Goal: Task Accomplishment & Management: Use online tool/utility

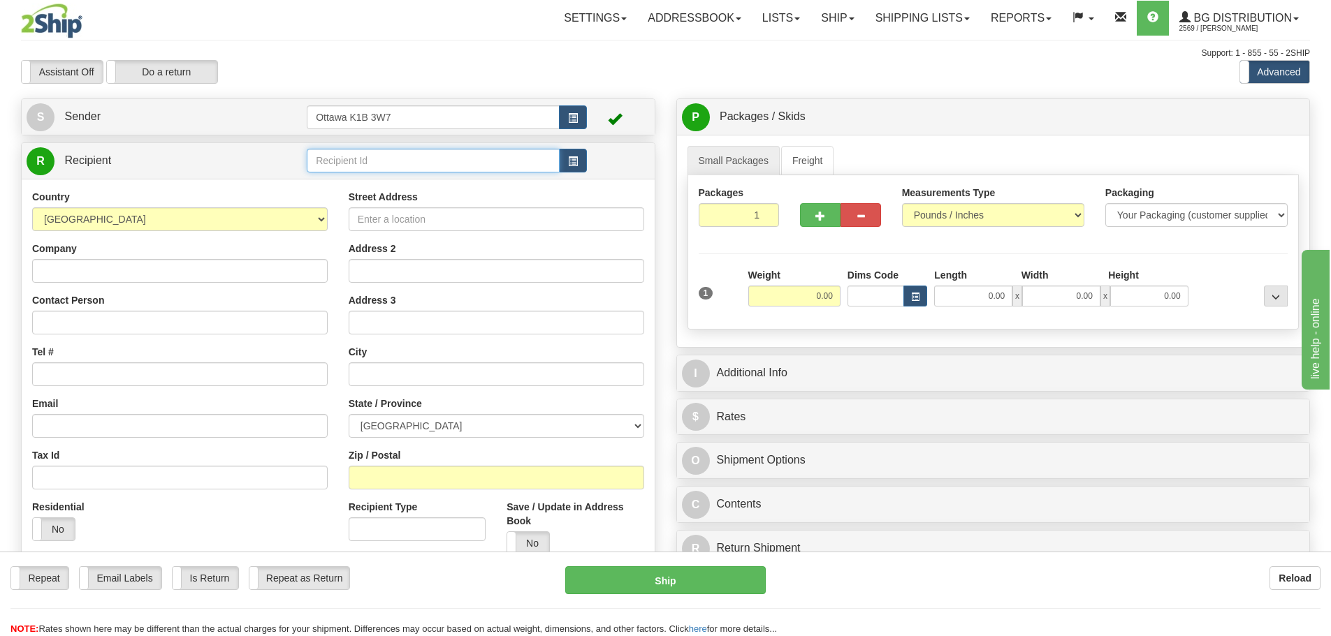
click at [398, 156] on input "text" at bounding box center [433, 161] width 253 height 24
type input "60140"
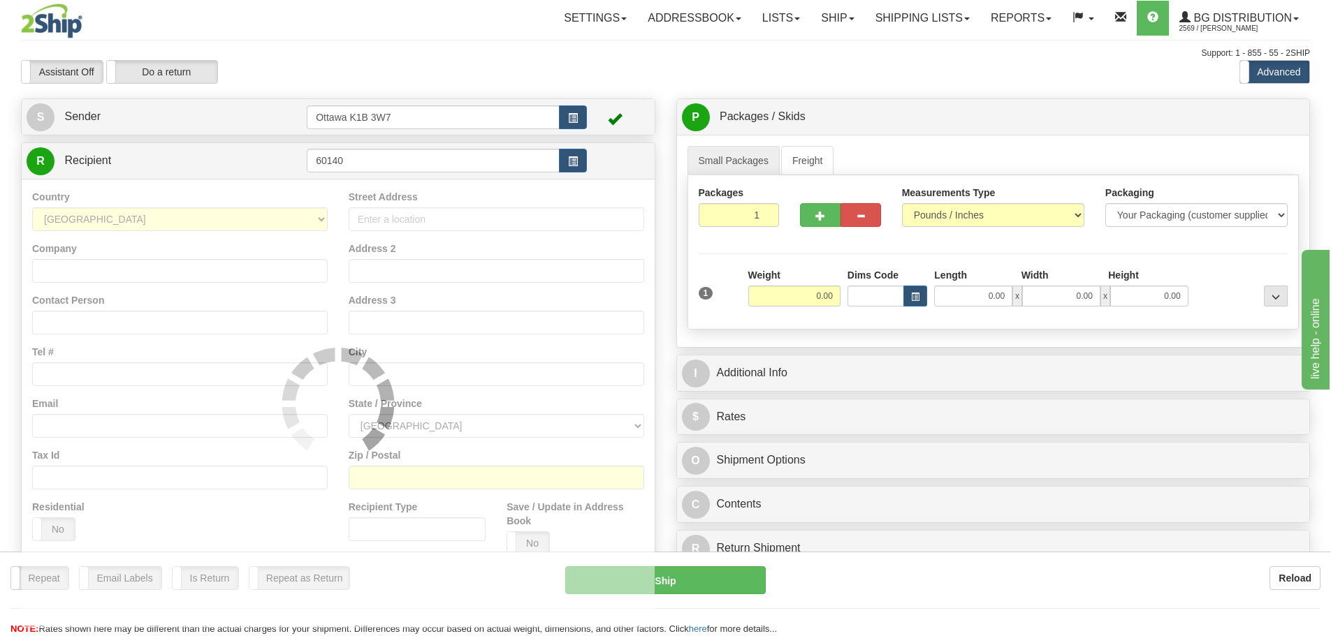
click at [439, 87] on div "Toggle navigation Settings Shipping Preferences Fields Preferences New" at bounding box center [665, 397] width 1331 height 794
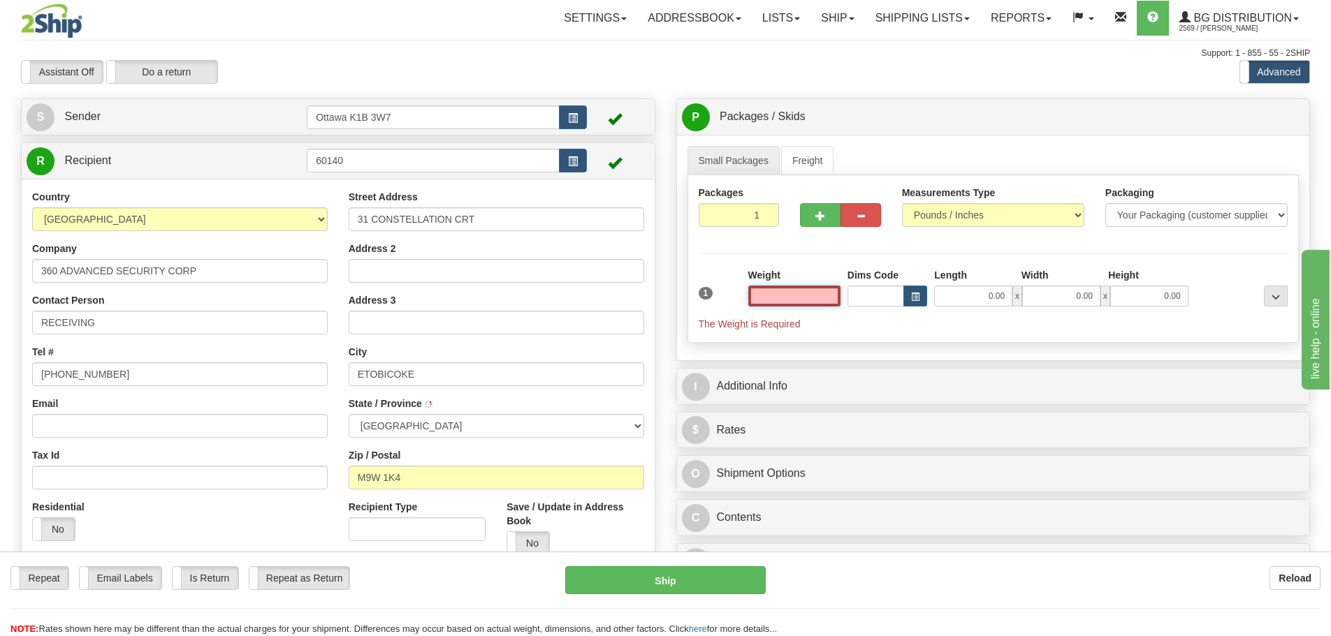
click at [813, 296] on input "text" at bounding box center [794, 296] width 92 height 21
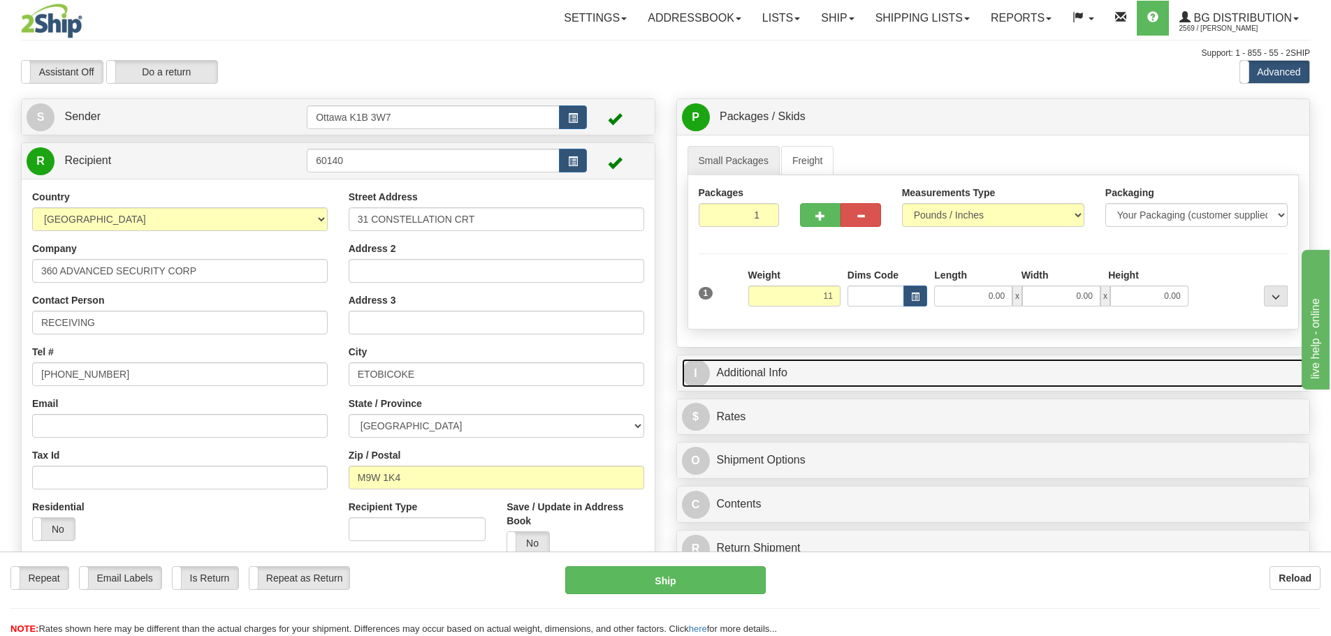
type input "11.00"
click at [874, 377] on link "I Additional Info" at bounding box center [993, 373] width 623 height 29
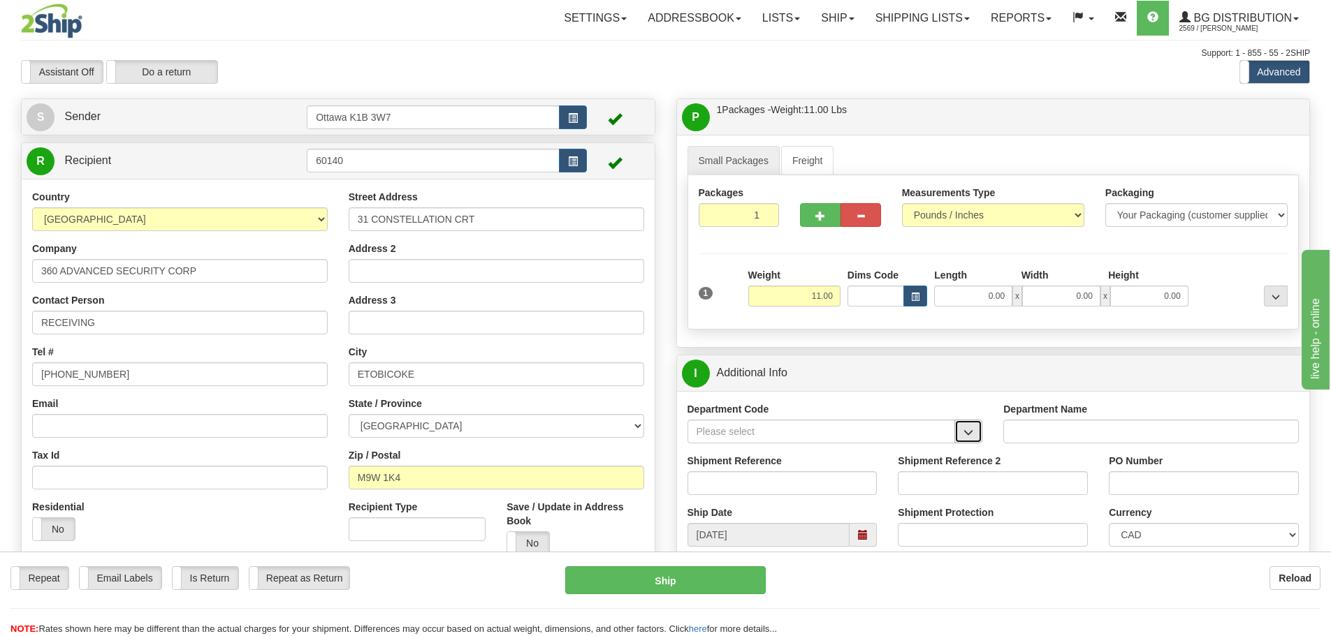
click at [966, 434] on span "button" at bounding box center [968, 432] width 10 height 9
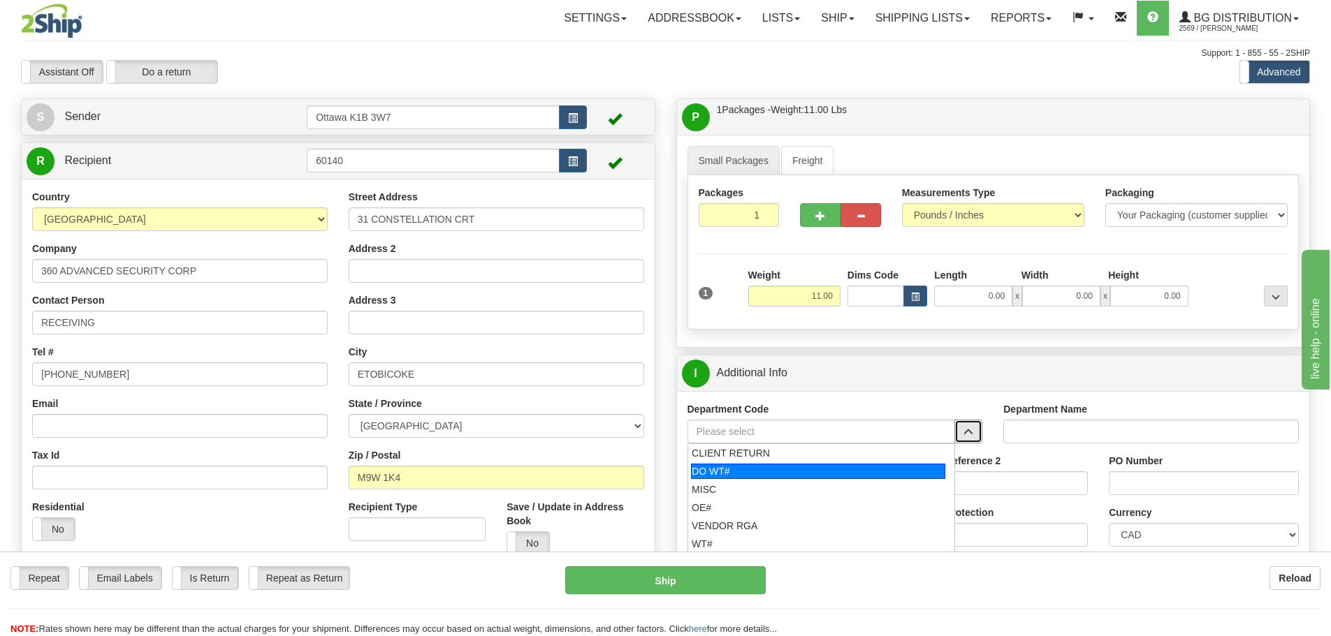
click at [817, 469] on div "DO WT#" at bounding box center [818, 471] width 254 height 15
type input "DO WT#"
type input "DIRECT ORDERS"
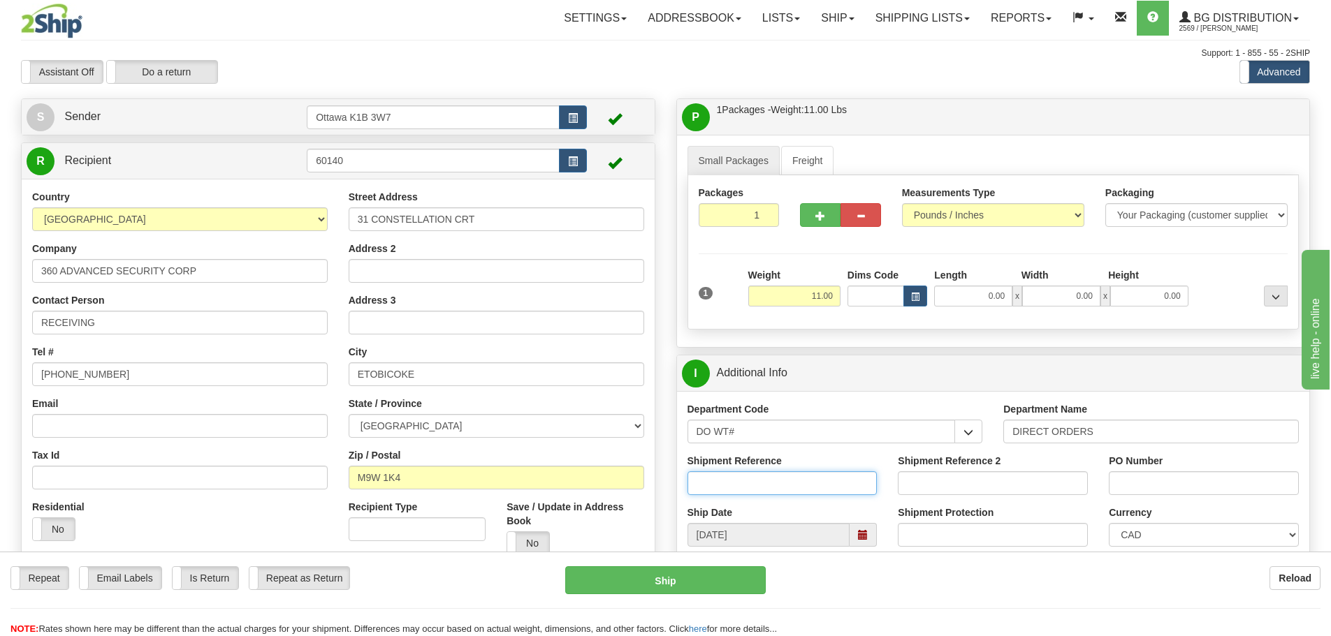
click at [773, 488] on input "Shipment Reference" at bounding box center [783, 484] width 190 height 24
type input "165677-00"
click at [1181, 479] on input "PO Number" at bounding box center [1204, 484] width 190 height 24
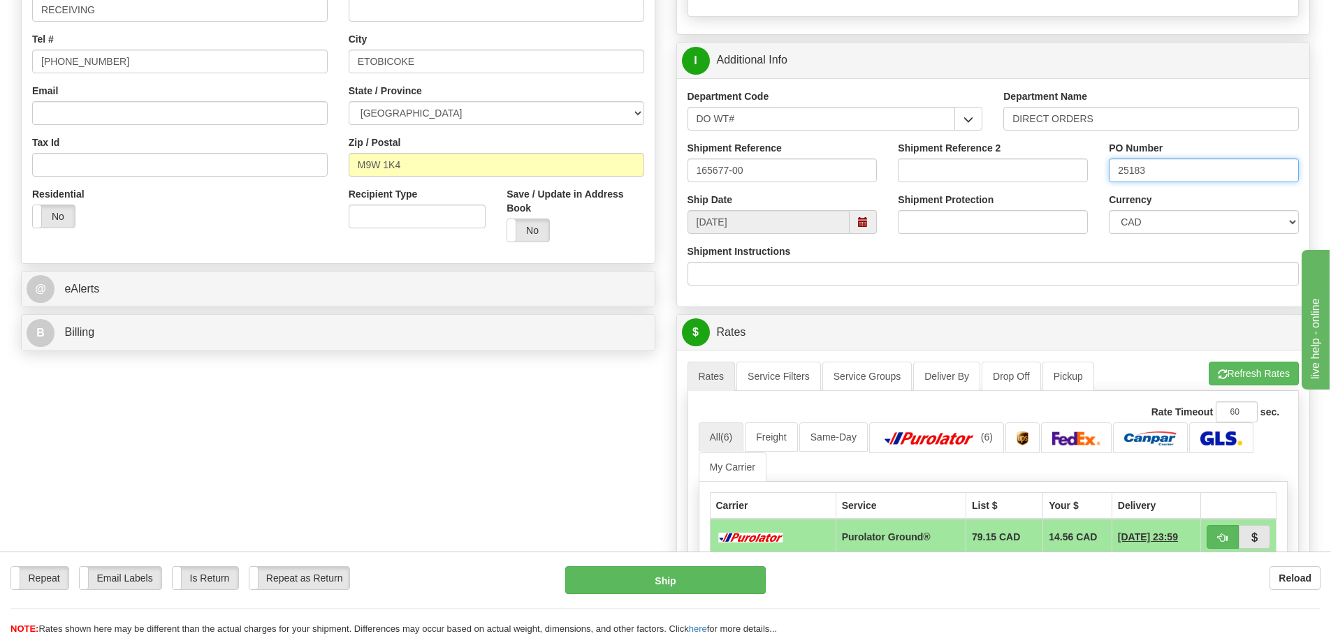
scroll to position [419, 0]
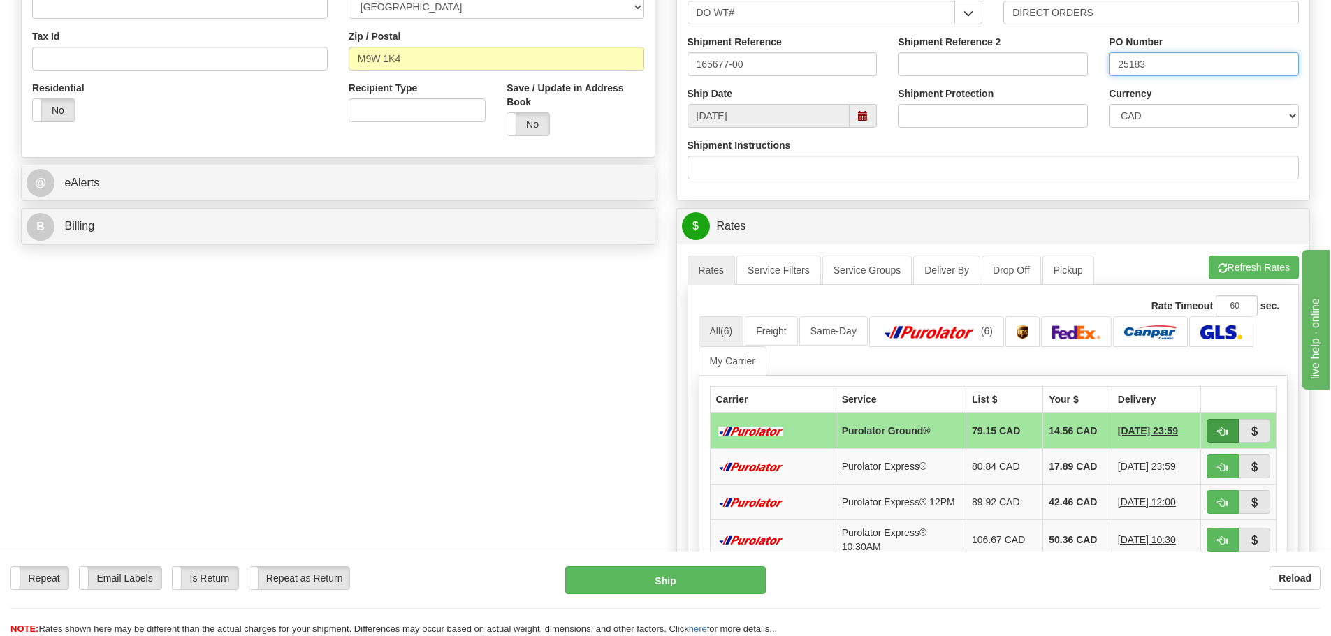
type input "25183"
click at [1228, 440] on button "button" at bounding box center [1223, 431] width 32 height 24
type input "260"
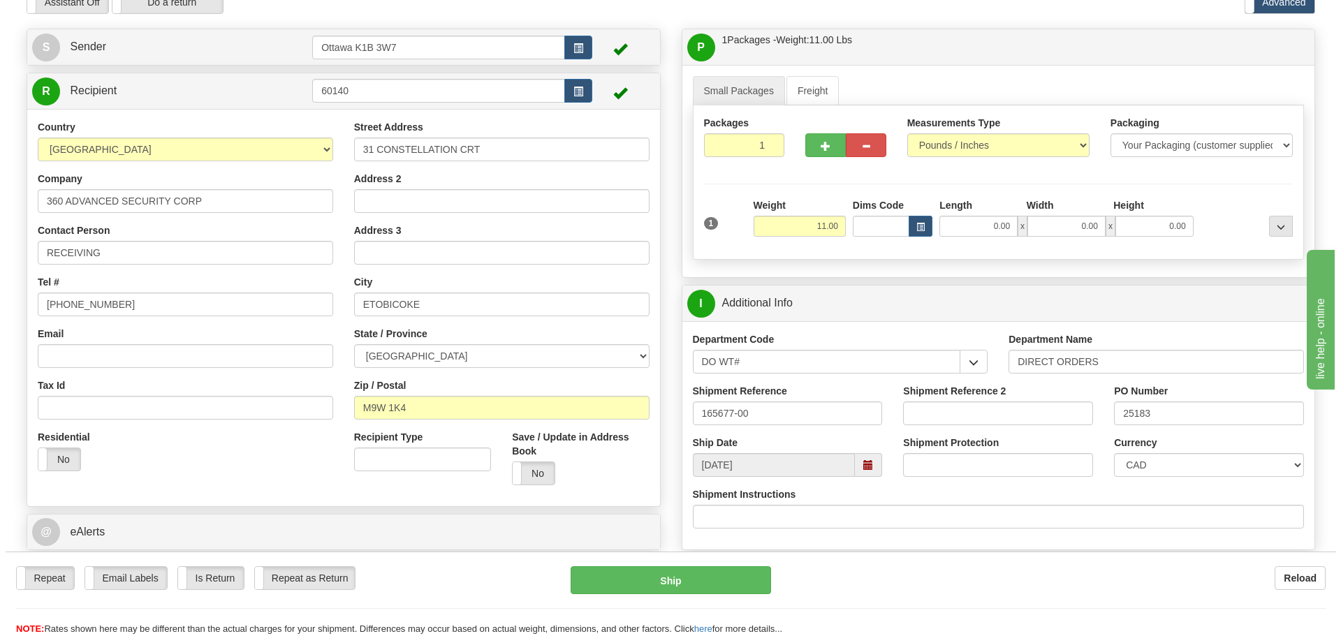
scroll to position [140, 0]
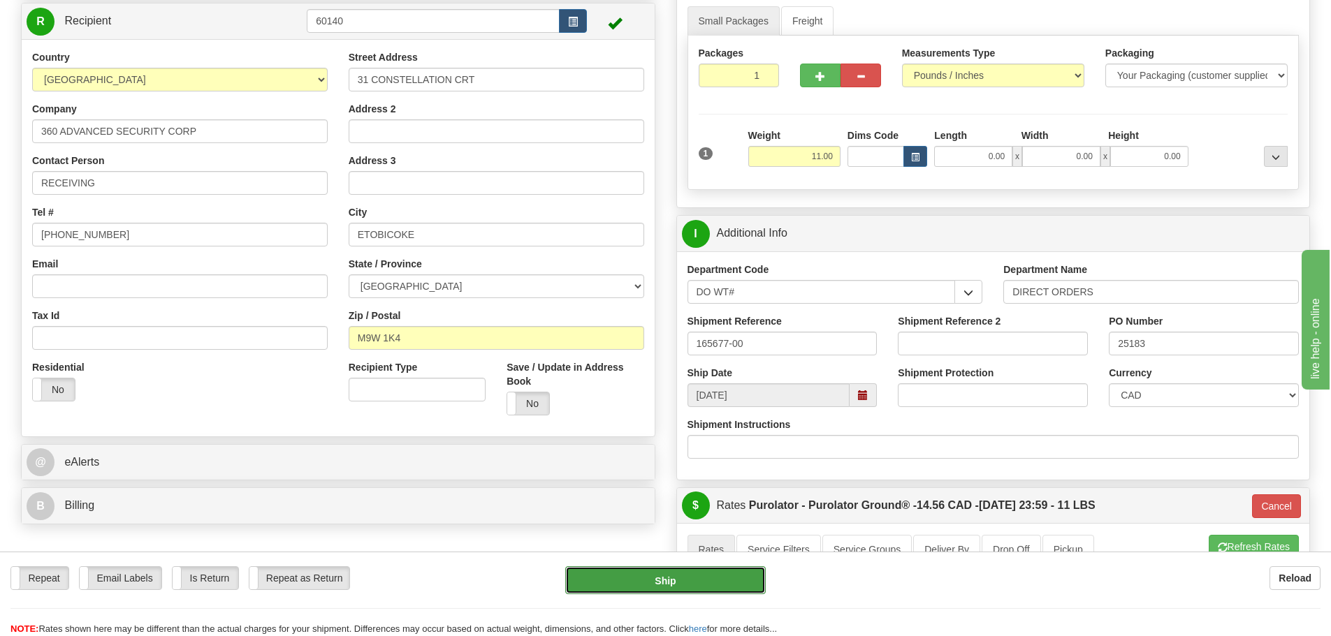
click at [696, 579] on button "Ship" at bounding box center [665, 581] width 201 height 28
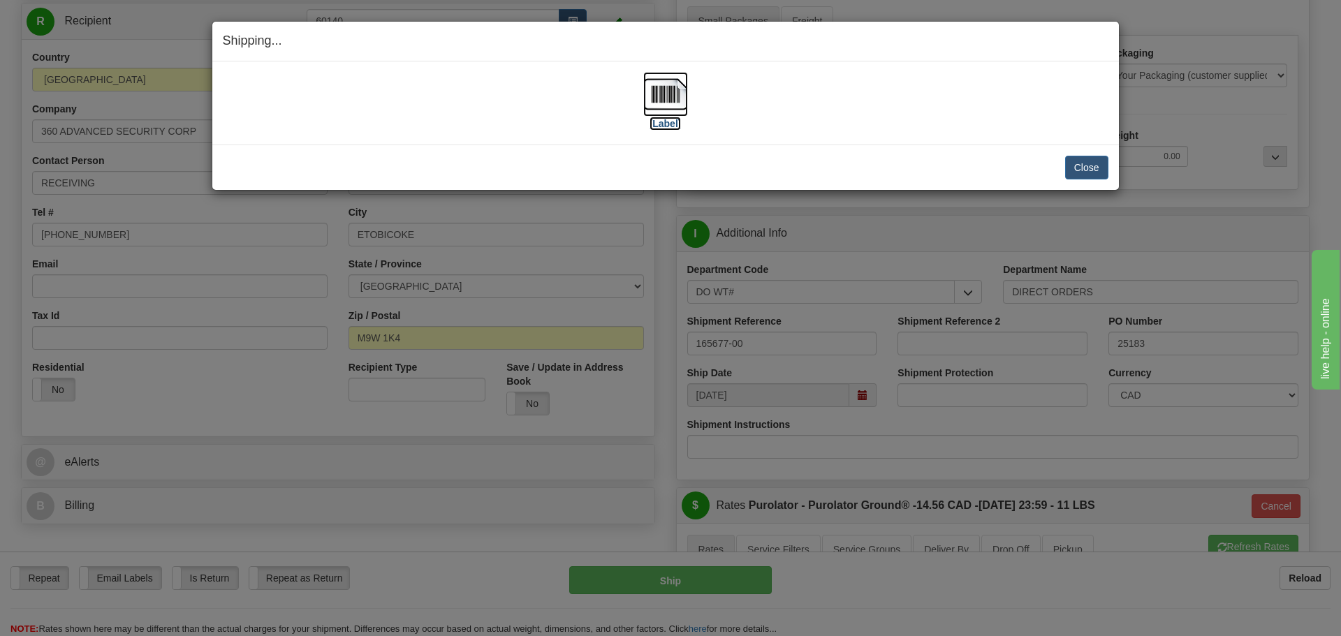
click at [669, 124] on label "[Label]" at bounding box center [666, 124] width 32 height 14
click at [1101, 161] on button "Close" at bounding box center [1086, 168] width 43 height 24
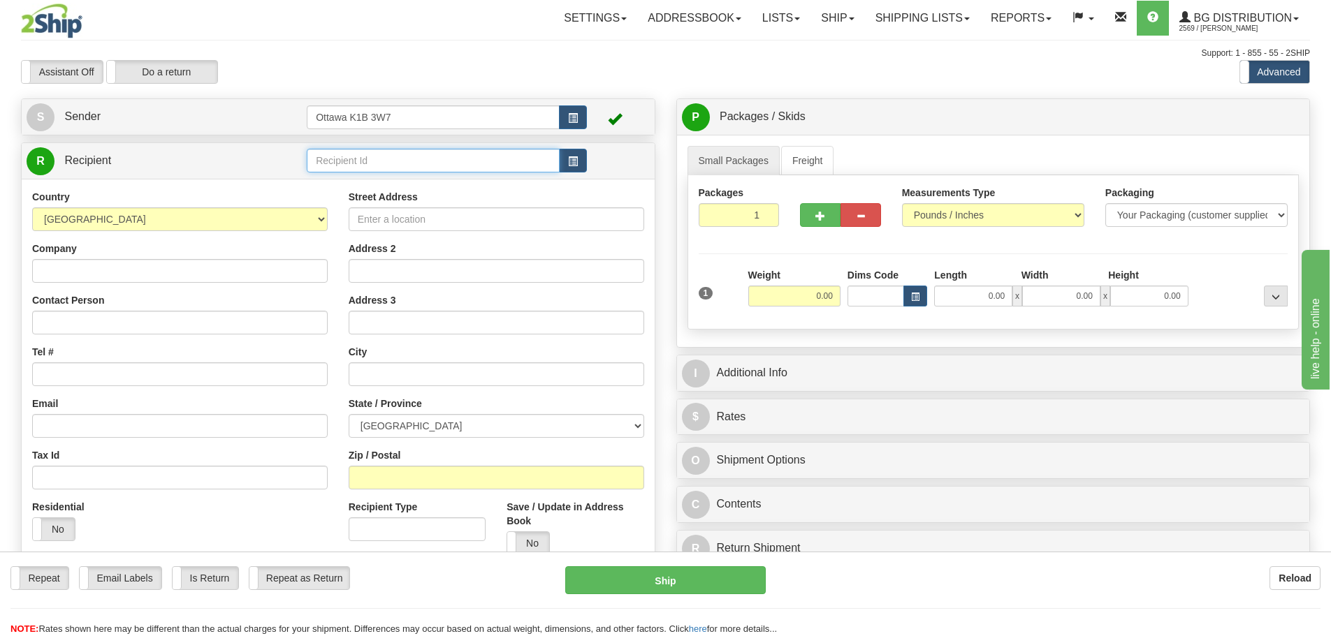
click at [421, 163] on input "text" at bounding box center [433, 161] width 253 height 24
type input "60485"
click at [618, 69] on div "Assistant On Assistant Off Do a return Do a return Previous Next Standard Advan…" at bounding box center [665, 72] width 1310 height 24
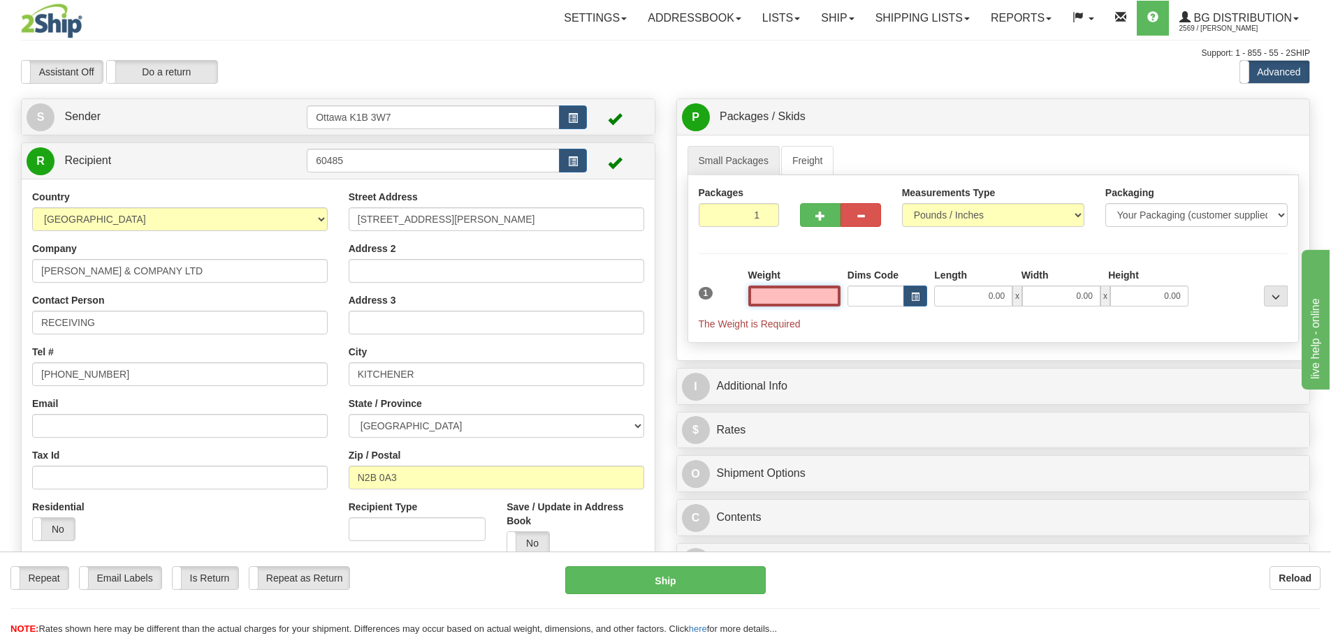
click at [801, 303] on input "text" at bounding box center [794, 296] width 92 height 21
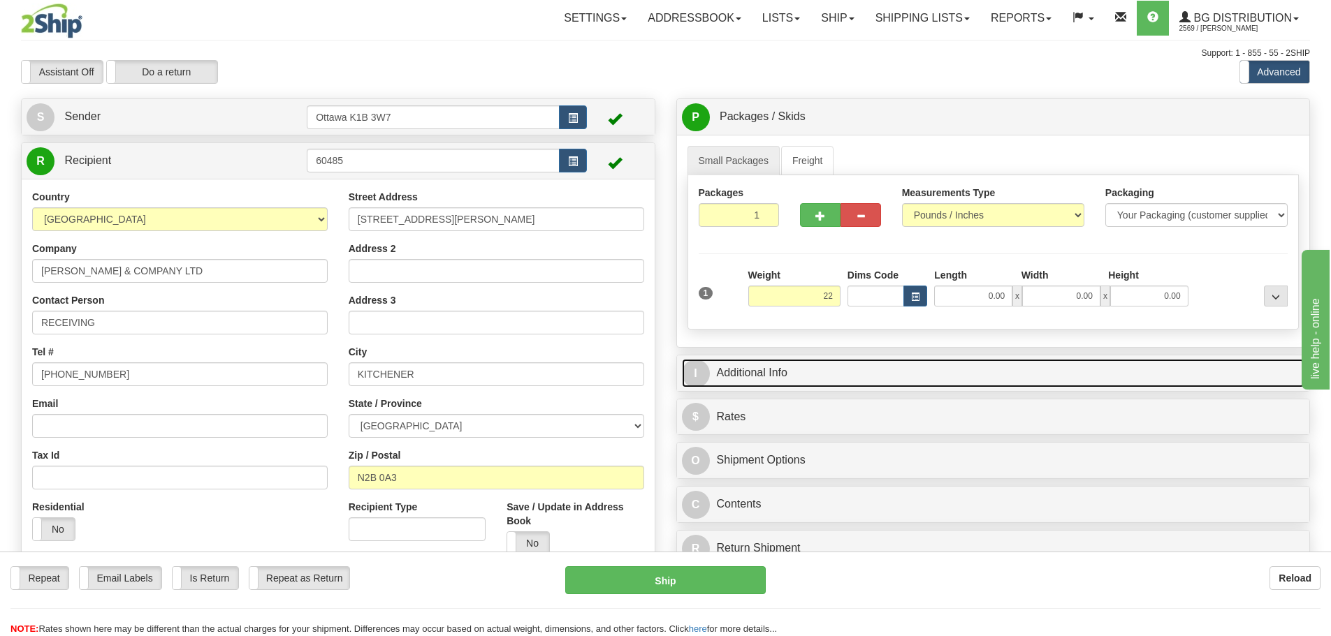
type input "22.00"
click at [855, 369] on link "I Additional Info" at bounding box center [993, 373] width 623 height 29
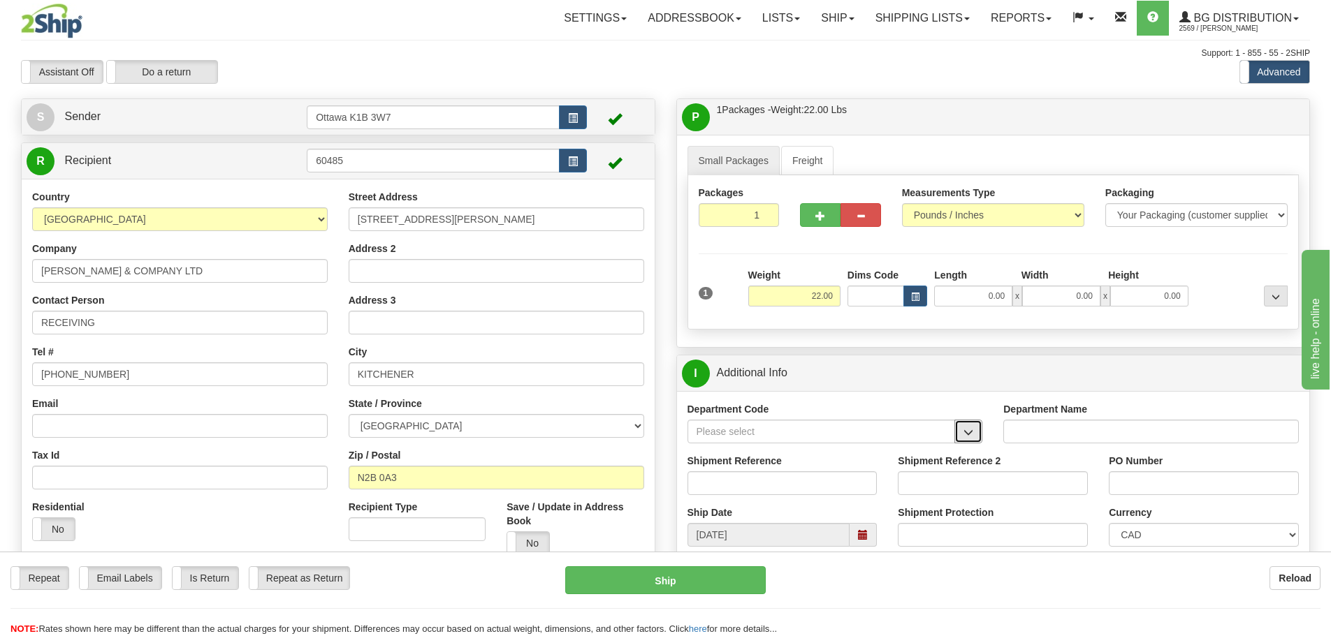
click at [975, 436] on button "button" at bounding box center [968, 432] width 28 height 24
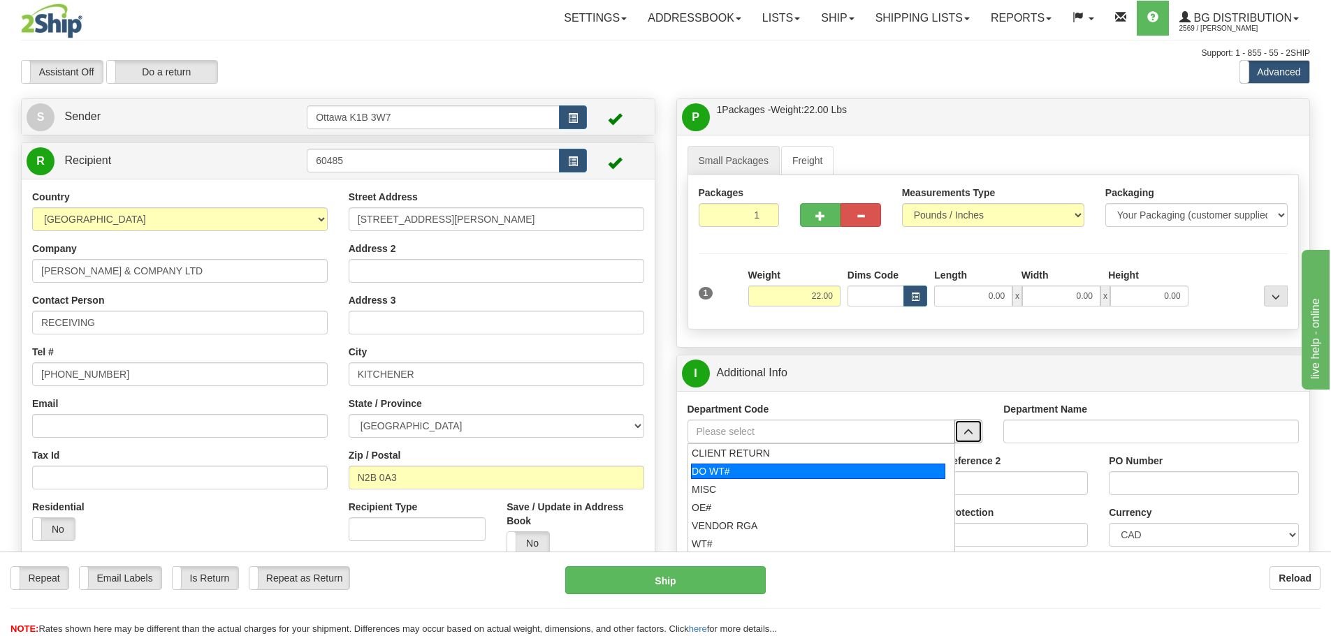
click at [782, 470] on div "DO WT#" at bounding box center [818, 471] width 254 height 15
type input "DO WT#"
type input "DIRECT ORDERS"
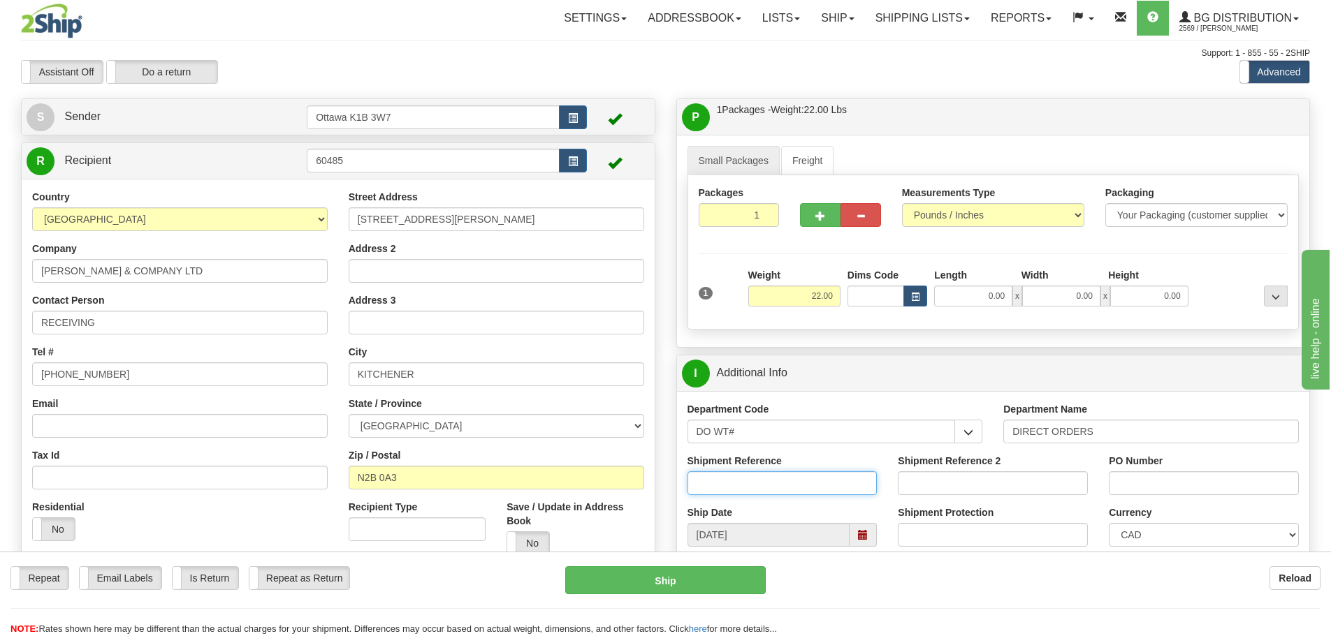
click at [778, 482] on input "Shipment Reference" at bounding box center [783, 484] width 190 height 24
type input "165683-00"
click at [1123, 490] on input "PO Number" at bounding box center [1204, 484] width 190 height 24
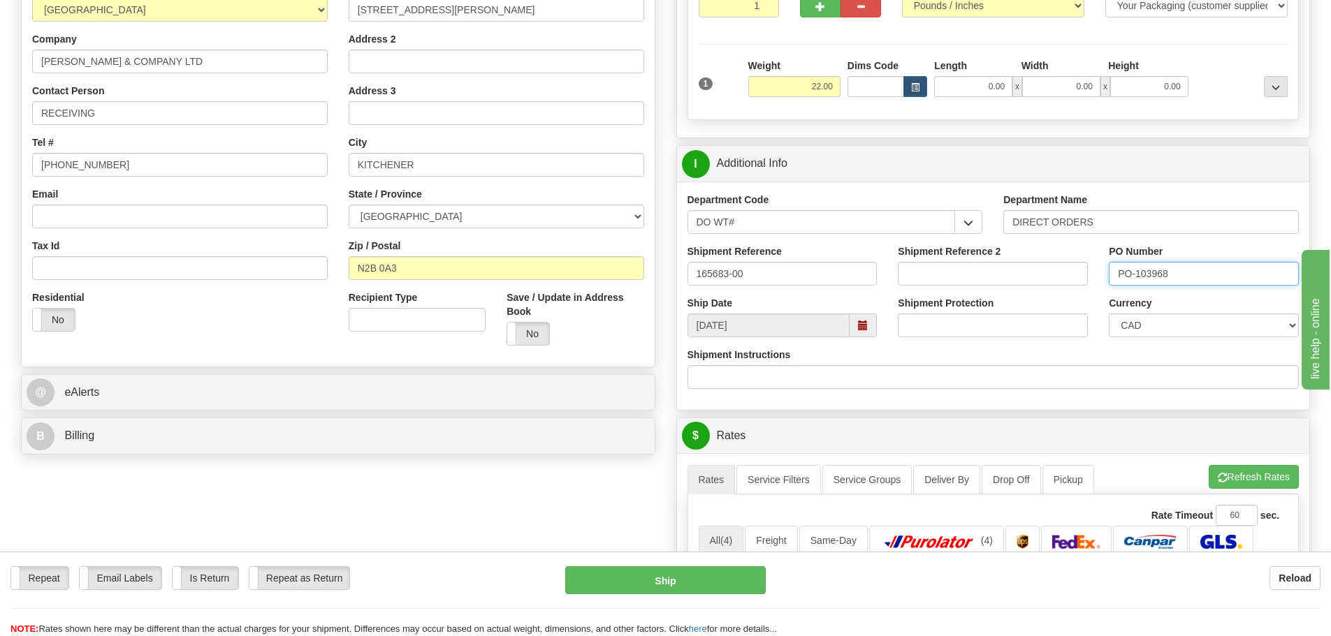
scroll to position [349, 0]
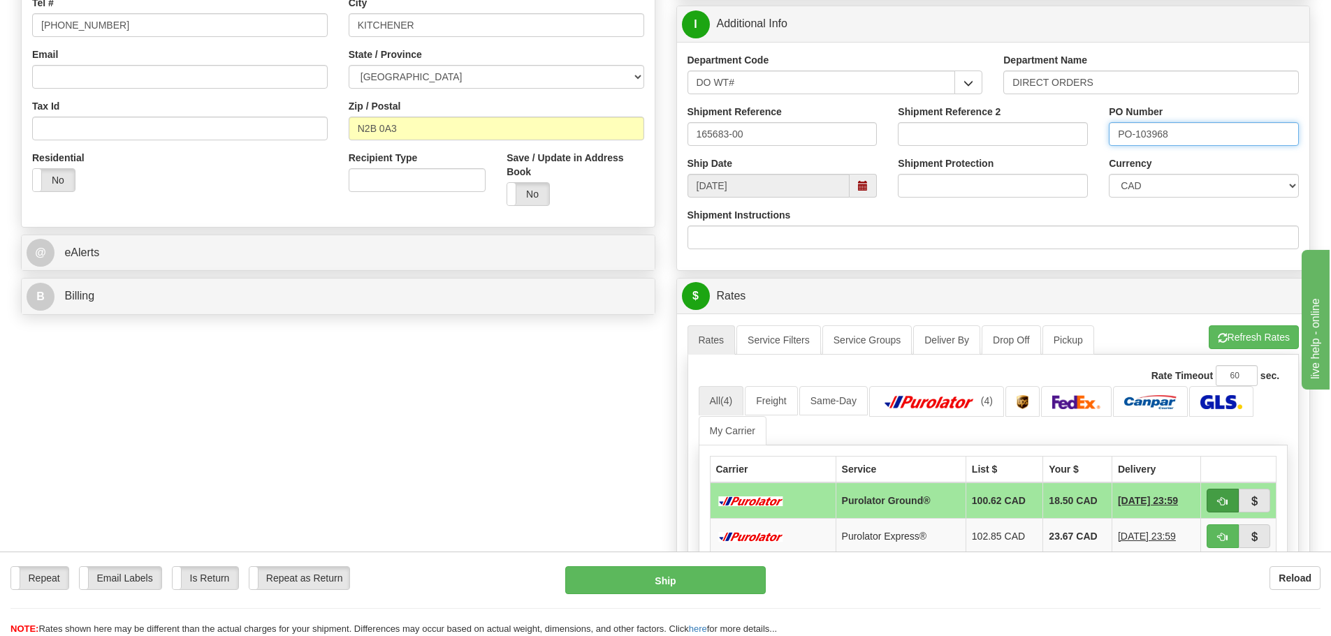
type input "PO-103968"
click at [1226, 500] on span "button" at bounding box center [1223, 501] width 10 height 9
type input "260"
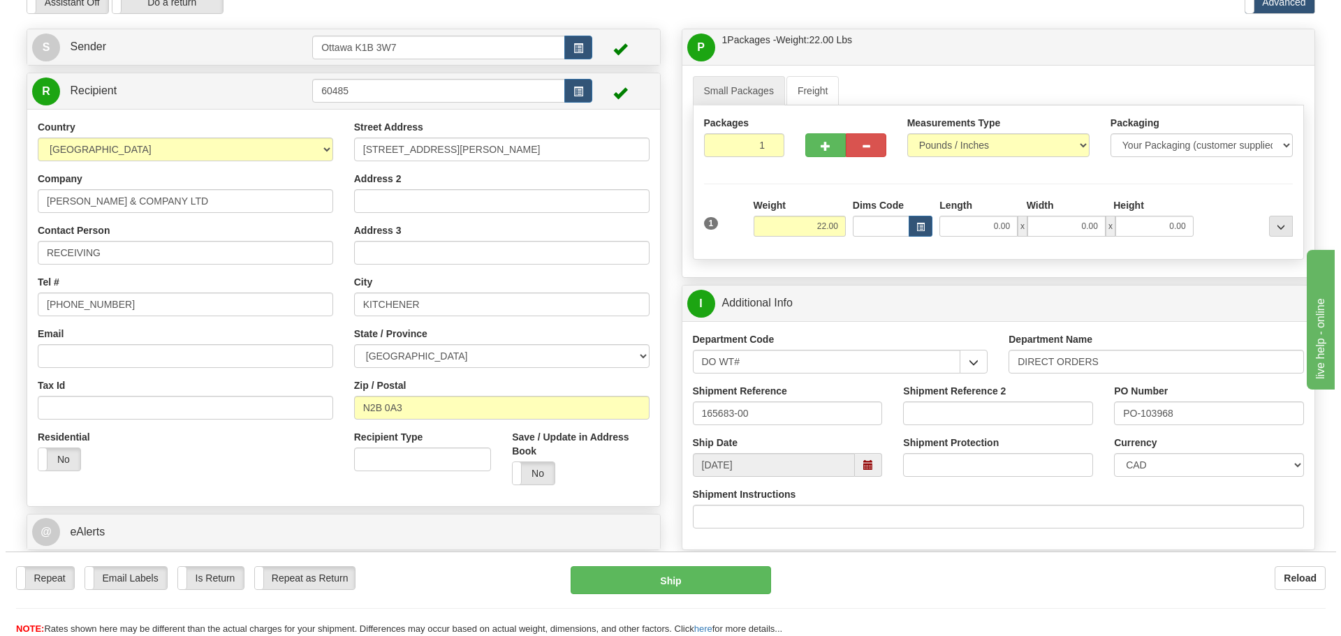
scroll to position [140, 0]
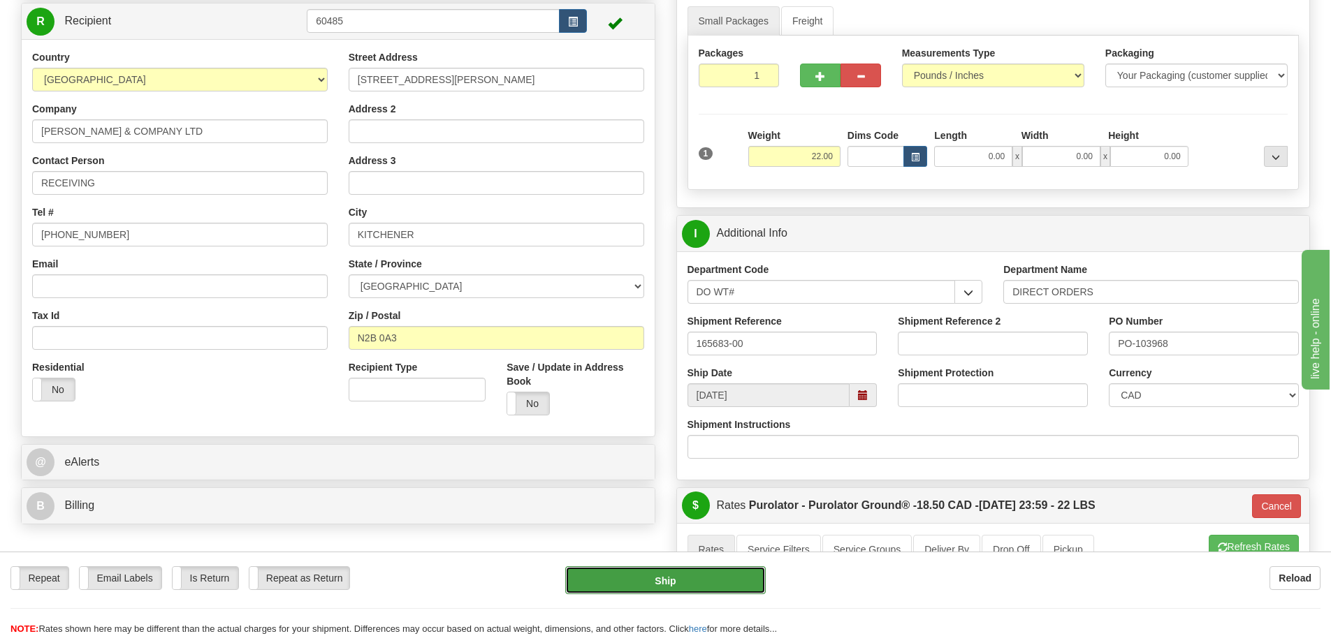
click at [728, 583] on button "Ship" at bounding box center [665, 581] width 201 height 28
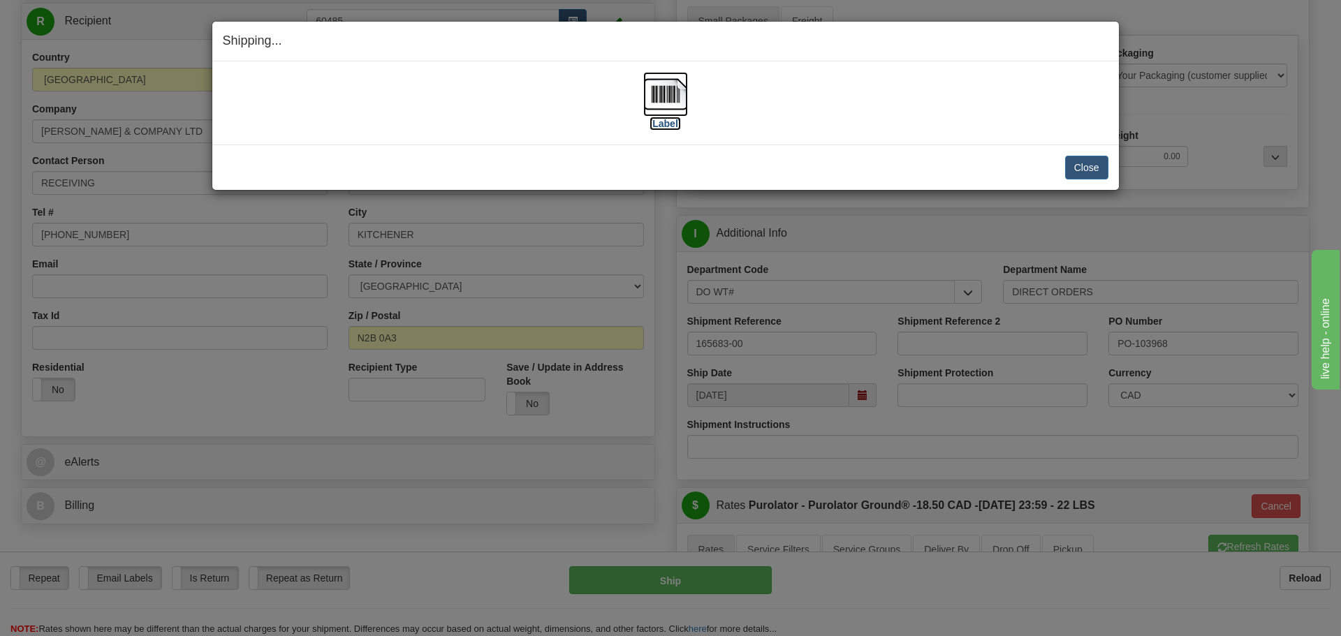
click at [651, 119] on label "[Label]" at bounding box center [666, 124] width 32 height 14
click at [1089, 174] on button "Close" at bounding box center [1086, 168] width 43 height 24
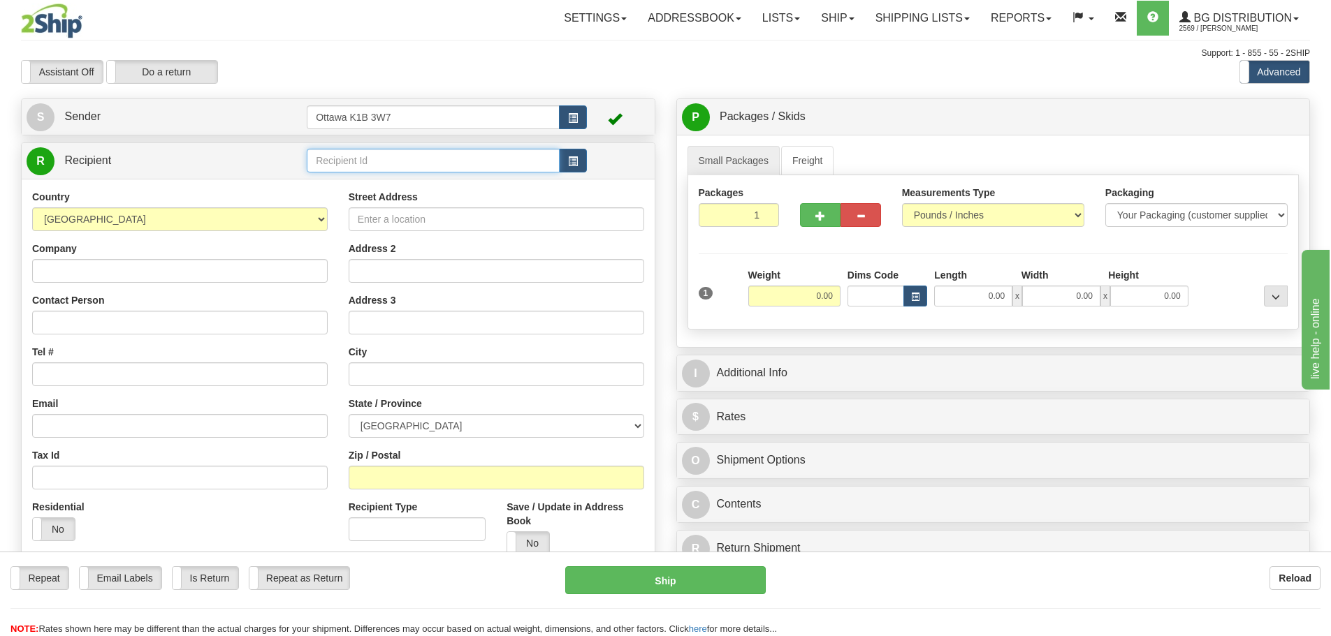
click at [509, 162] on input "text" at bounding box center [433, 161] width 253 height 24
type input "910331"
click at [671, 92] on div "Toggle navigation Settings Shipping Preferences Fields Preferences New" at bounding box center [665, 397] width 1331 height 794
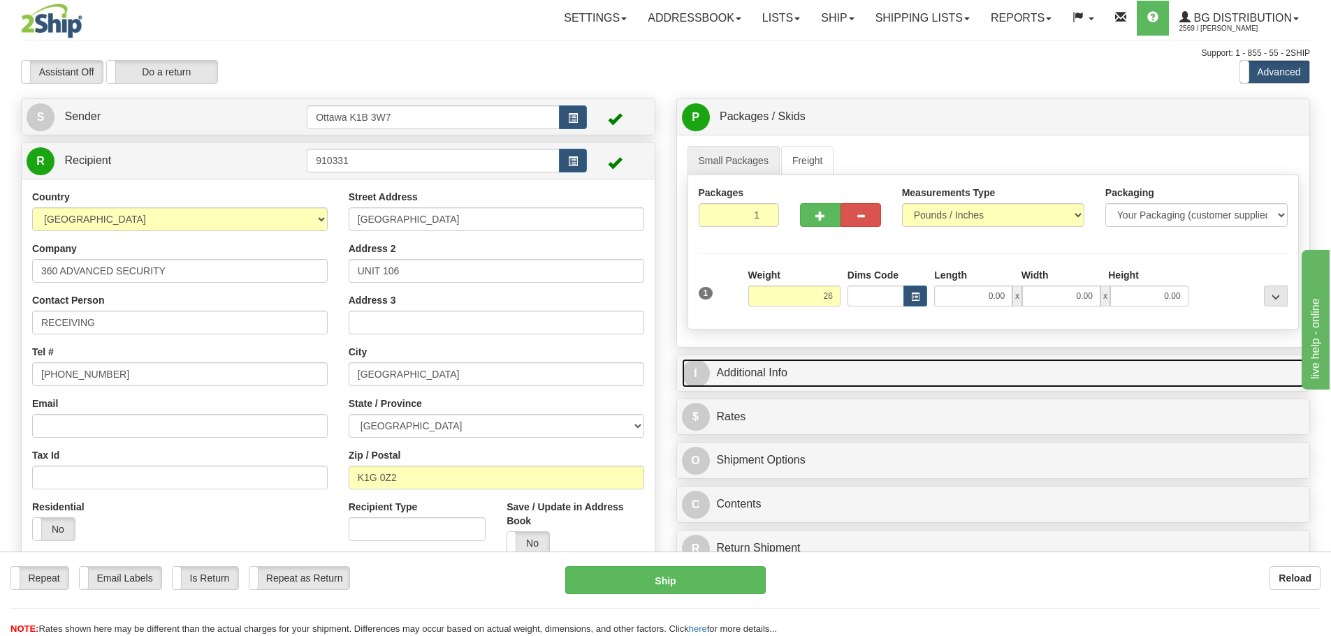
type input "26.00"
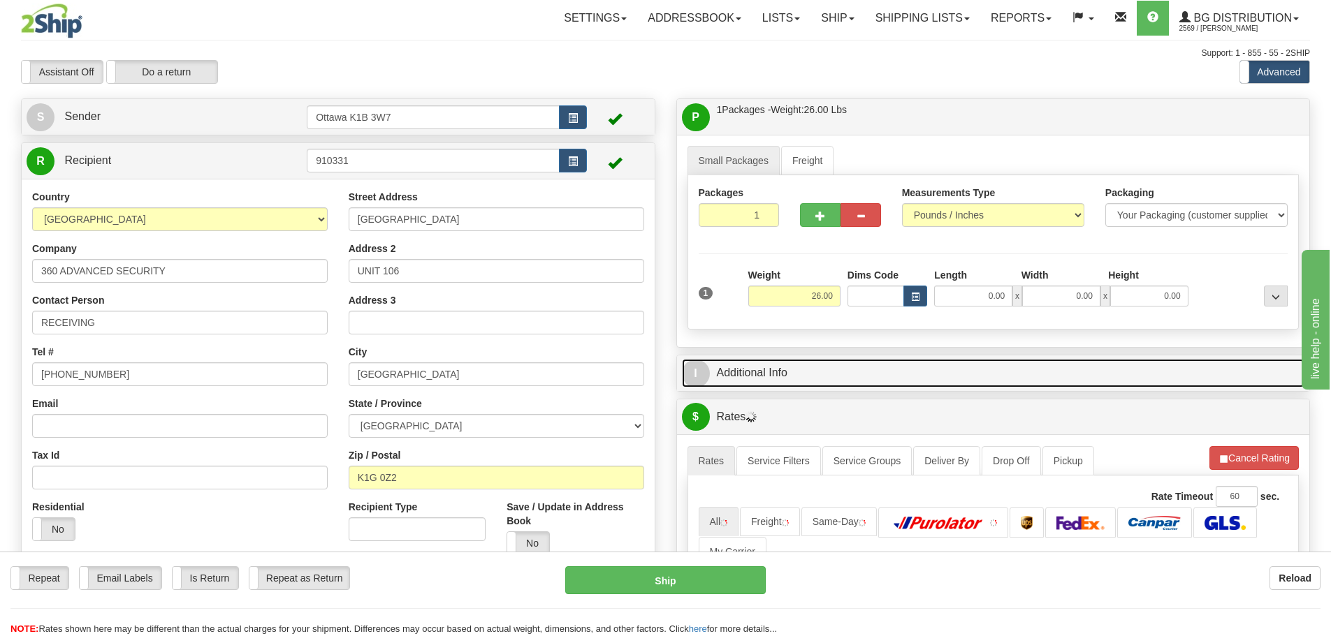
click at [841, 370] on link "I Additional Info" at bounding box center [993, 373] width 623 height 29
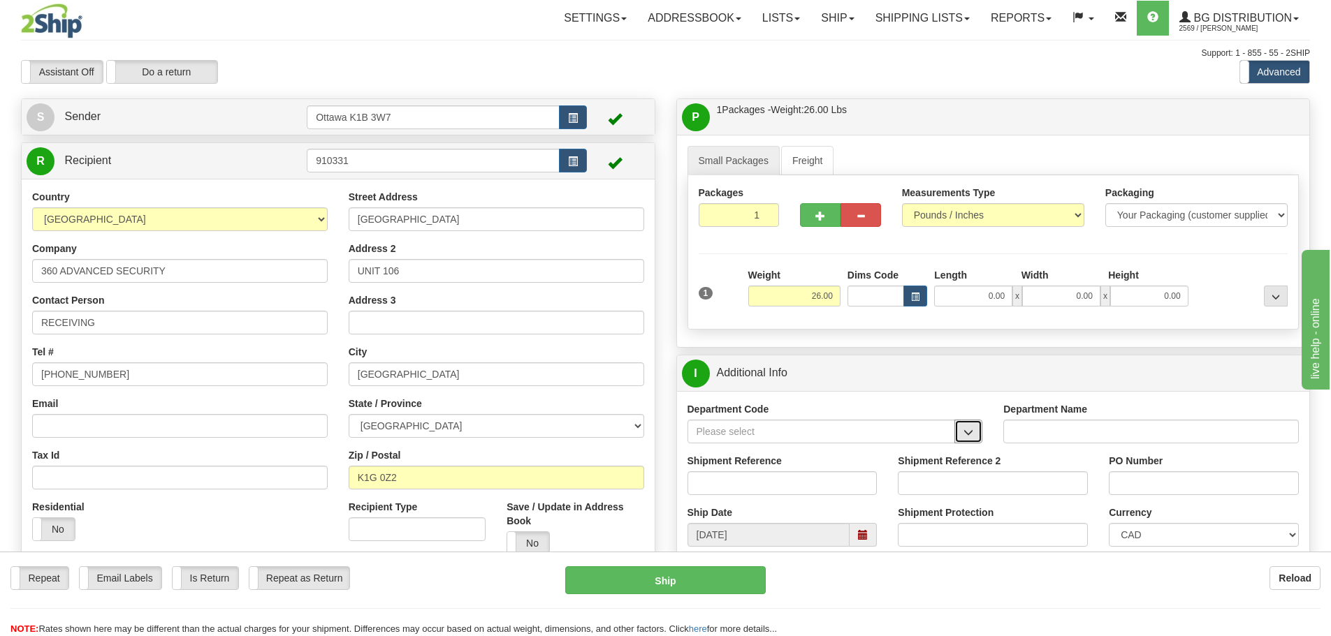
click at [971, 428] on span "button" at bounding box center [968, 432] width 10 height 9
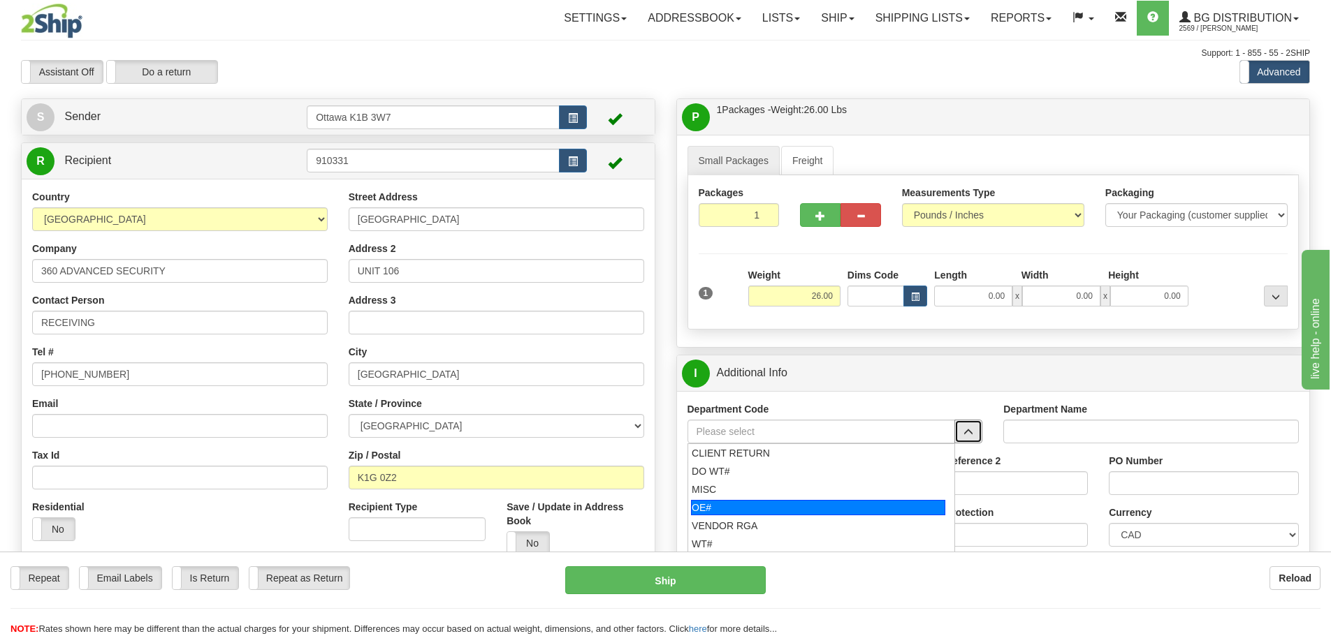
click at [764, 511] on div "OE#" at bounding box center [818, 507] width 254 height 15
type input "OE#"
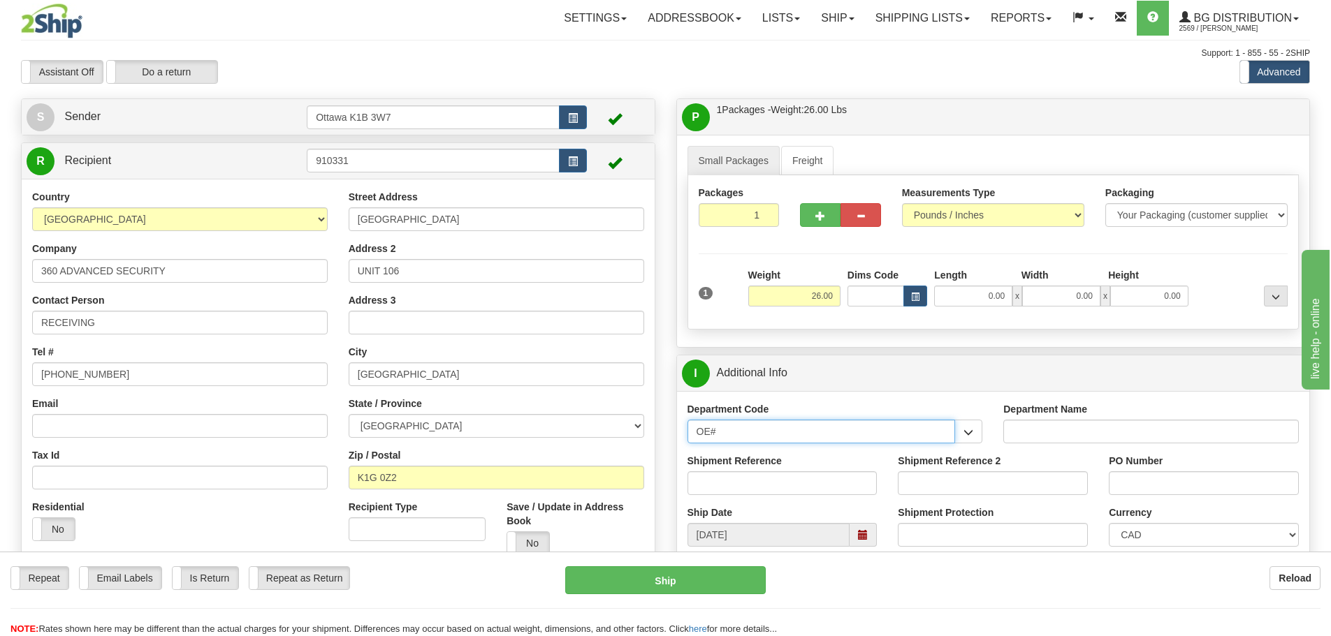
type input "ORDERS"
click at [777, 489] on input "Shipment Reference" at bounding box center [783, 484] width 190 height 24
type input "10203350-00"
click at [1193, 481] on input "PO Number" at bounding box center [1204, 484] width 190 height 24
type input "25127"
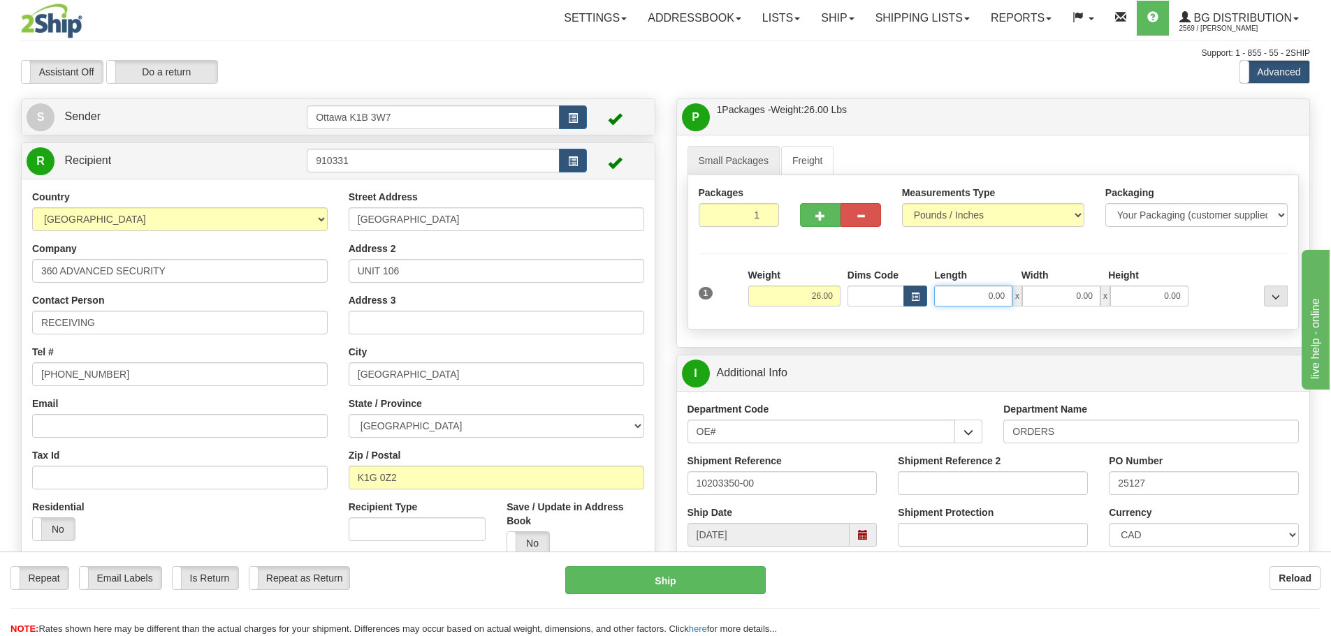
click at [975, 294] on input "0.00" at bounding box center [973, 296] width 78 height 21
type input "18.50"
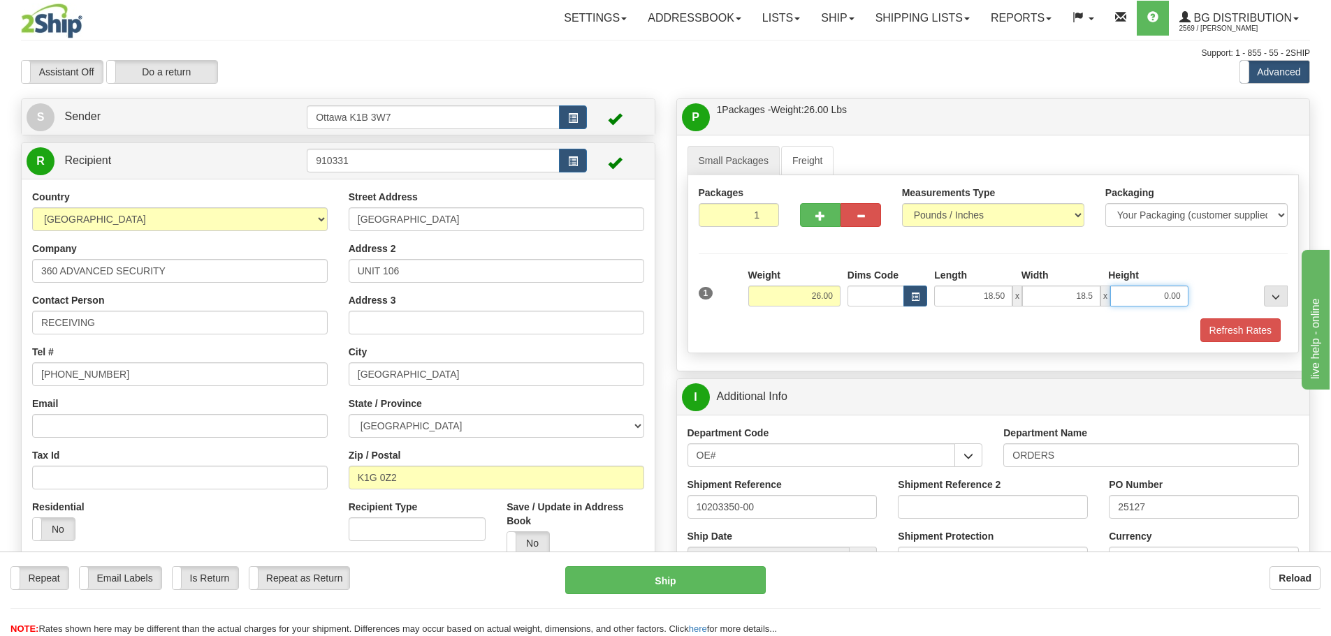
type input "18.50"
type input "12.50"
click at [1223, 339] on button "Refresh Rates" at bounding box center [1240, 331] width 80 height 24
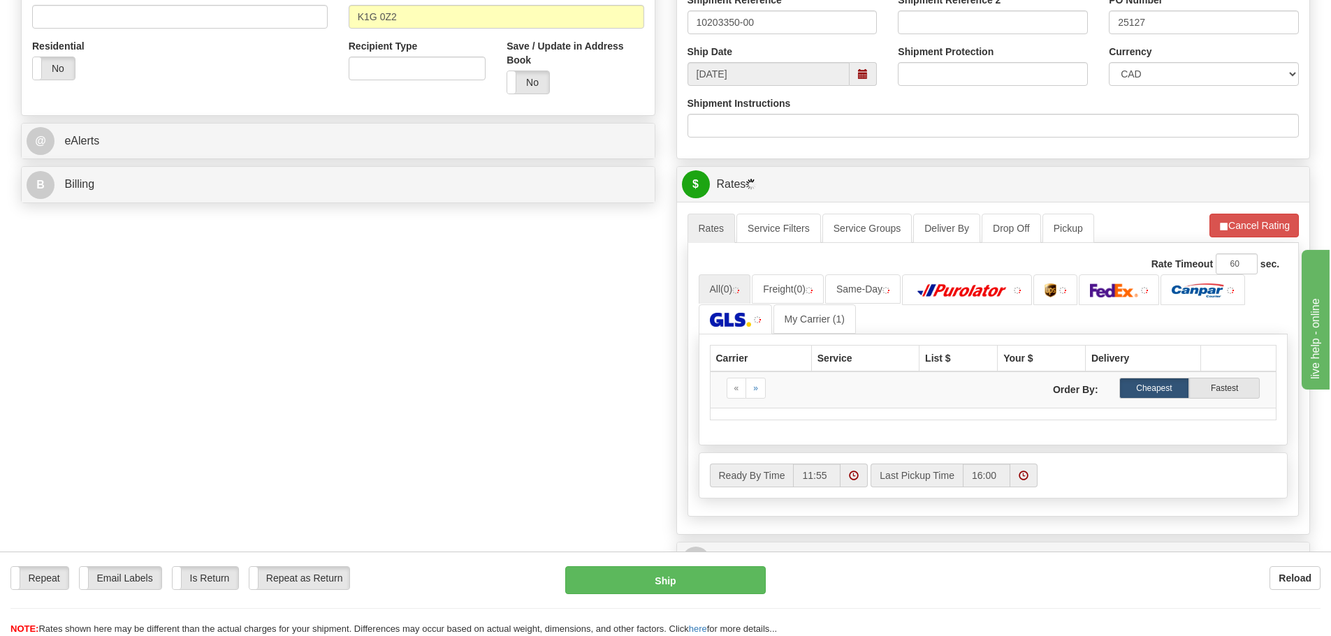
scroll to position [489, 0]
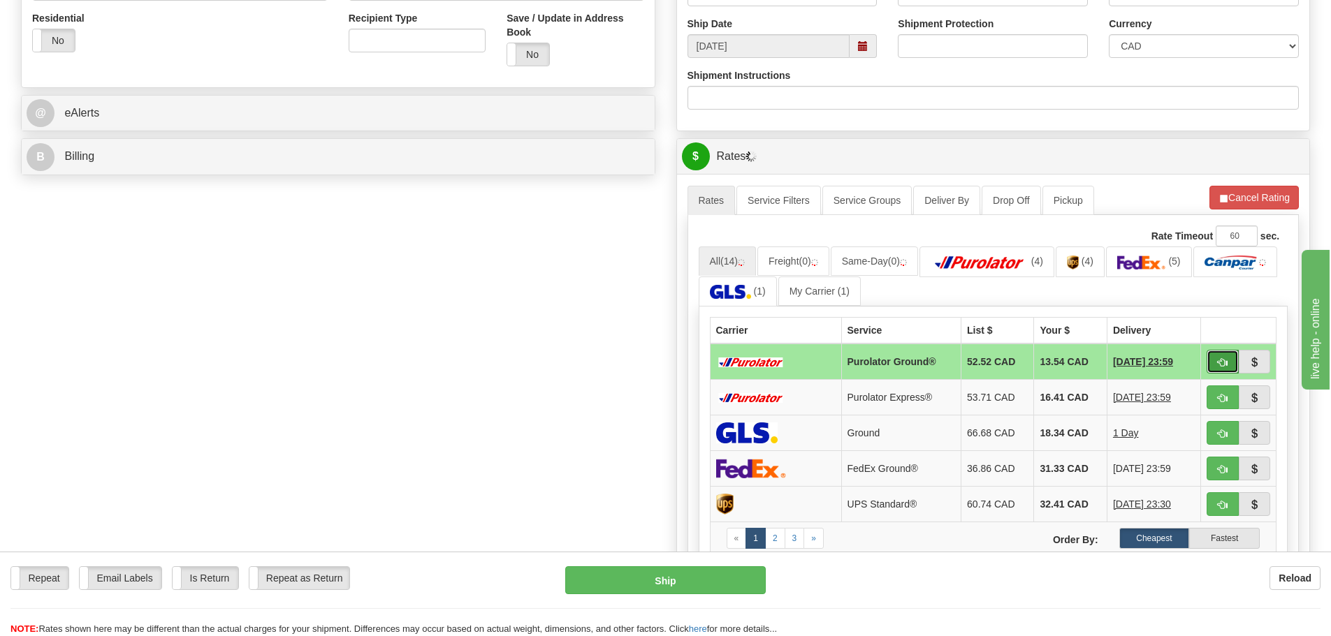
click at [1223, 368] on span "button" at bounding box center [1223, 362] width 10 height 9
click at [1246, 198] on button "Cancel Rating" at bounding box center [1253, 198] width 89 height 24
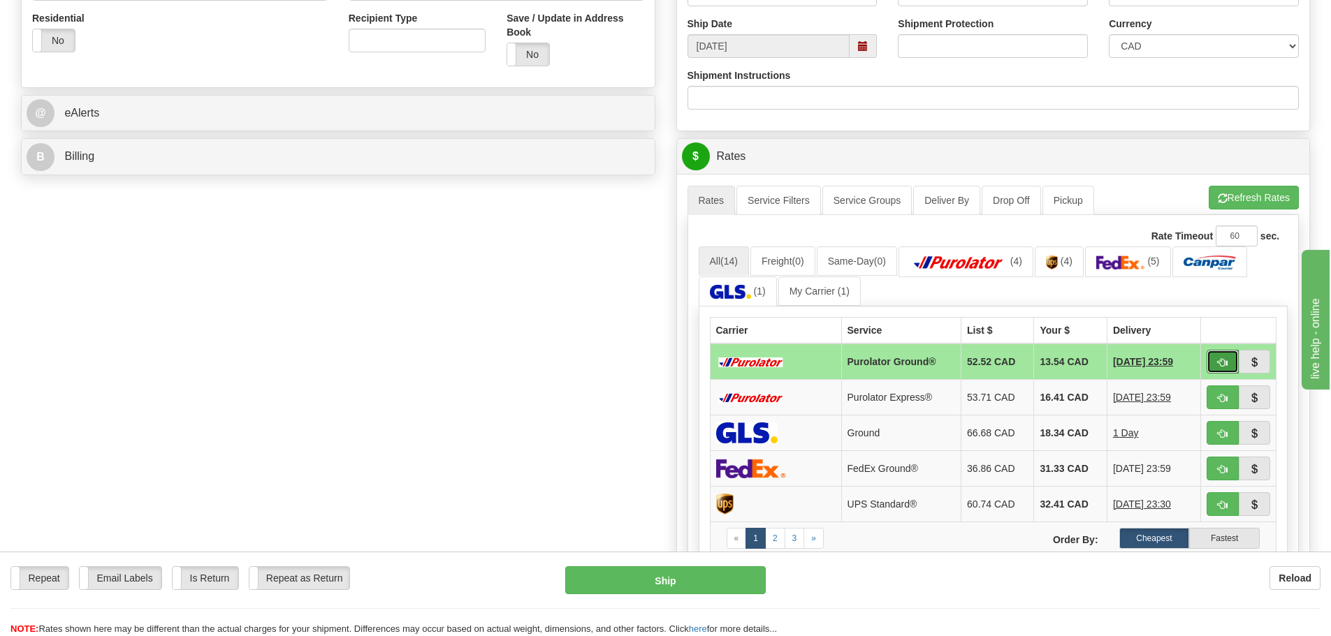
click at [1214, 360] on button "button" at bounding box center [1223, 362] width 32 height 24
type input "260"
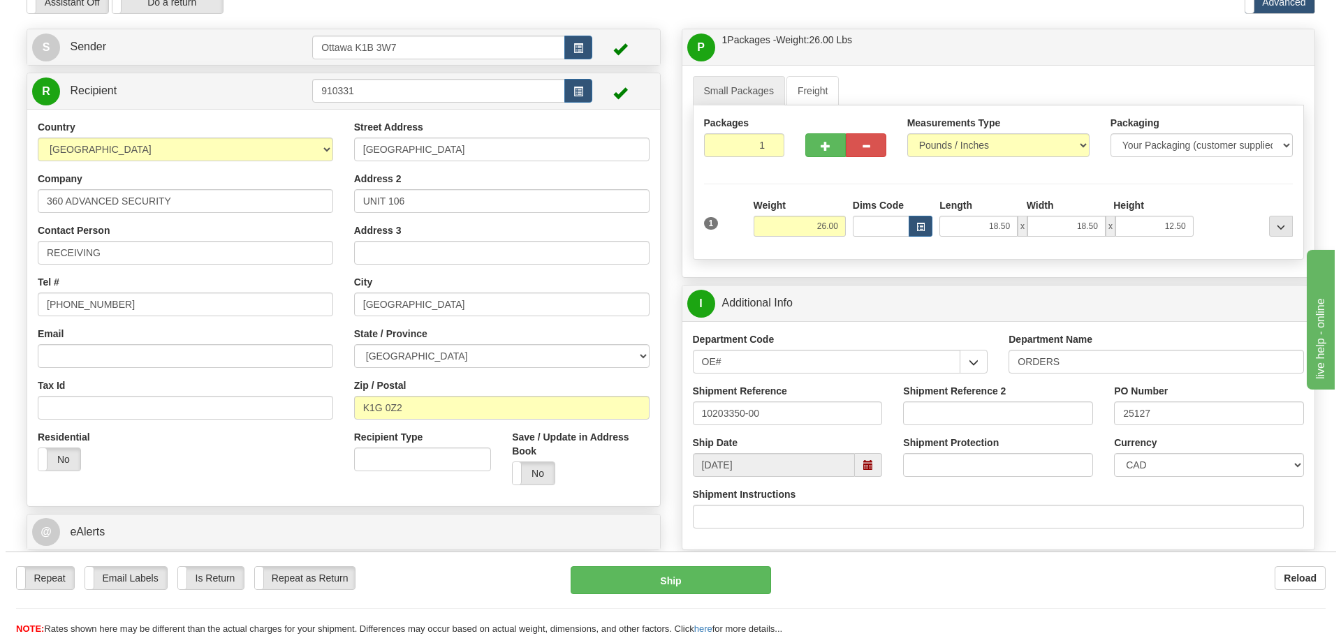
scroll to position [140, 0]
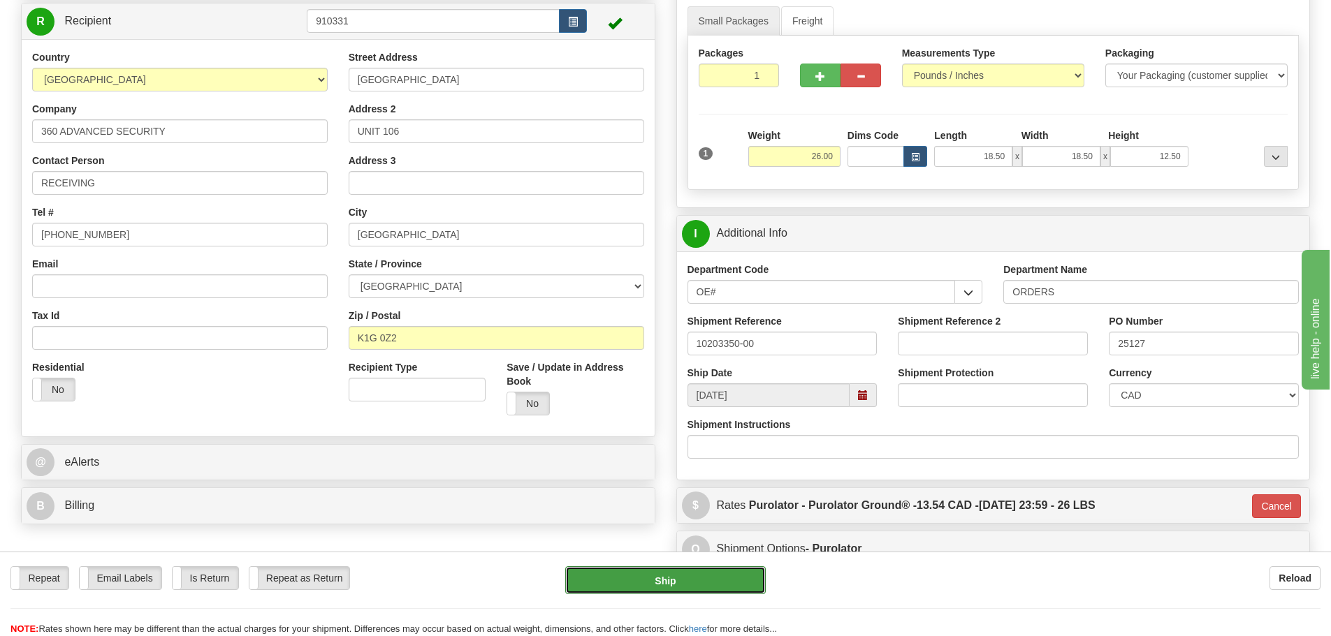
click at [669, 577] on button "Ship" at bounding box center [665, 581] width 201 height 28
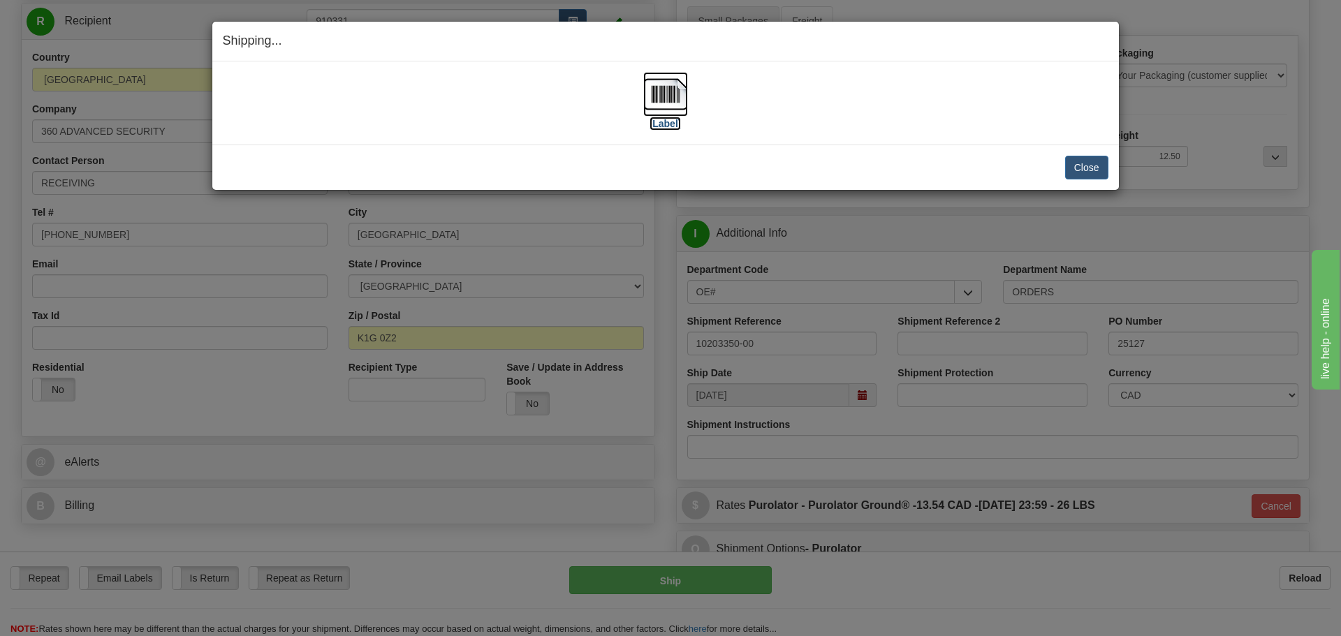
click at [657, 123] on label "[Label]" at bounding box center [666, 124] width 32 height 14
click at [1075, 165] on button "Close" at bounding box center [1086, 168] width 43 height 24
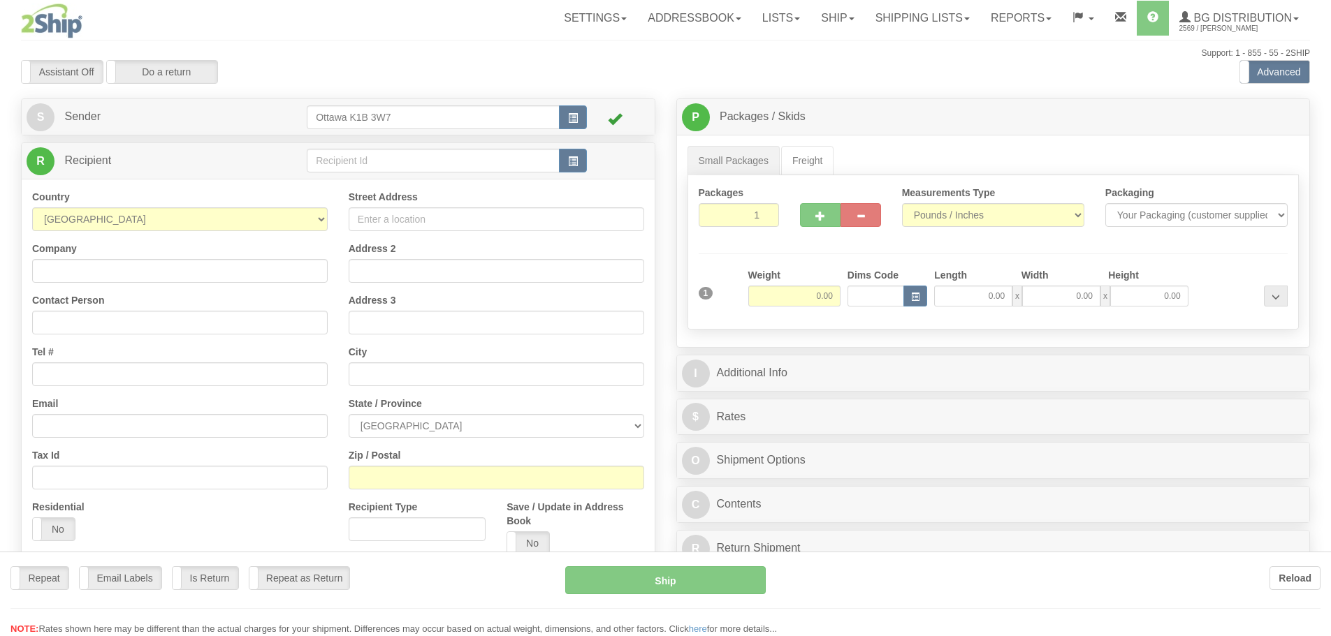
click at [448, 140] on div at bounding box center [665, 318] width 1331 height 636
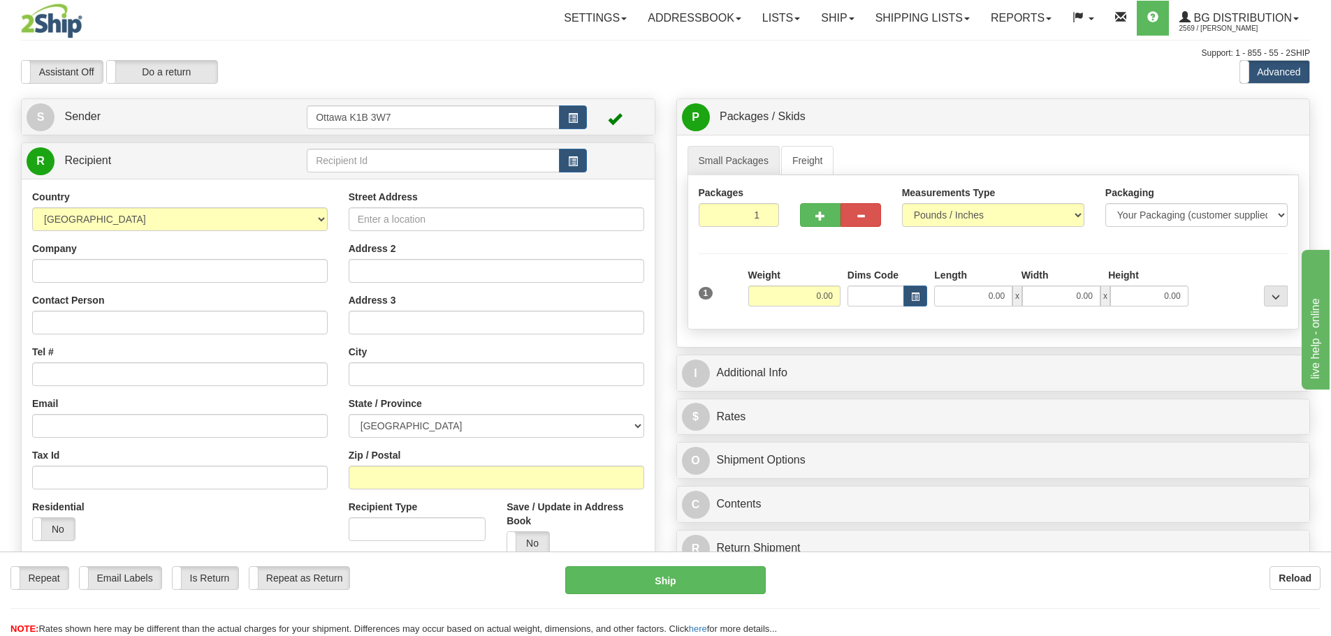
click at [445, 147] on td at bounding box center [447, 161] width 280 height 29
click at [443, 161] on input "text" at bounding box center [433, 161] width 253 height 24
type input "910990"
click at [472, 83] on div "Assistant On Assistant Off Do a return Do a return" at bounding box center [283, 72] width 546 height 24
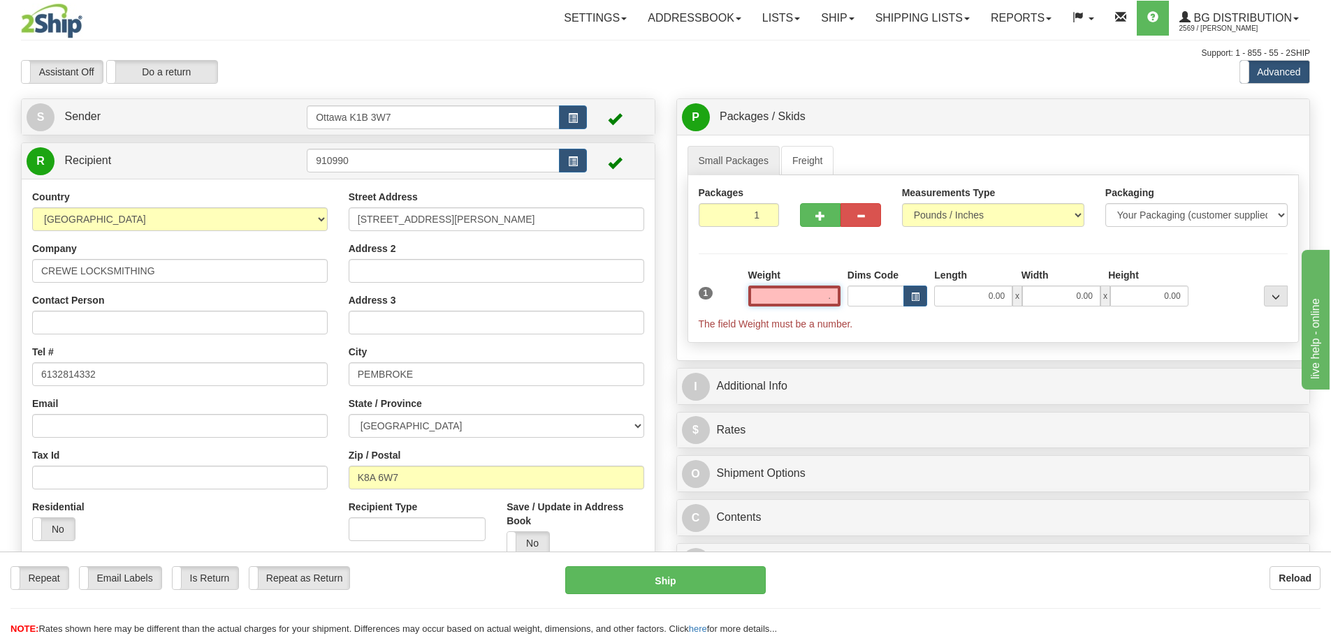
click at [821, 303] on input "." at bounding box center [794, 296] width 92 height 21
type input "."
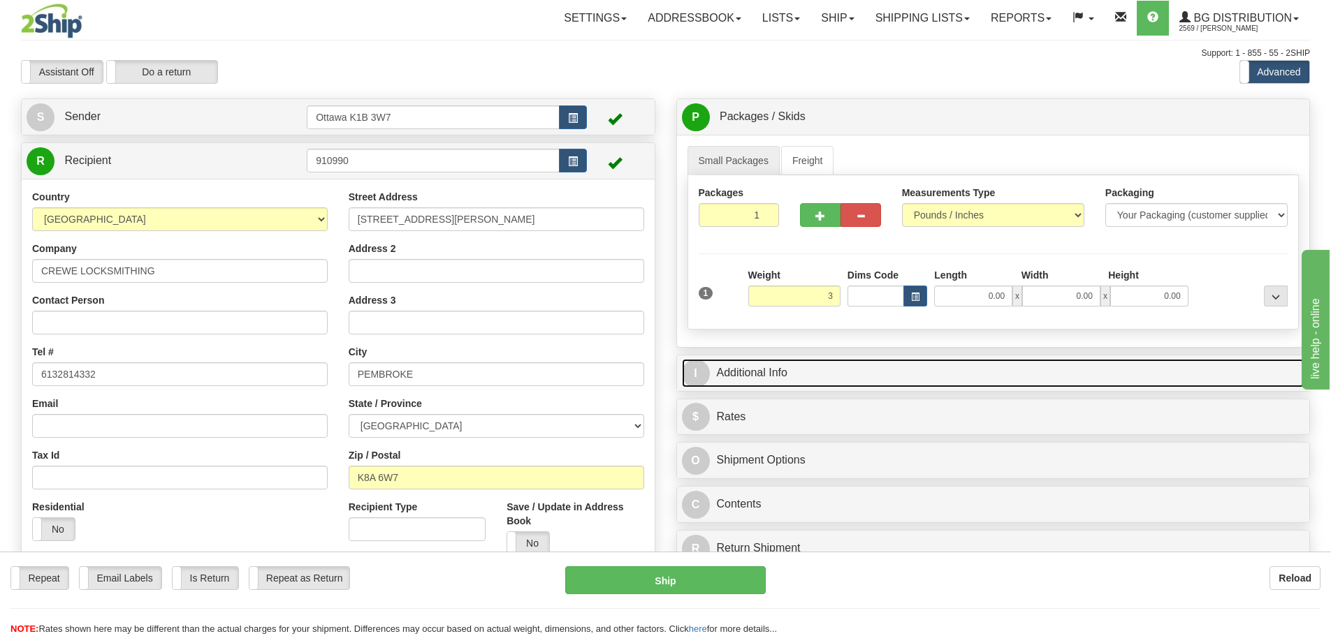
type input "3.00"
click at [905, 372] on link "I Additional Info" at bounding box center [993, 373] width 623 height 29
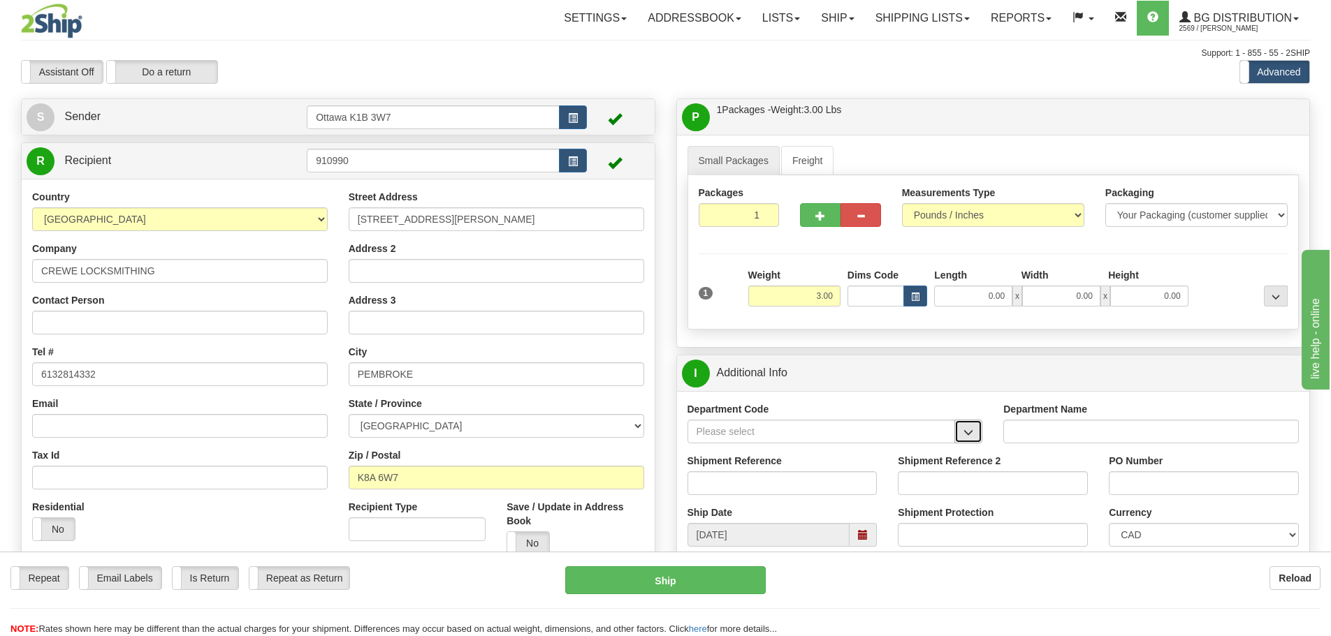
click at [961, 429] on button "button" at bounding box center [968, 432] width 28 height 24
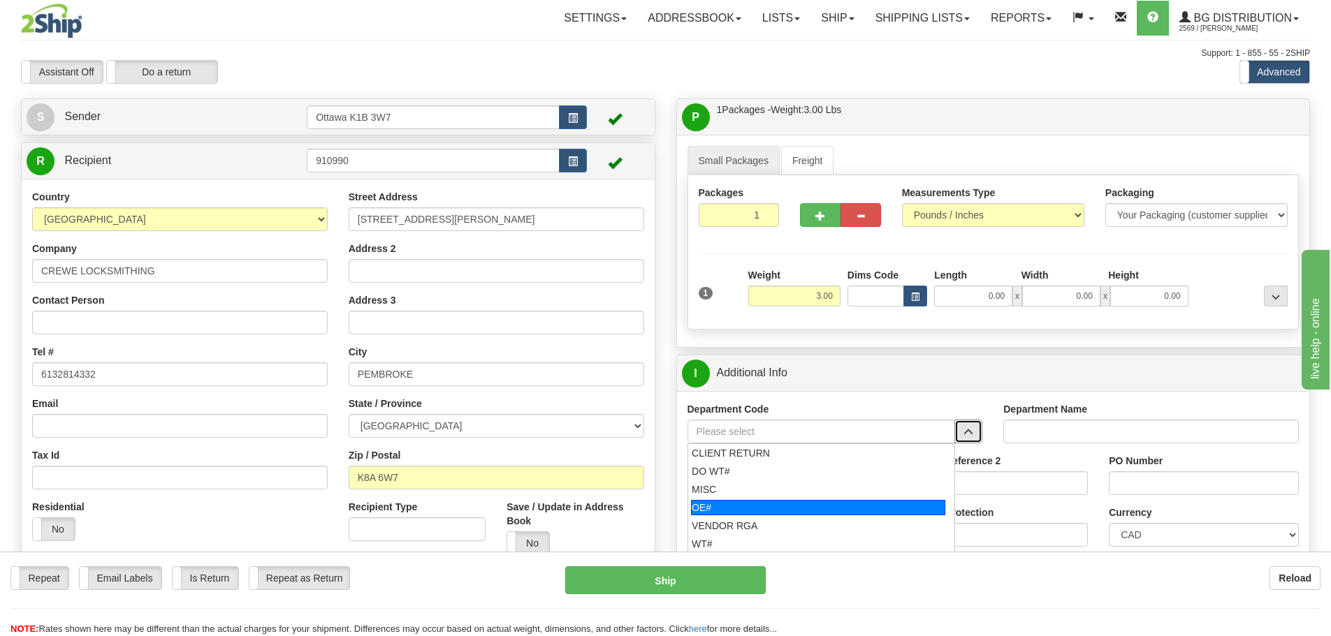
click at [822, 509] on div "OE#" at bounding box center [818, 507] width 254 height 15
type input "OE#"
type input "ORDERS"
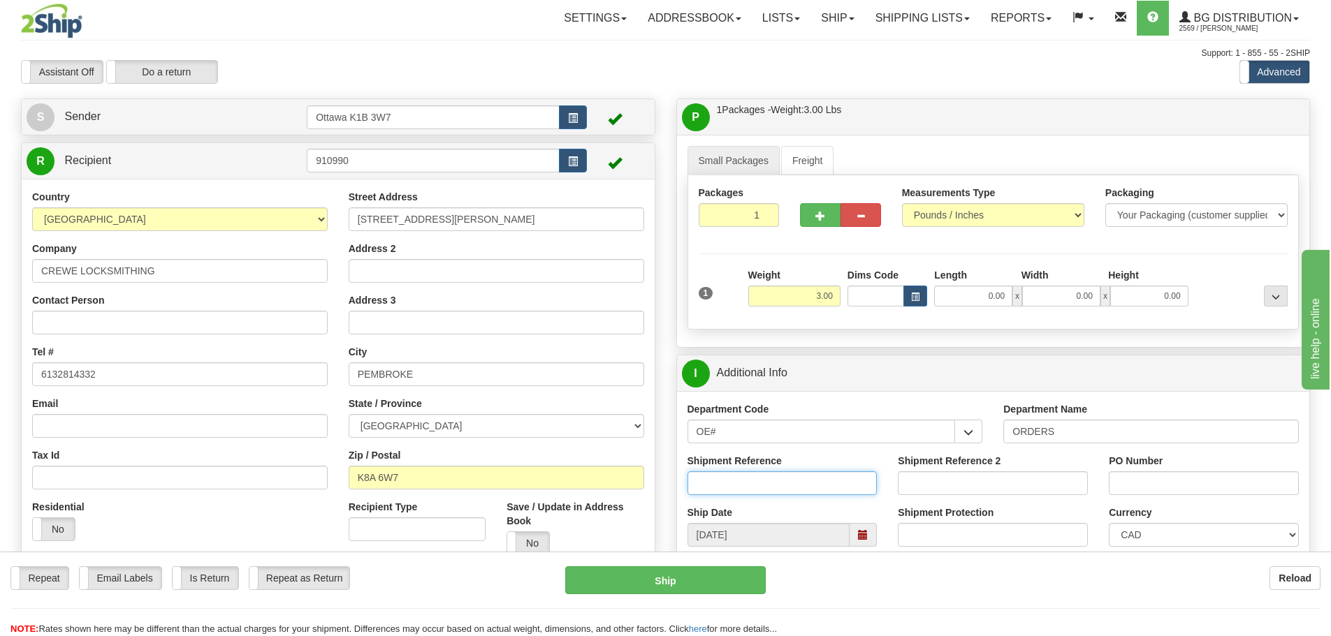
click at [797, 490] on input "Shipment Reference" at bounding box center [783, 484] width 190 height 24
type input "10203483-00"
drag, startPoint x: 1139, startPoint y: 498, endPoint x: 1146, endPoint y: 491, distance: 9.9
click at [1142, 496] on div "PO Number" at bounding box center [1203, 480] width 211 height 52
click at [1146, 490] on input "PO Number" at bounding box center [1204, 484] width 190 height 24
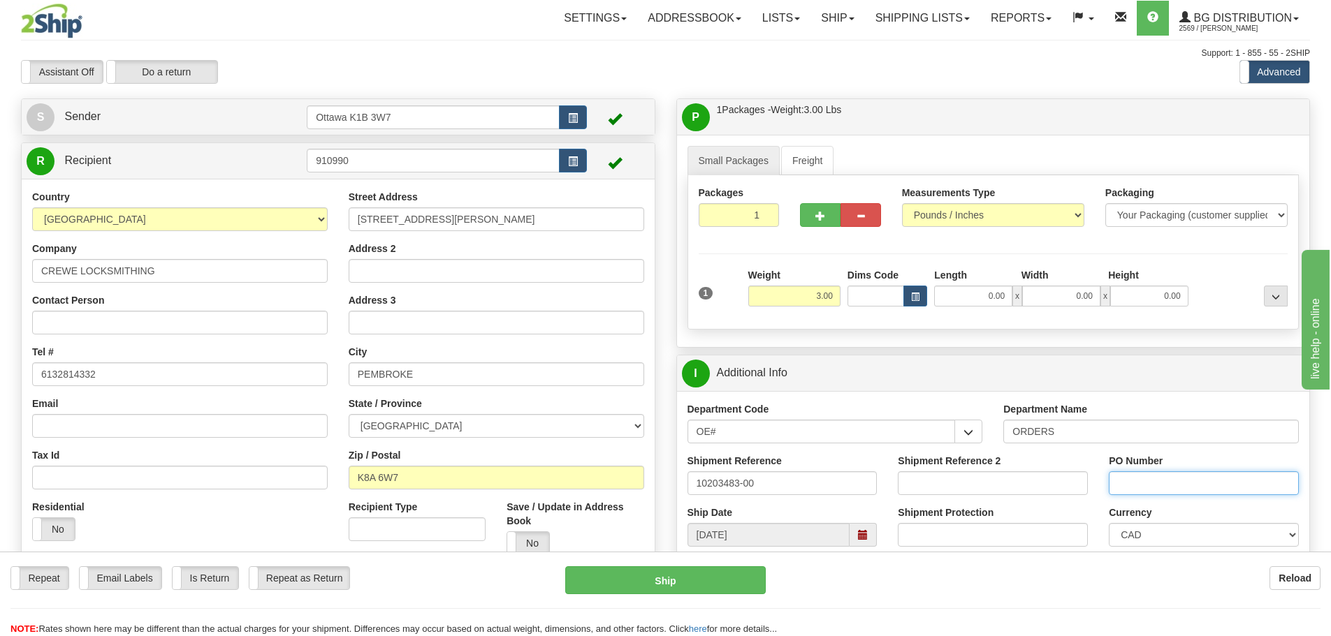
type input "N/A"
click at [965, 296] on input "0.00" at bounding box center [973, 296] width 78 height 21
type input "6.50"
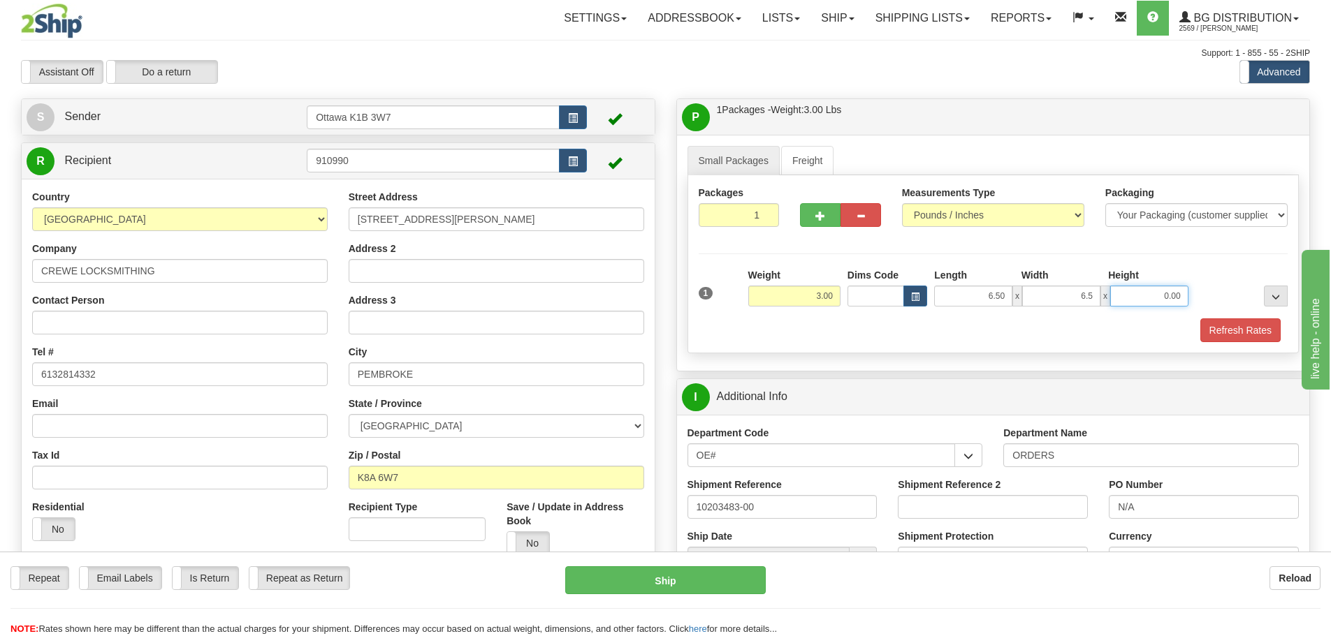
type input "6.50"
type input "7.00"
click at [1233, 326] on button "Refresh Rates" at bounding box center [1240, 331] width 80 height 24
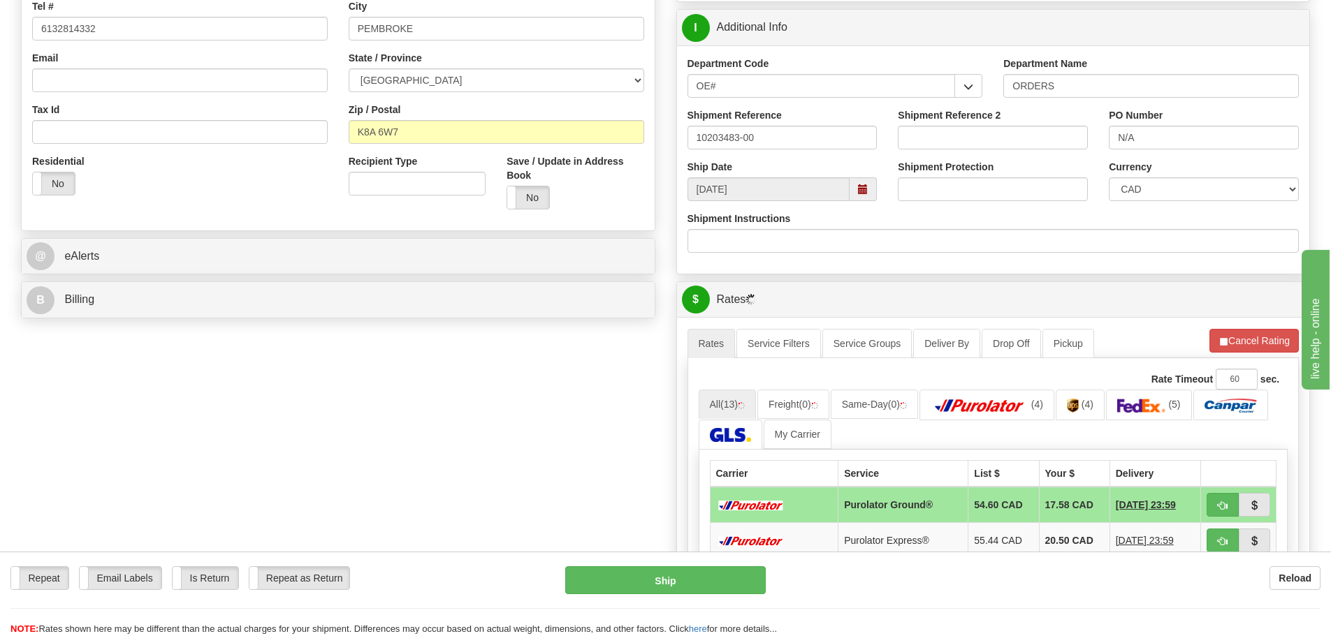
scroll to position [349, 0]
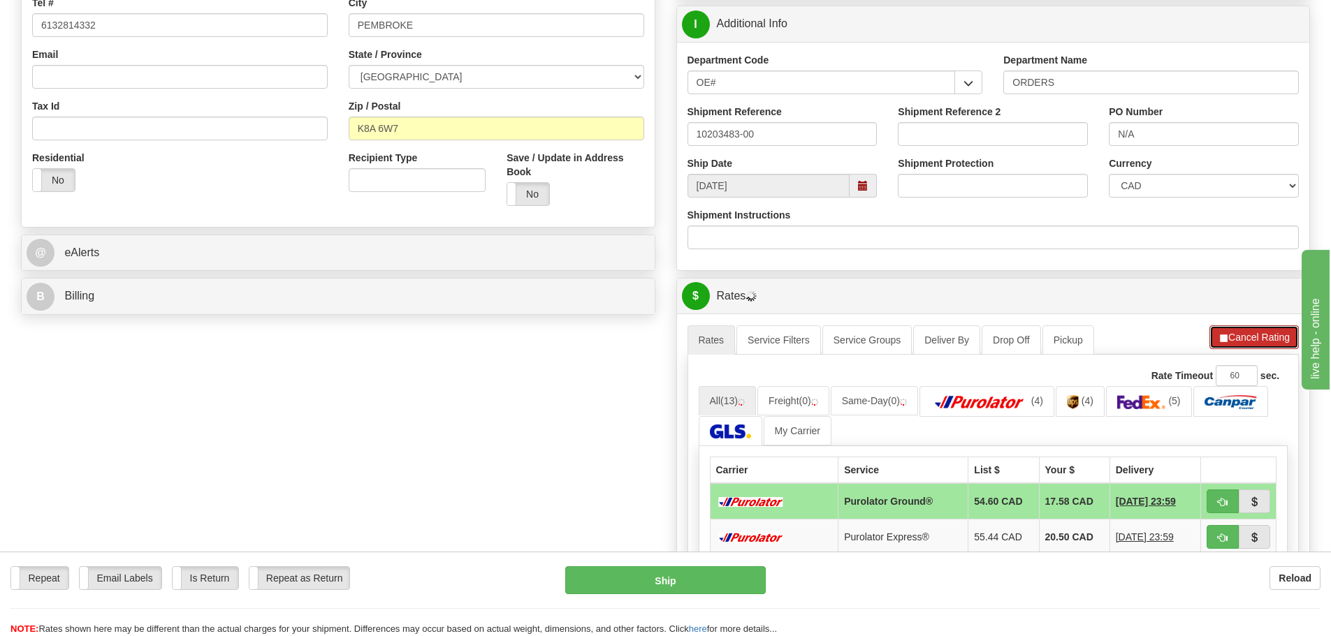
click at [1262, 341] on button "Cancel Rating" at bounding box center [1253, 338] width 89 height 24
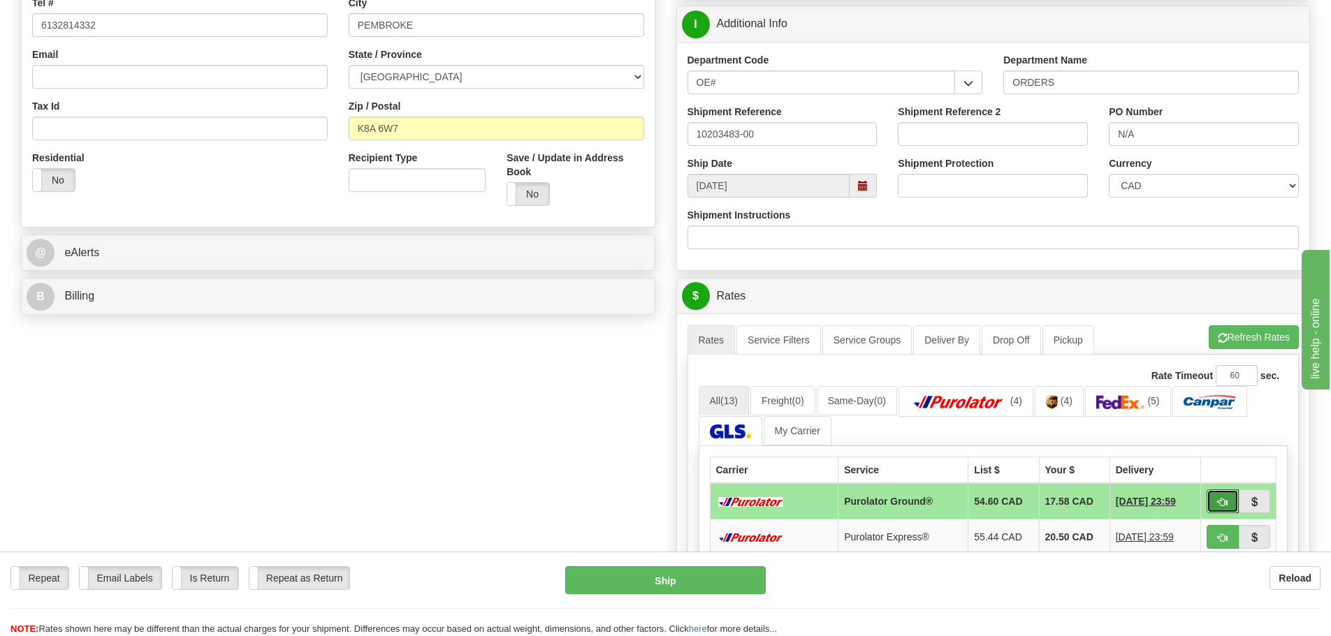
click at [1214, 509] on button "button" at bounding box center [1223, 502] width 32 height 24
type input "260"
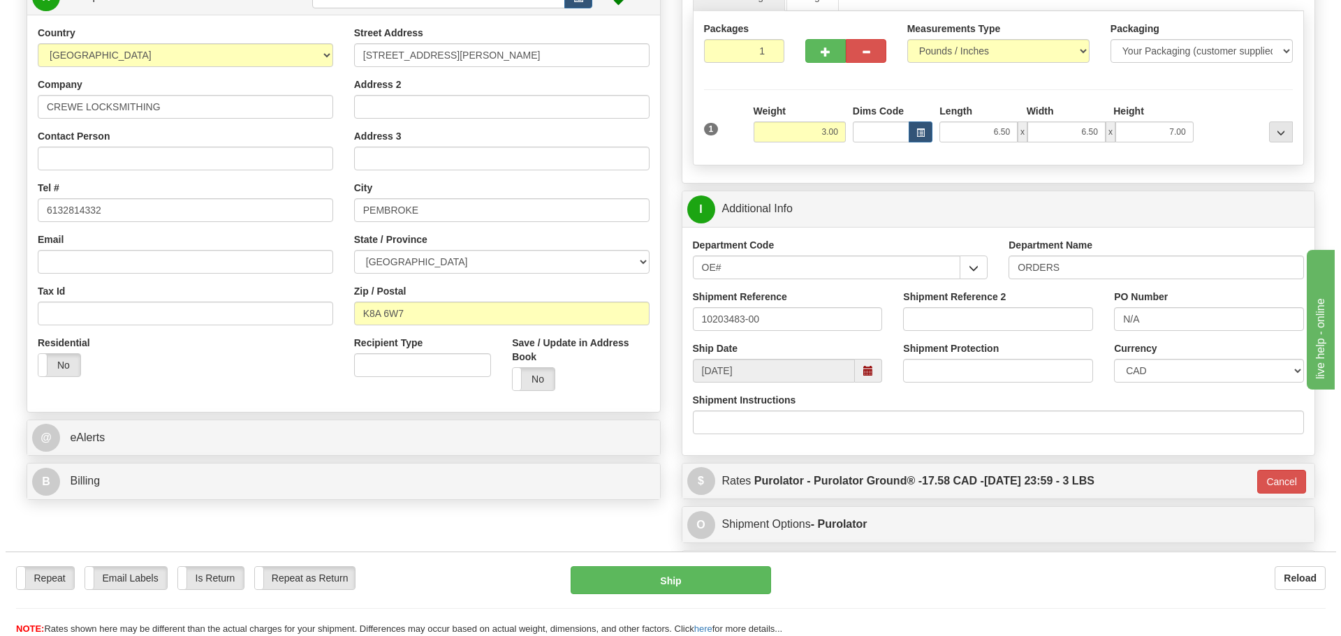
scroll to position [140, 0]
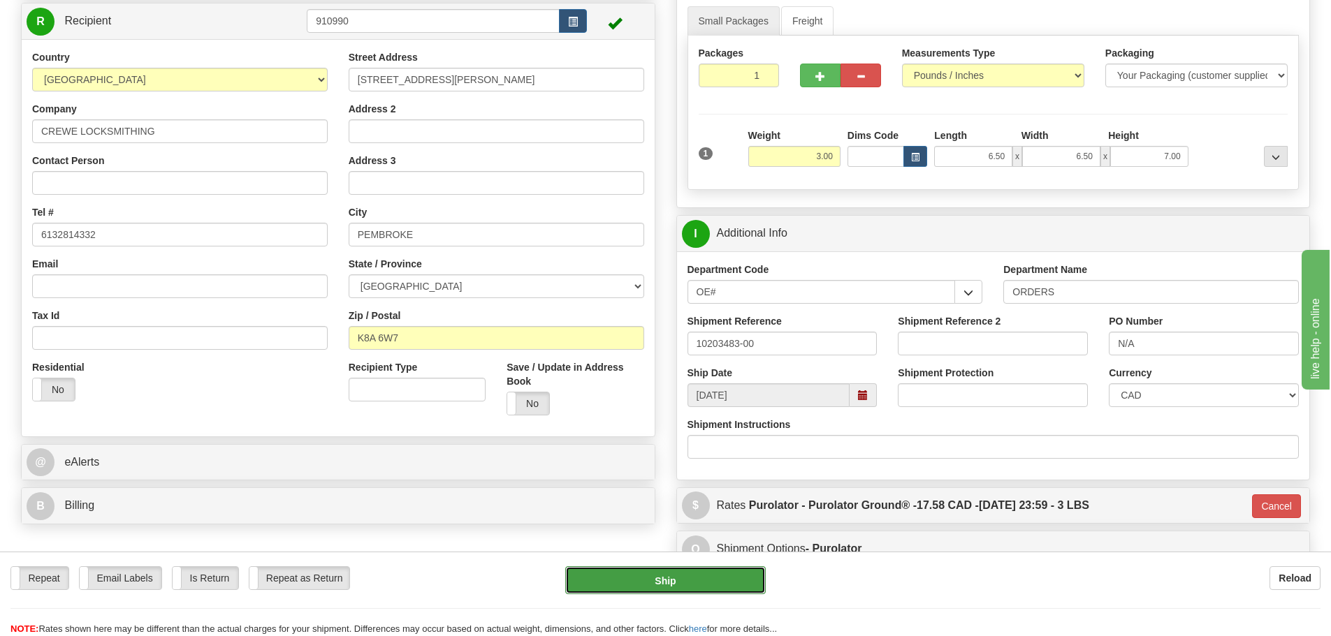
click at [705, 572] on button "Ship" at bounding box center [665, 581] width 201 height 28
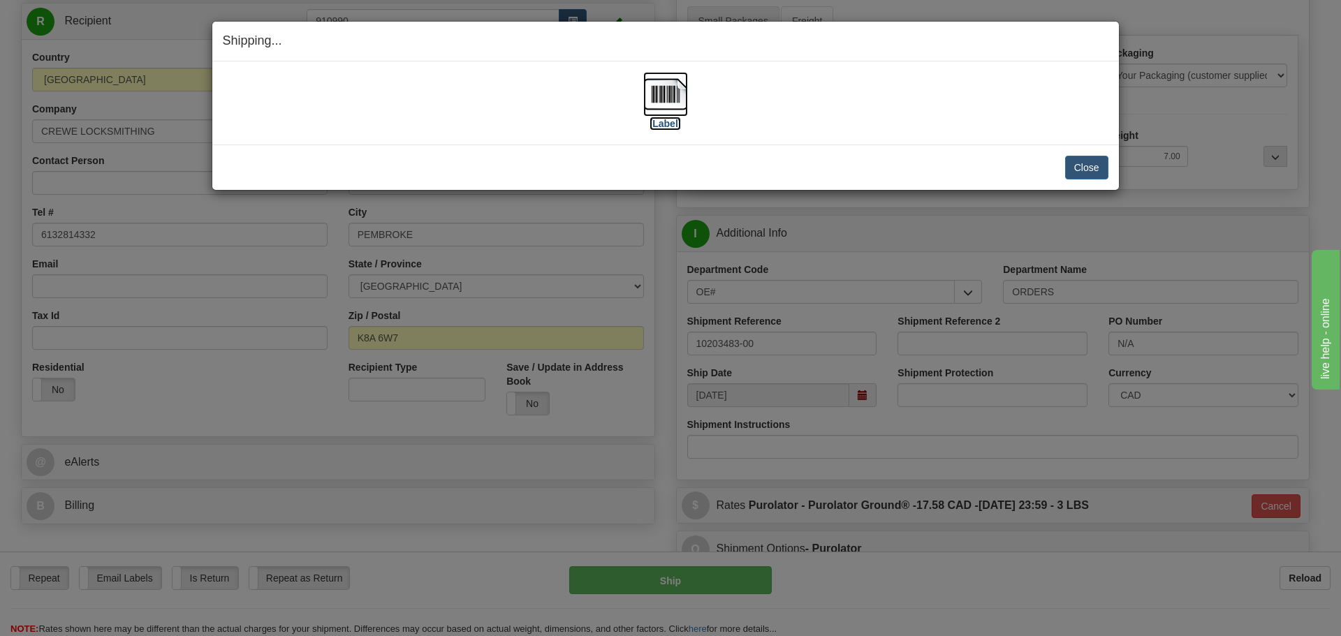
click at [665, 125] on label "[Label]" at bounding box center [666, 124] width 32 height 14
click at [1082, 173] on button "Close" at bounding box center [1086, 168] width 43 height 24
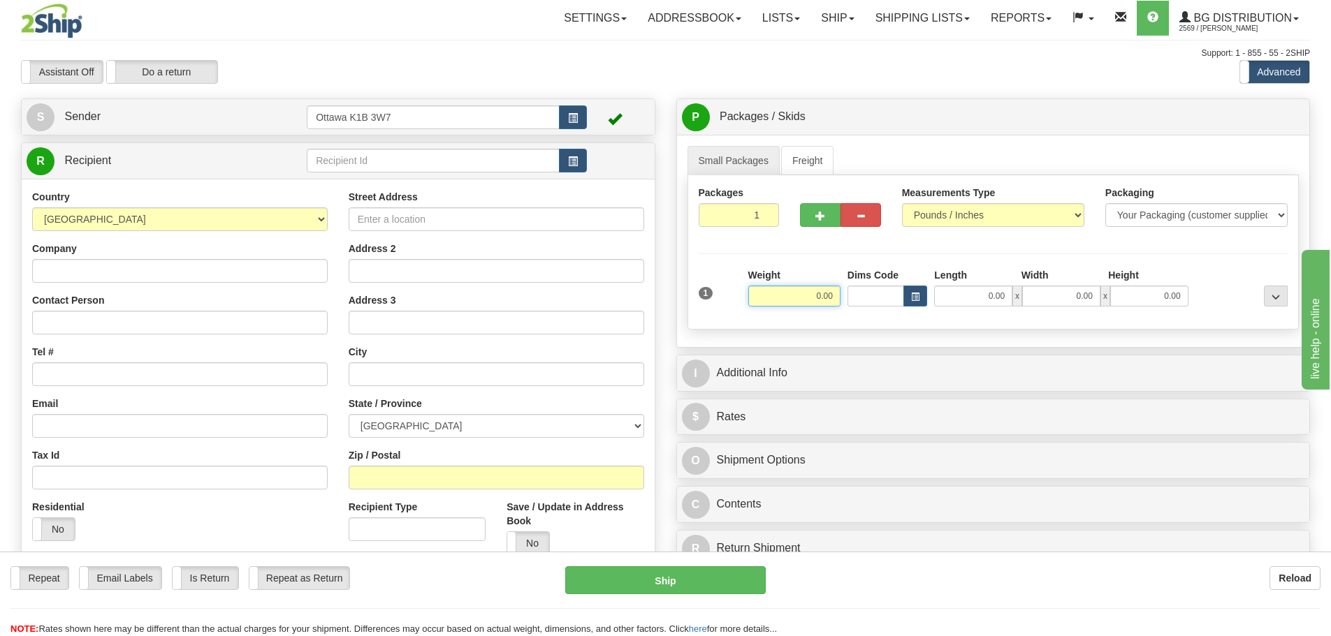
click at [820, 300] on input "0.00" at bounding box center [794, 296] width 92 height 21
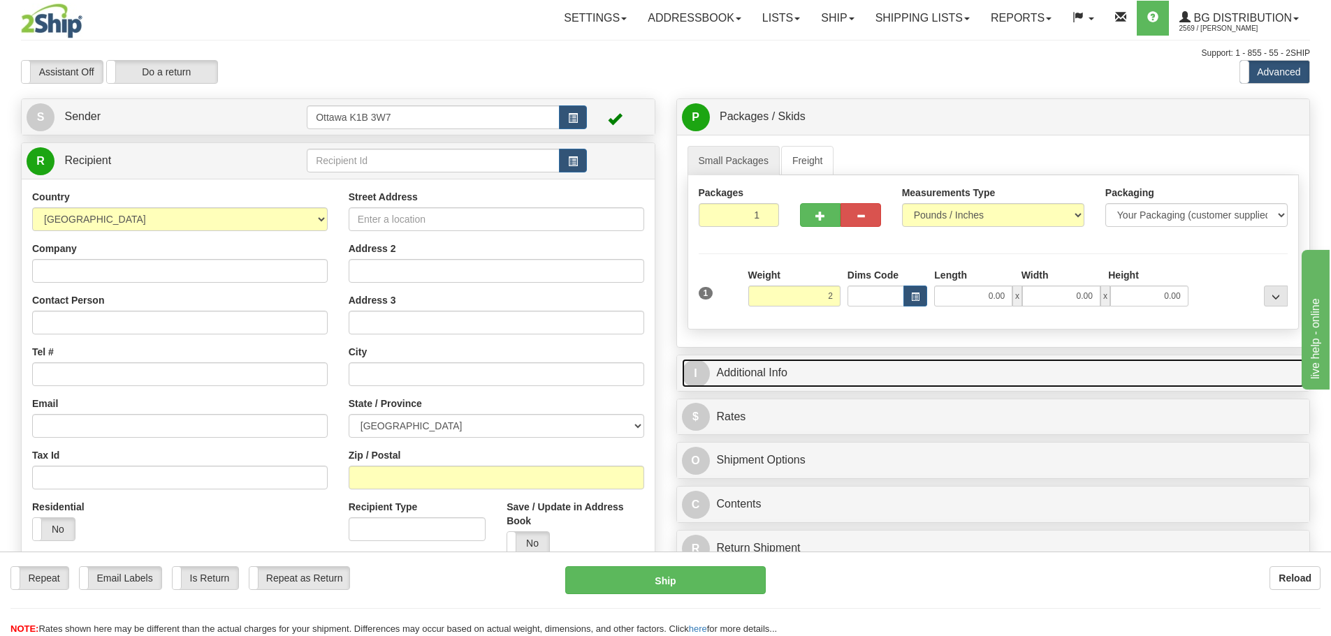
type input "2.00"
click at [922, 365] on link "I Additional Info" at bounding box center [993, 373] width 623 height 29
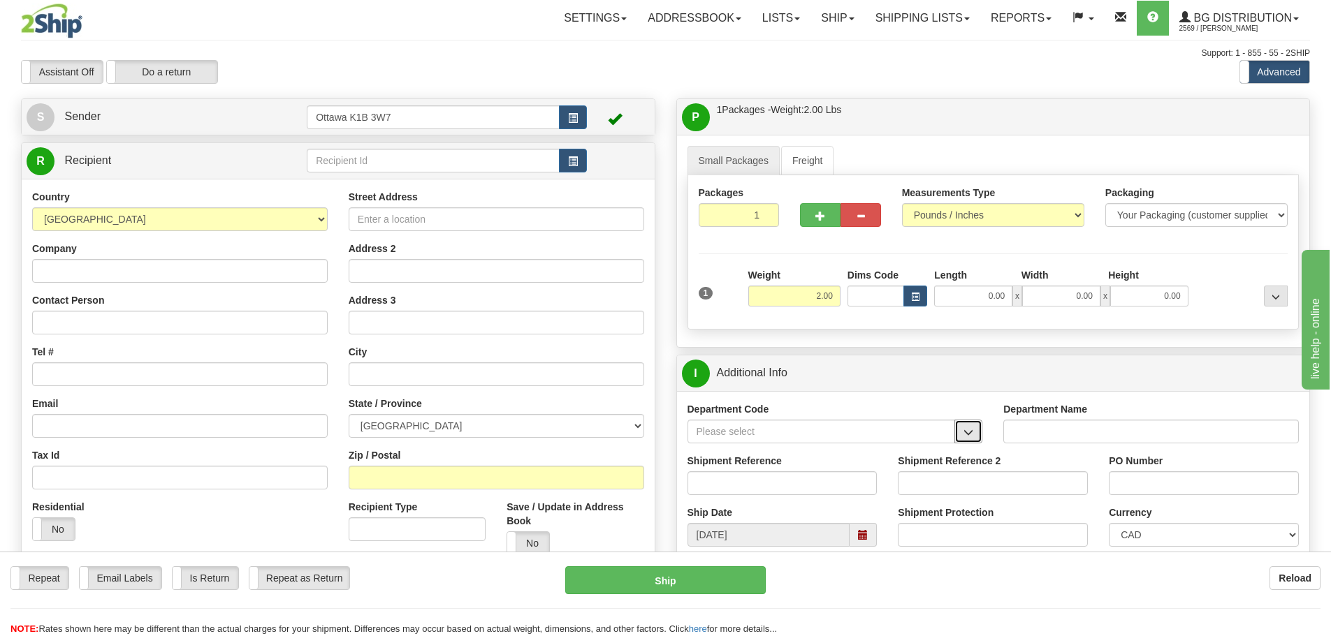
click at [972, 433] on span "button" at bounding box center [968, 432] width 10 height 9
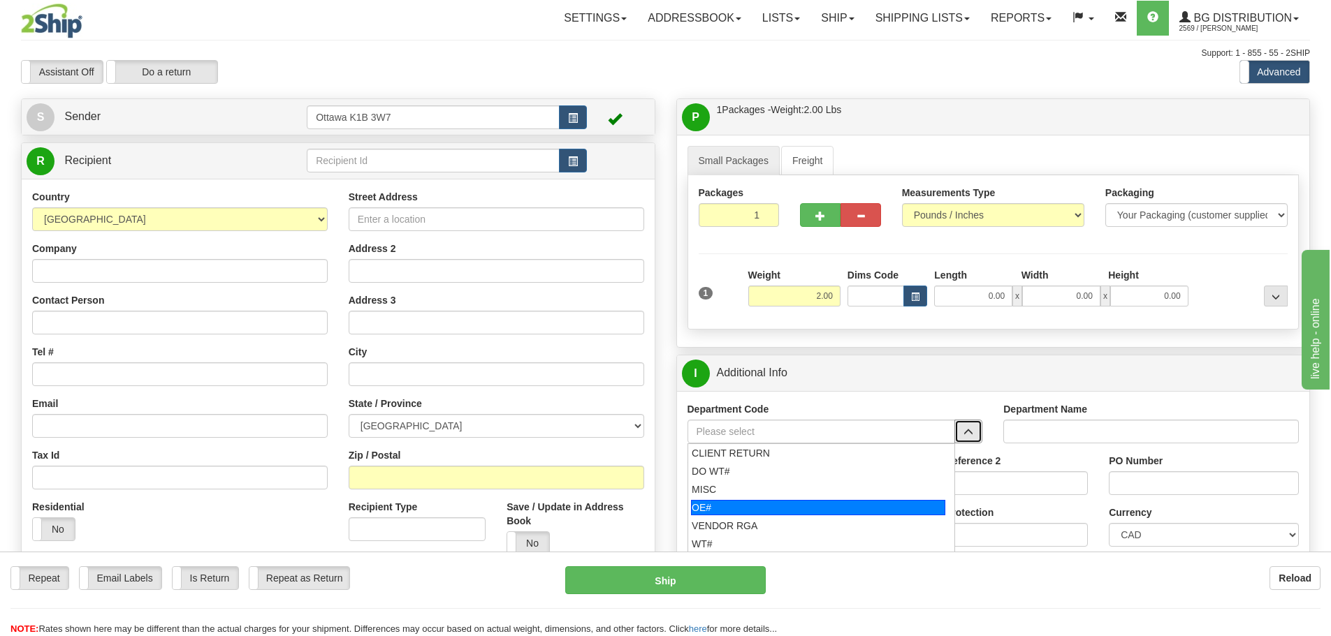
click at [783, 507] on div "OE#" at bounding box center [818, 507] width 254 height 15
type input "OE#"
type input "ORDERS"
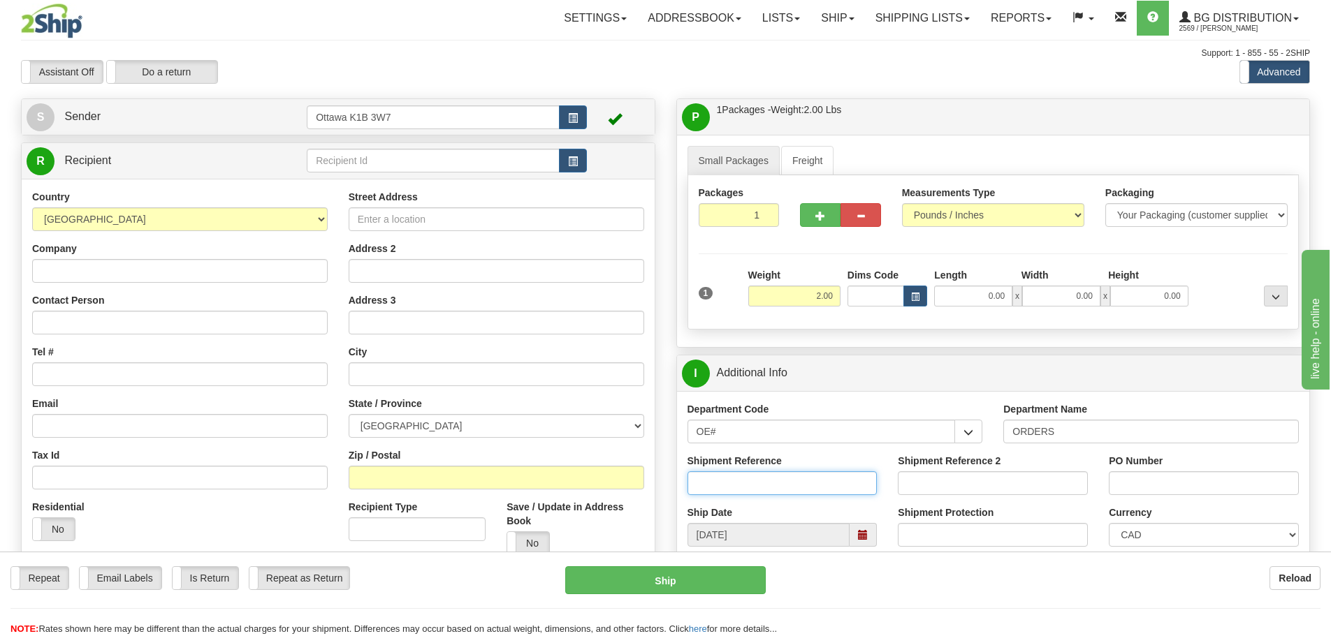
click at [747, 483] on input "Shipment Reference" at bounding box center [783, 484] width 190 height 24
type input "10203518-00"
click at [1242, 477] on input "PO Number" at bounding box center [1204, 484] width 190 height 24
type input "24129"
click at [402, 158] on input "text" at bounding box center [433, 161] width 253 height 24
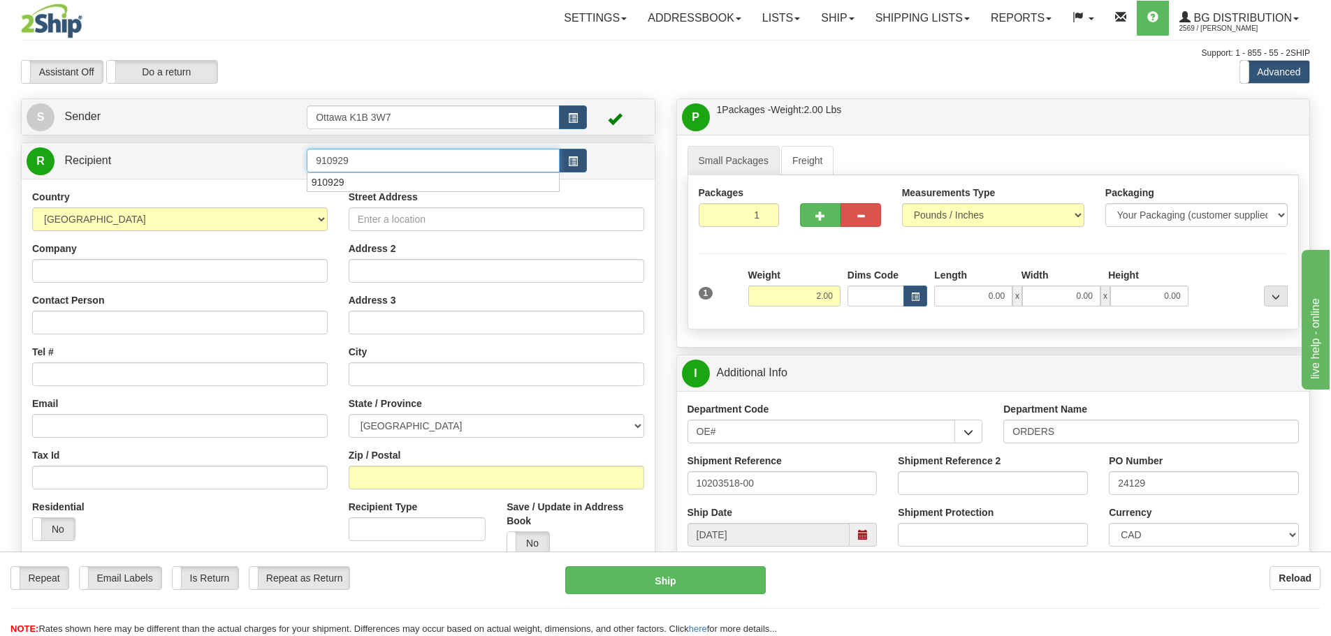
type input "910929"
click at [509, 59] on div at bounding box center [665, 59] width 1289 height 1
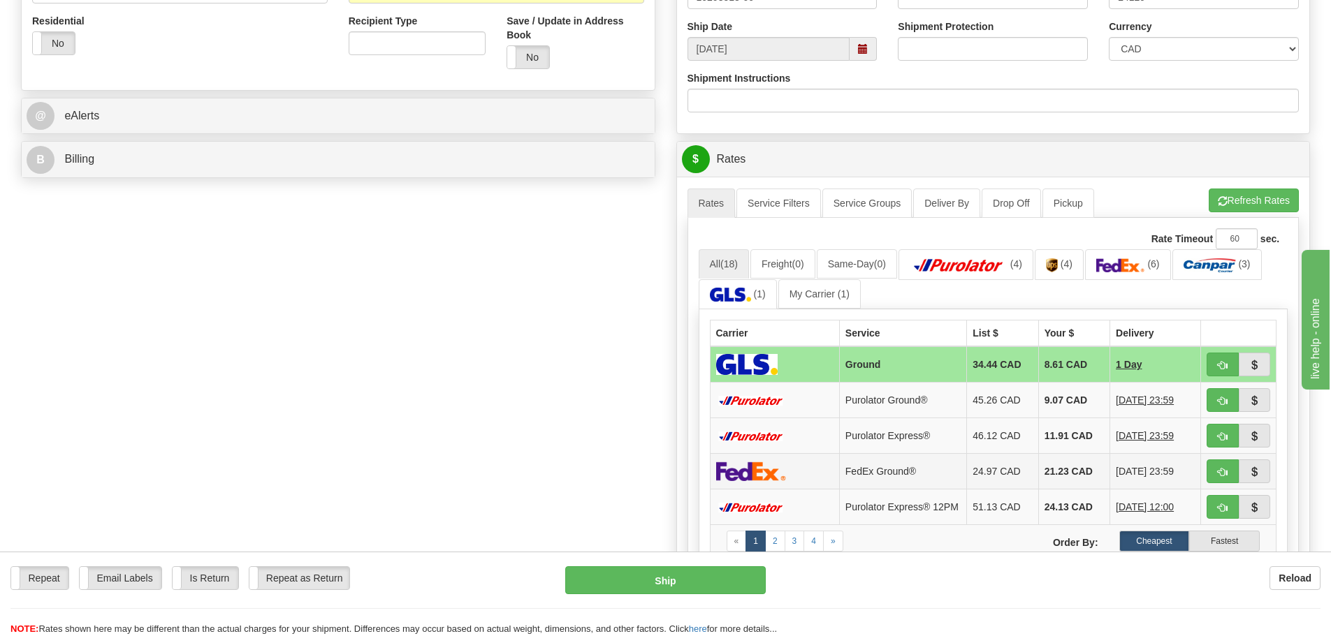
scroll to position [489, 0]
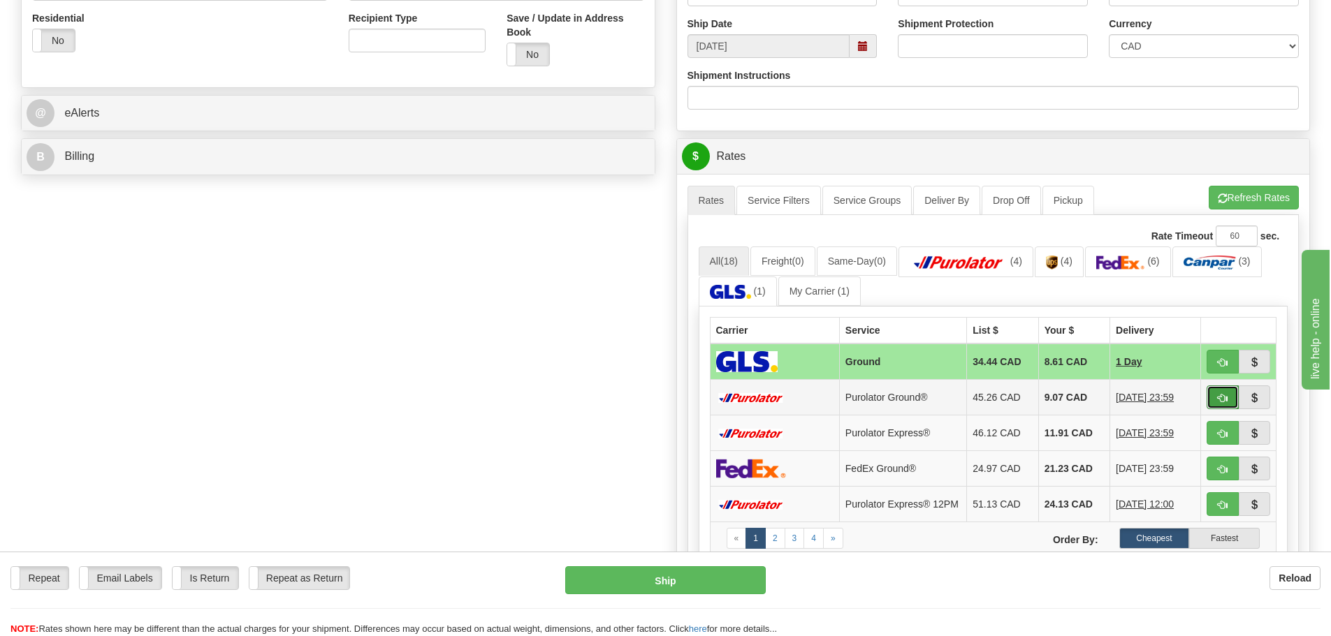
click at [1221, 394] on span "button" at bounding box center [1223, 398] width 10 height 9
type input "260"
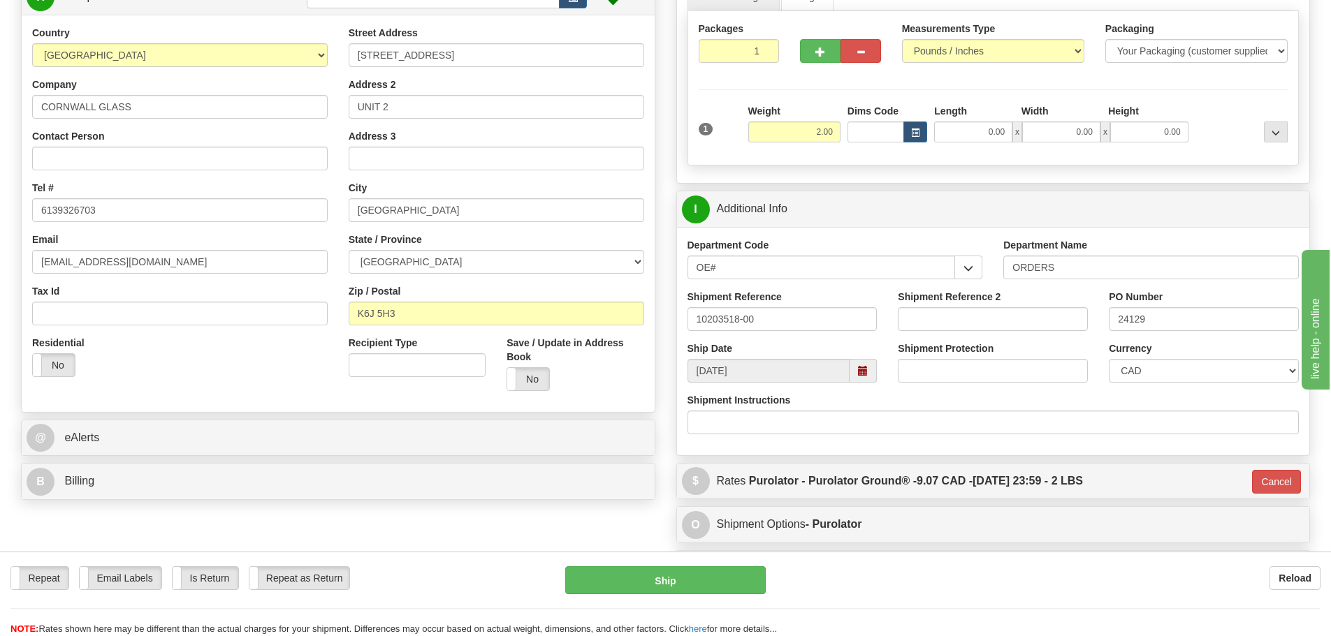
scroll to position [140, 0]
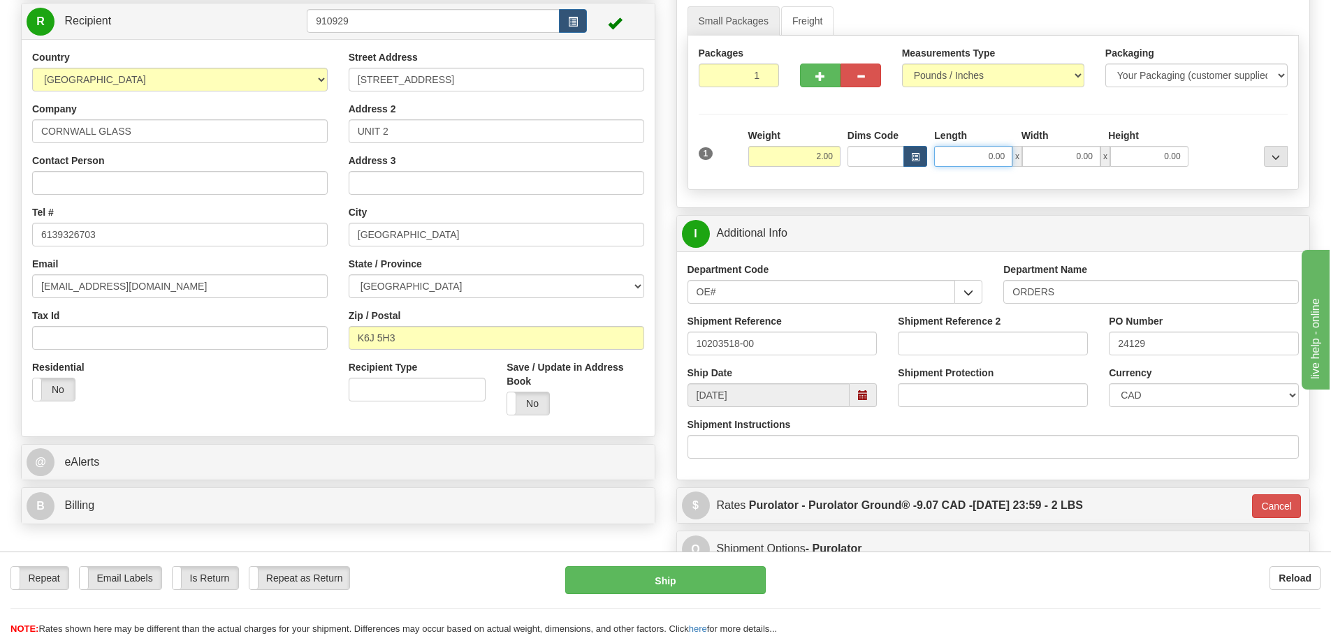
click at [959, 151] on input "0.00" at bounding box center [973, 156] width 78 height 21
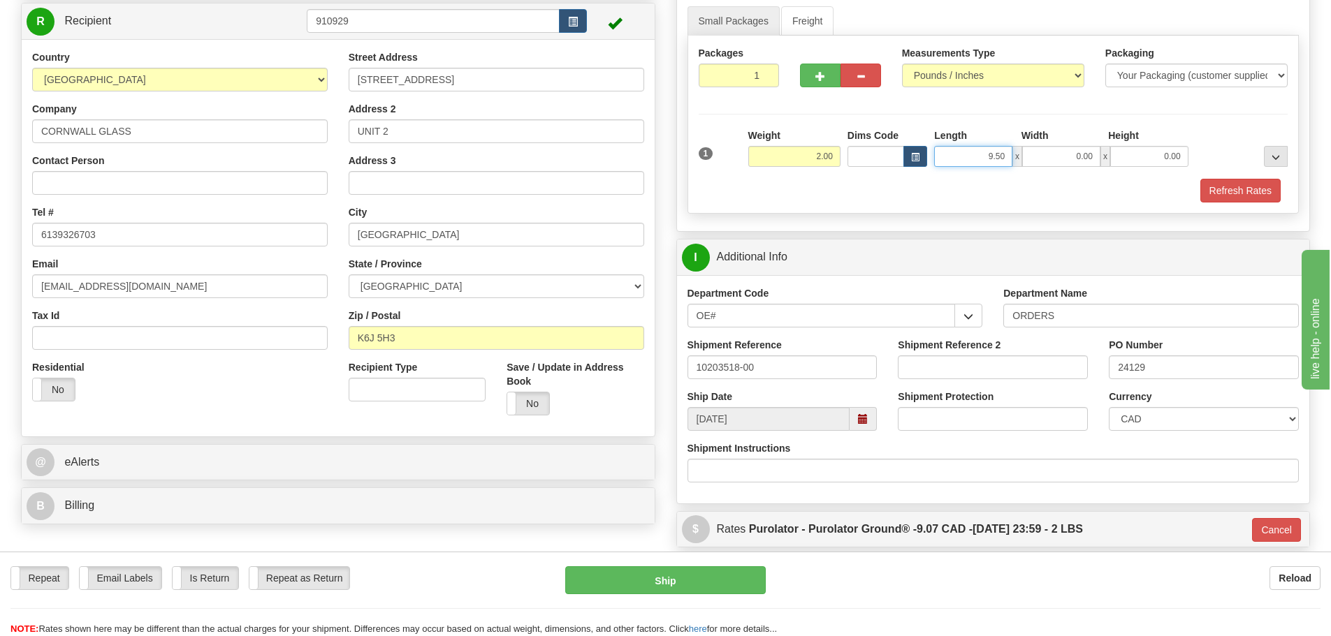
drag, startPoint x: 967, startPoint y: 154, endPoint x: 1283, endPoint y: 191, distance: 318.6
click at [1213, 178] on div "1 Weight 2.00 Dims Code x" at bounding box center [994, 166] width 590 height 74
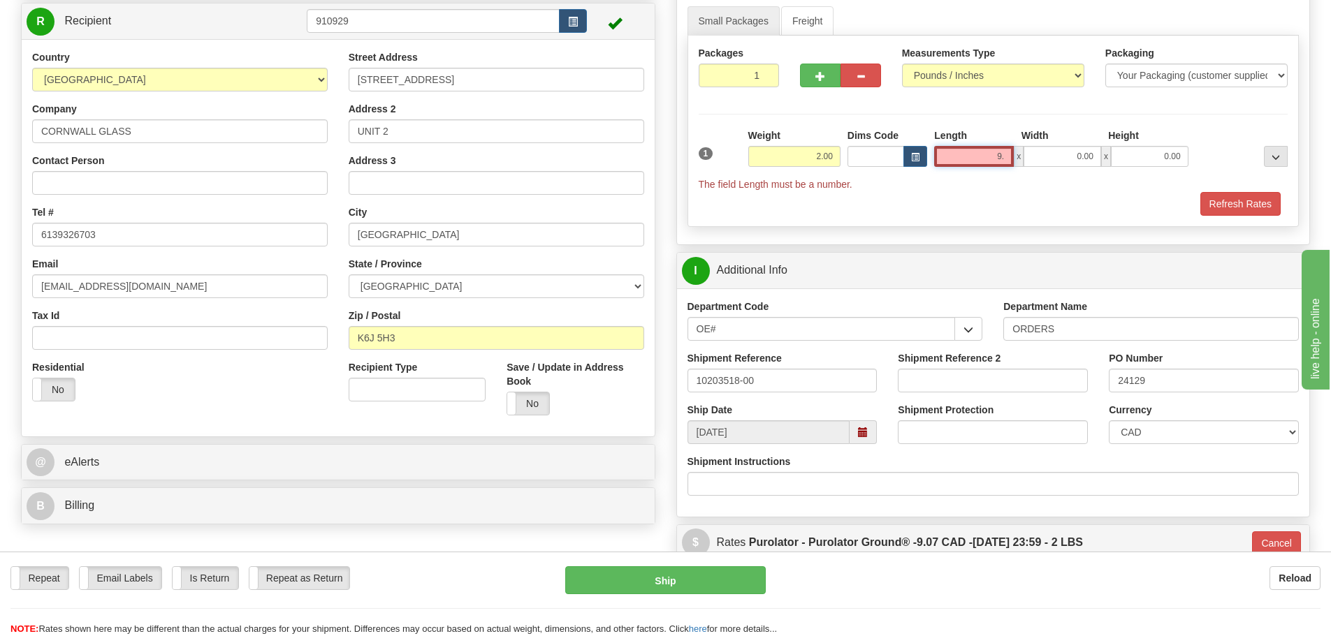
type input "9"
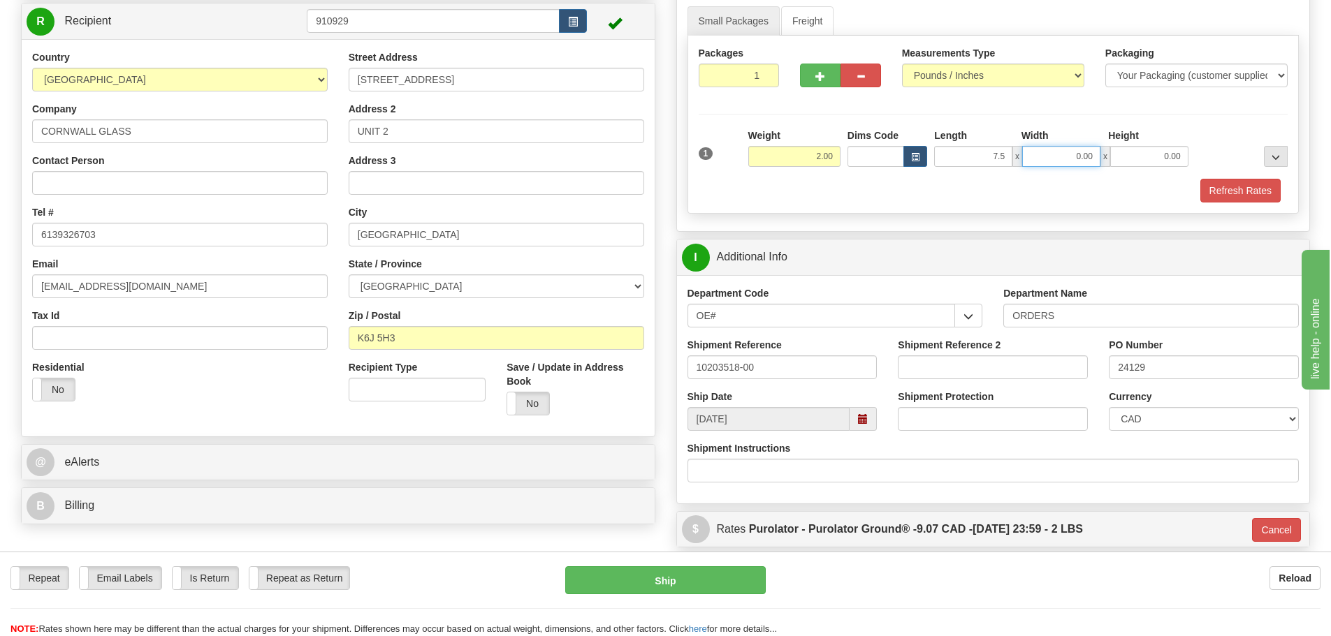
type input "7.50"
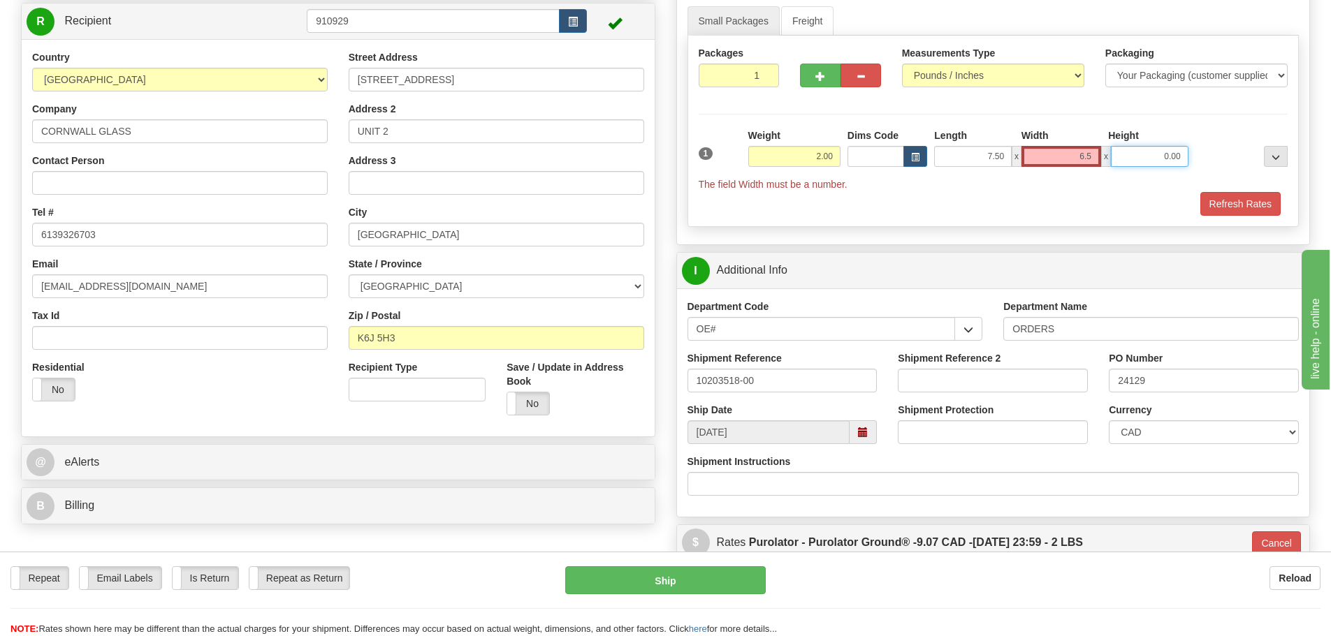
type input "6.50"
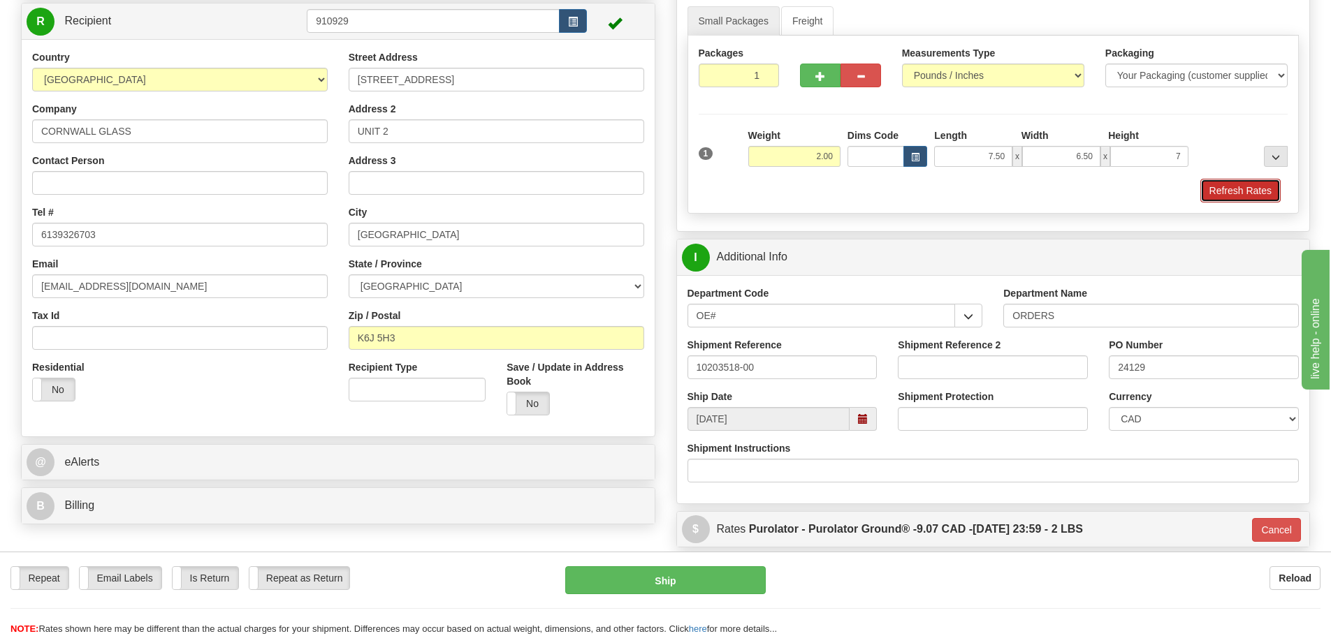
type input "7.00"
click at [1237, 197] on button "Refresh Rates" at bounding box center [1240, 191] width 80 height 24
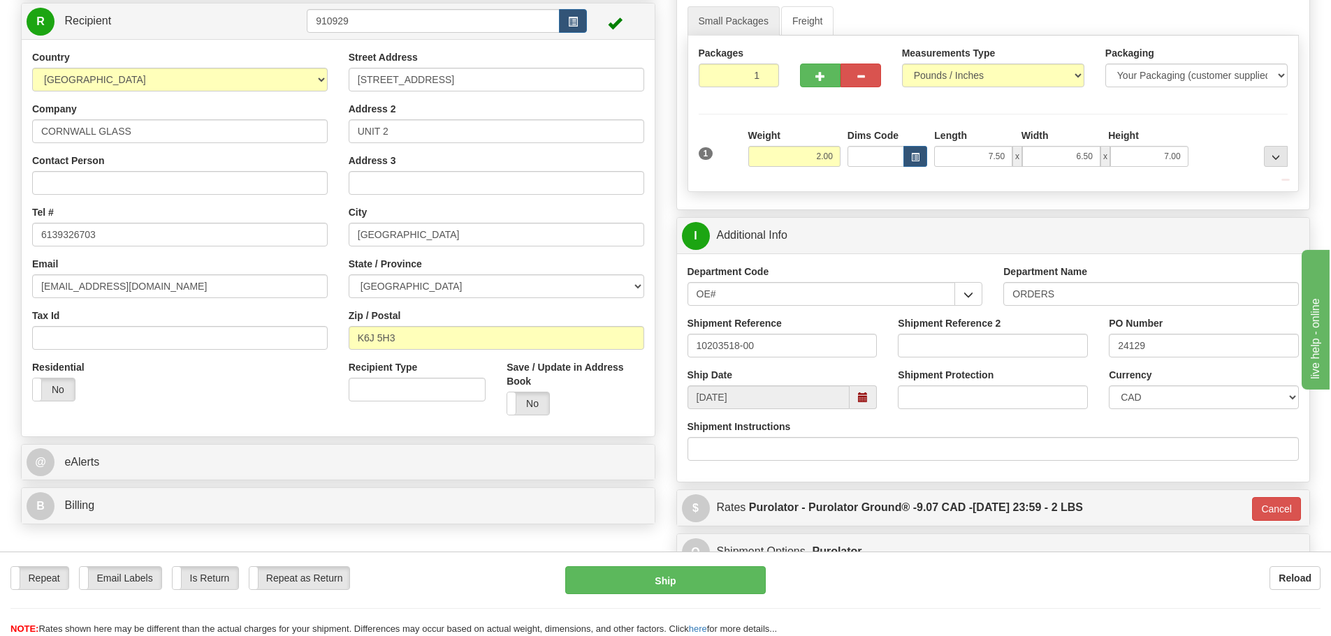
type input "260"
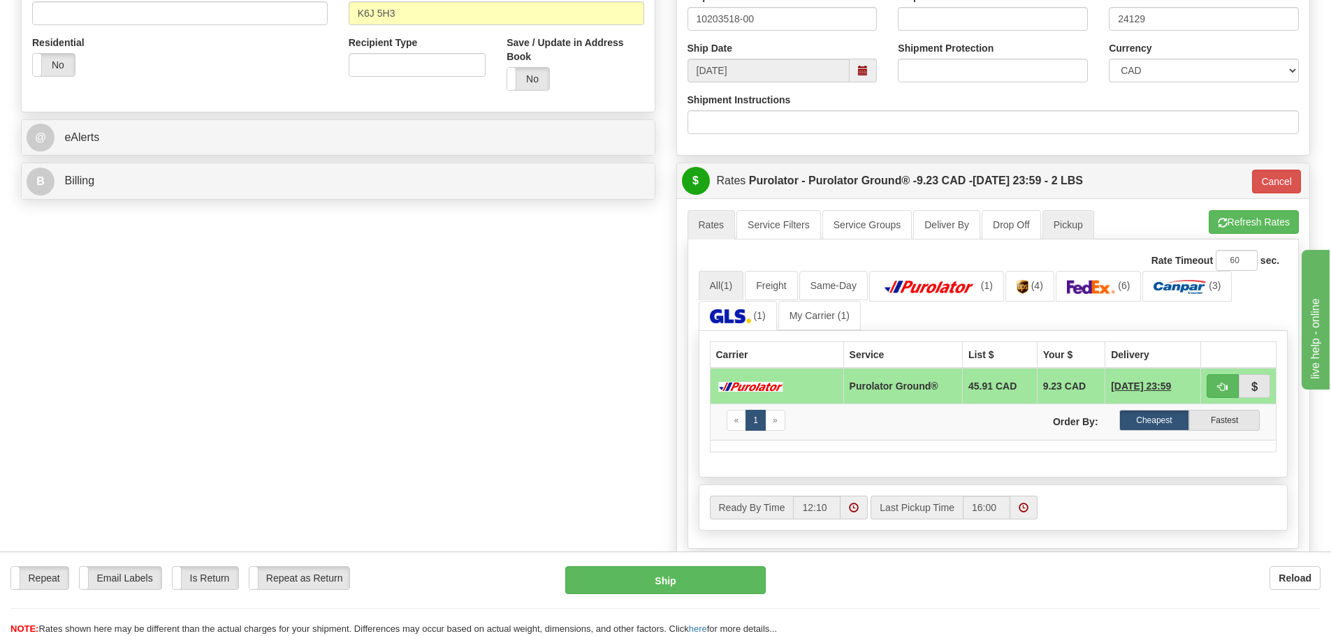
scroll to position [489, 0]
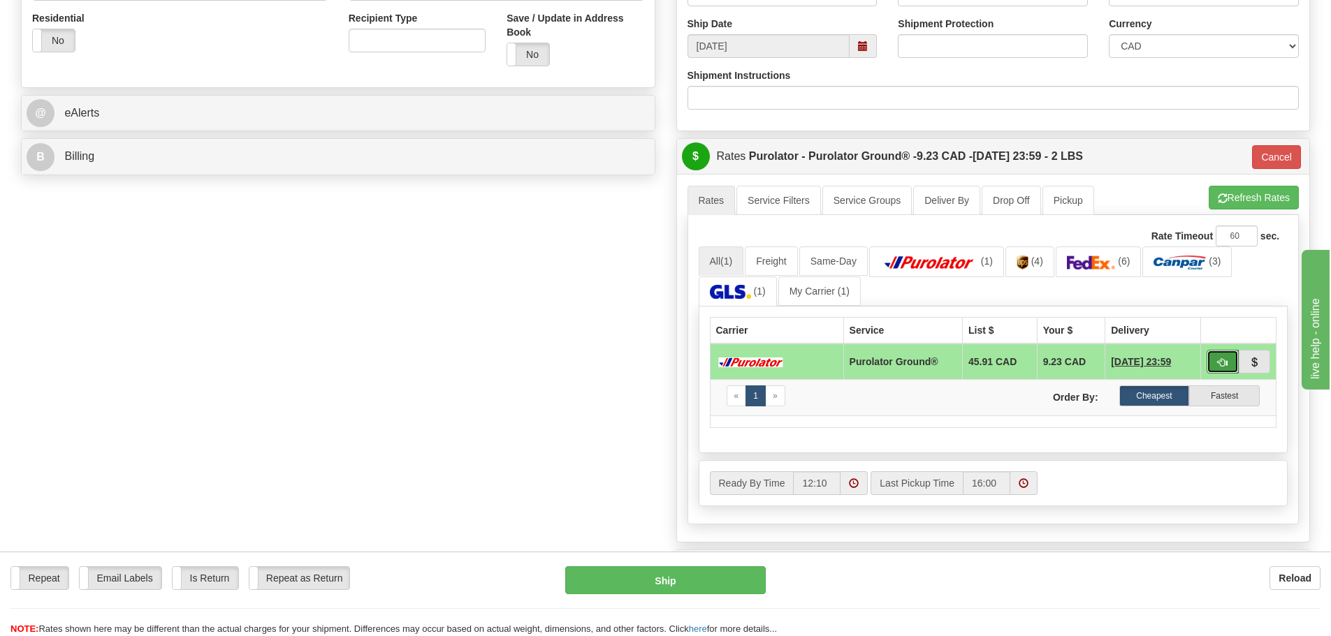
click at [1225, 356] on button "button" at bounding box center [1223, 362] width 32 height 24
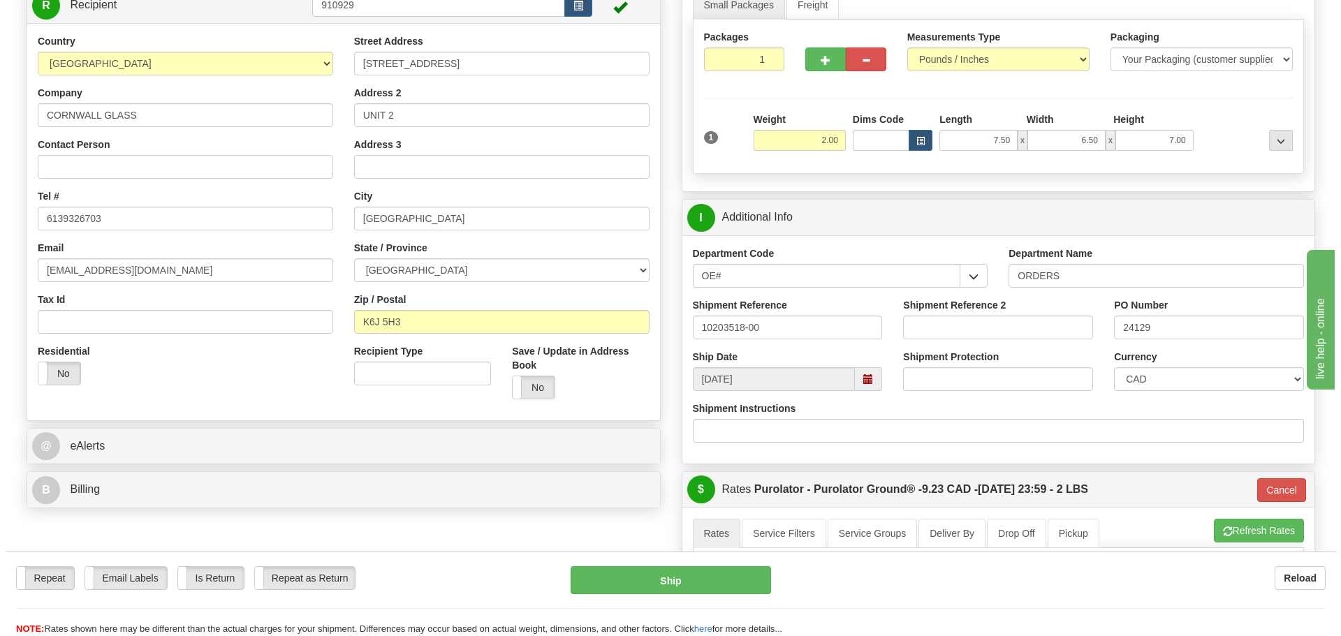
scroll to position [140, 0]
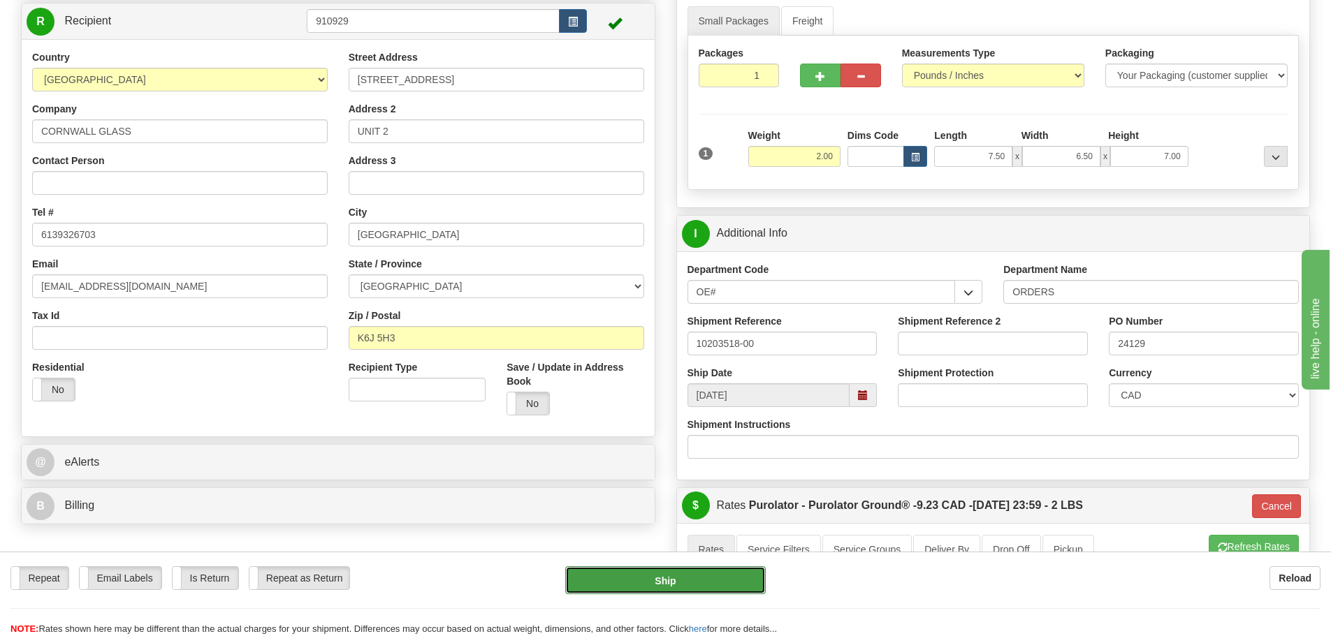
click at [662, 586] on button "Ship" at bounding box center [665, 581] width 201 height 28
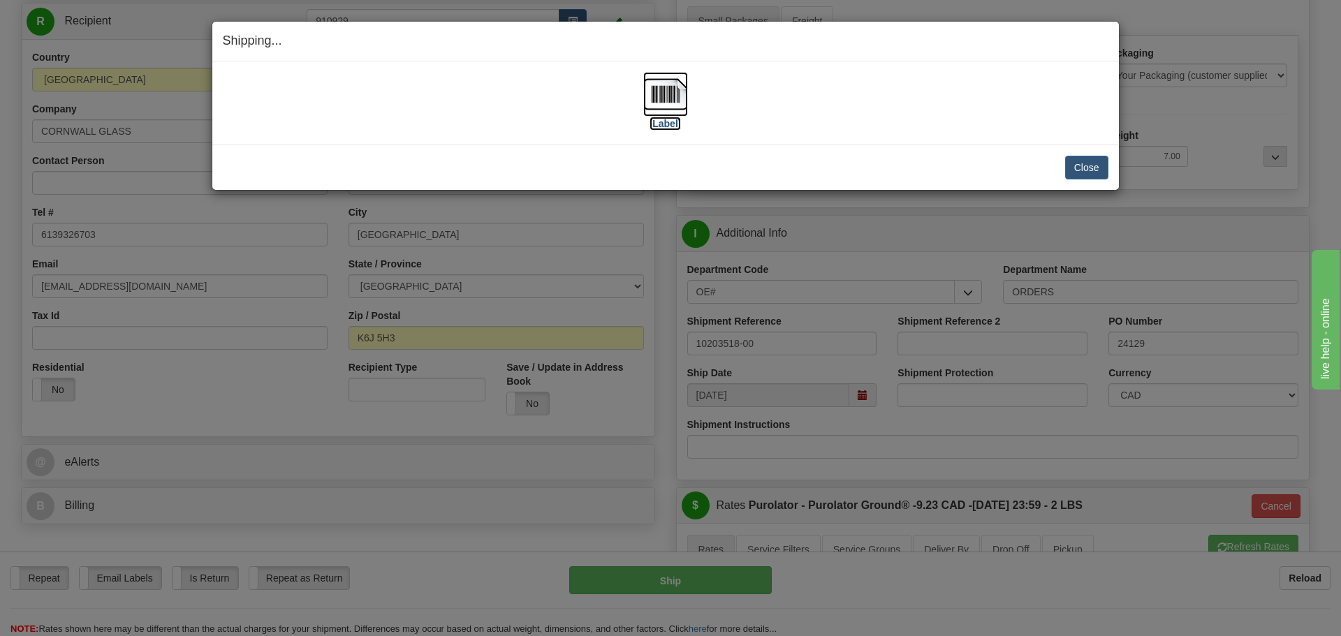
click at [666, 125] on label "[Label]" at bounding box center [666, 124] width 32 height 14
click at [1089, 168] on button "Close" at bounding box center [1086, 168] width 43 height 24
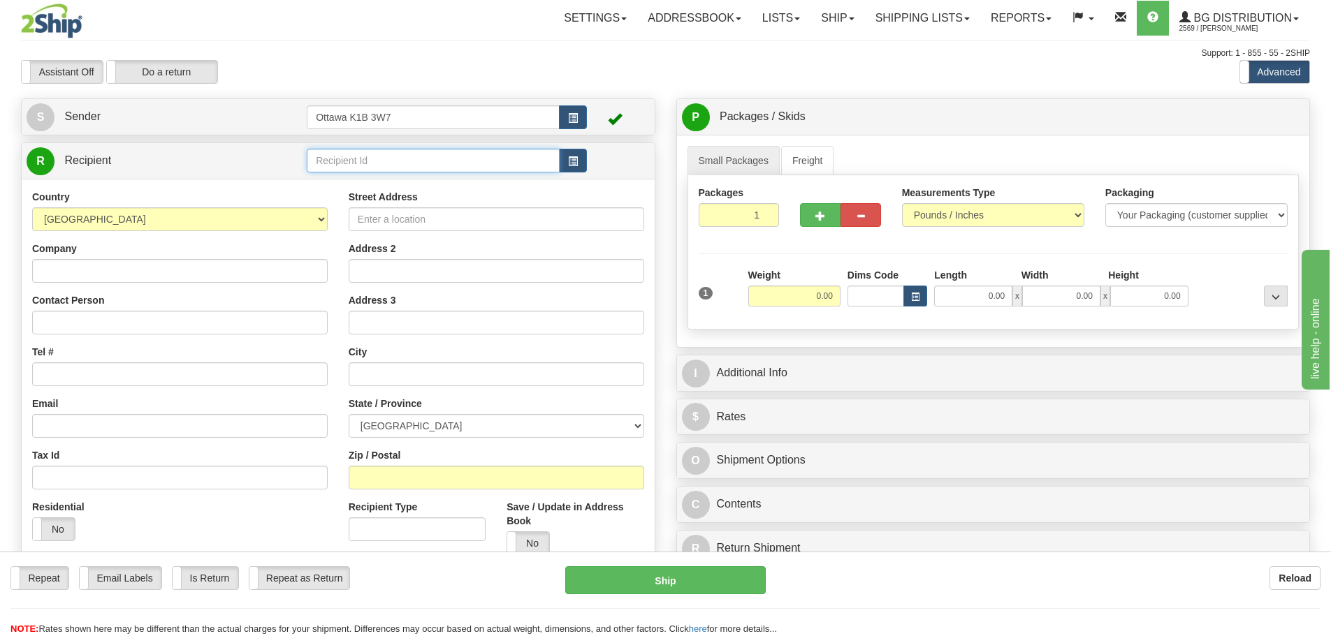
click at [405, 157] on input "text" at bounding box center [433, 161] width 253 height 24
type input "910683"
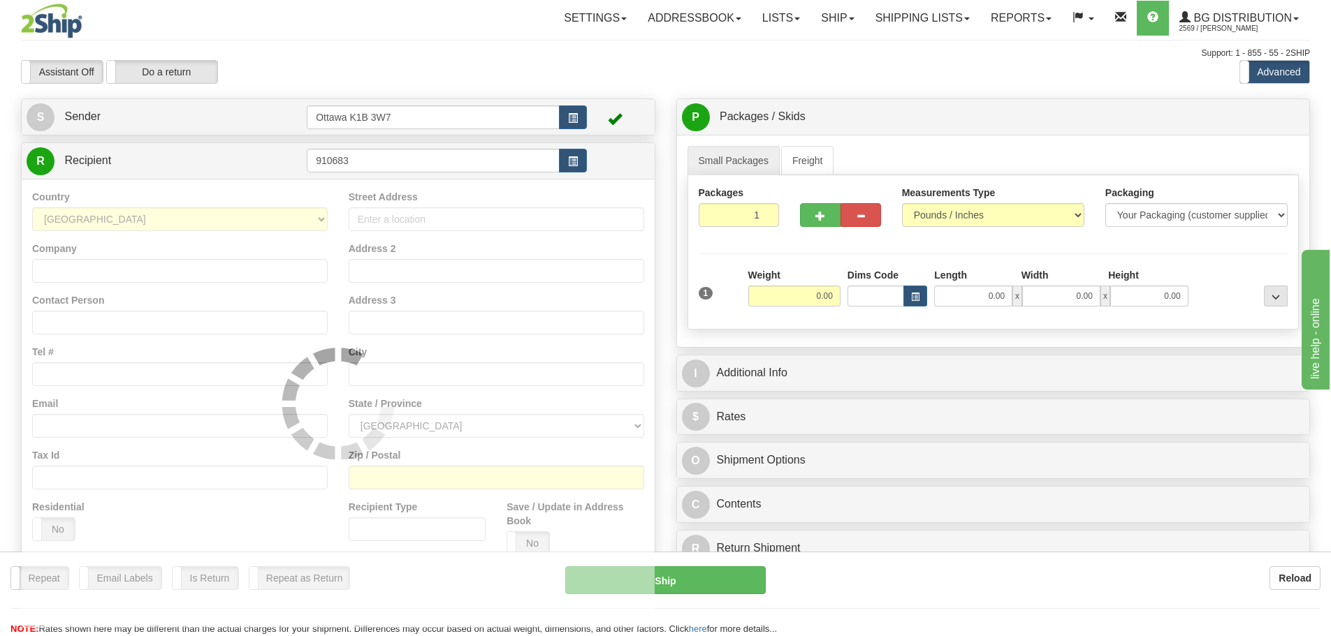
click at [540, 95] on div "Toggle navigation Settings Shipping Preferences Fields Preferences New" at bounding box center [665, 397] width 1331 height 794
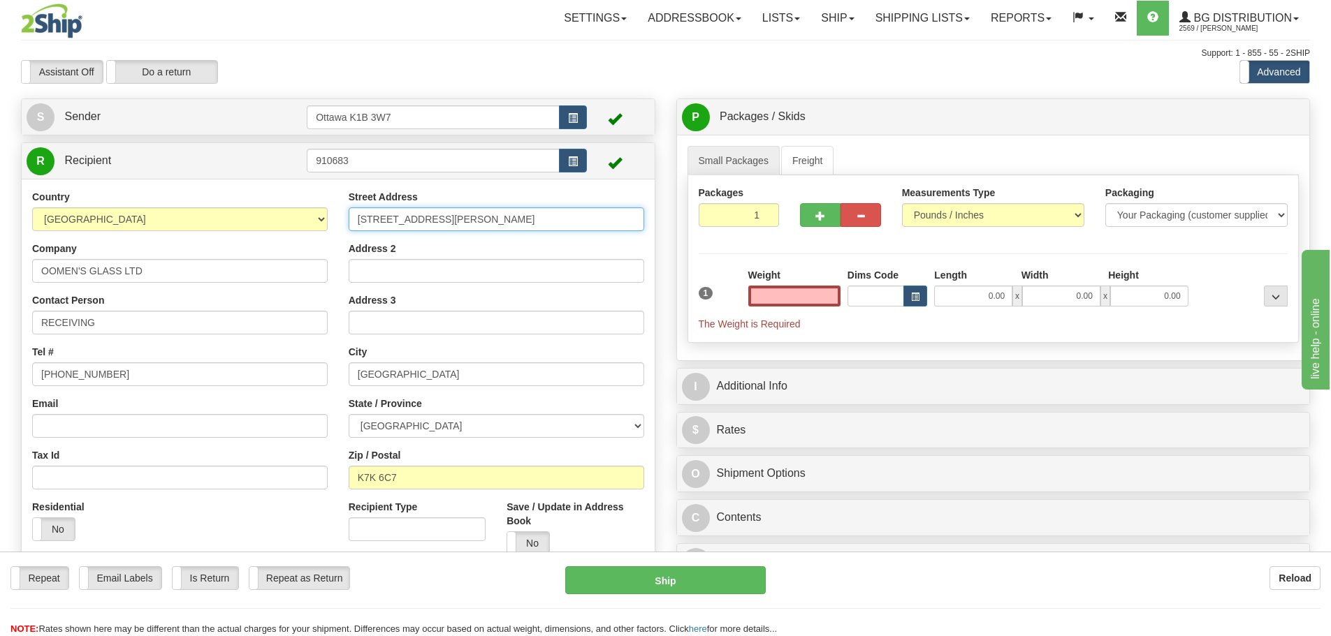
type input "0.00"
drag, startPoint x: 544, startPoint y: 223, endPoint x: 0, endPoint y: 204, distance: 544.6
click at [0, 204] on div "Toggle navigation Settings Shipping Preferences Fields Preferences New" at bounding box center [665, 371] width 1331 height 743
type input "125 DUFF STREET"
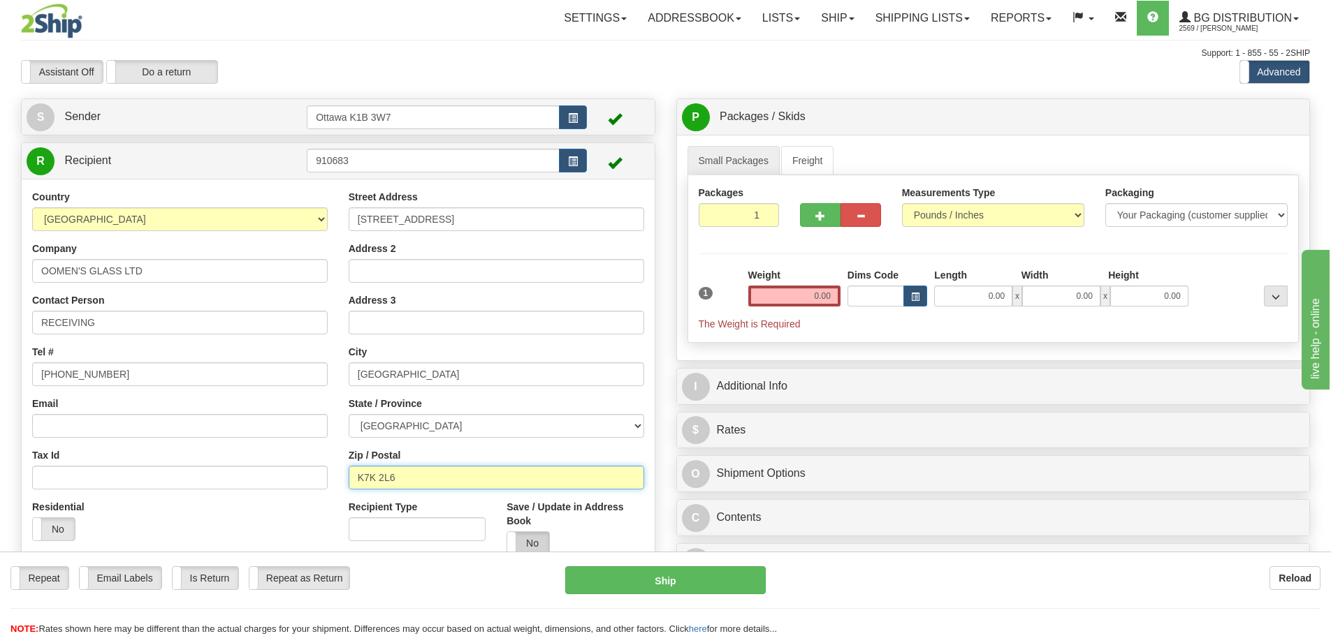
type input "K7K 2L6"
click at [534, 546] on label "No" at bounding box center [528, 543] width 42 height 22
click at [777, 289] on input "0.00" at bounding box center [794, 296] width 92 height 21
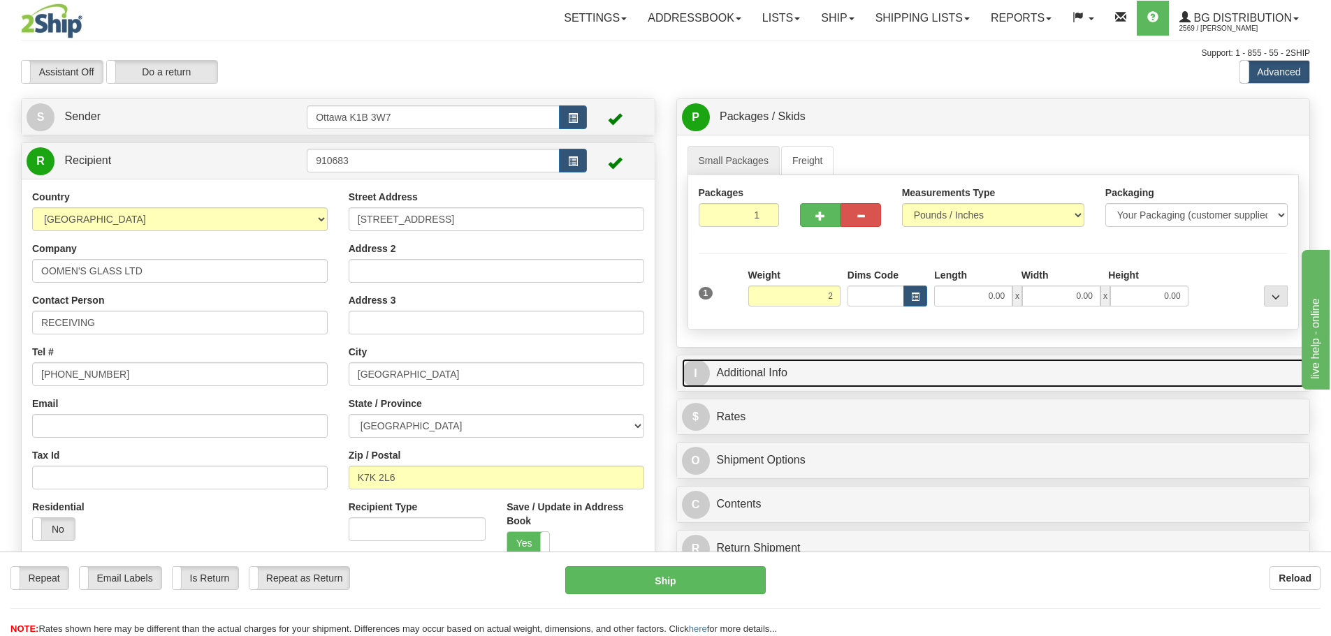
type input "2.00"
click at [861, 373] on link "I Additional Info" at bounding box center [993, 373] width 623 height 29
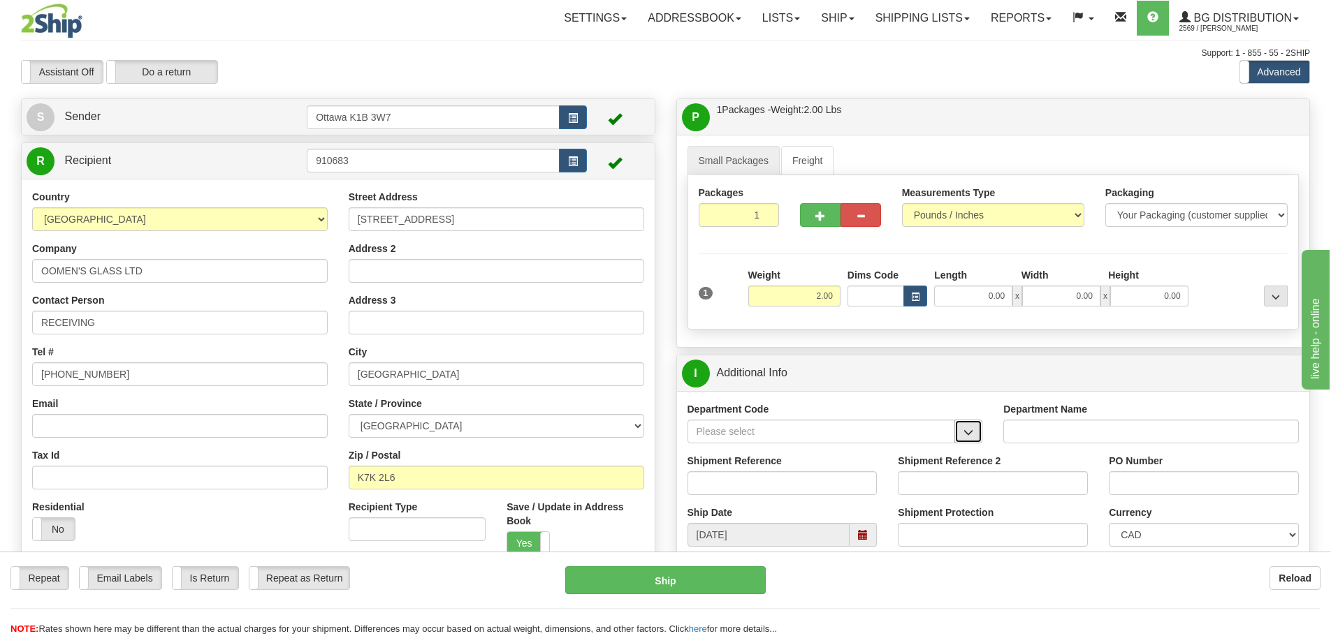
click at [974, 436] on button "button" at bounding box center [968, 432] width 28 height 24
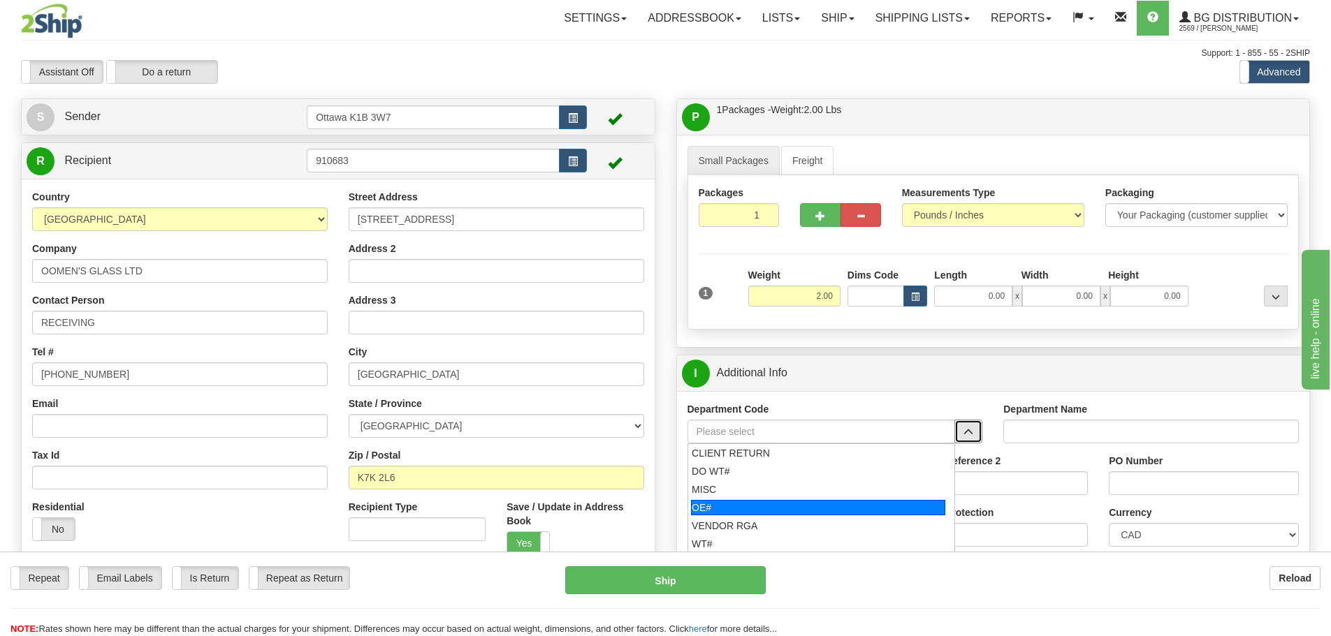
click at [815, 507] on div "OE#" at bounding box center [818, 507] width 254 height 15
type input "OE#"
type input "ORDERS"
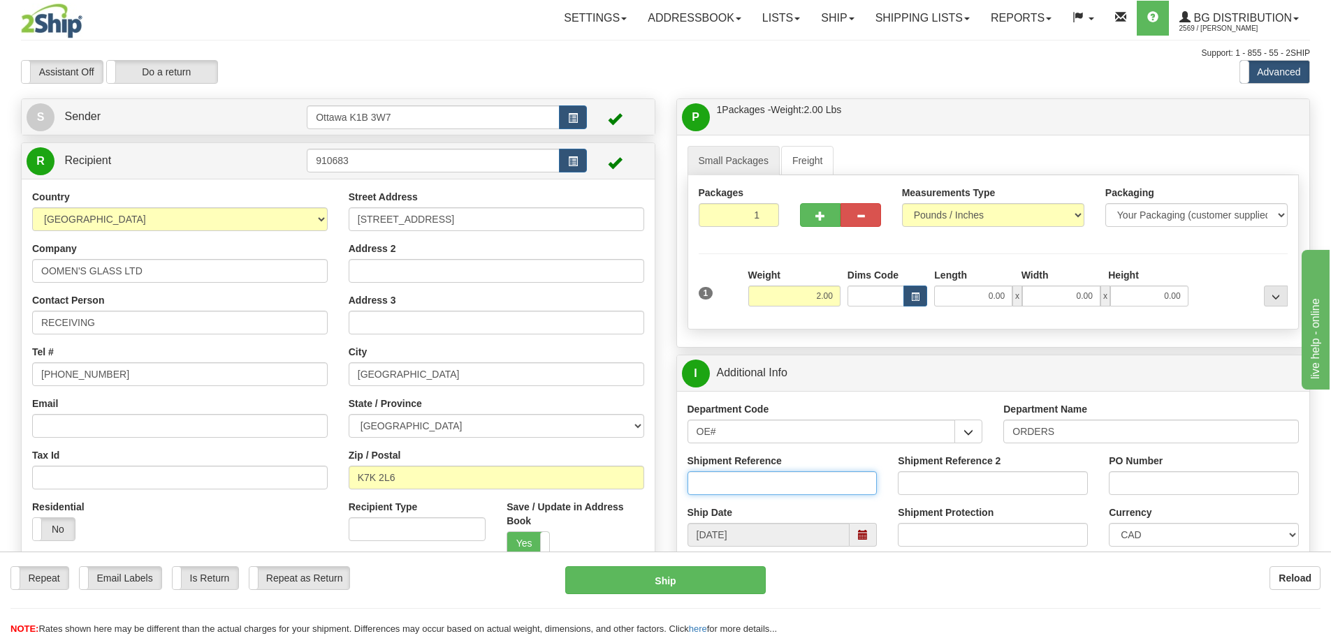
click at [802, 489] on input "Shipment Reference" at bounding box center [783, 484] width 190 height 24
type input "10203490-00"
click at [1197, 481] on input "PO Number" at bounding box center [1204, 484] width 190 height 24
type input "MISION TRIFF STORE"
click at [964, 294] on input "0.00" at bounding box center [973, 296] width 78 height 21
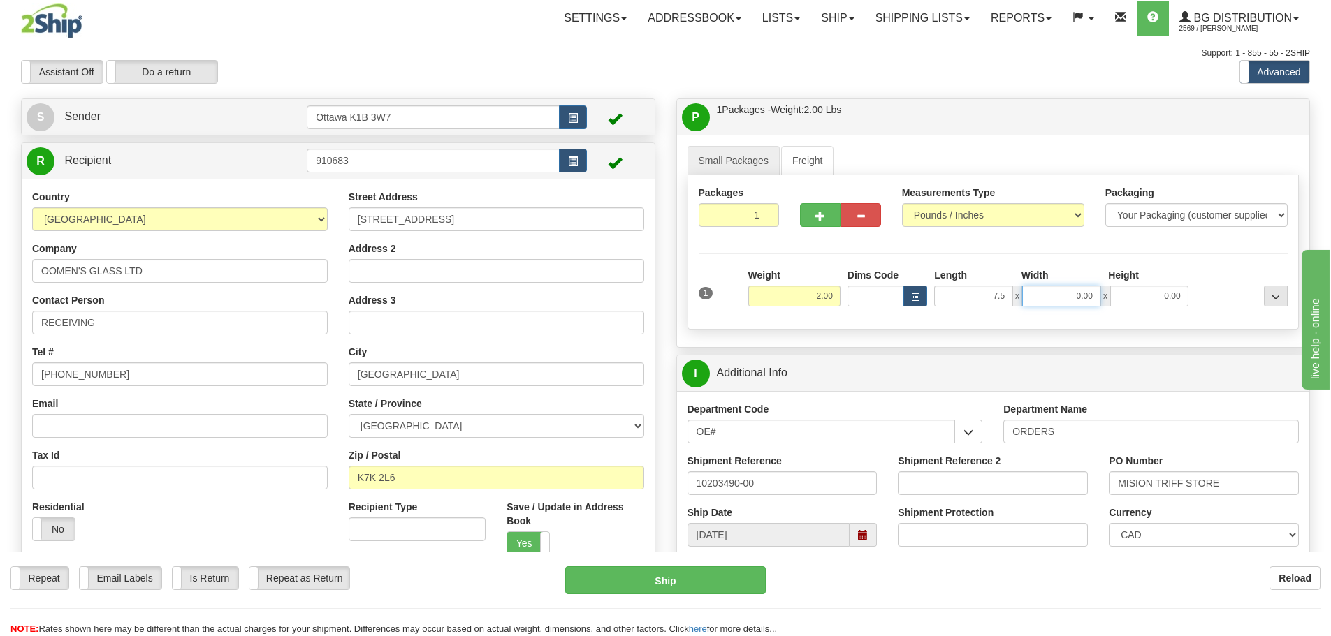
type input "7.50"
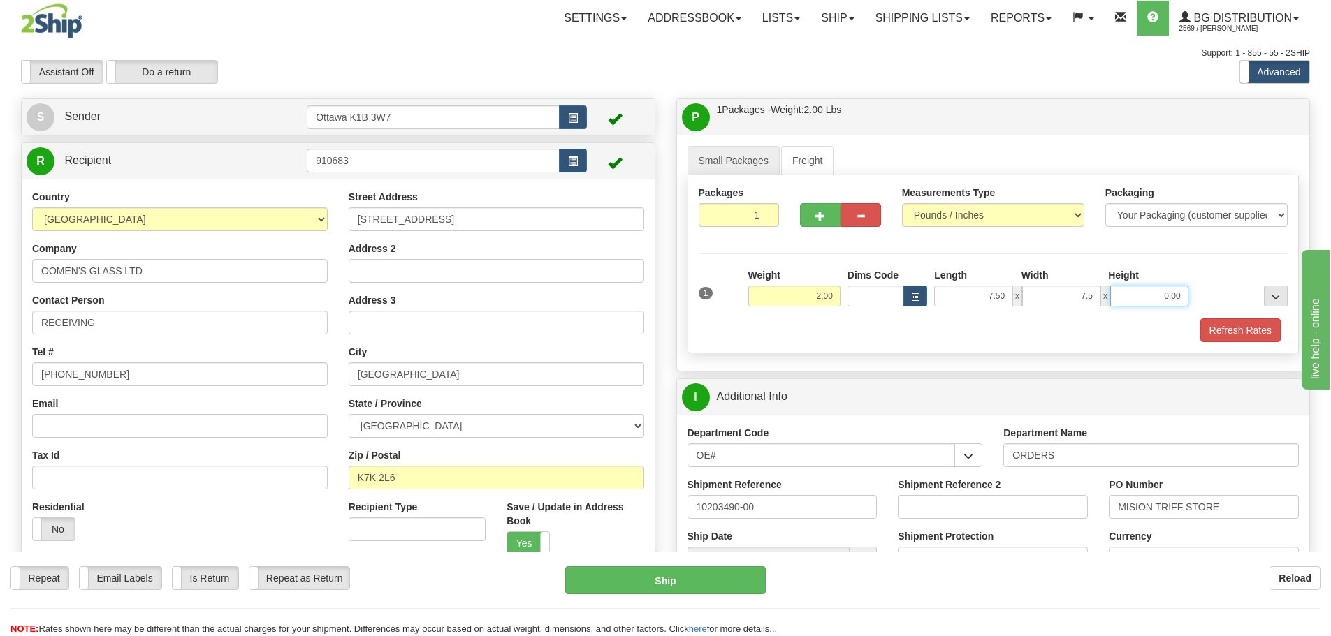
type input "7.50"
type input "6.00"
click at [1253, 336] on button "Refresh Rates" at bounding box center [1240, 331] width 80 height 24
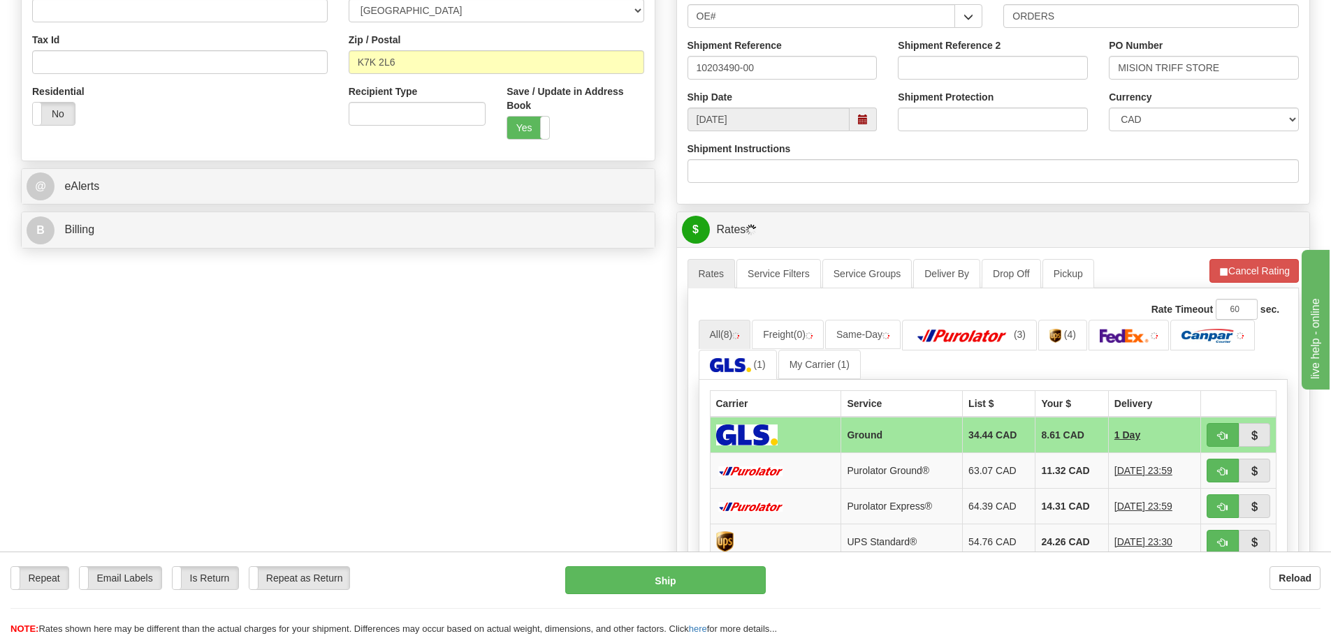
scroll to position [419, 0]
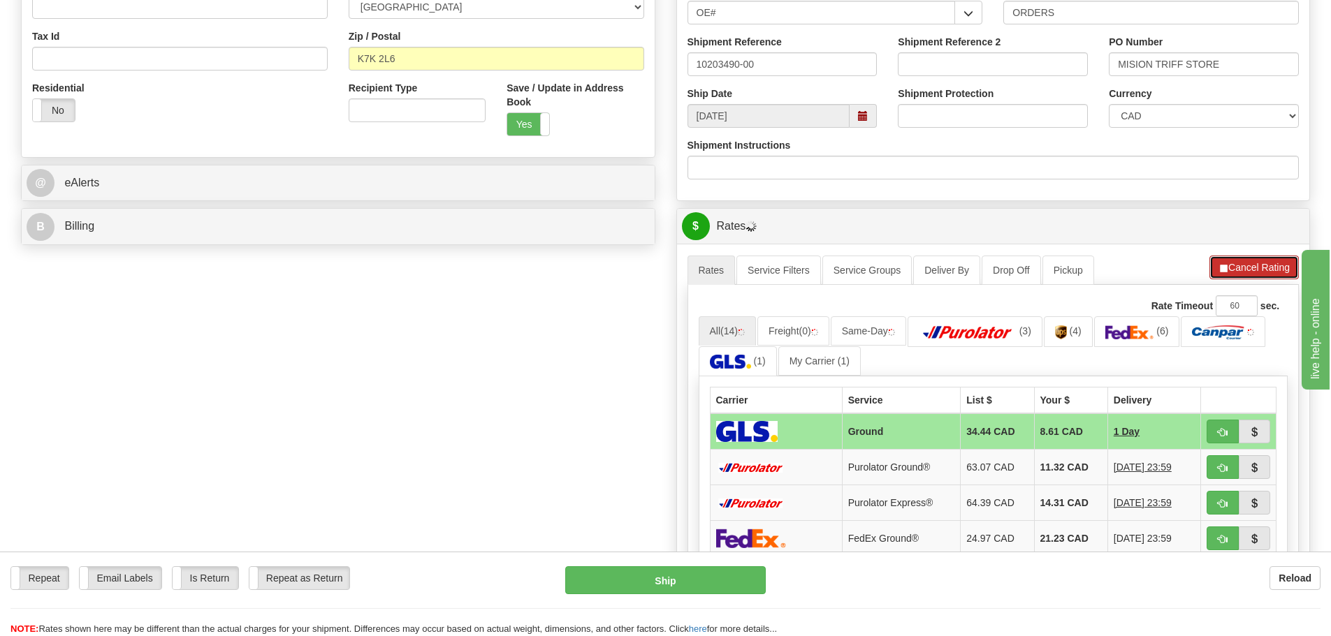
click at [1248, 275] on button "Cancel Rating" at bounding box center [1253, 268] width 89 height 24
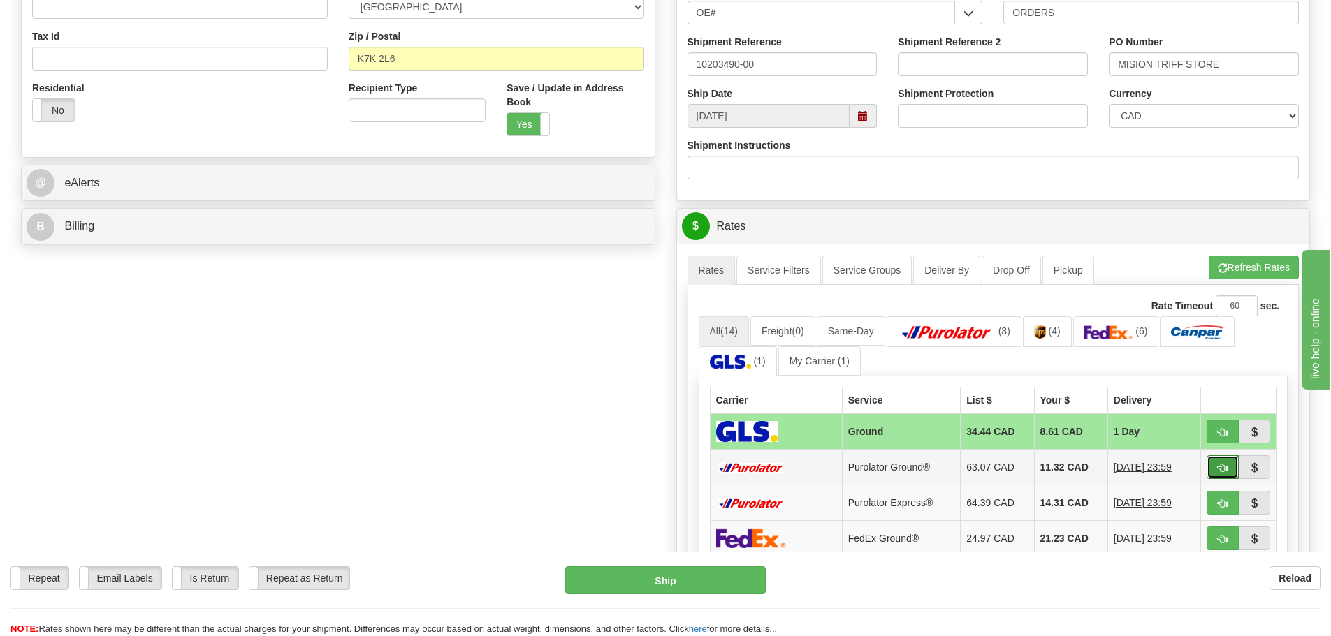
click at [1211, 467] on button "button" at bounding box center [1223, 468] width 32 height 24
type input "260"
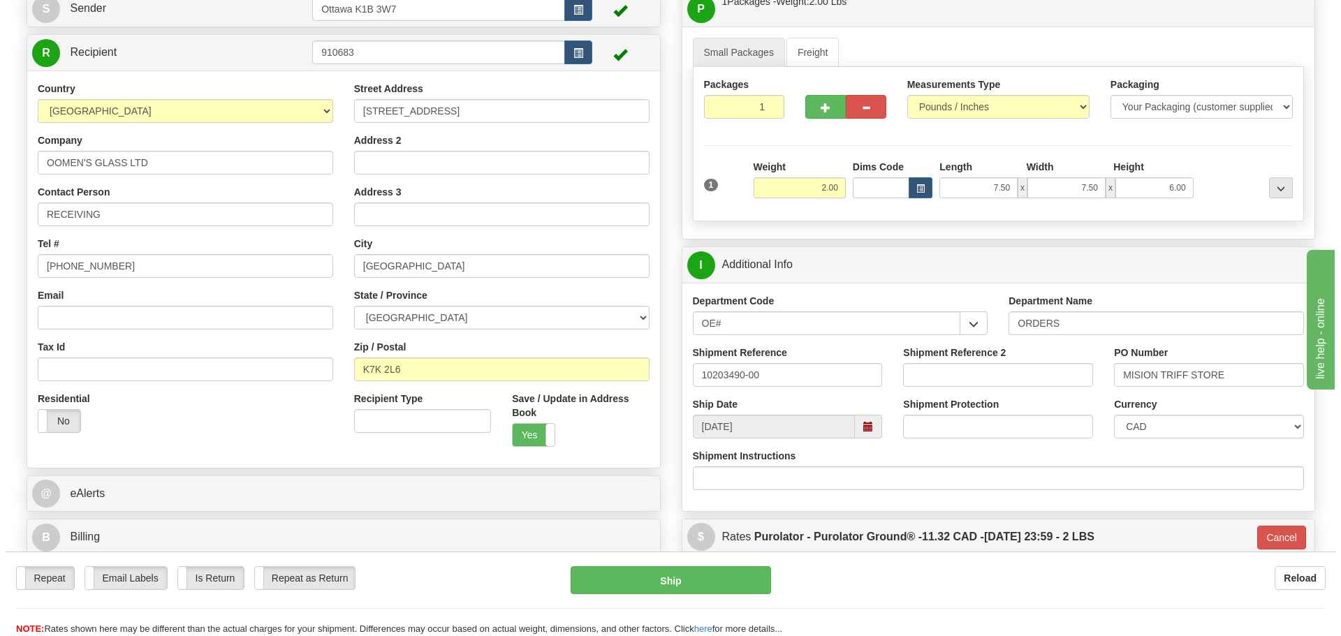
scroll to position [140, 0]
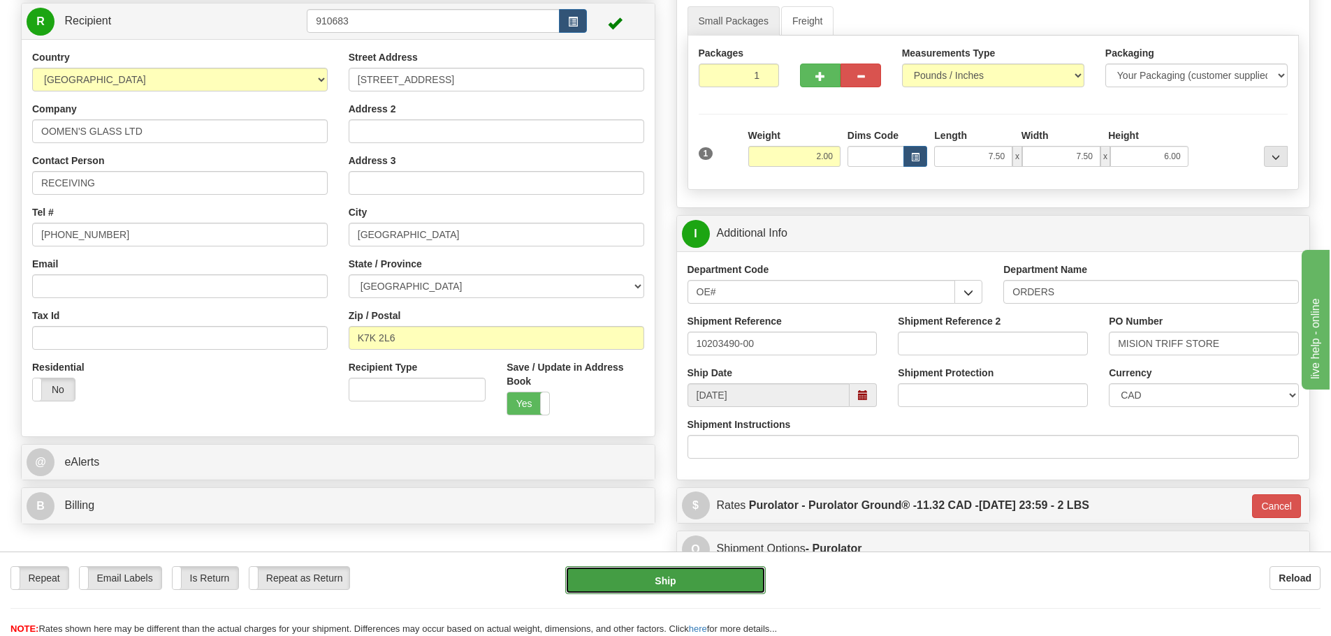
click at [722, 574] on button "Ship" at bounding box center [665, 581] width 201 height 28
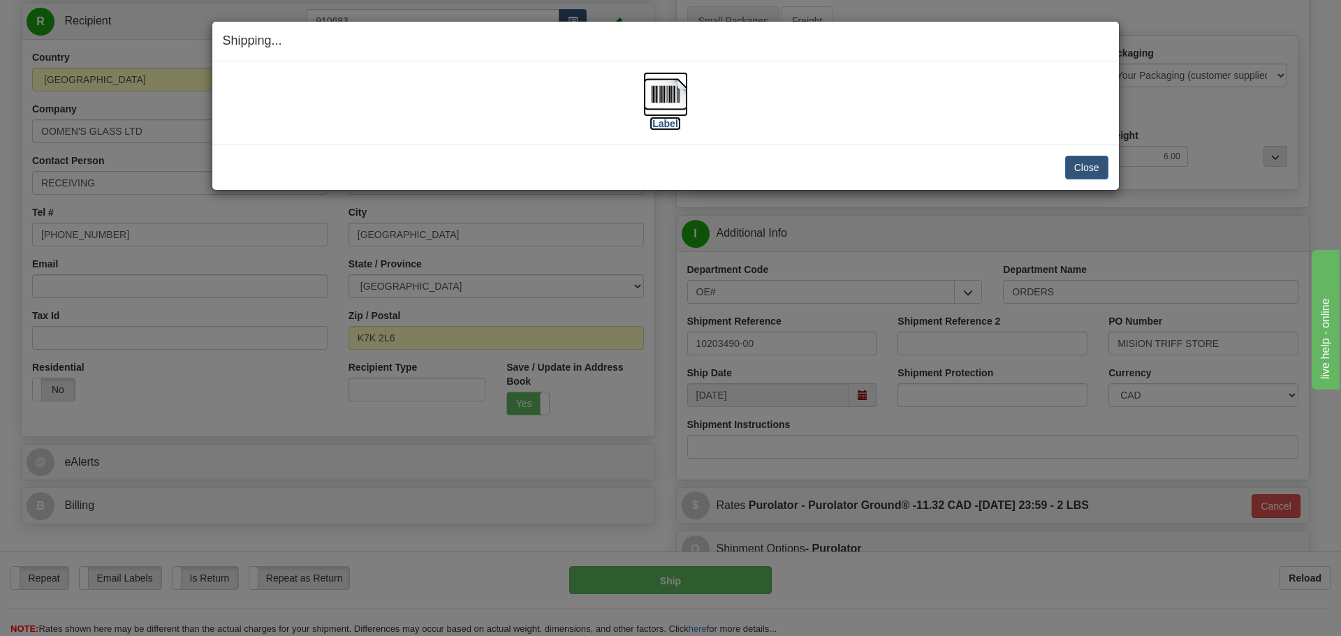
click at [655, 126] on label "[Label]" at bounding box center [666, 124] width 32 height 14
click at [1094, 171] on button "Close" at bounding box center [1086, 168] width 43 height 24
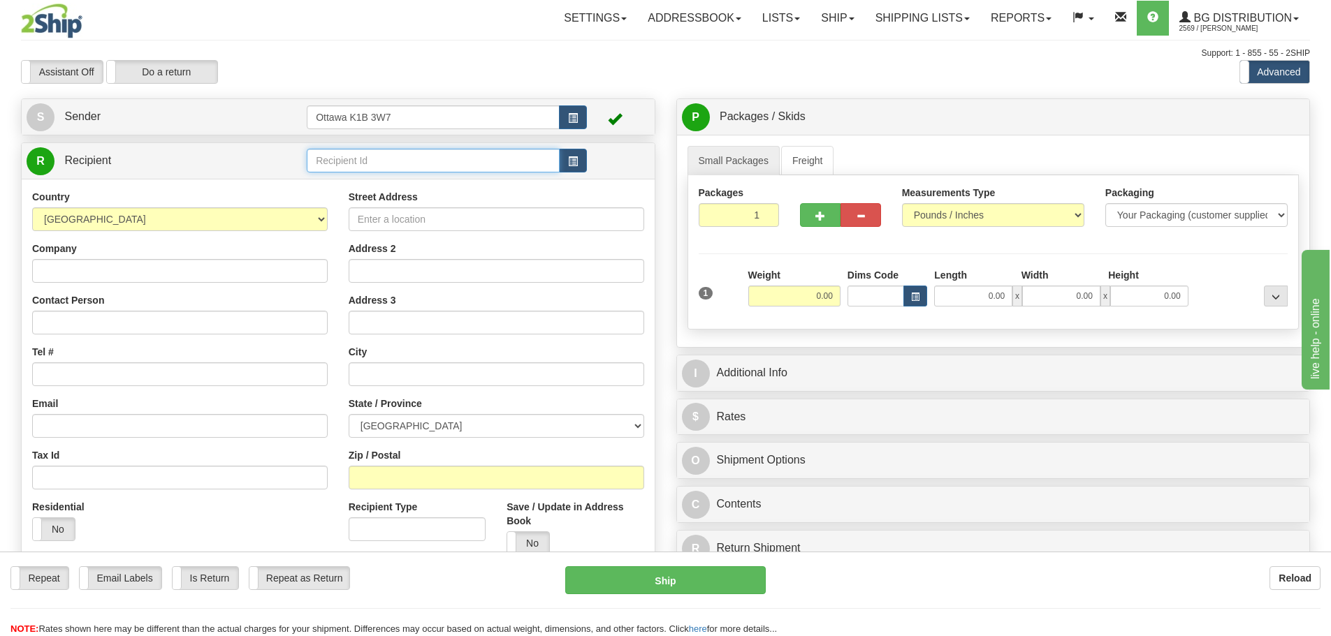
click at [379, 160] on input "text" at bounding box center [433, 161] width 253 height 24
type input "910590"
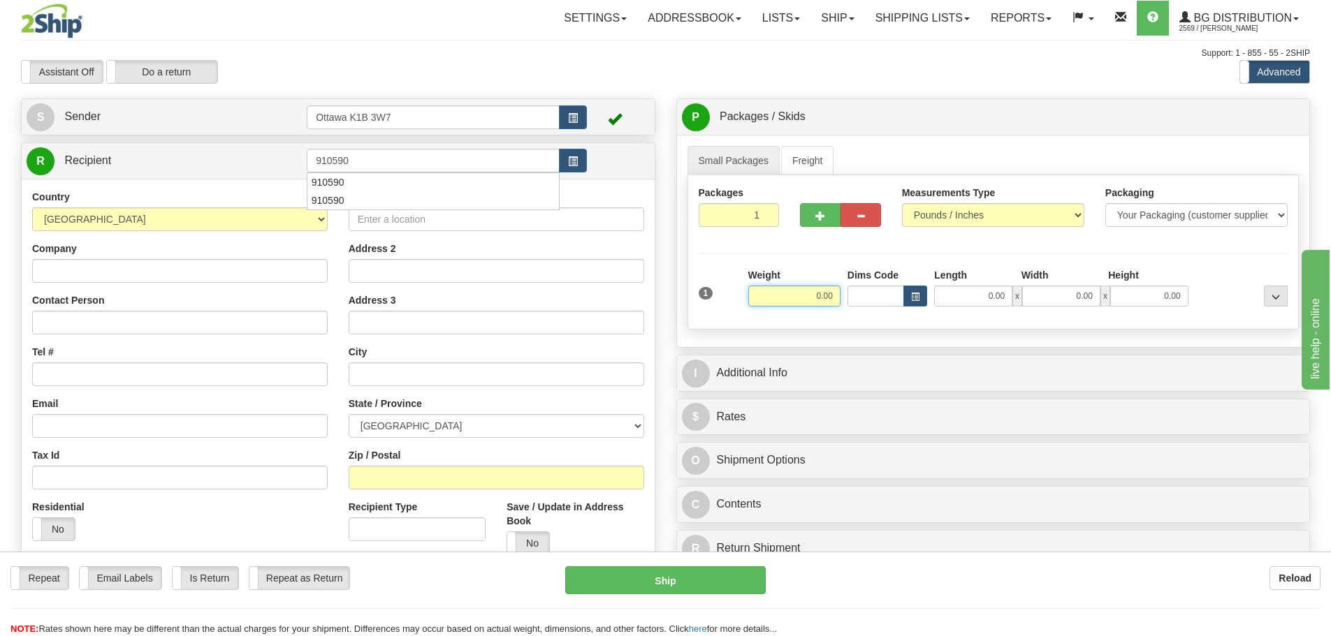
click at [490, 93] on div "Toggle navigation Settings Shipping Preferences Fields Preferences New" at bounding box center [665, 397] width 1331 height 794
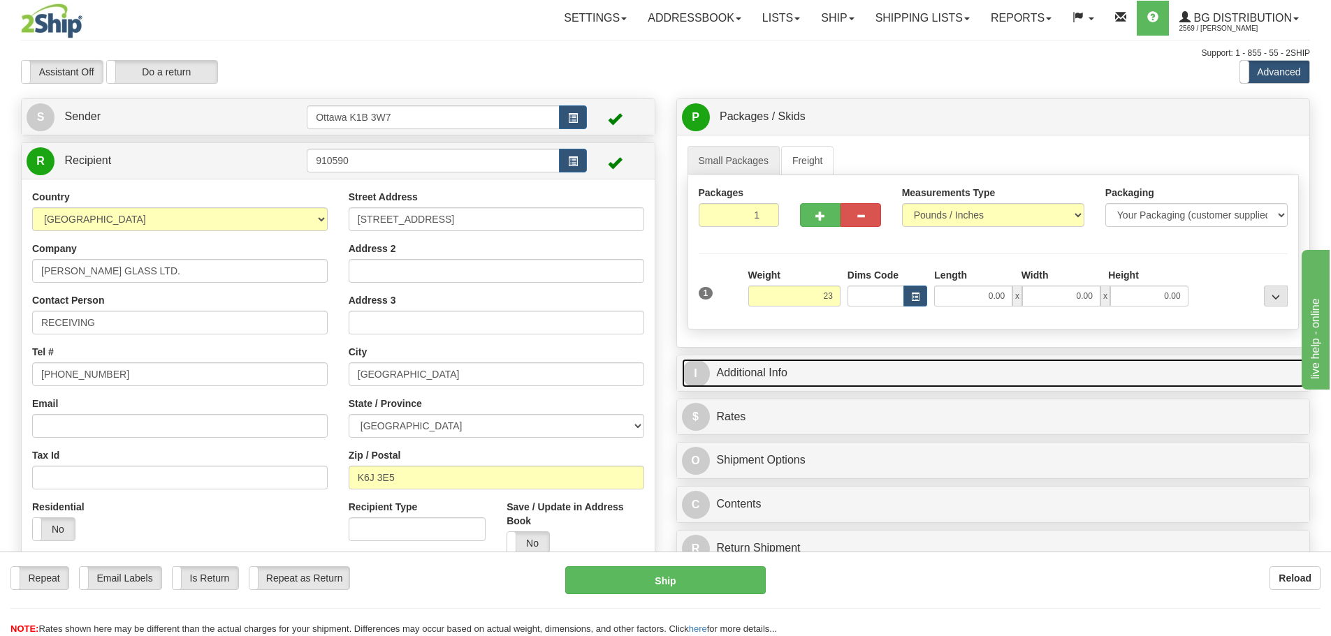
click at [889, 375] on link "I Additional Info" at bounding box center [993, 373] width 623 height 29
type input "23.00"
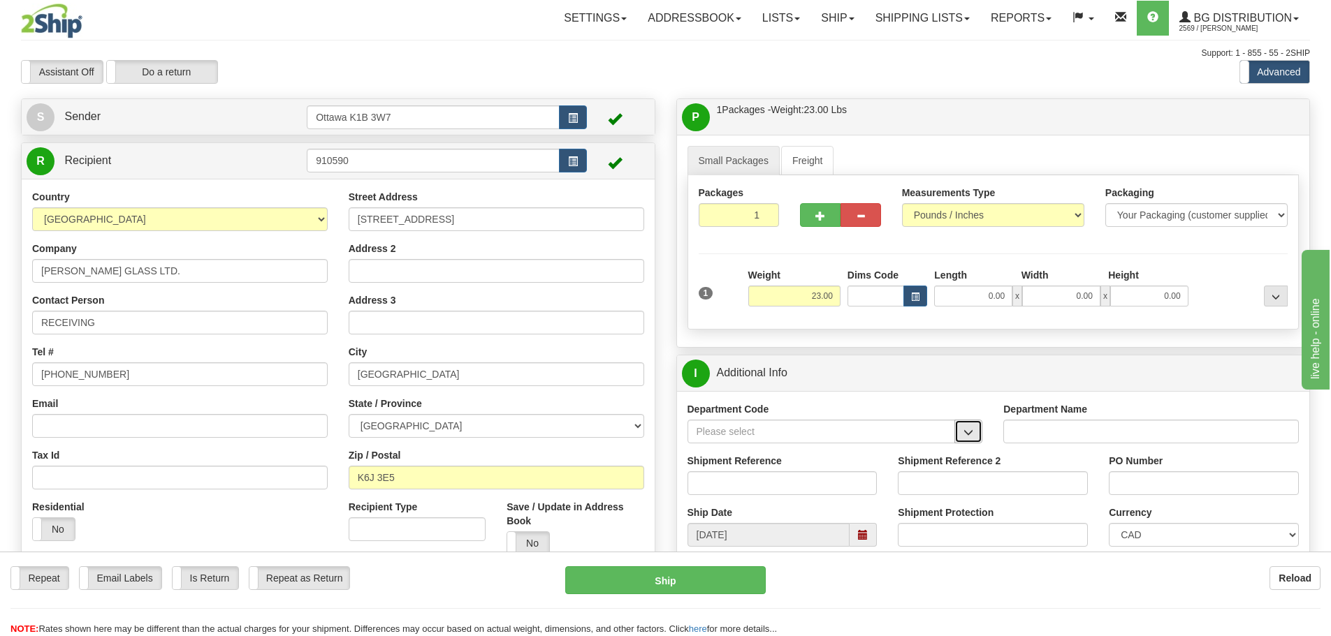
click at [959, 436] on button "button" at bounding box center [968, 432] width 28 height 24
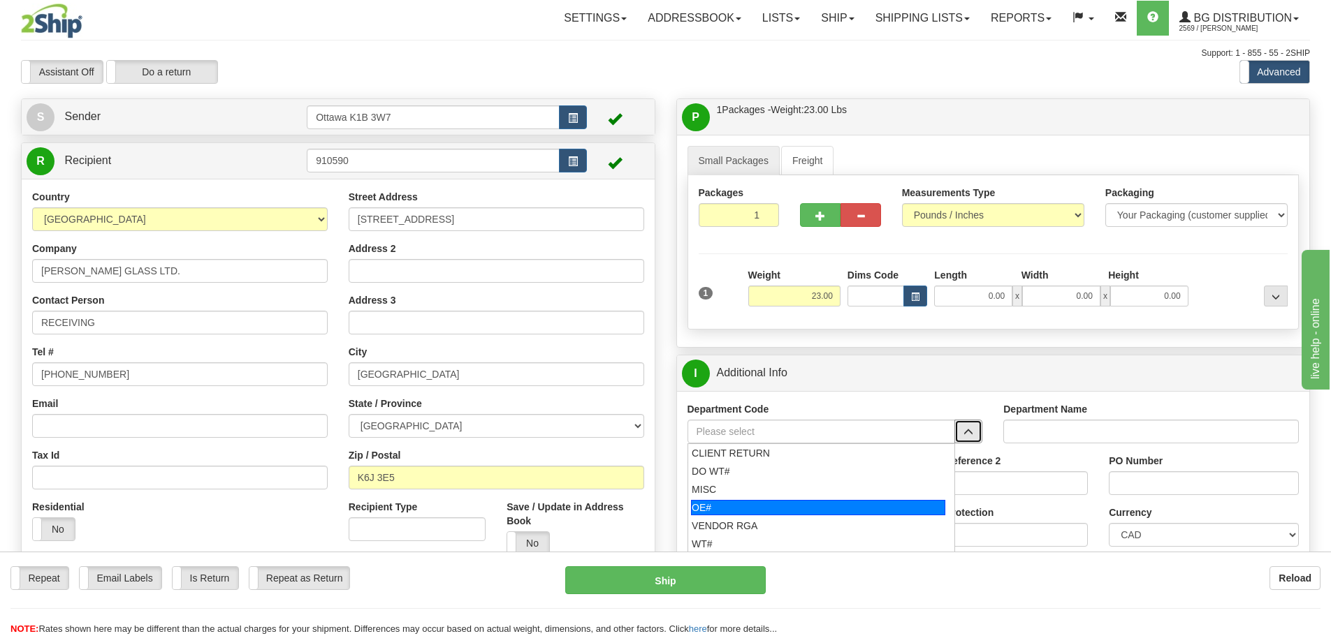
click at [745, 504] on div "OE#" at bounding box center [818, 507] width 254 height 15
type input "OE#"
type input "ORDERS"
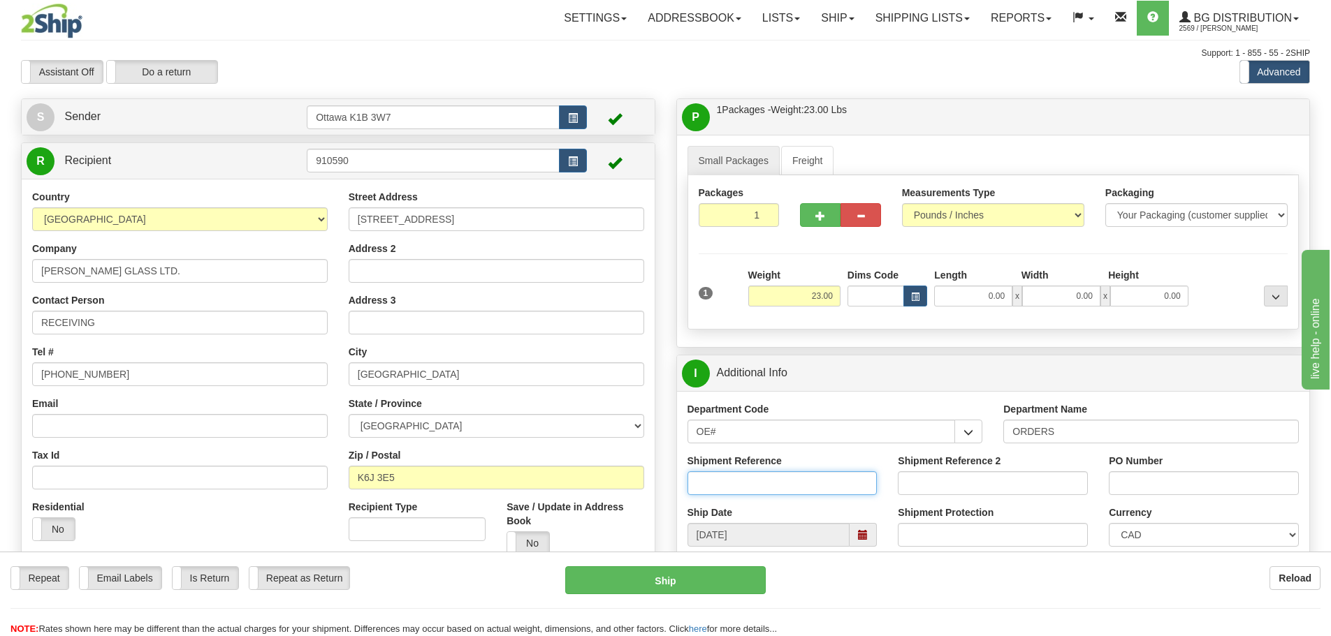
click at [748, 492] on input "Shipment Reference" at bounding box center [783, 484] width 190 height 24
type input "10203605-00"
click at [1140, 485] on input "PO Number" at bounding box center [1204, 484] width 190 height 24
type input "BGIS-Cornwall POE"
click at [989, 303] on input "0.00" at bounding box center [973, 296] width 78 height 21
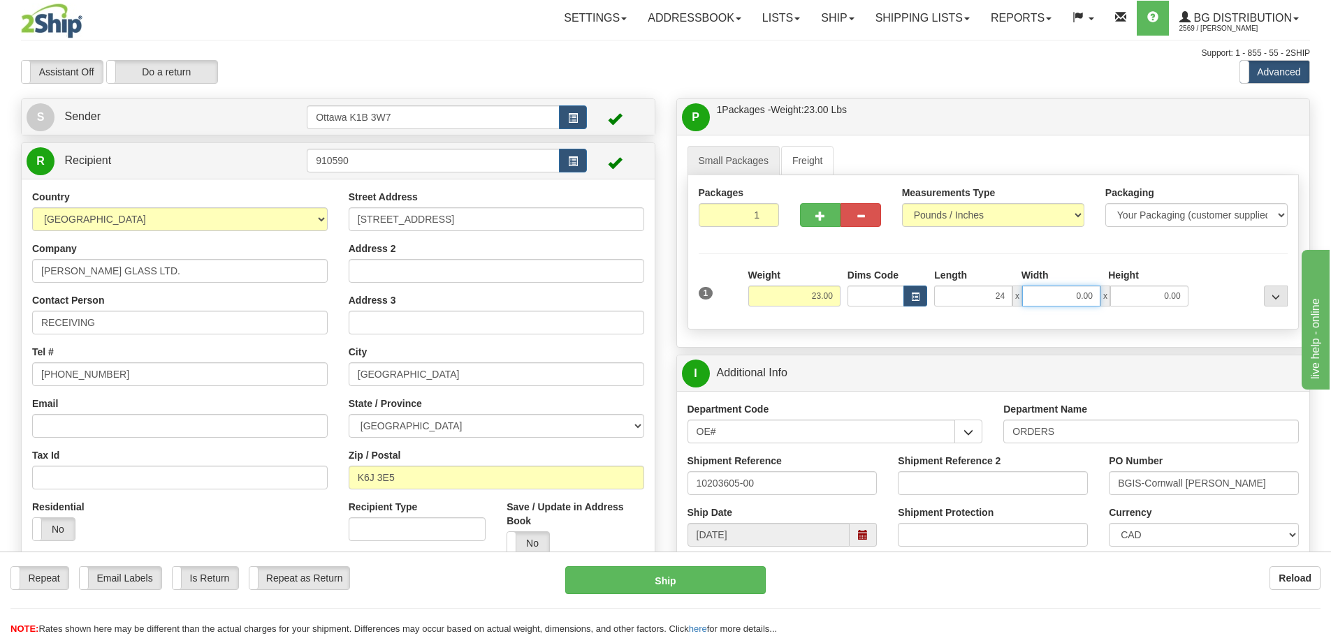
type input "24.00"
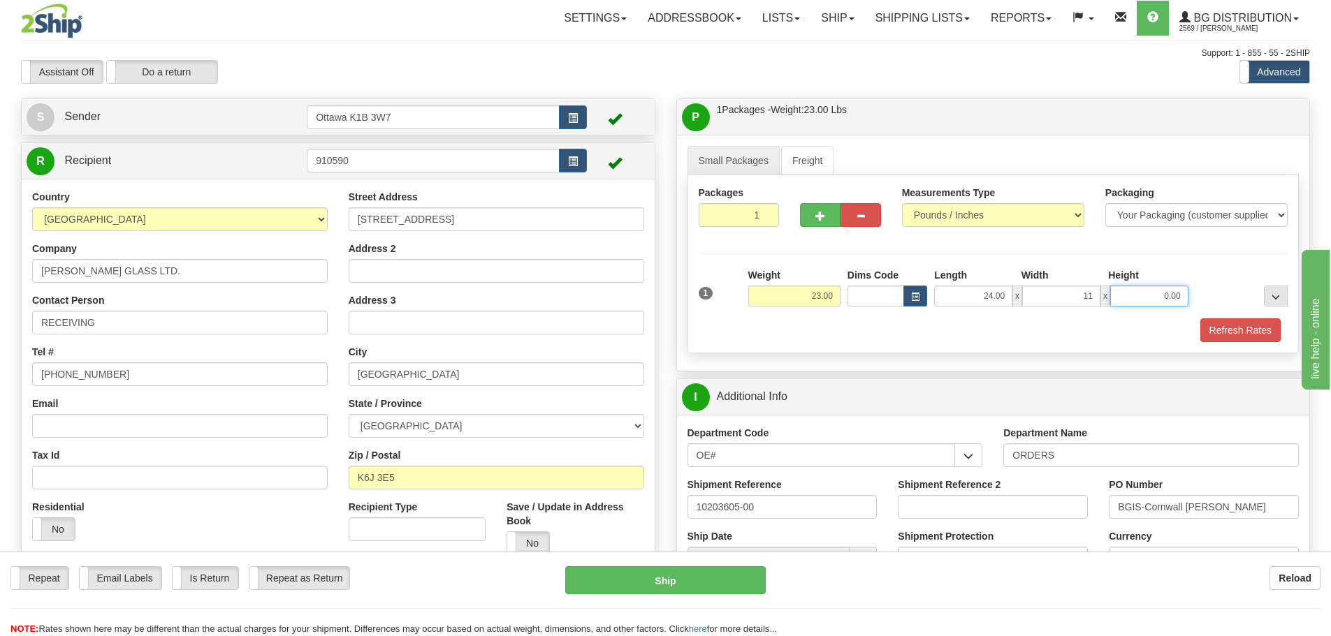
type input "11.00"
click at [1217, 330] on button "Refresh Rates" at bounding box center [1240, 331] width 80 height 24
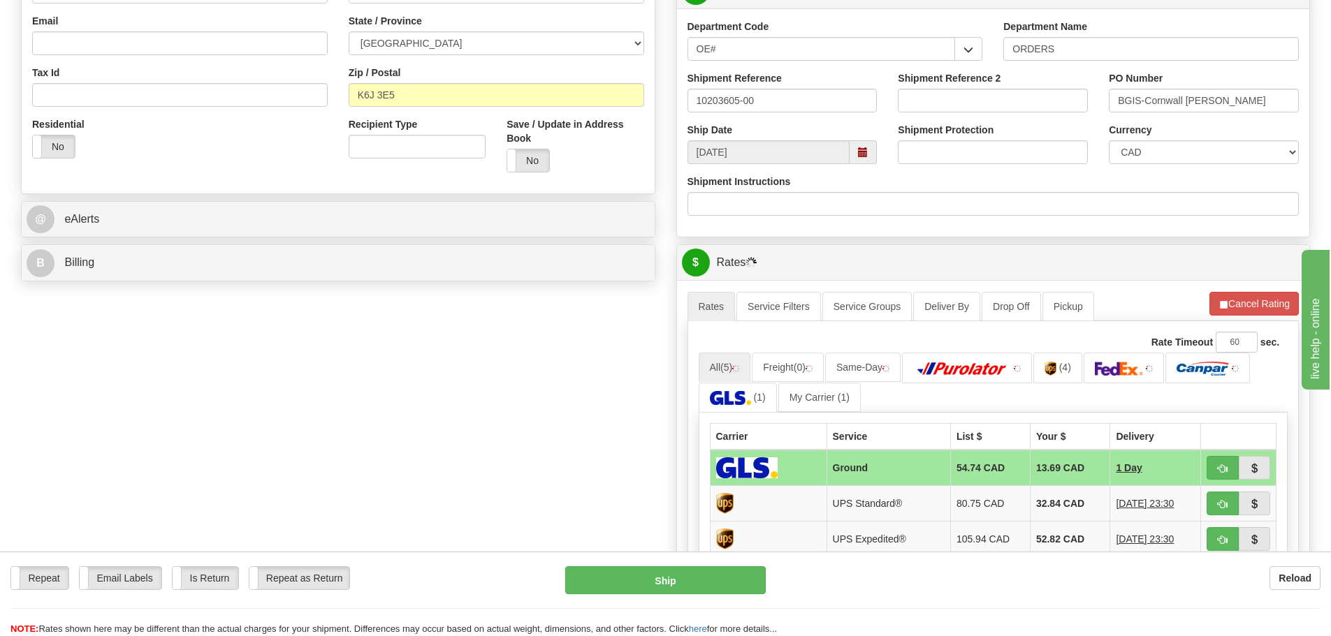
scroll to position [419, 0]
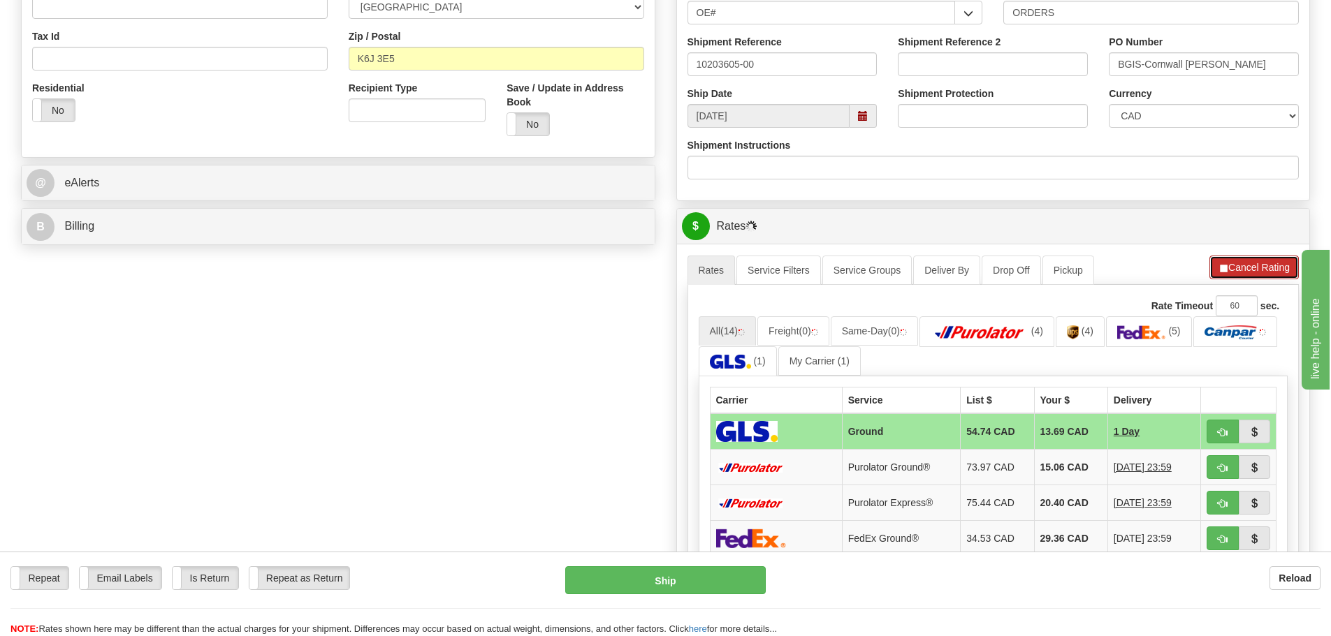
click at [1265, 266] on button "Cancel Rating" at bounding box center [1253, 268] width 89 height 24
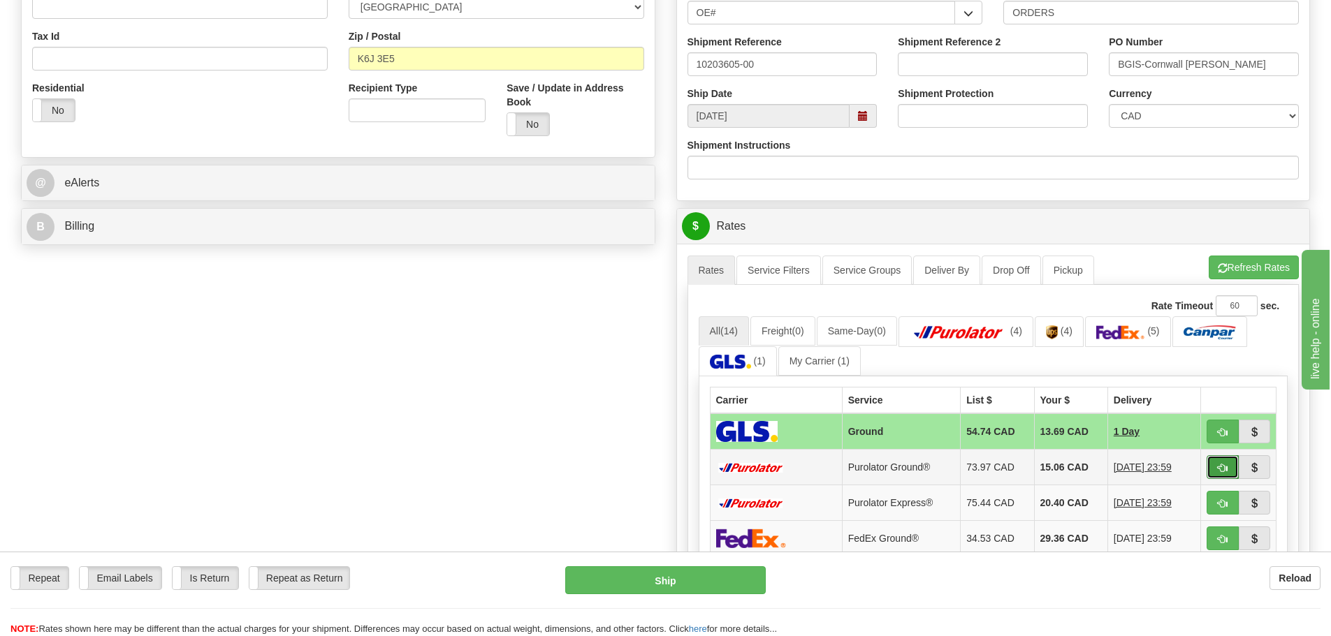
click at [1219, 464] on span "button" at bounding box center [1223, 468] width 10 height 9
type input "260"
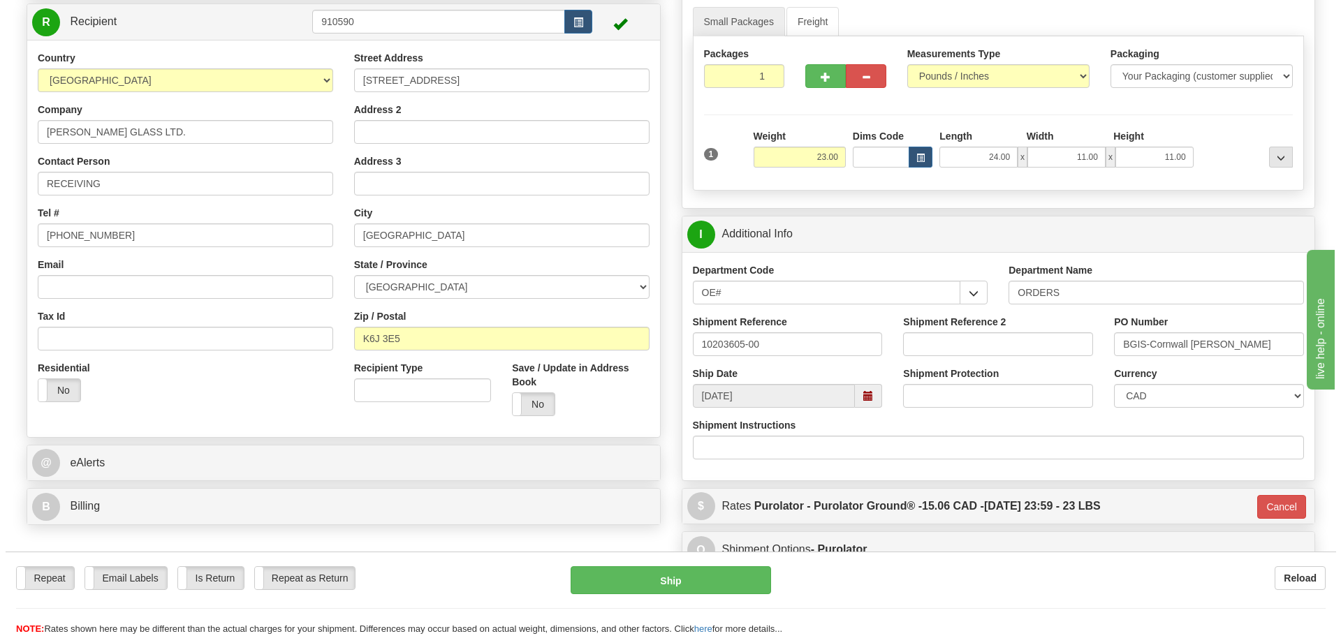
scroll to position [140, 0]
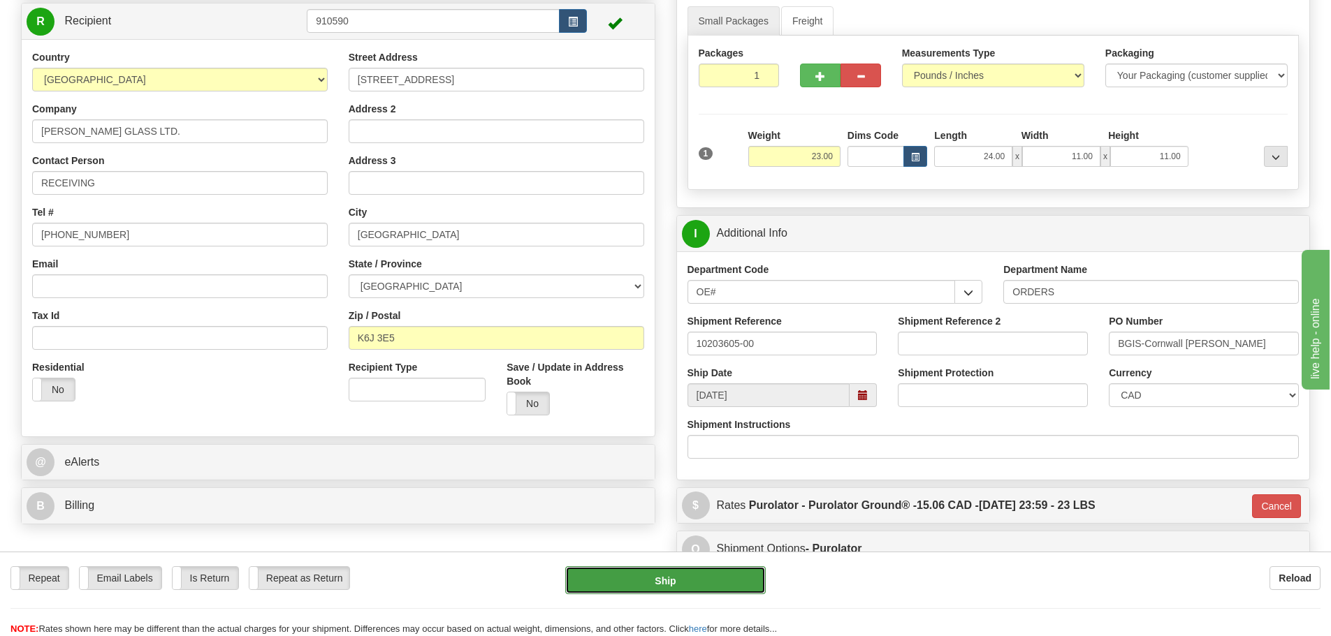
click at [751, 587] on button "Ship" at bounding box center [665, 581] width 201 height 28
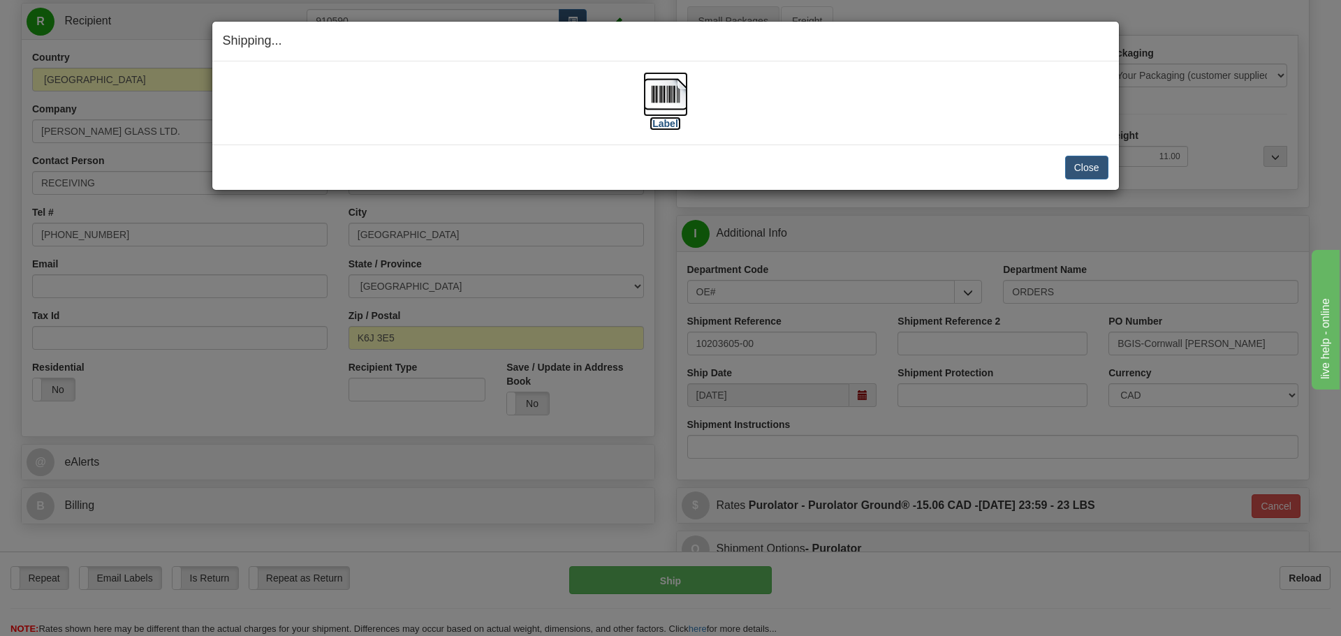
click at [671, 126] on label "[Label]" at bounding box center [666, 124] width 32 height 14
click at [1082, 158] on button "Close" at bounding box center [1086, 168] width 43 height 24
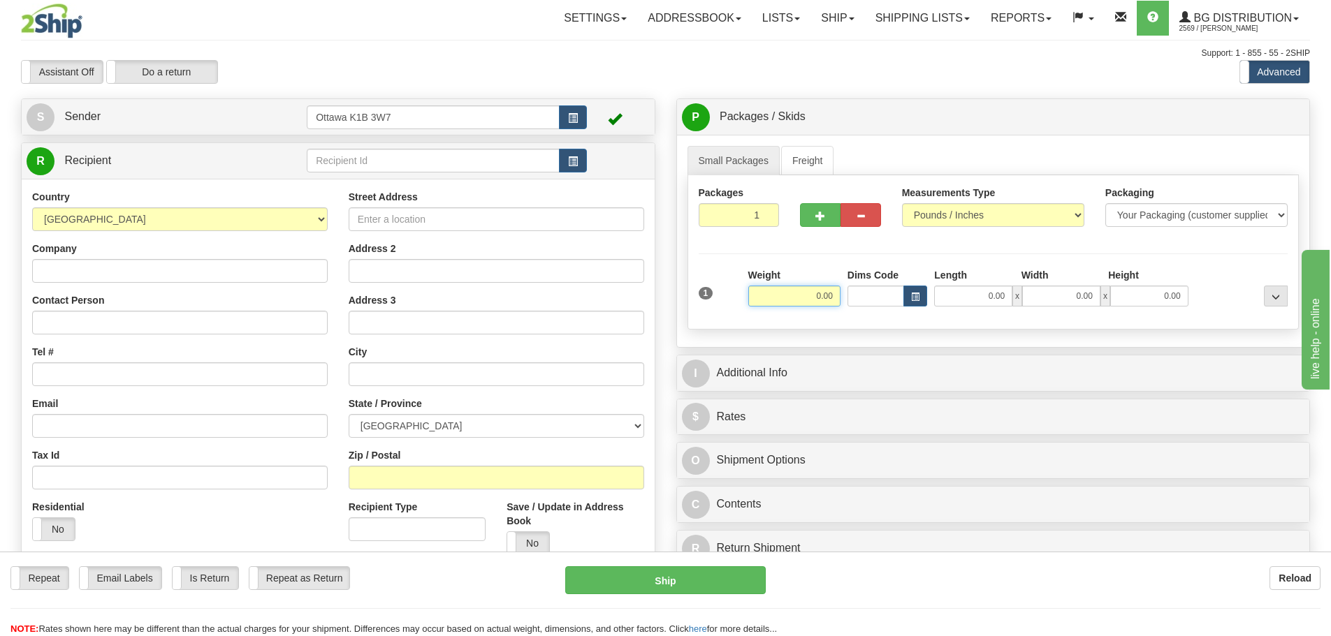
click at [808, 301] on input "0.00" at bounding box center [794, 296] width 92 height 21
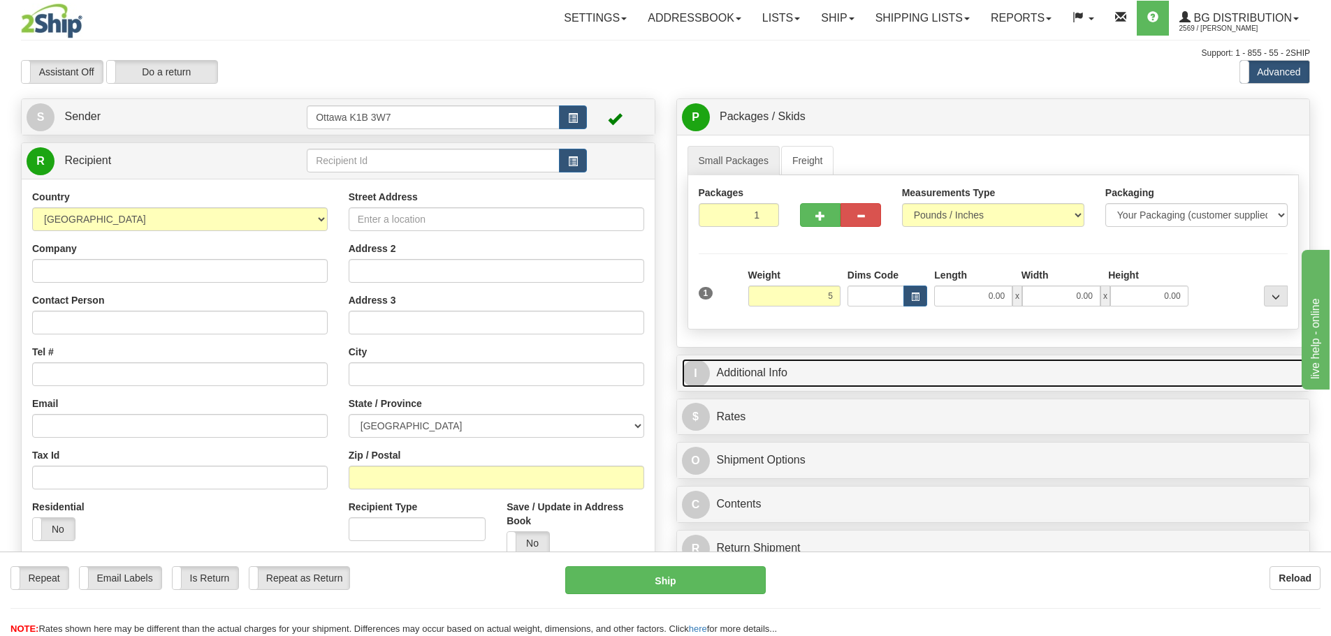
click at [874, 371] on link "I Additional Info" at bounding box center [993, 373] width 623 height 29
type input "5.00"
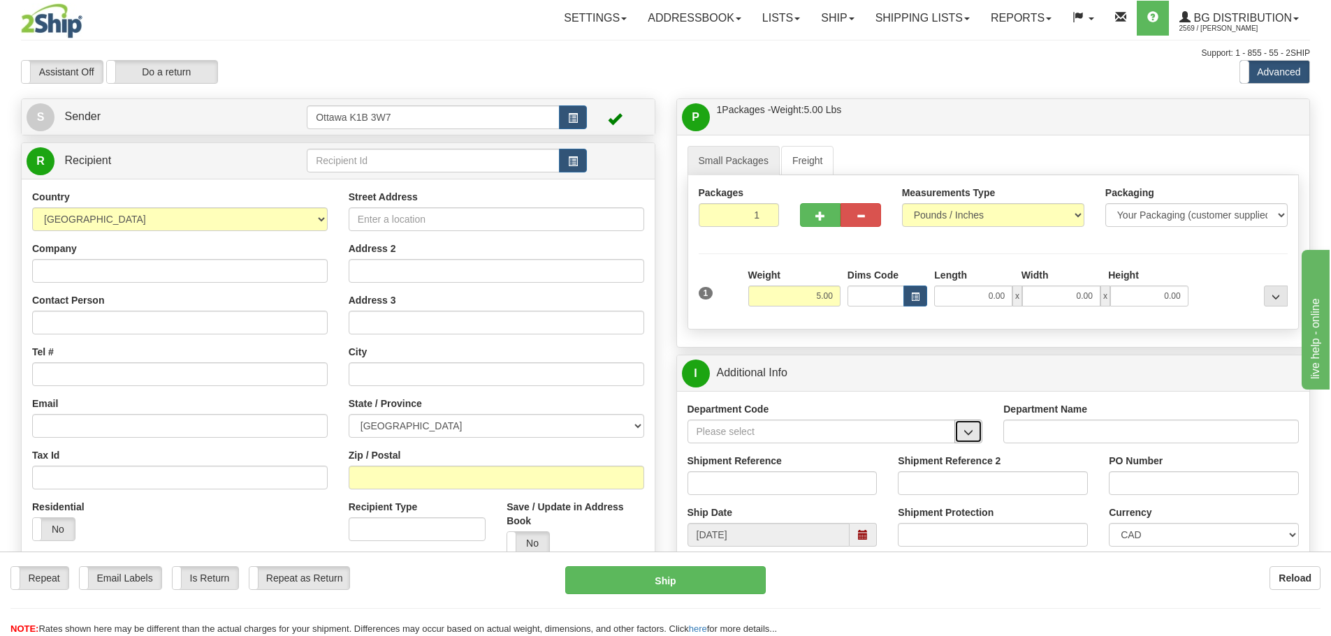
click at [975, 423] on button "button" at bounding box center [968, 432] width 28 height 24
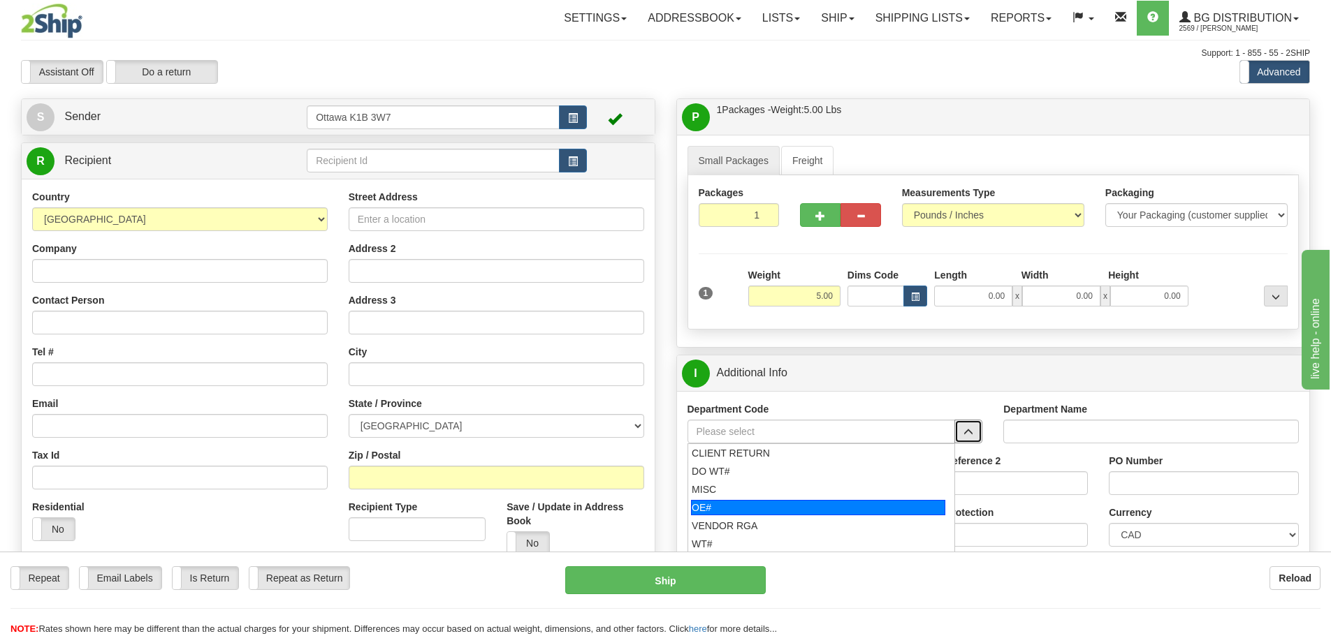
click at [831, 502] on div "OE#" at bounding box center [818, 507] width 254 height 15
type input "OE#"
type input "ORDERS"
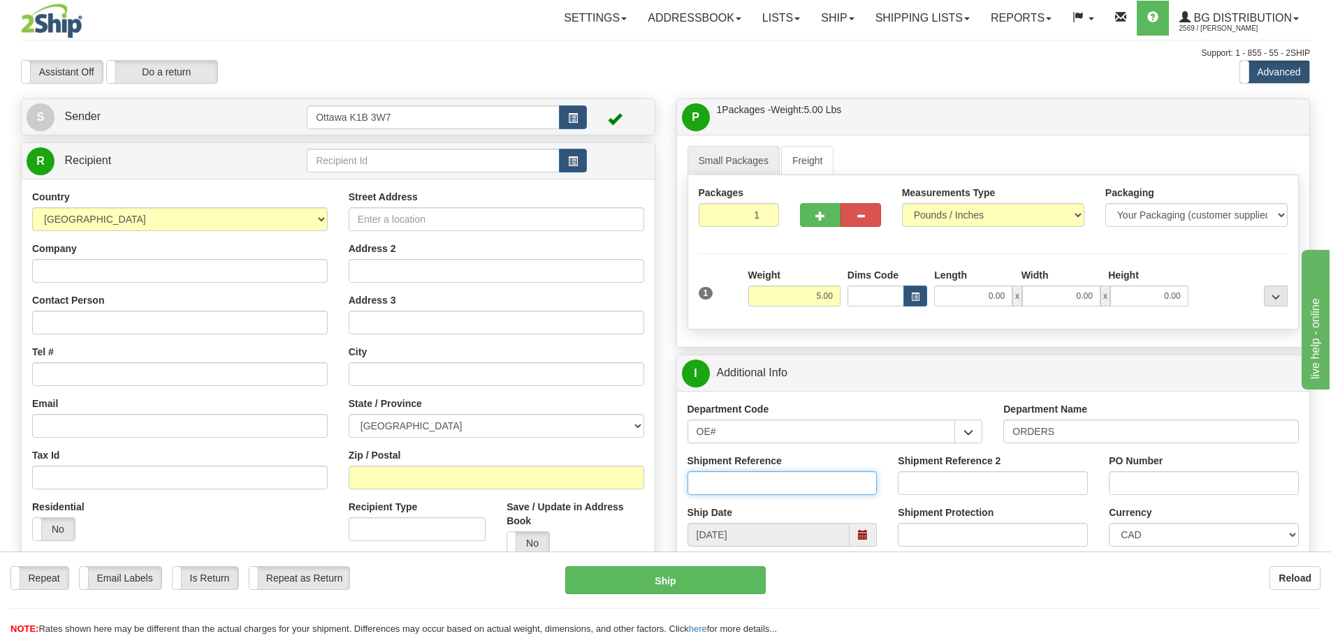
click at [738, 482] on input "Shipment Reference" at bounding box center [783, 484] width 190 height 24
click at [370, 163] on input "text" at bounding box center [433, 161] width 253 height 24
type input "910909"
click at [650, 64] on div "Assistant On Assistant Off Do a return Do a return Previous Next Standard Advan…" at bounding box center [665, 72] width 1310 height 24
click at [813, 484] on input "Shipment Reference" at bounding box center [783, 484] width 190 height 24
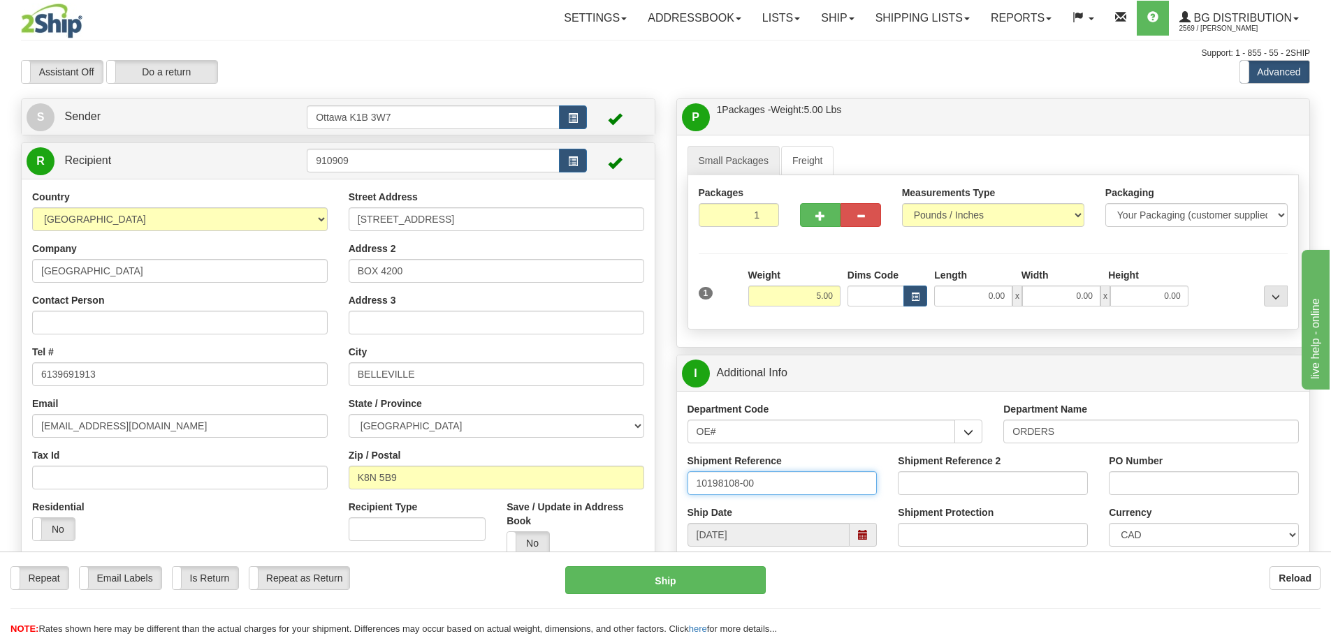
type input "10198108-00"
click at [1147, 479] on input "PO Number" at bounding box center [1204, 484] width 190 height 24
type input "N/A"
click at [982, 298] on input "0.00" at bounding box center [973, 296] width 78 height 21
type input "9.50"
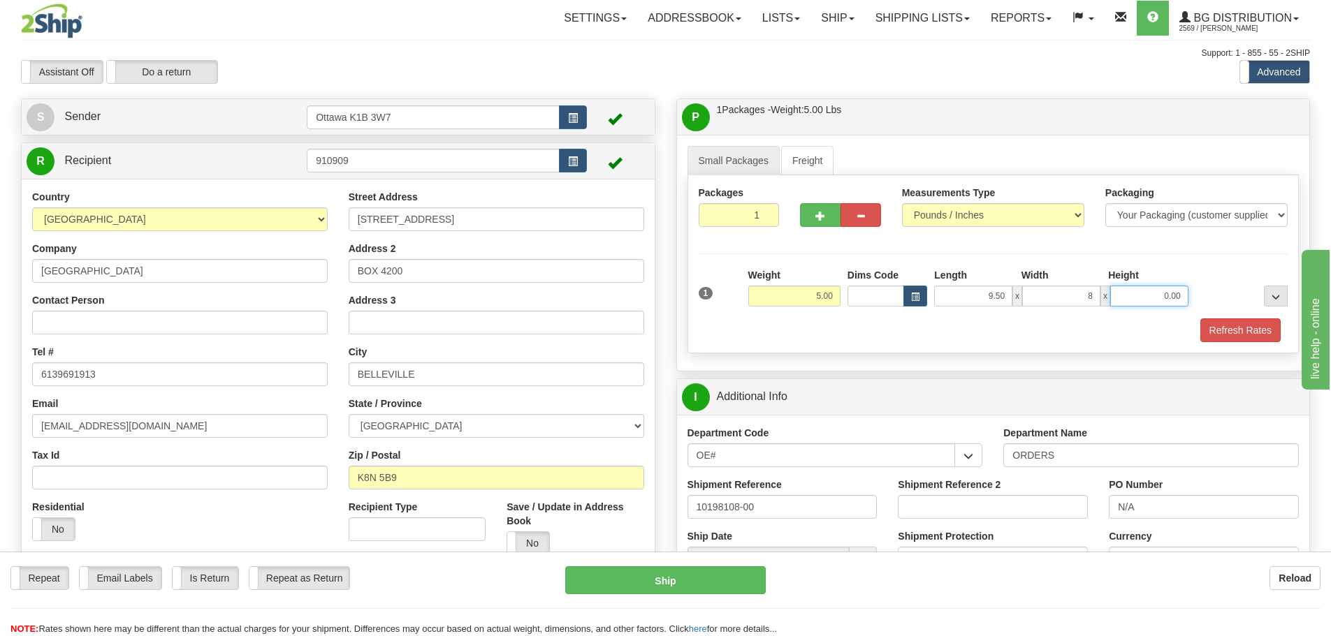
type input "8.00"
type input "3.50"
click at [1259, 336] on button "Refresh Rates" at bounding box center [1240, 331] width 80 height 24
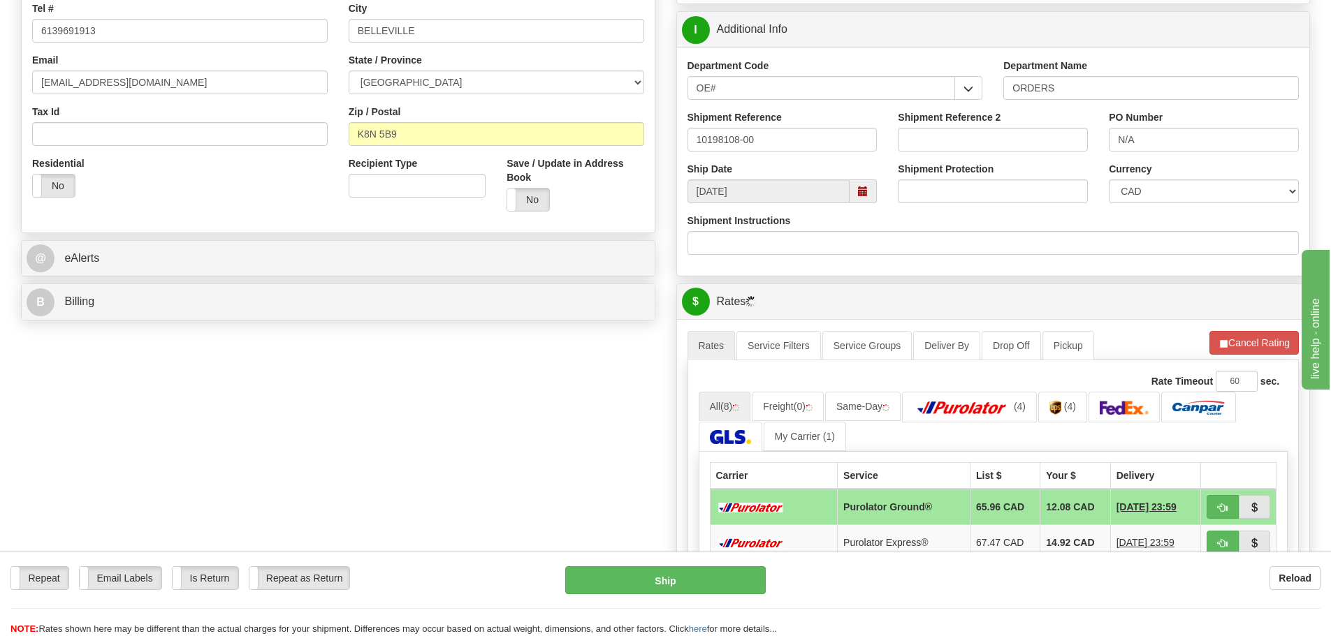
scroll to position [349, 0]
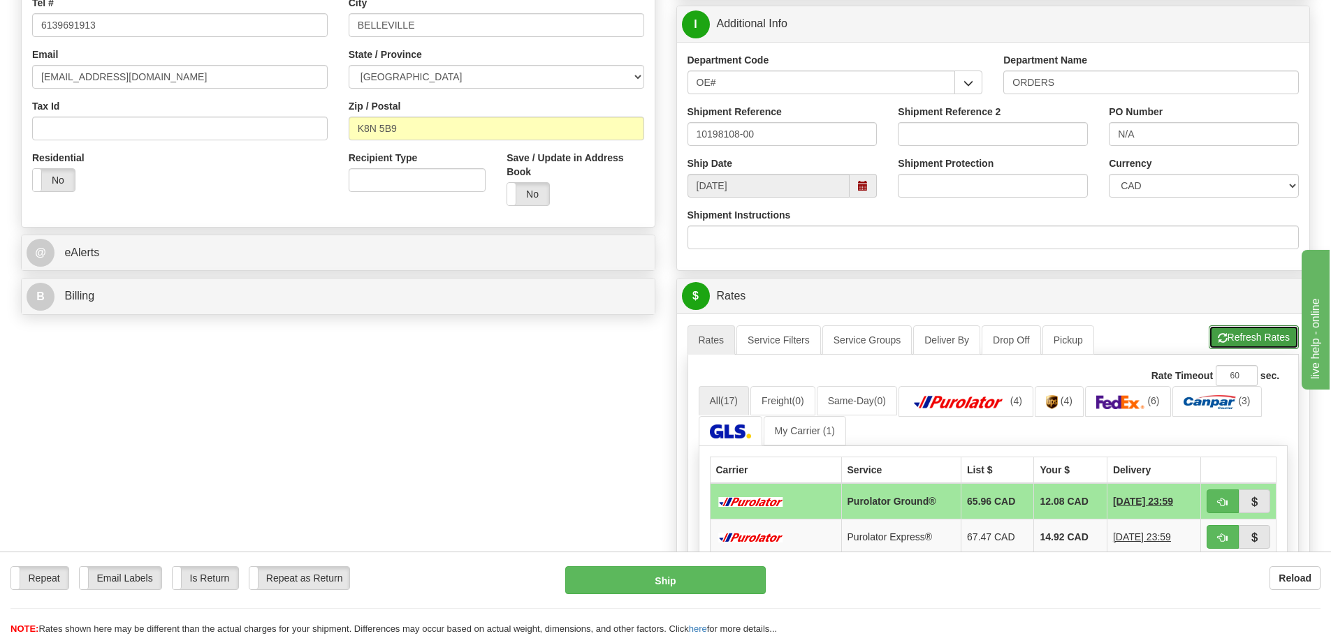
click at [1252, 344] on button "Refresh Rates" at bounding box center [1254, 338] width 90 height 24
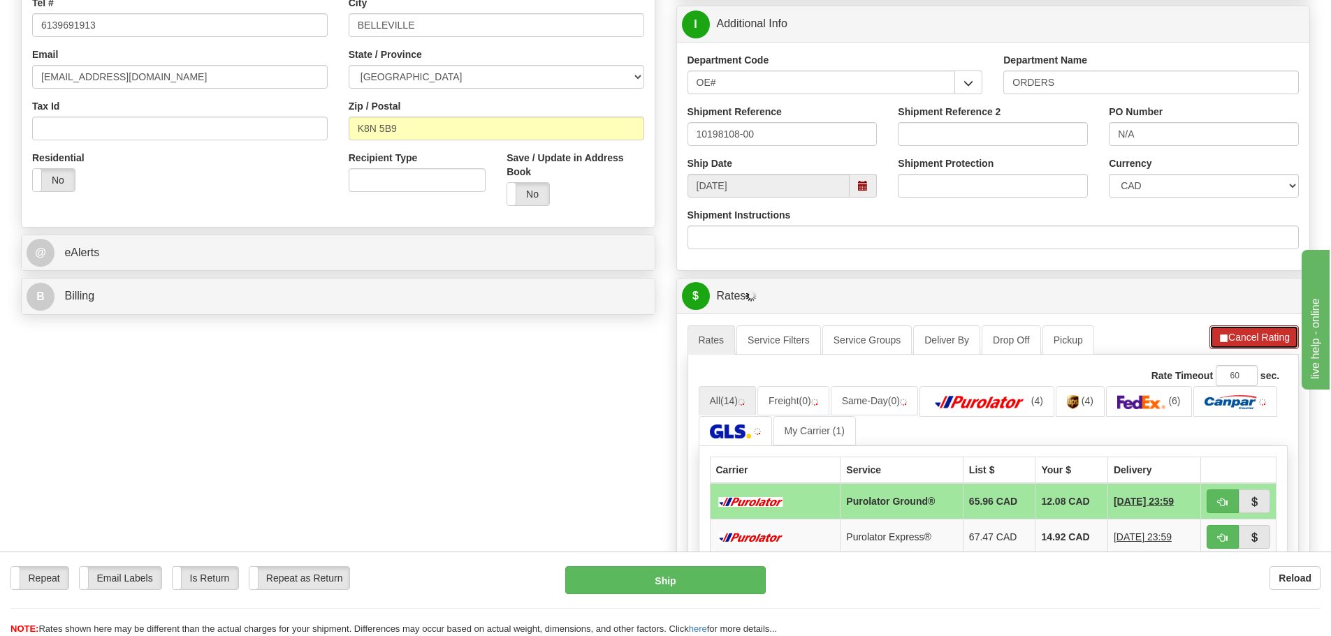
click at [1249, 339] on button "Cancel Rating" at bounding box center [1253, 338] width 89 height 24
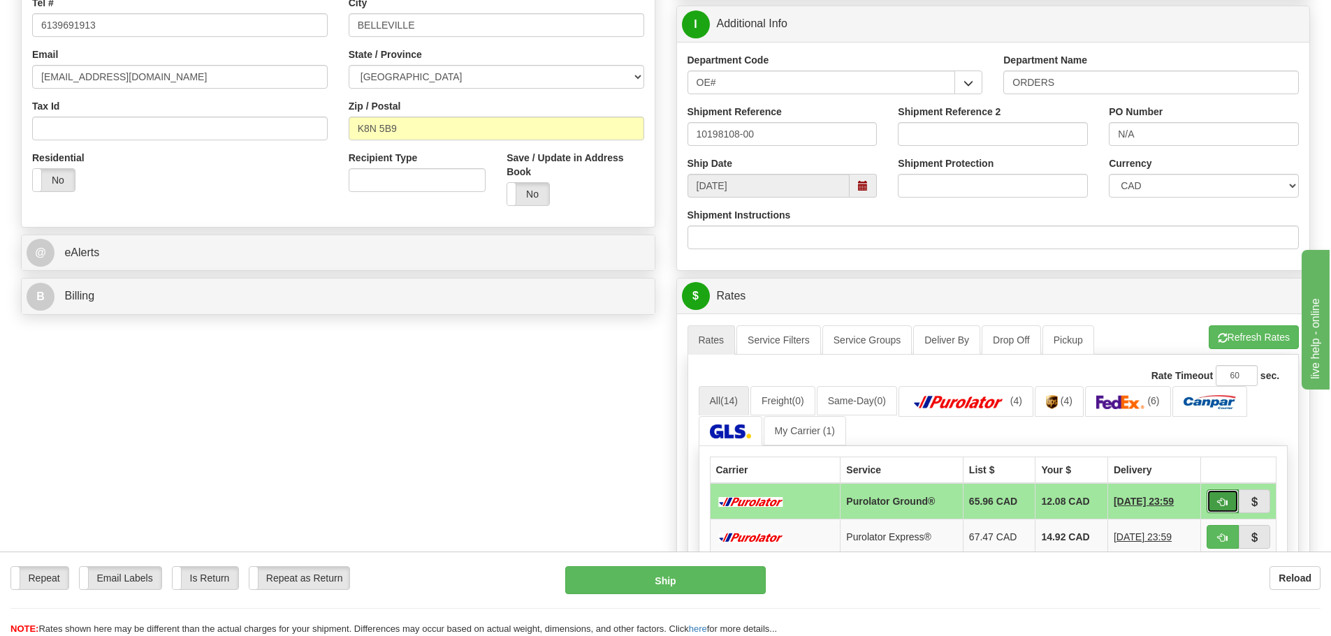
click at [1215, 497] on button "button" at bounding box center [1223, 502] width 32 height 24
type input "260"
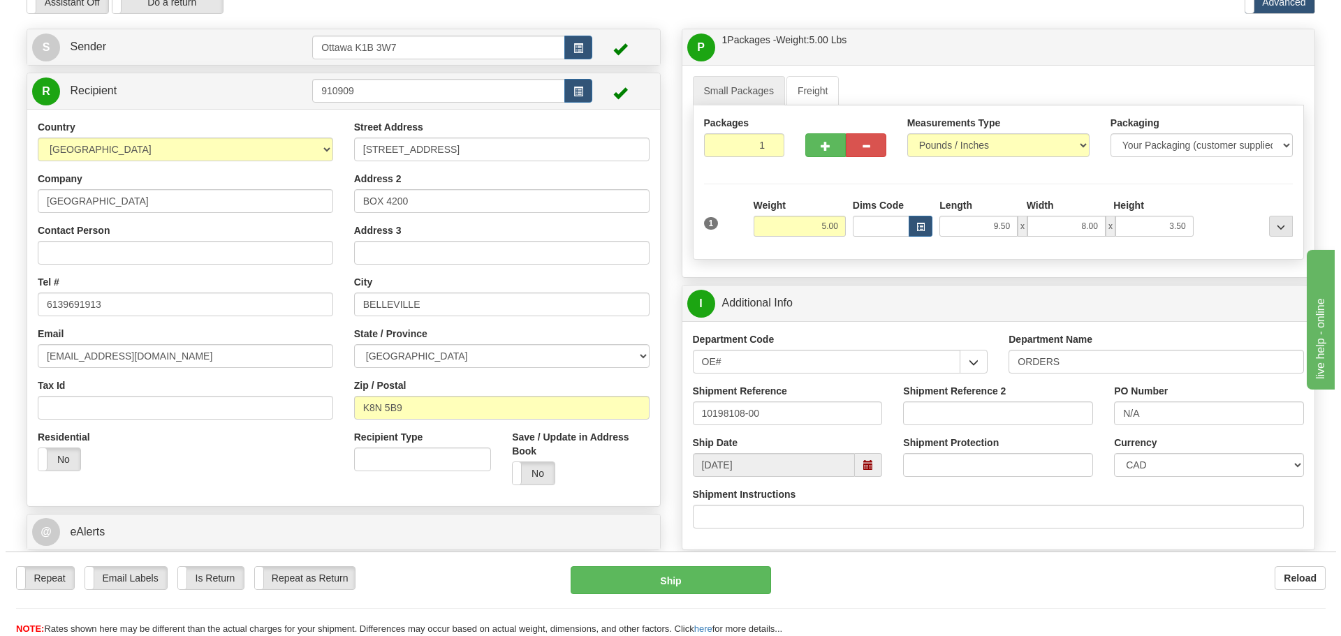
scroll to position [140, 0]
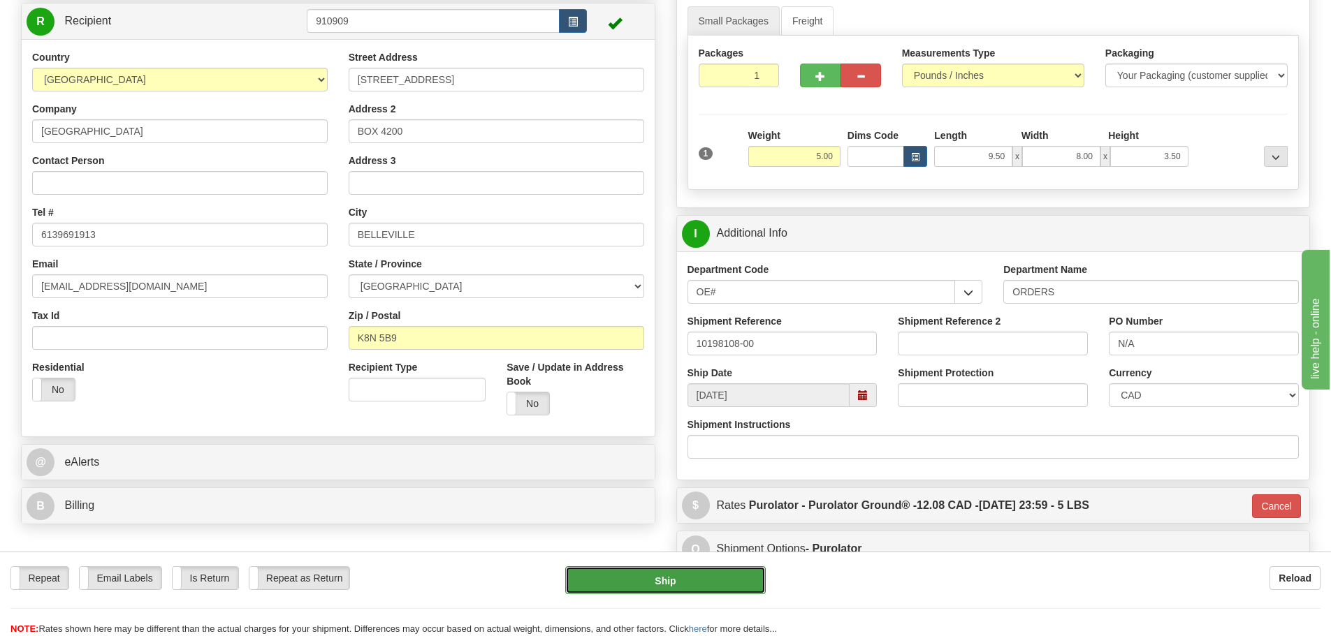
click at [693, 581] on button "Ship" at bounding box center [665, 581] width 201 height 28
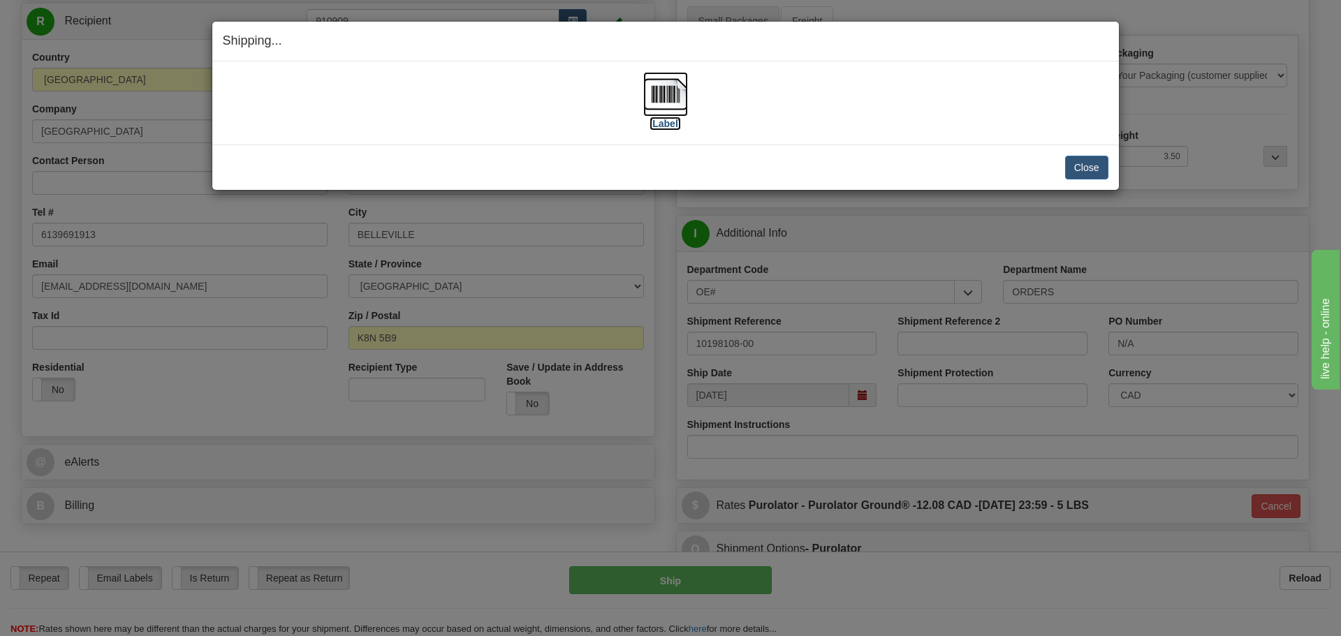
click at [661, 124] on label "[Label]" at bounding box center [666, 124] width 32 height 14
click at [1091, 168] on button "Close" at bounding box center [1086, 168] width 43 height 24
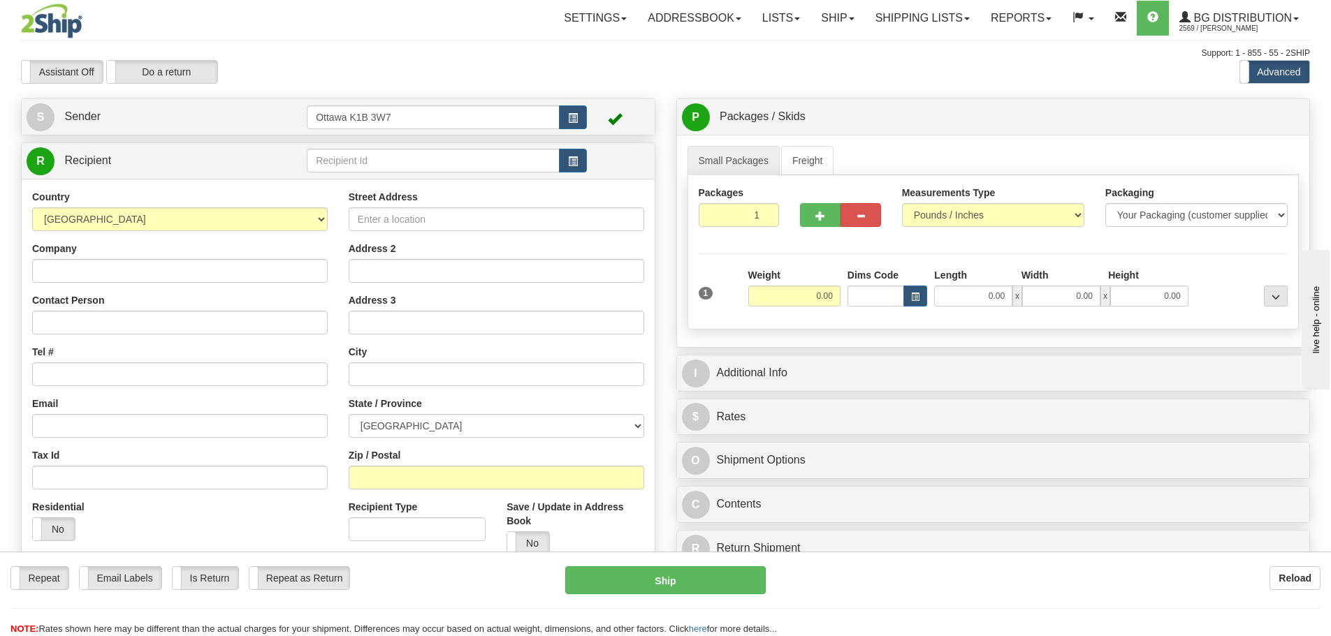
click at [477, 182] on div "Country AFGHANISTAN ALAND ISLANDS ALBANIA ALGERIA AMERICAN SAMOA ANDORRA ANGOLA…" at bounding box center [338, 403] width 633 height 449
click at [479, 167] on input "text" at bounding box center [433, 161] width 253 height 24
type input "910233"
click at [730, 69] on div "Assistant On Assistant Off Do a return Do a return Previous Next Standard Advan…" at bounding box center [665, 72] width 1310 height 24
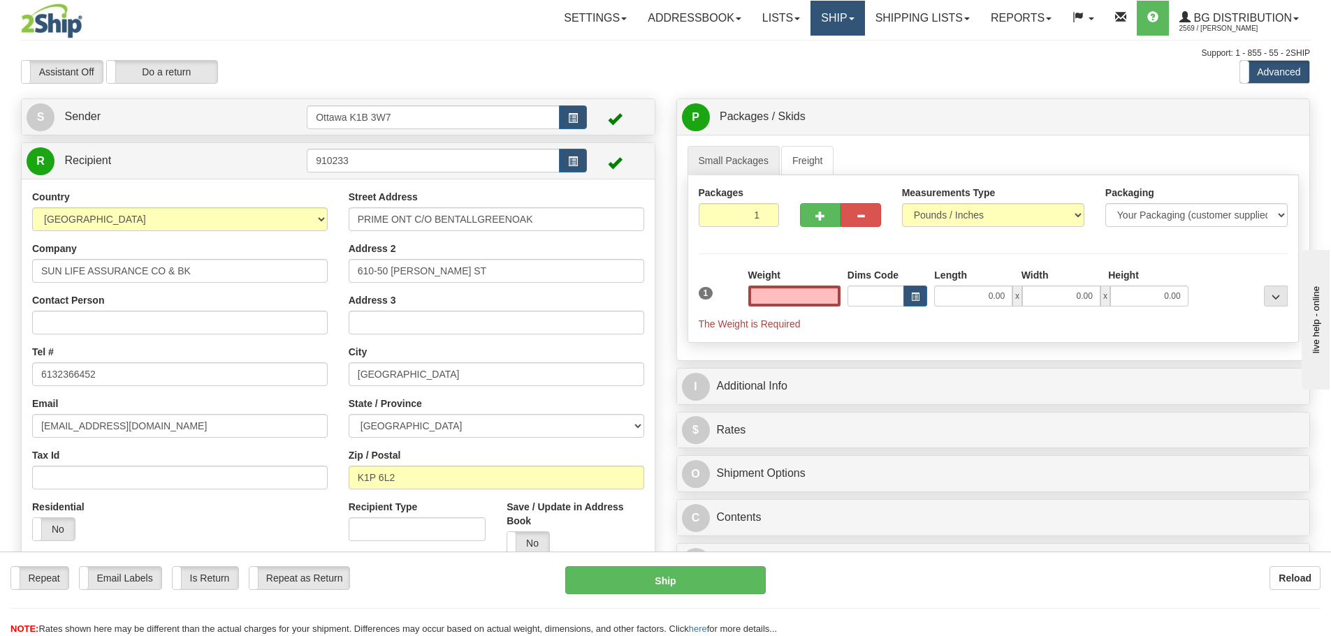
type input "0.00"
click at [815, 15] on link "Ship" at bounding box center [837, 18] width 54 height 35
click at [812, 53] on span "Ship Screen" at bounding box center [794, 48] width 53 height 11
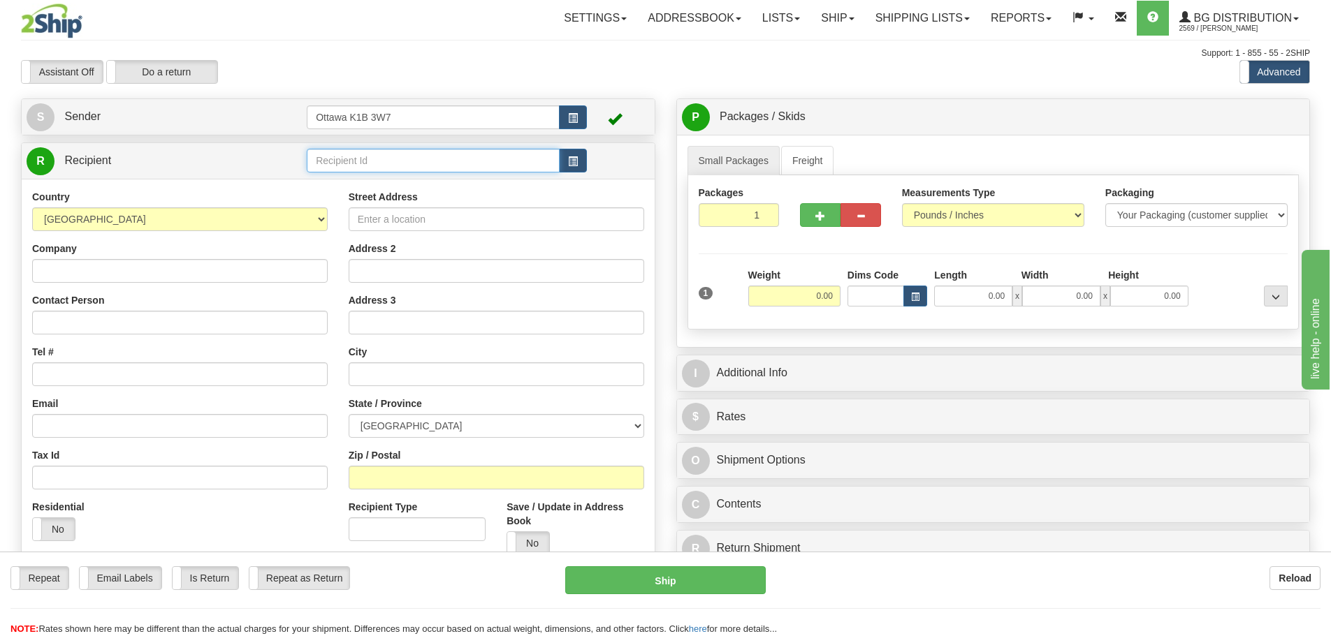
click at [445, 153] on input "text" at bounding box center [433, 161] width 253 height 24
click at [776, 288] on input "0.00" at bounding box center [794, 296] width 92 height 21
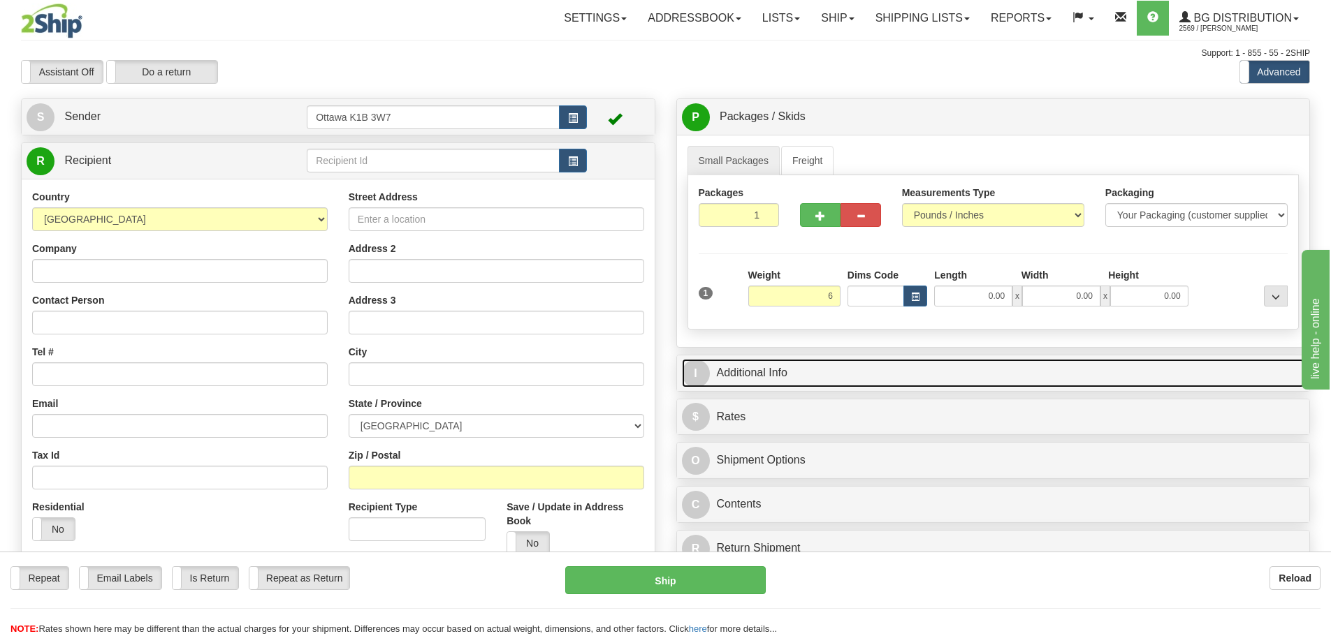
type input "6.00"
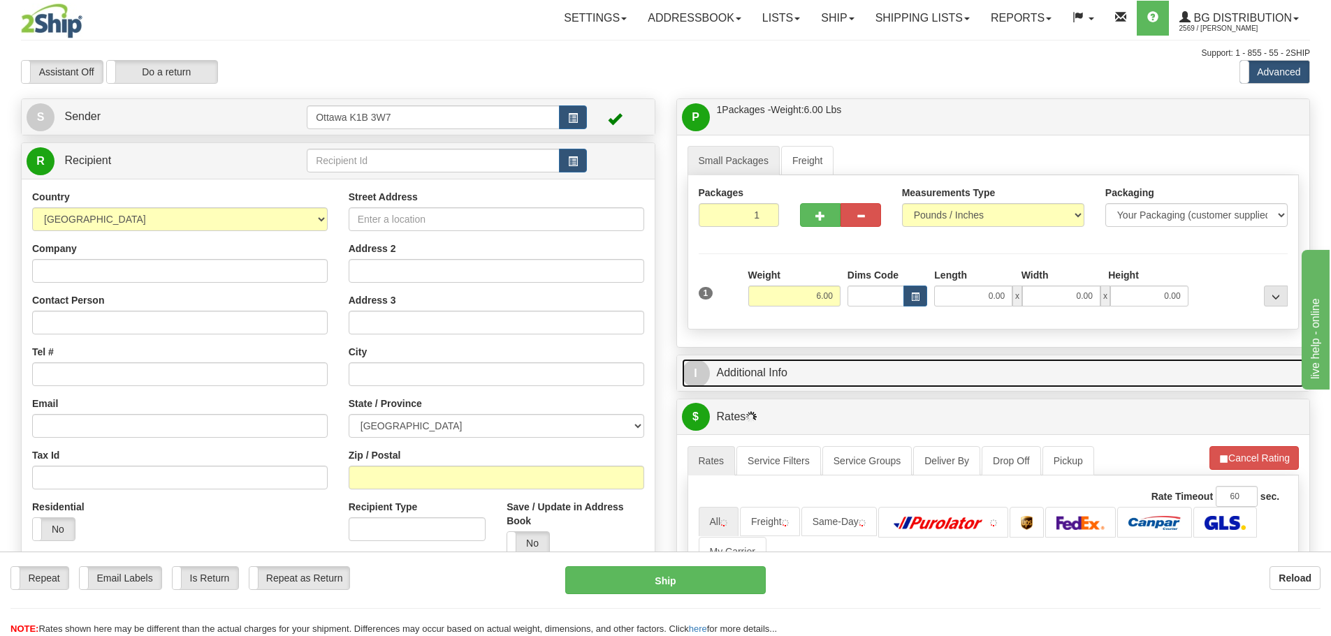
click at [847, 373] on link "I Additional Info" at bounding box center [993, 373] width 623 height 29
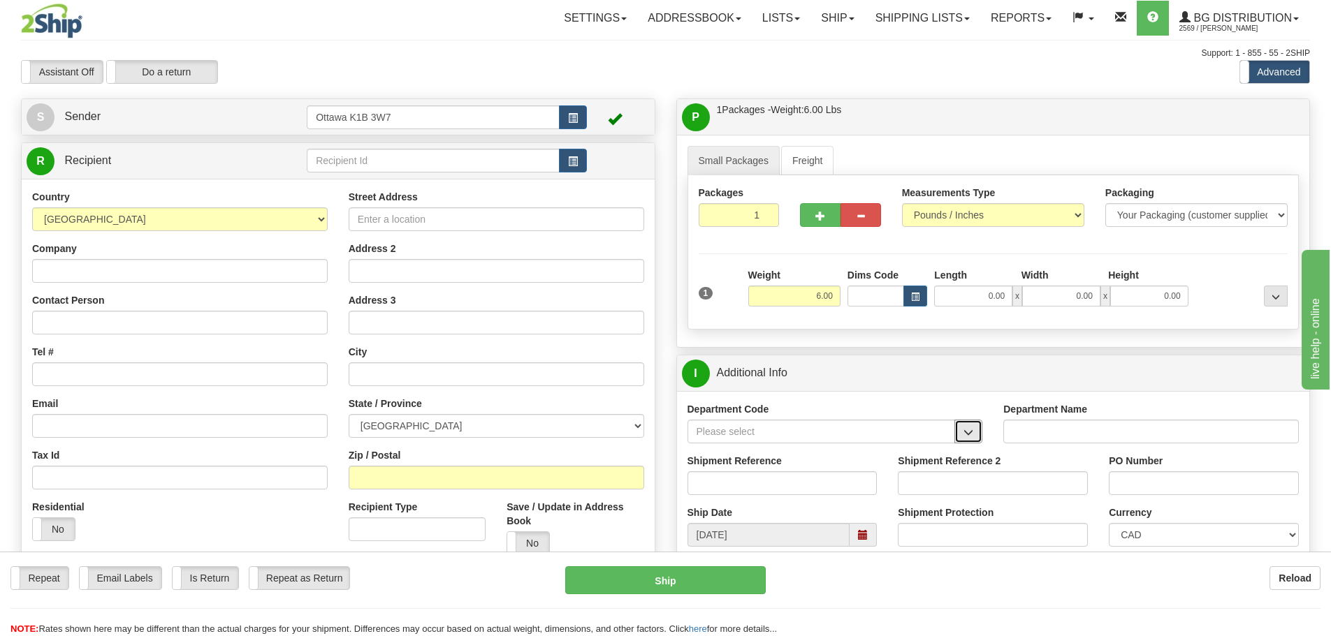
click at [969, 432] on span "button" at bounding box center [968, 432] width 10 height 9
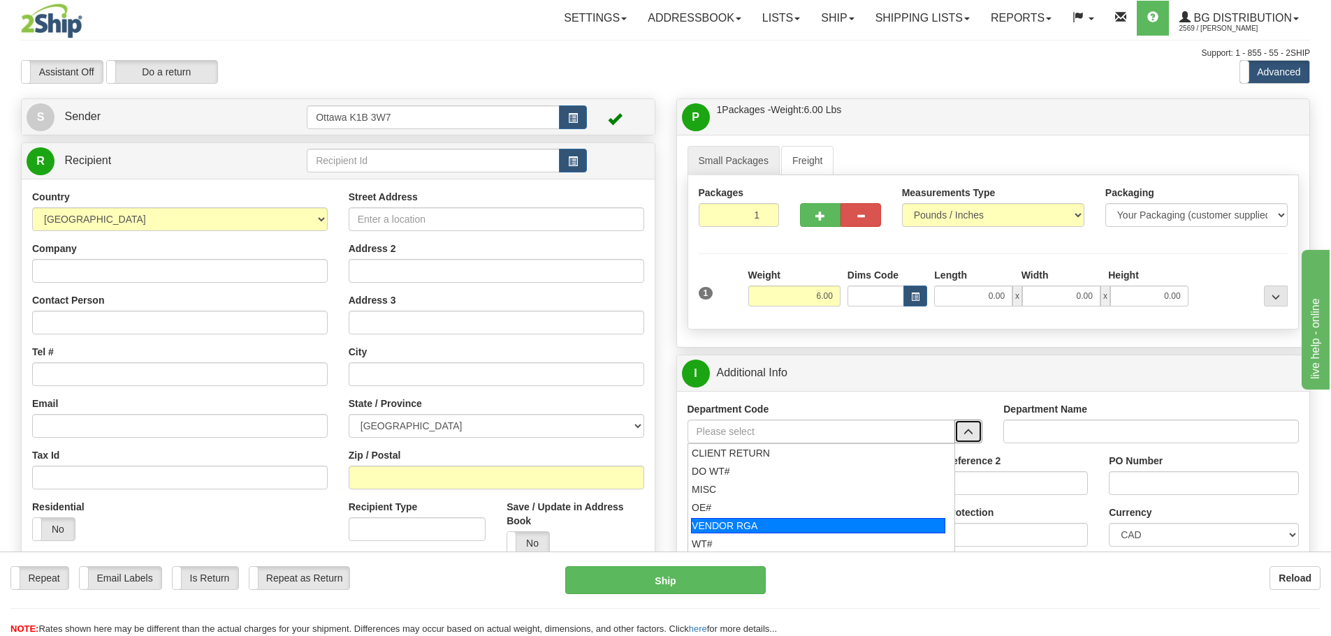
click at [763, 519] on div "VENDOR RGA" at bounding box center [818, 525] width 254 height 15
type input "VENDOR RGA"
type input "VENDOR RETURNS"
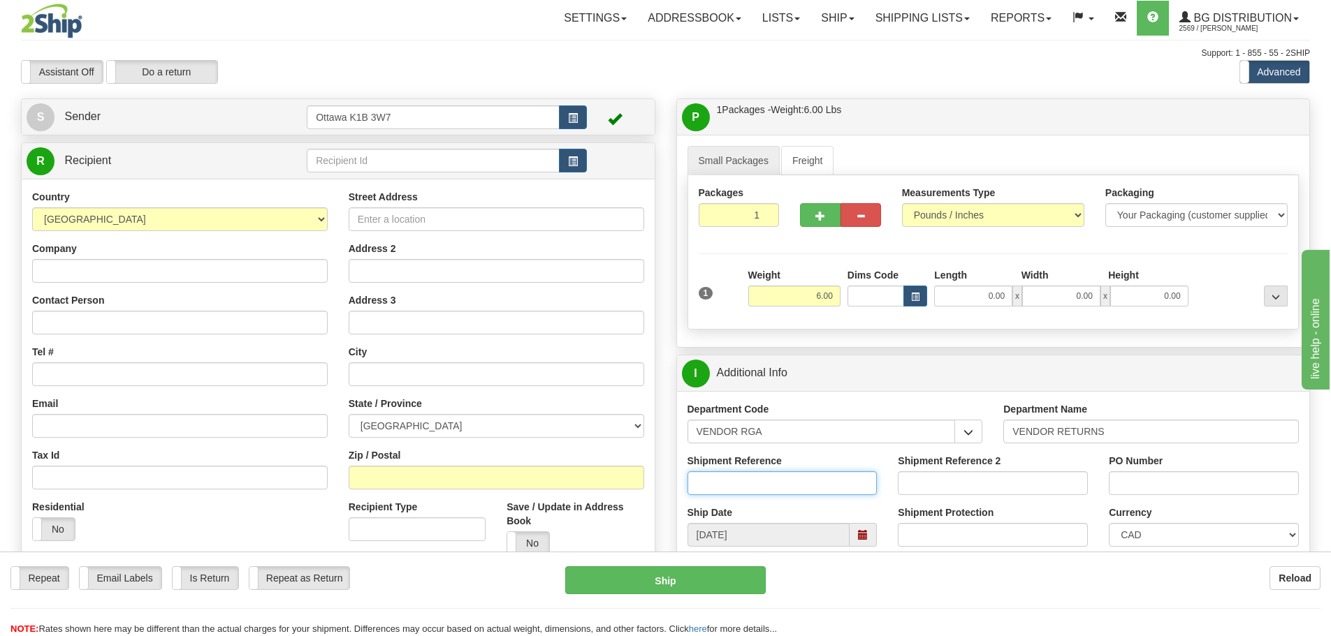
click at [766, 486] on input "Shipment Reference" at bounding box center [783, 484] width 190 height 24
click at [580, 166] on button "button" at bounding box center [573, 161] width 28 height 24
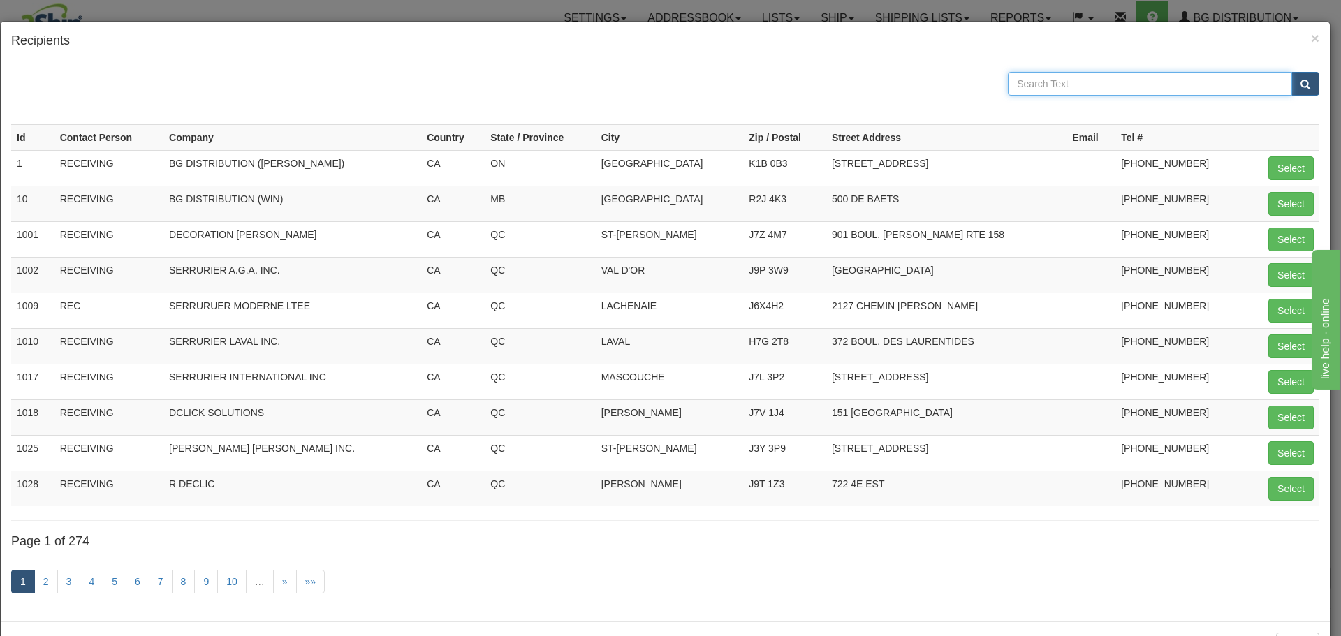
click at [1147, 83] on input "text" at bounding box center [1150, 84] width 284 height 24
type input "ONWARD"
click at [1292, 72] on button "submit" at bounding box center [1306, 84] width 28 height 24
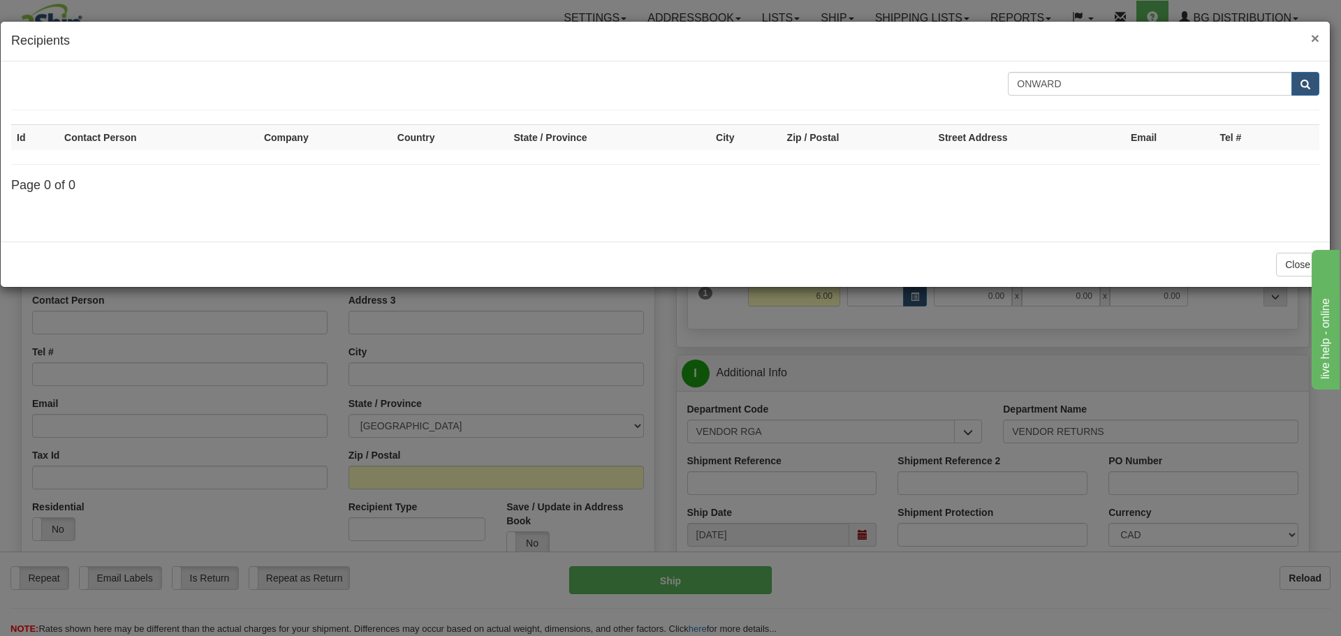
click at [1316, 34] on span "×" at bounding box center [1315, 38] width 8 height 16
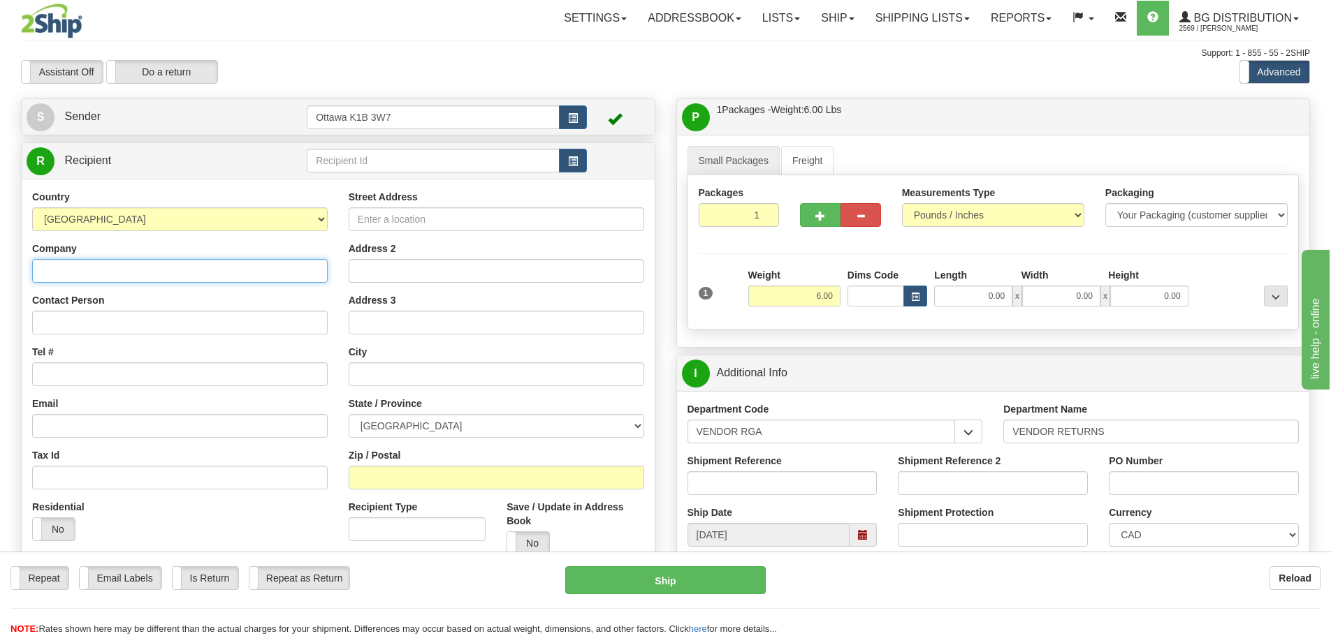
click at [175, 275] on input "Company" at bounding box center [180, 271] width 296 height 24
drag, startPoint x: 190, startPoint y: 272, endPoint x: 0, endPoint y: 259, distance: 190.5
click at [0, 264] on div "Toggle navigation Settings Shipping Preferences Fields Preferences New" at bounding box center [665, 602] width 1331 height 1205
type input "ONWARD HARDWARE"
click at [265, 307] on div "Contact Person" at bounding box center [180, 313] width 296 height 41
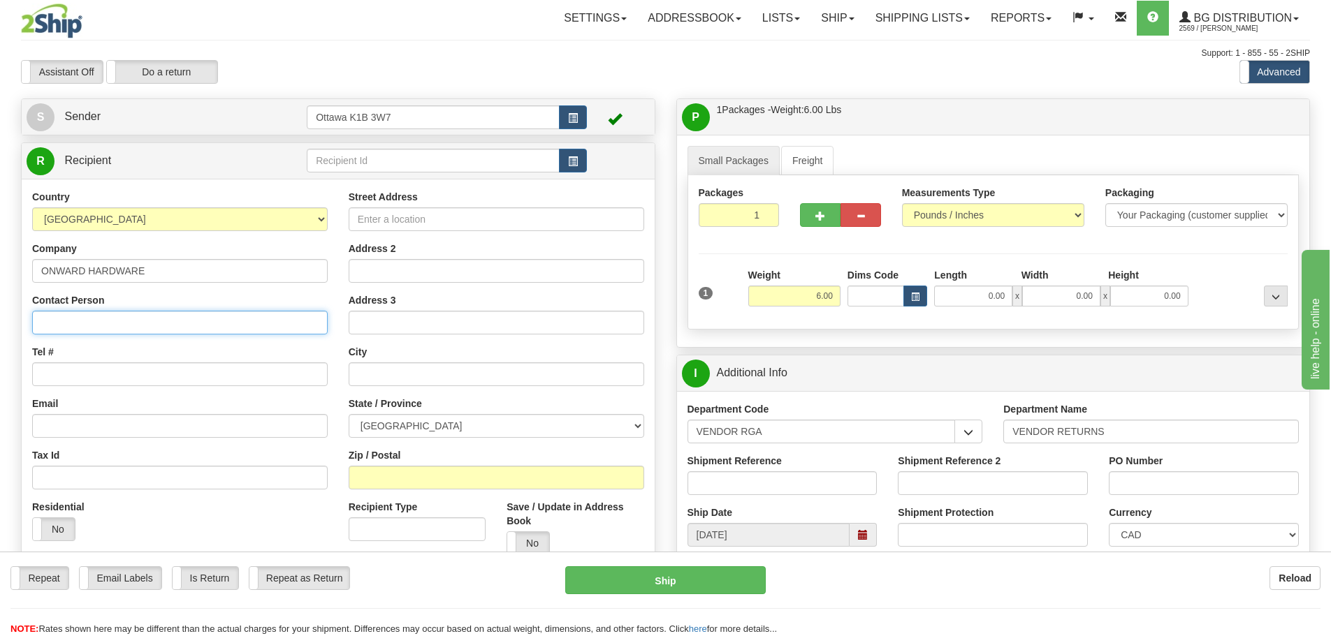
click at [268, 313] on input "Contact Person" at bounding box center [180, 323] width 296 height 24
drag, startPoint x: 266, startPoint y: 328, endPoint x: 0, endPoint y: 346, distance: 266.8
click at [0, 346] on div "Toggle navigation Settings Shipping Preferences Fields Preferences New" at bounding box center [665, 602] width 1331 height 1205
type input "RECEIVING"
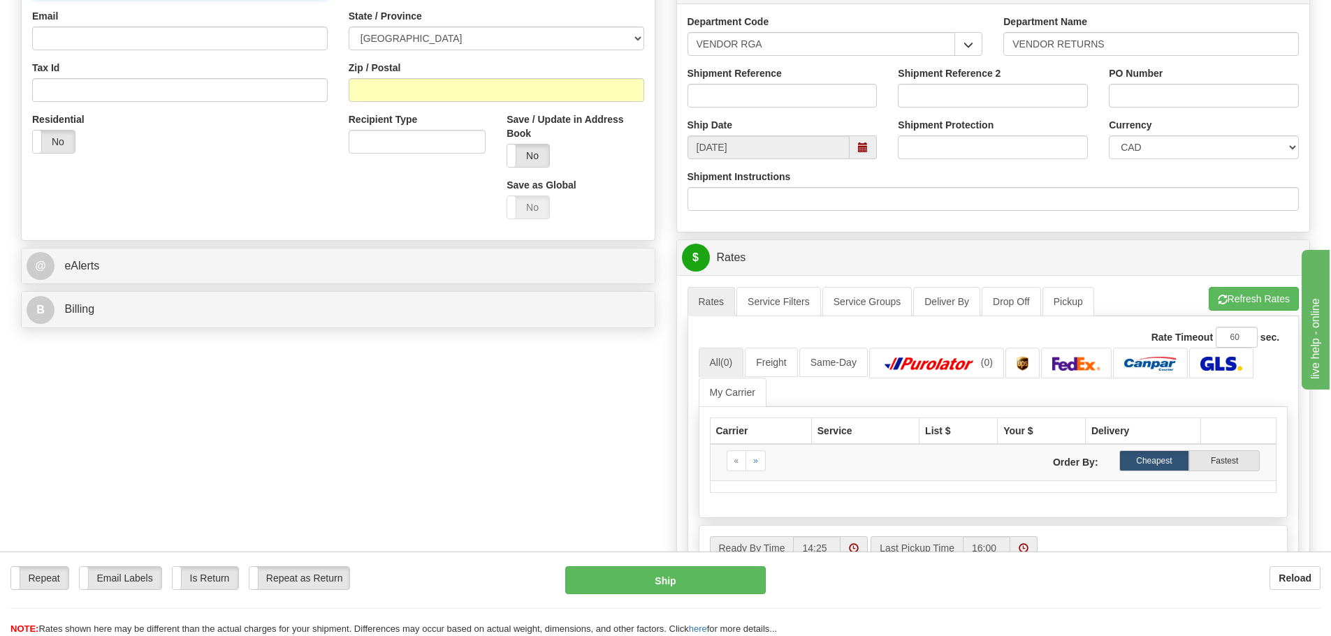
scroll to position [138, 0]
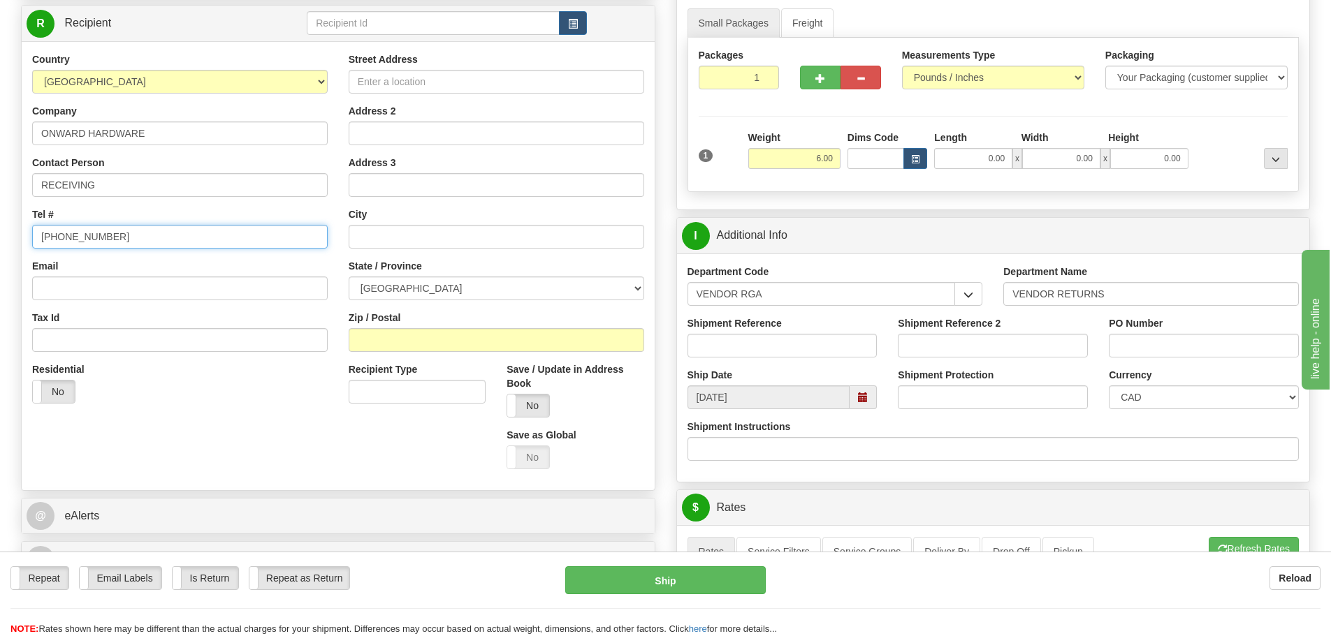
type input "519-578-3770"
type input "800 WILSON AVENUE"
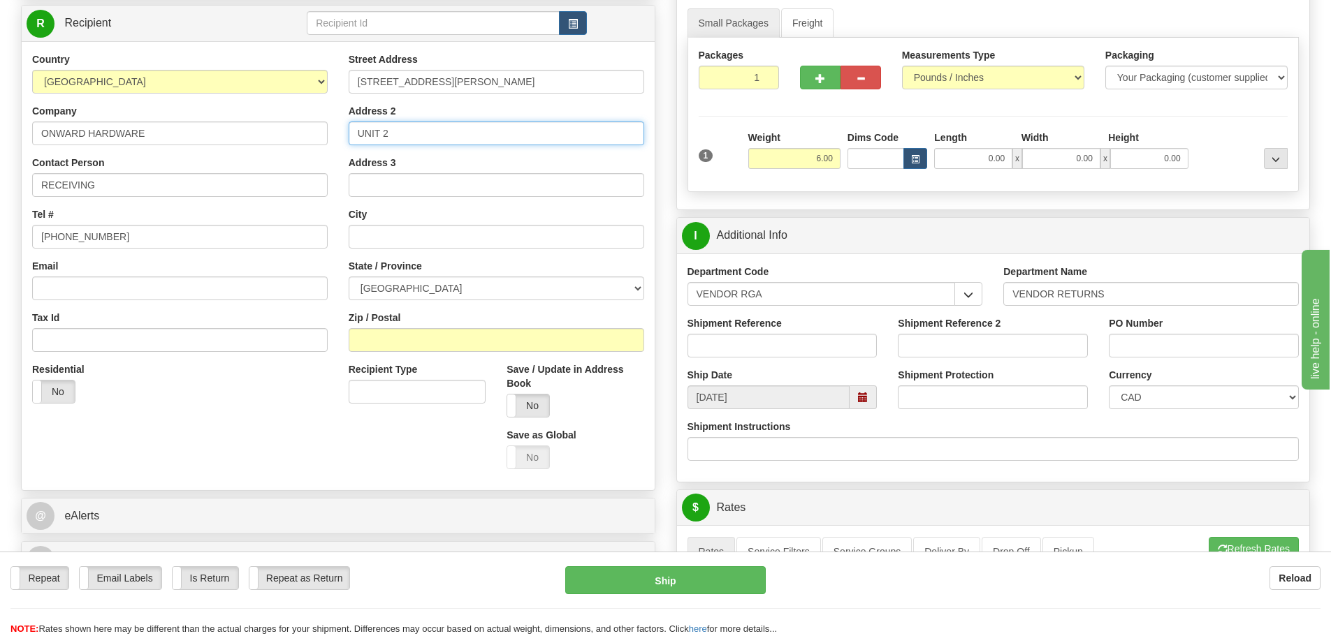
type input "UNIT 2"
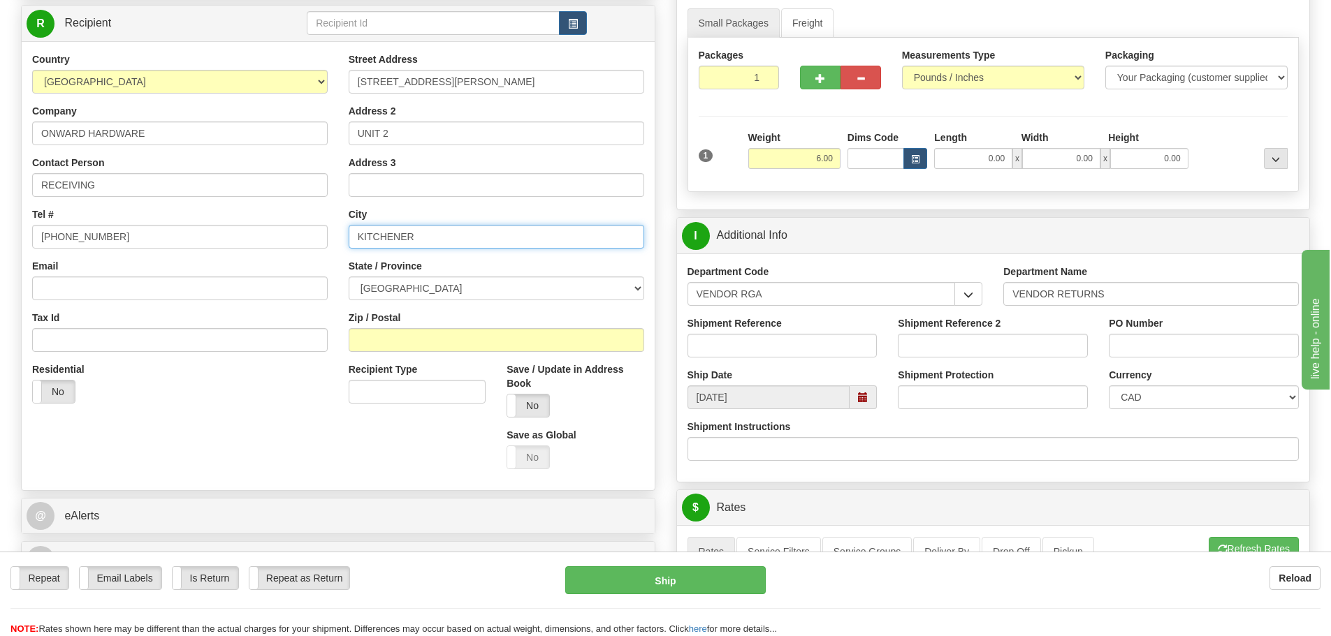
type input "KITCHENER"
click at [481, 292] on select "ALBERTA BRITISH COLUMBIA MANITOBA NEW BRUNSWICK NEWFOUNDLAND NOVA SCOTIA NUNAVU…" at bounding box center [497, 289] width 296 height 24
select select "ON"
click at [349, 277] on select "ALBERTA BRITISH COLUMBIA MANITOBA NEW BRUNSWICK NEWFOUNDLAND NOVA SCOTIA NUNAVU…" at bounding box center [497, 289] width 296 height 24
click at [418, 338] on input "Zip / Postal" at bounding box center [497, 340] width 296 height 24
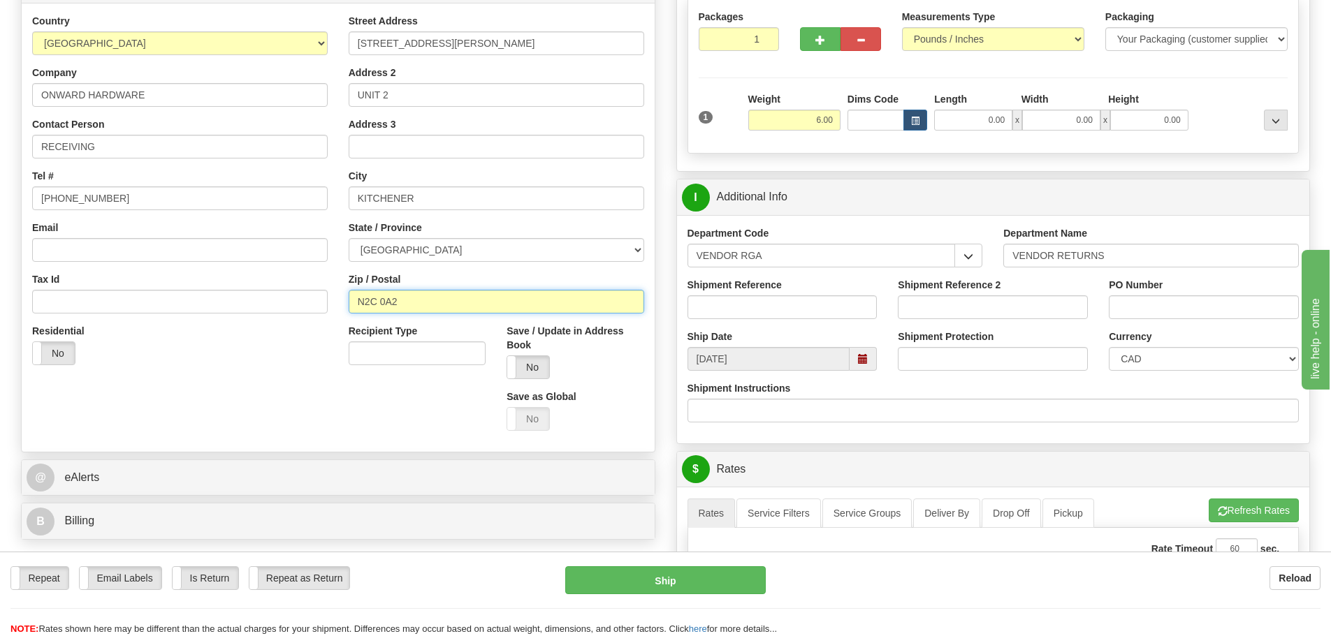
scroll to position [277, 0]
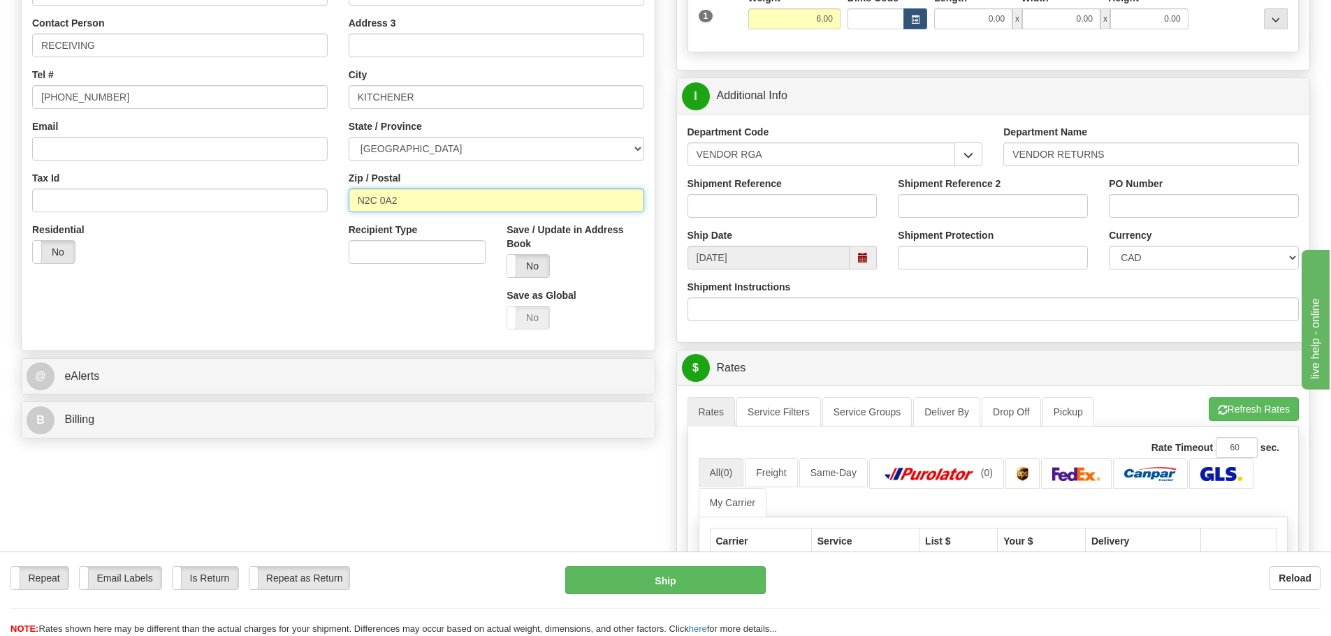
type input "N2C 0A2"
click at [739, 198] on input "Shipment Reference" at bounding box center [783, 206] width 190 height 24
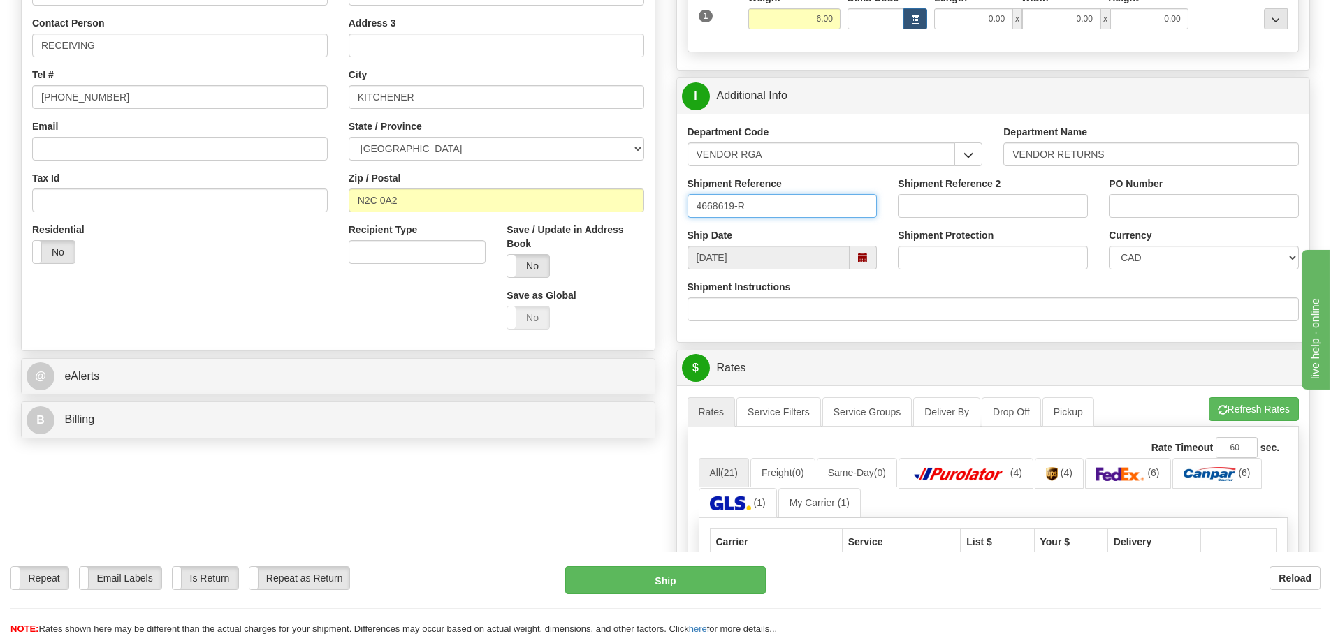
type input "4668619-R"
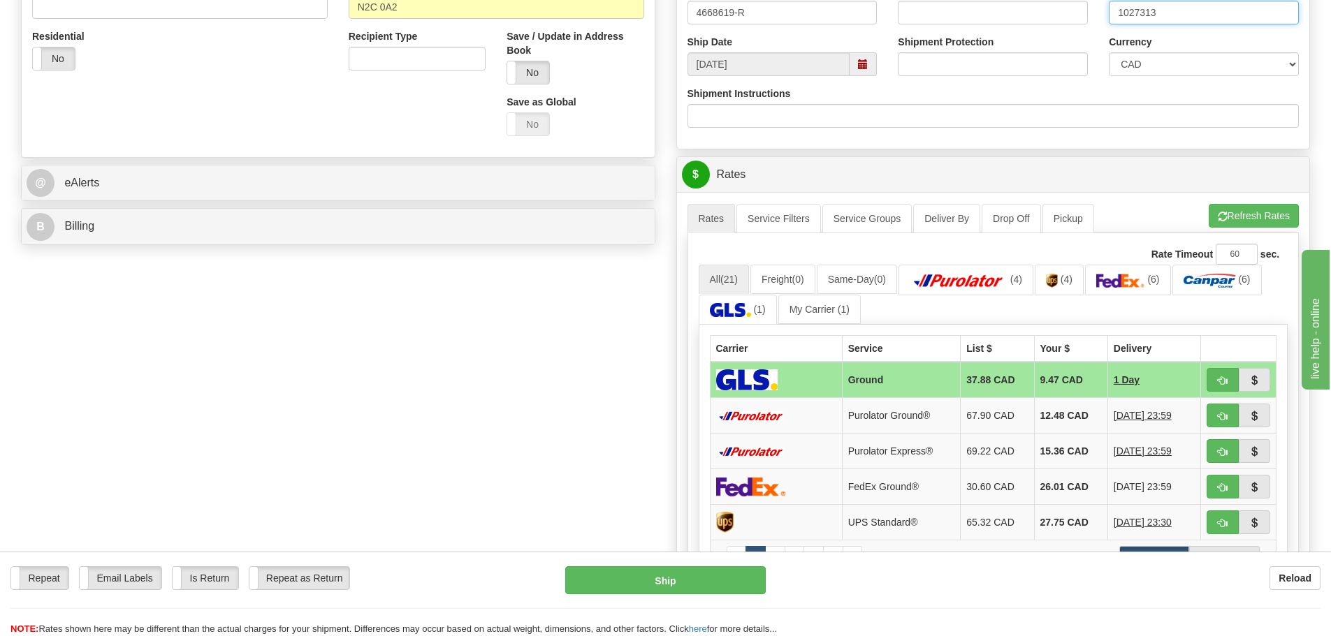
scroll to position [557, 0]
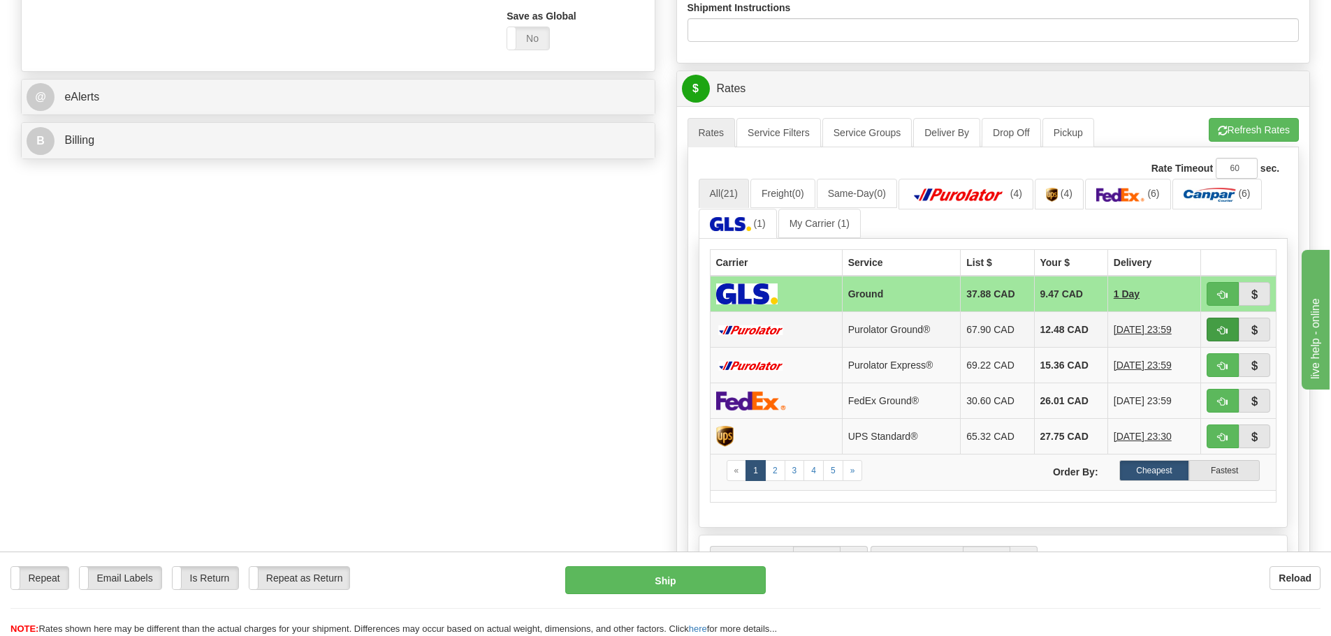
type input "1027313"
click at [1207, 330] on button "button" at bounding box center [1223, 330] width 32 height 24
type input "260"
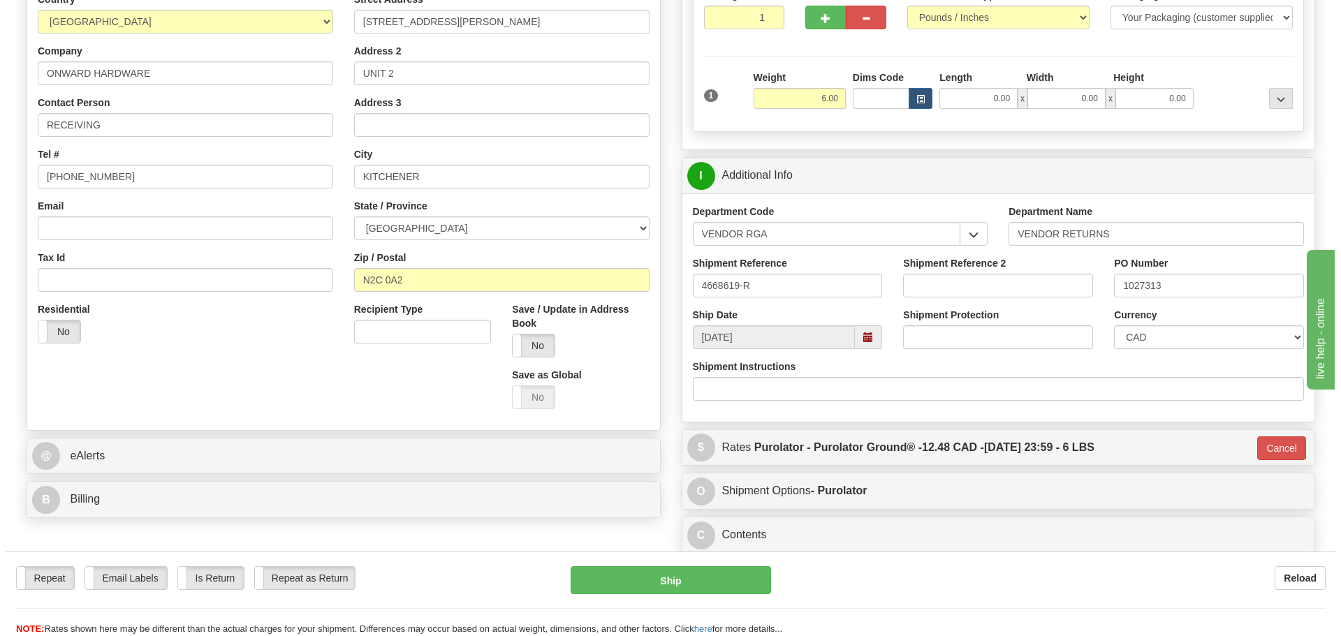
scroll to position [128, 0]
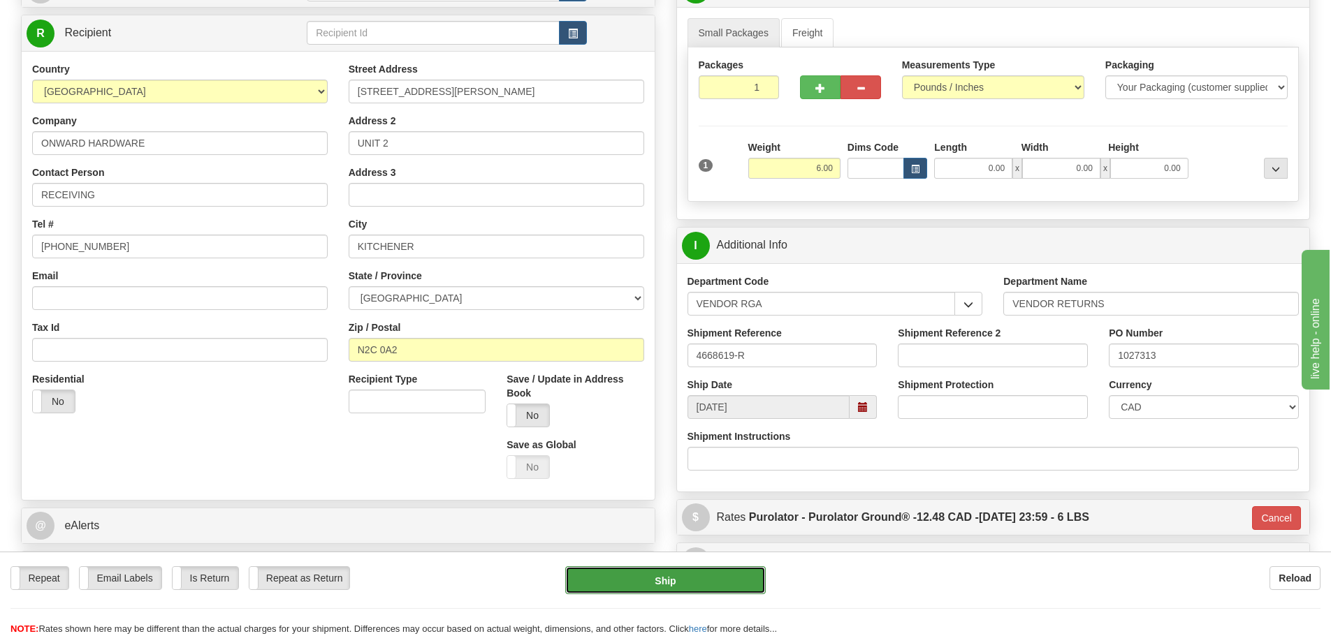
click at [697, 567] on button "Ship" at bounding box center [665, 581] width 201 height 28
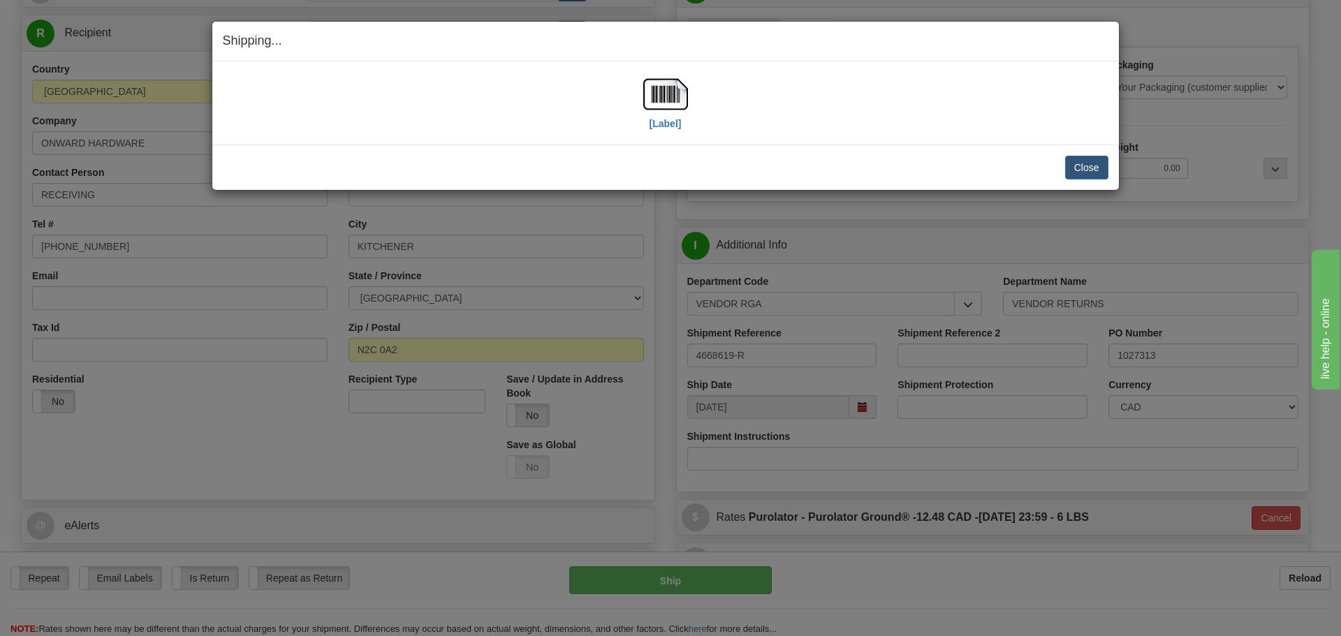
click at [664, 131] on div "[Label]" at bounding box center [665, 103] width 45 height 62
click at [664, 129] on label "[Label]" at bounding box center [666, 124] width 32 height 14
click at [1082, 168] on button "Close" at bounding box center [1086, 168] width 43 height 24
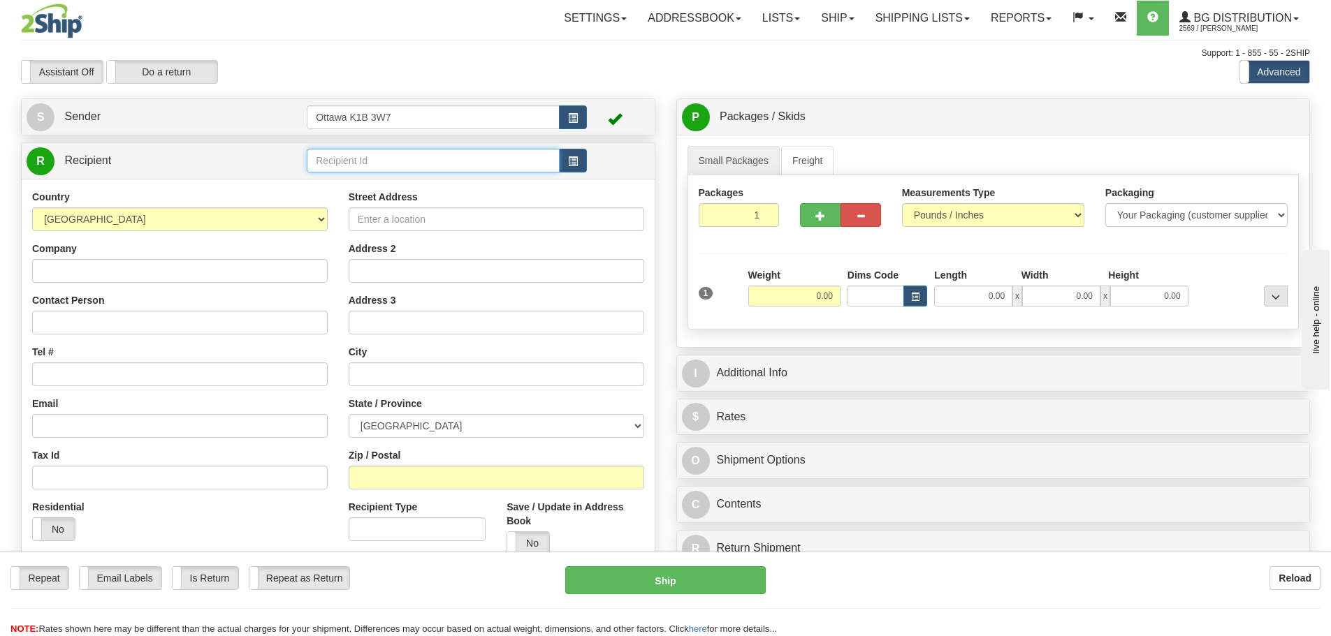
click at [490, 161] on input "text" at bounding box center [433, 161] width 253 height 24
type input "60340"
click at [501, 94] on div "Toggle navigation Settings Shipping Preferences Fields Preferences New" at bounding box center [665, 397] width 1331 height 794
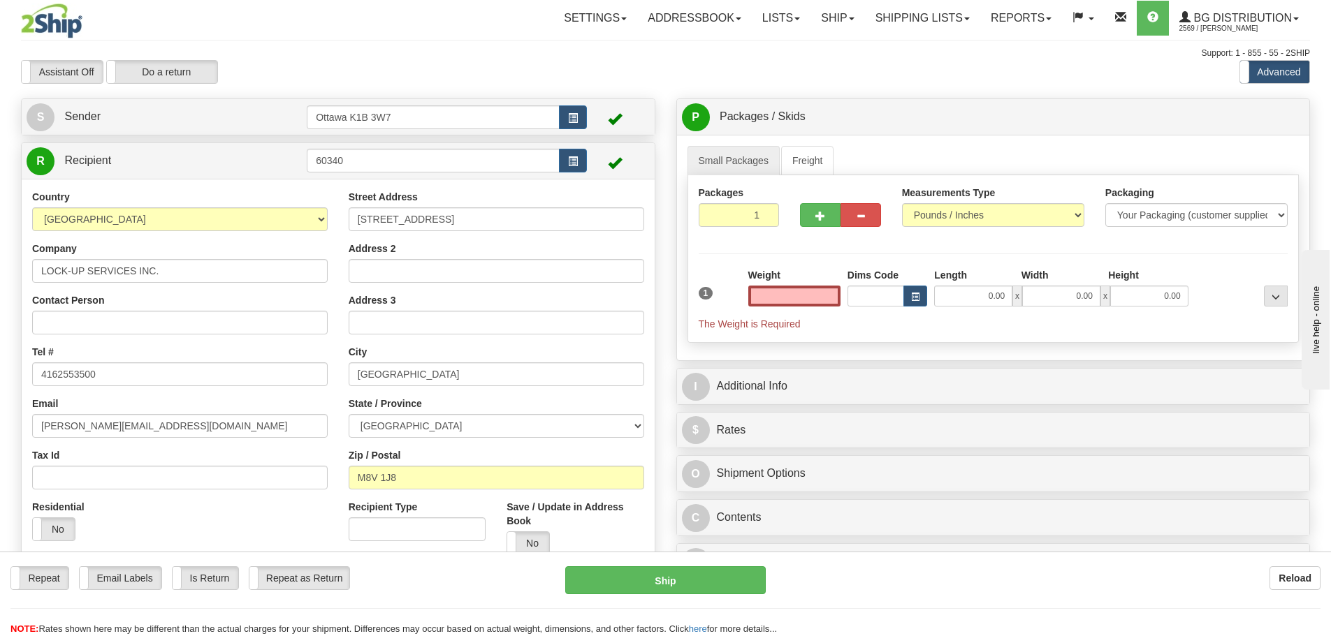
type input "0.00"
click at [801, 299] on input "0.00" at bounding box center [794, 296] width 92 height 21
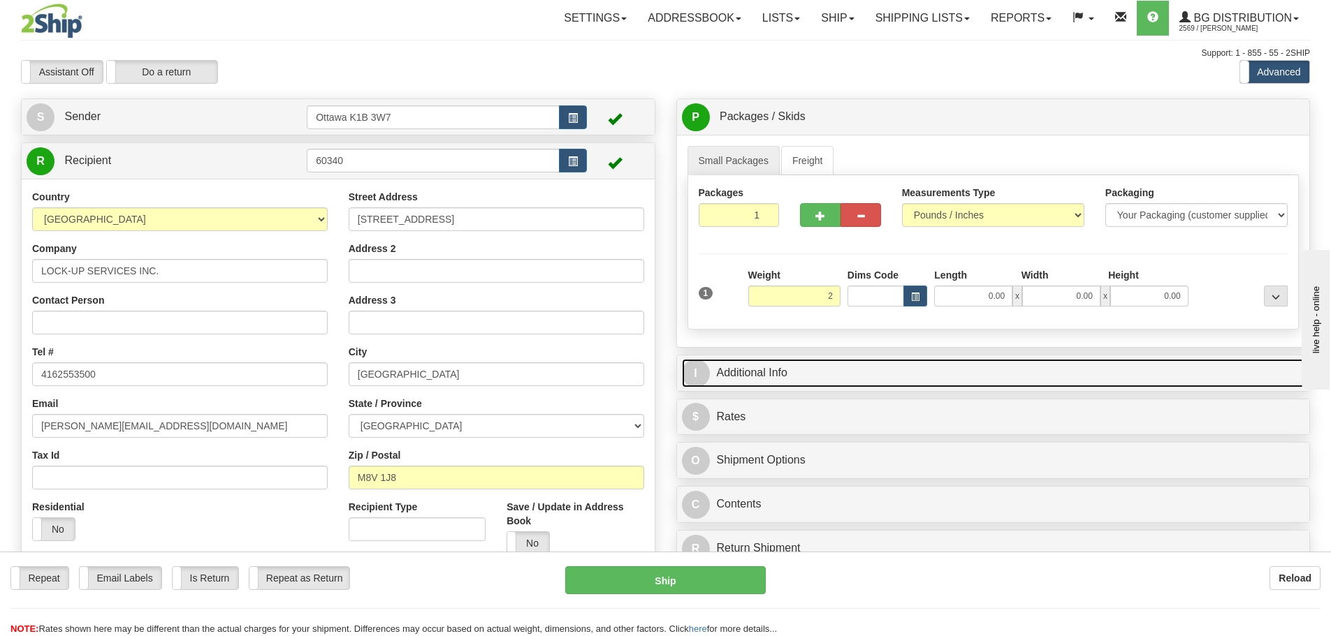
type input "2.00"
click at [952, 359] on link "I Additional Info" at bounding box center [993, 373] width 623 height 29
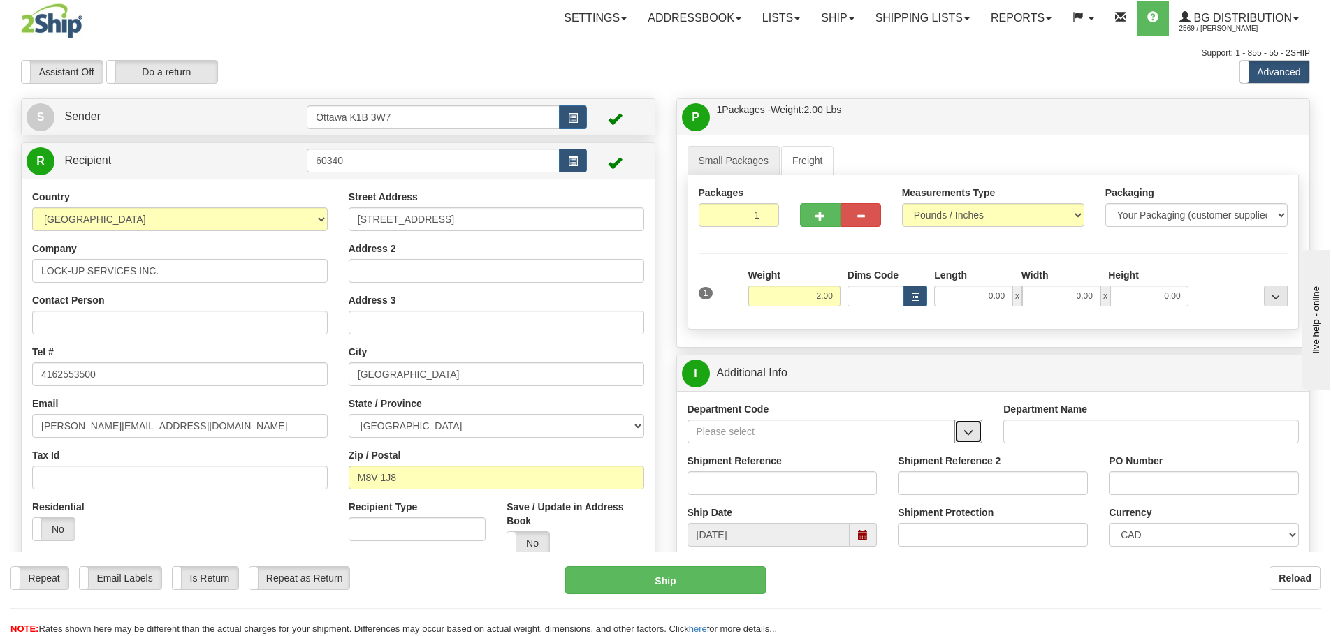
click at [974, 431] on button "button" at bounding box center [968, 432] width 28 height 24
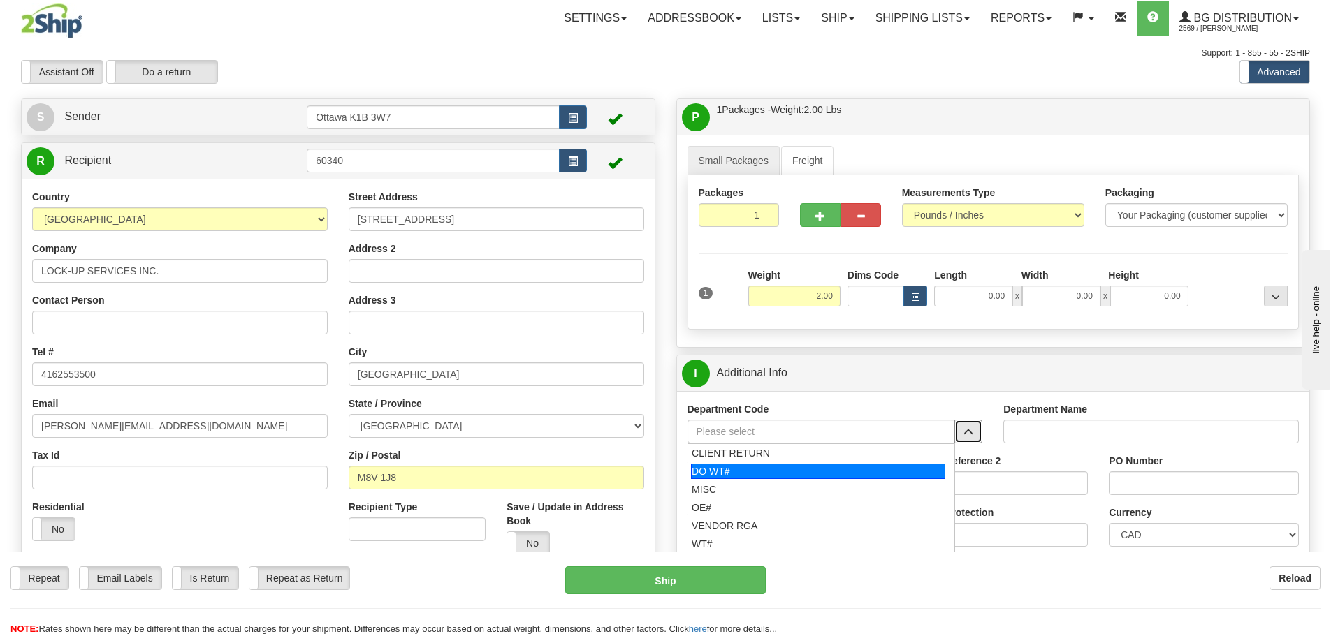
click at [786, 474] on div "DO WT#" at bounding box center [818, 471] width 254 height 15
type input "DO WT#"
type input "DIRECT ORDERS"
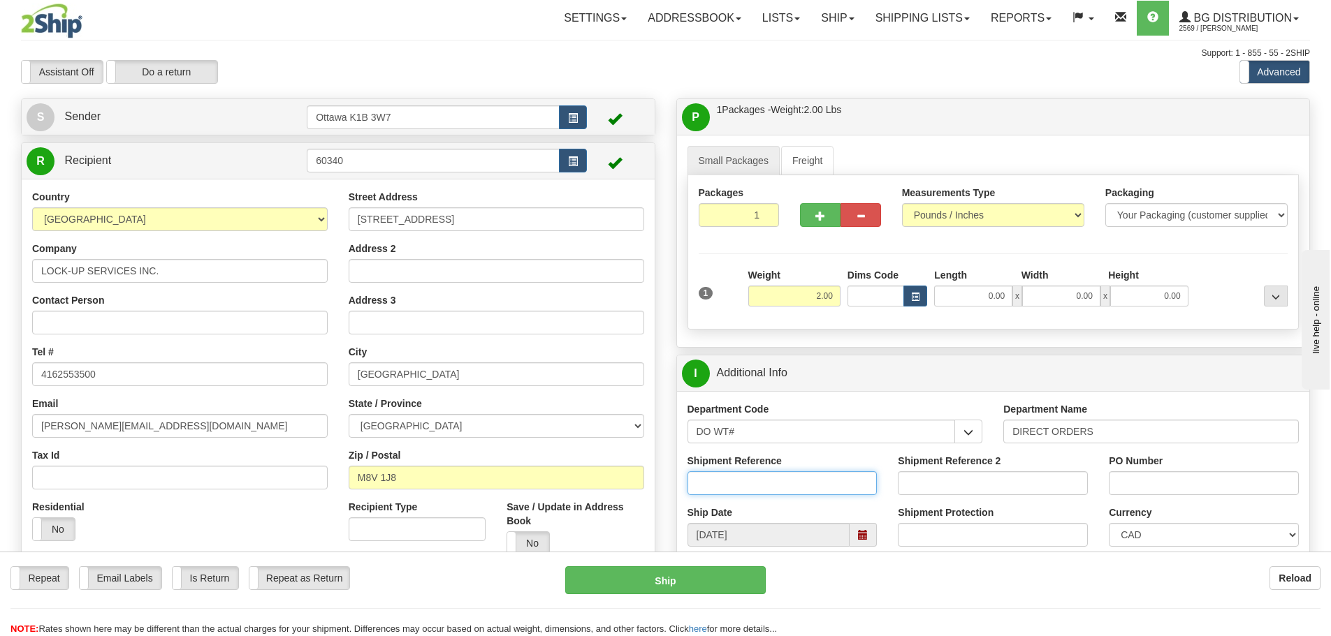
click at [779, 492] on input "Shipment Reference" at bounding box center [783, 484] width 190 height 24
type input "165698-00"
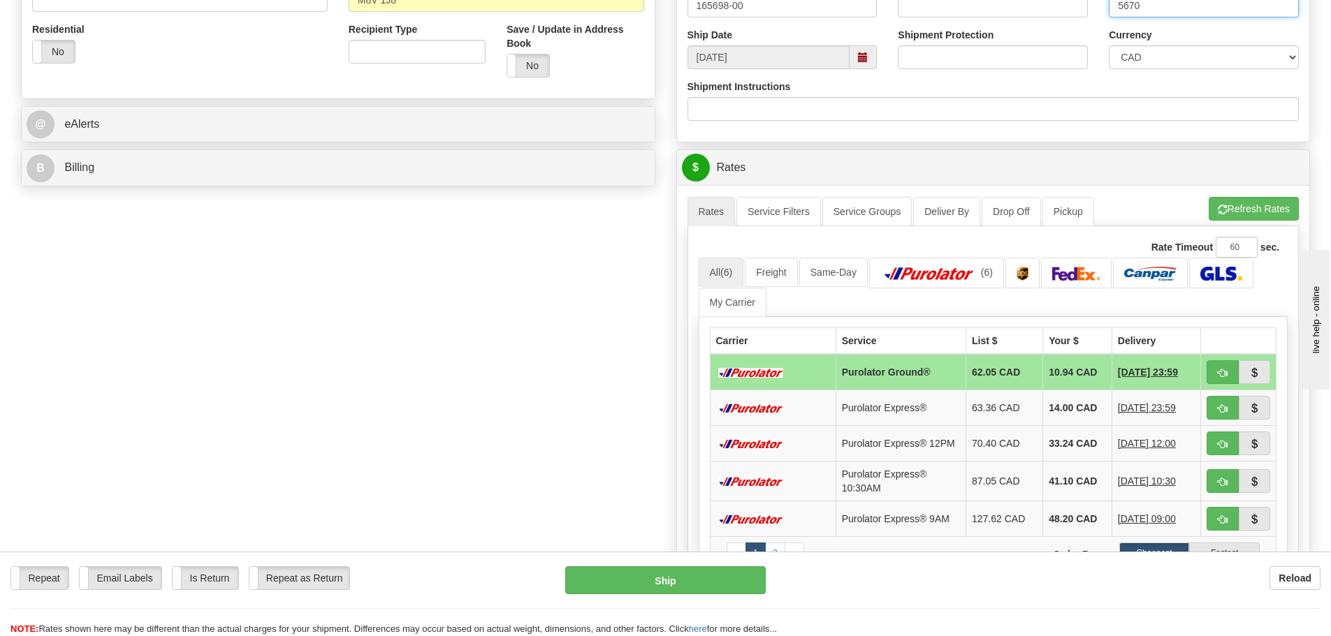
scroll to position [489, 0]
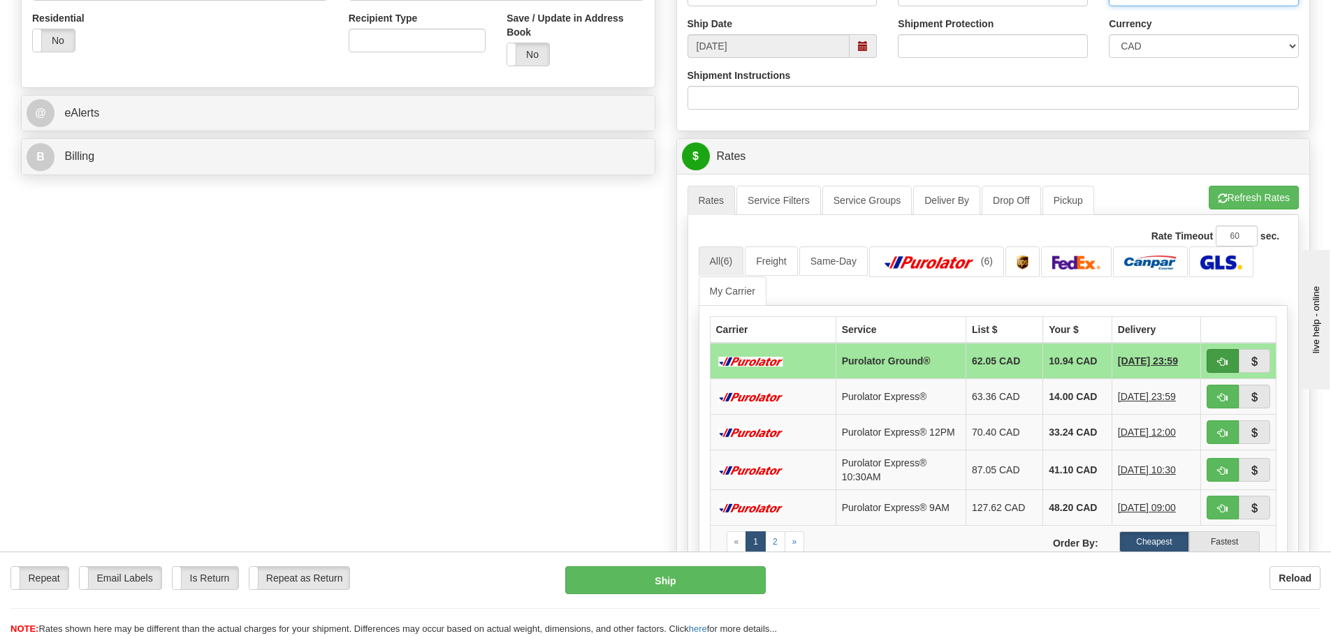
type input "5670"
click at [1220, 361] on span "button" at bounding box center [1223, 362] width 10 height 9
type input "260"
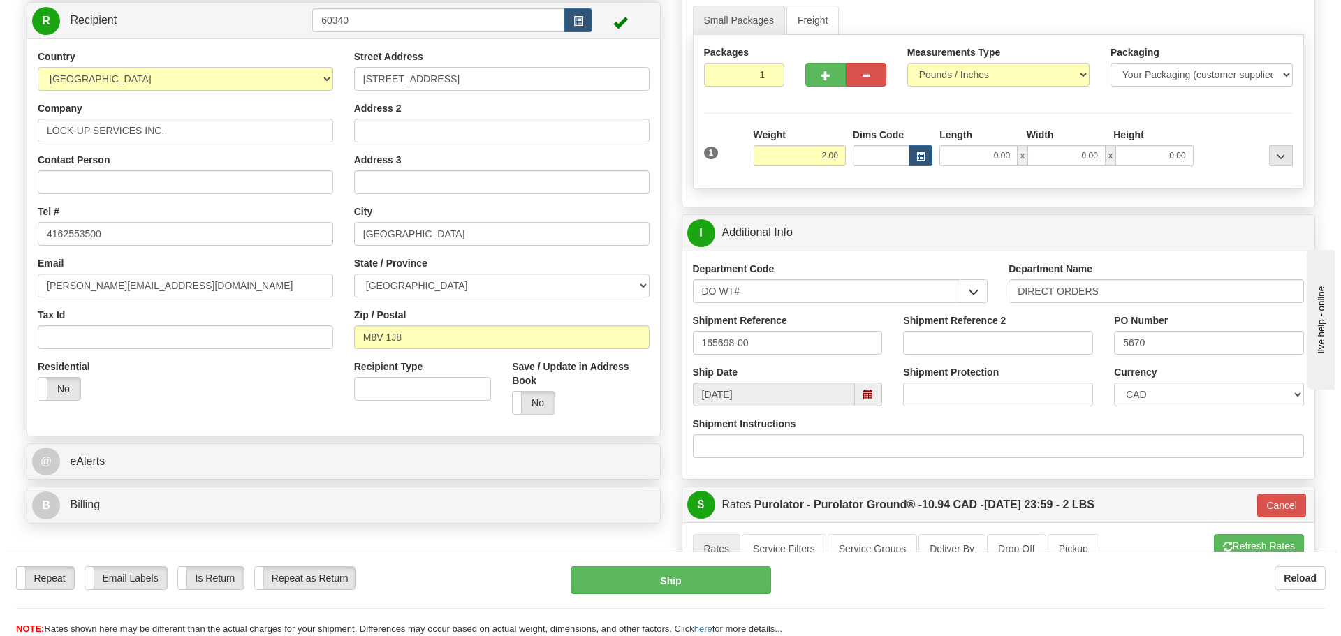
scroll to position [140, 0]
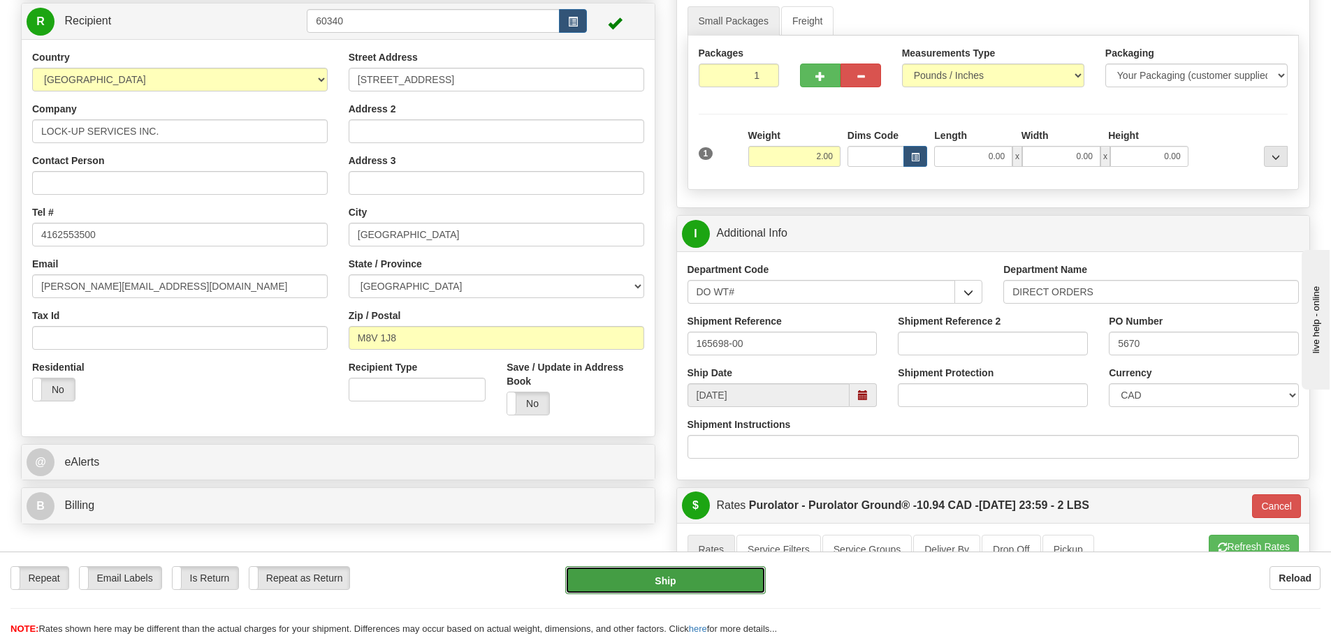
click at [630, 578] on button "Ship" at bounding box center [665, 581] width 201 height 28
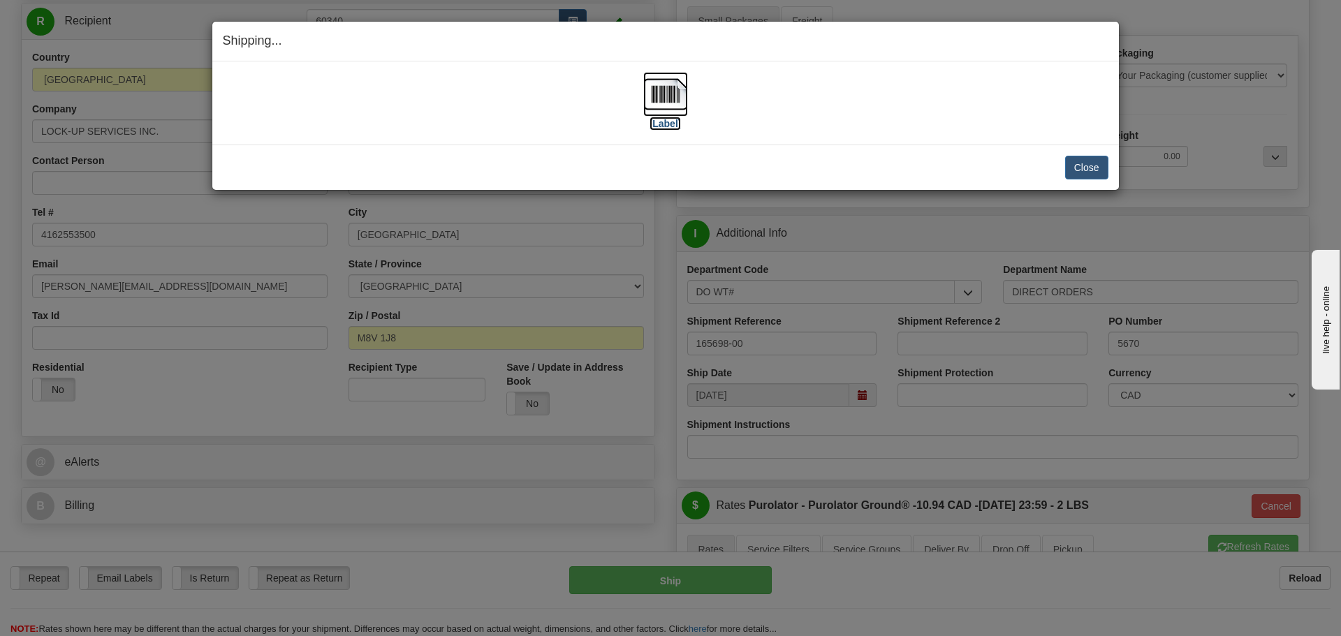
click at [656, 122] on label "[Label]" at bounding box center [666, 124] width 32 height 14
click at [1095, 163] on button "Close" at bounding box center [1086, 168] width 43 height 24
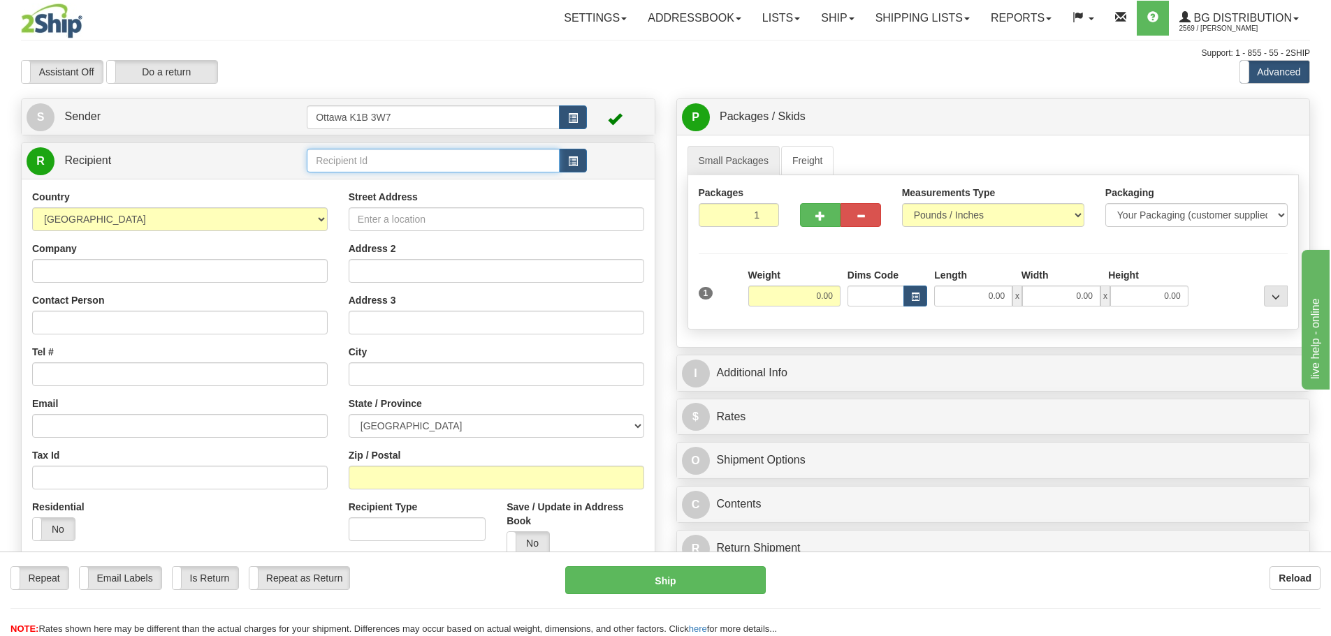
click at [508, 154] on input "text" at bounding box center [433, 161] width 253 height 24
type input "60682"
click at [500, 103] on td "Ottawa K1B 3W7" at bounding box center [447, 117] width 280 height 29
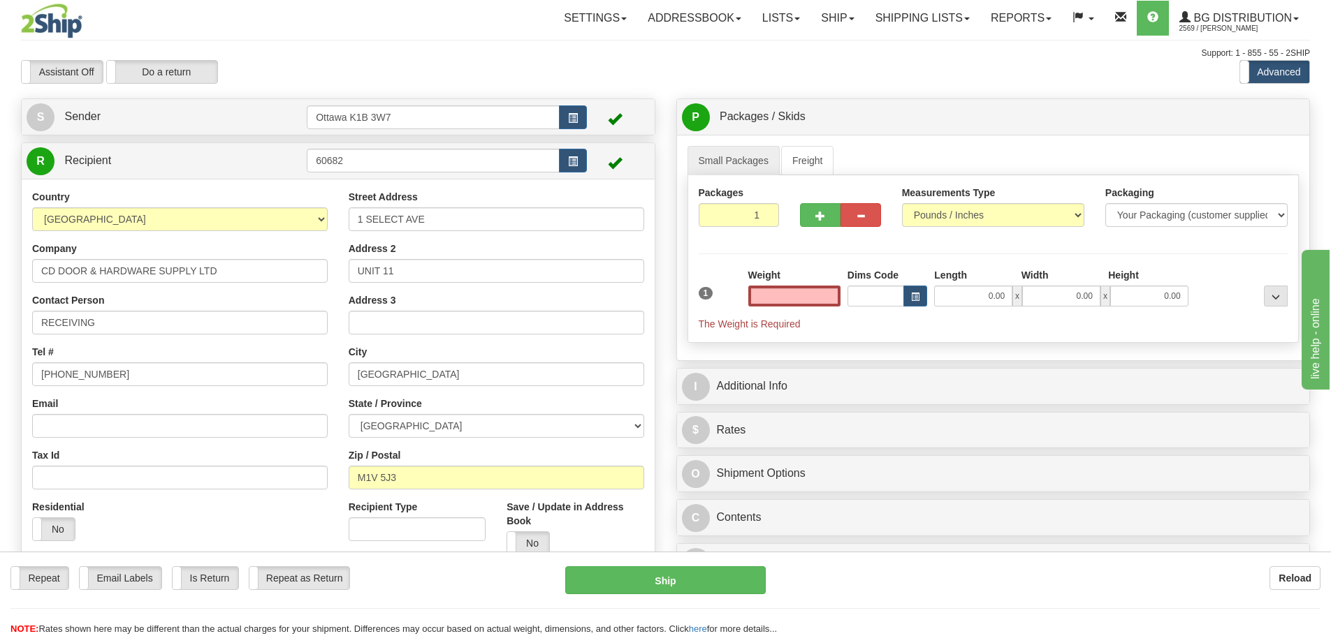
type input "0.00"
click at [770, 292] on input "0.00" at bounding box center [794, 296] width 92 height 21
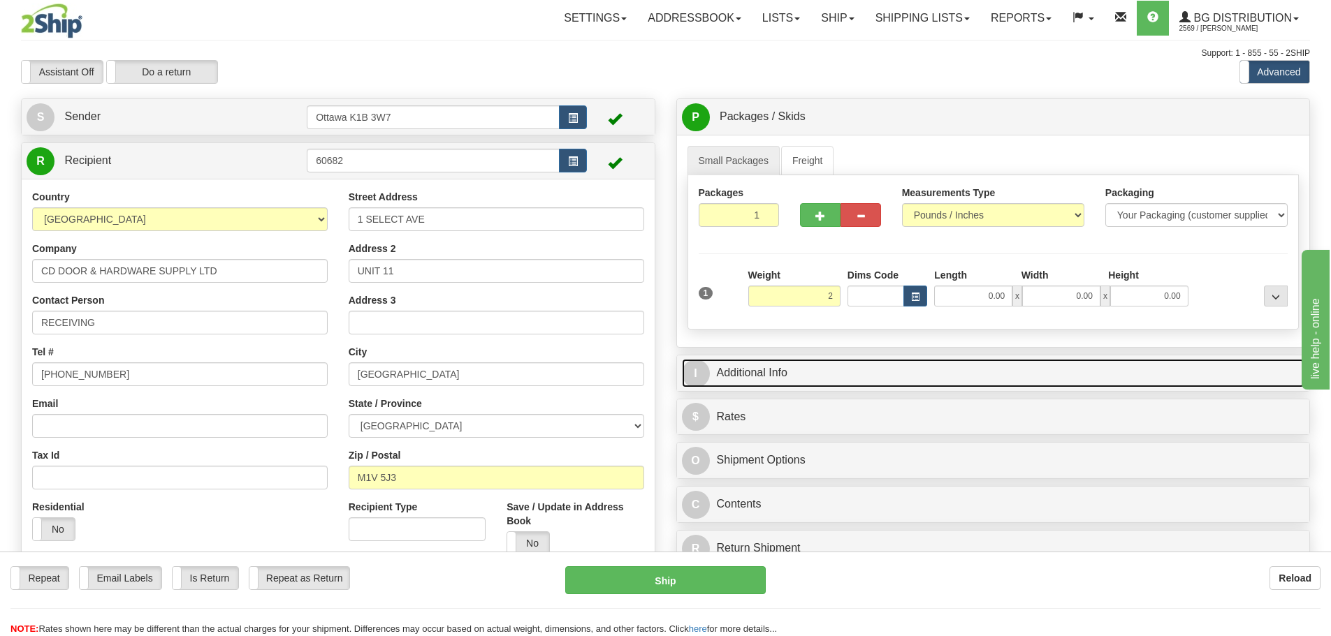
click at [1031, 380] on link "I Additional Info" at bounding box center [993, 373] width 623 height 29
type input "2.00"
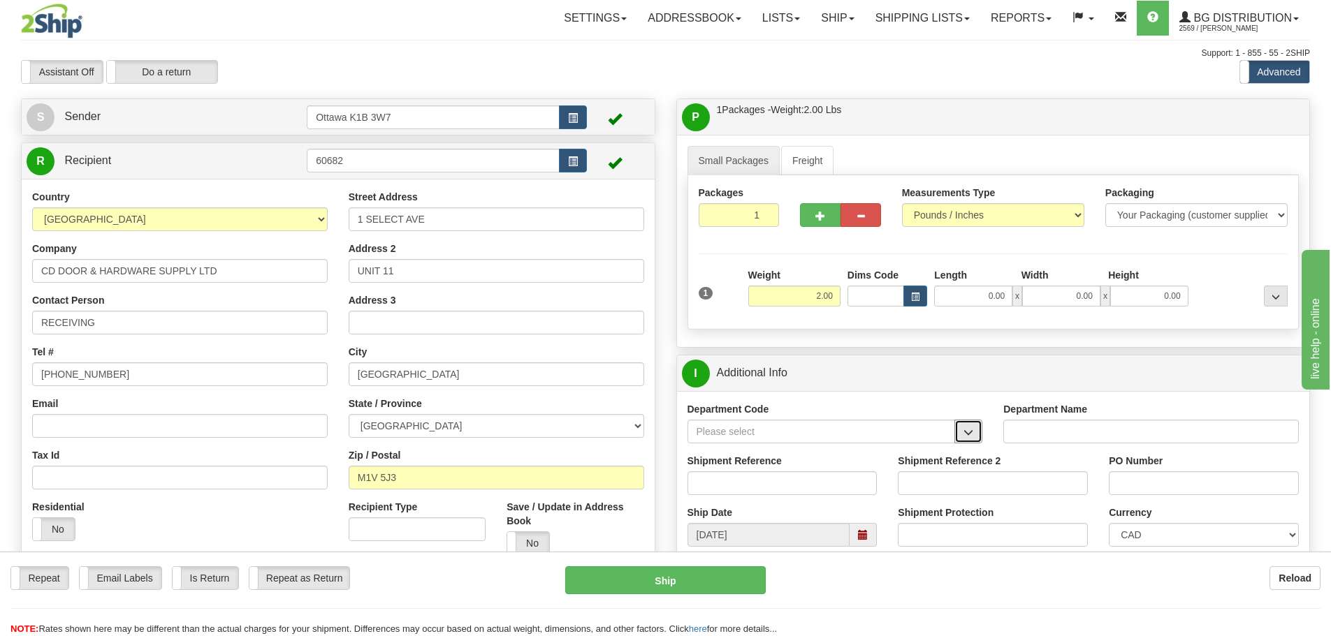
click at [970, 429] on span "button" at bounding box center [968, 432] width 10 height 9
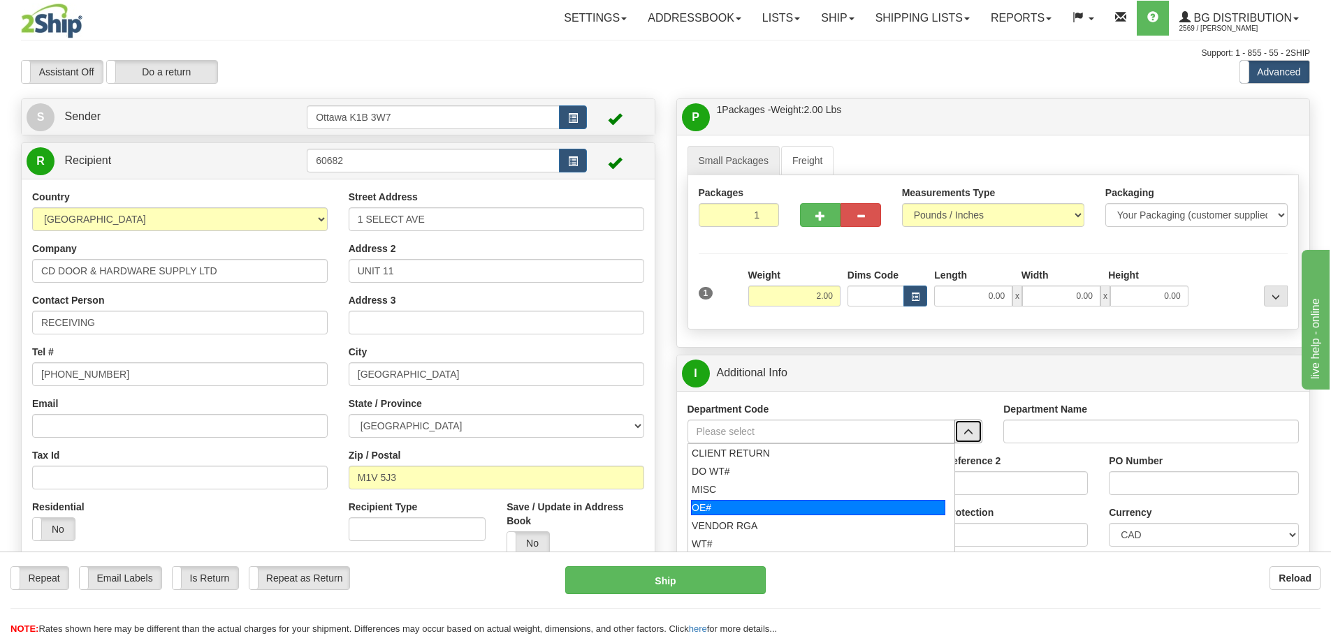
click at [838, 505] on div "OE#" at bounding box center [818, 507] width 254 height 15
type input "OE#"
type input "ORDERS"
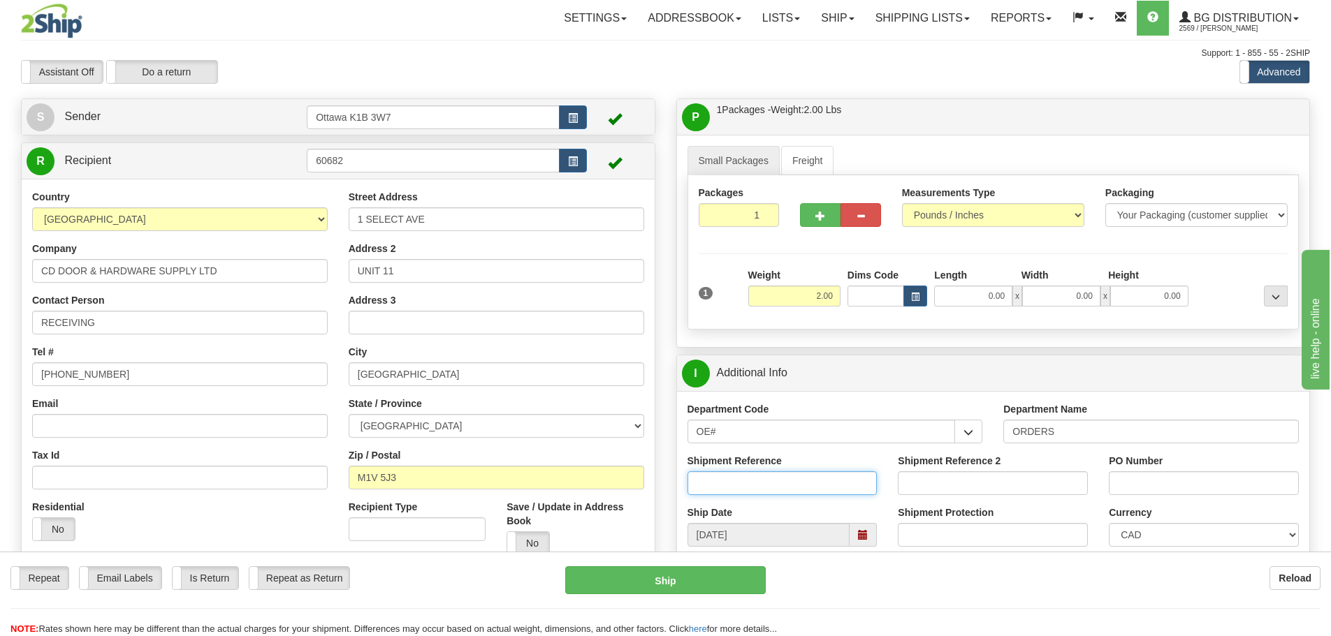
click at [777, 479] on input "Shipment Reference" at bounding box center [783, 484] width 190 height 24
type input "165693-00"
click at [1124, 481] on input "PO Number" at bounding box center [1204, 484] width 190 height 24
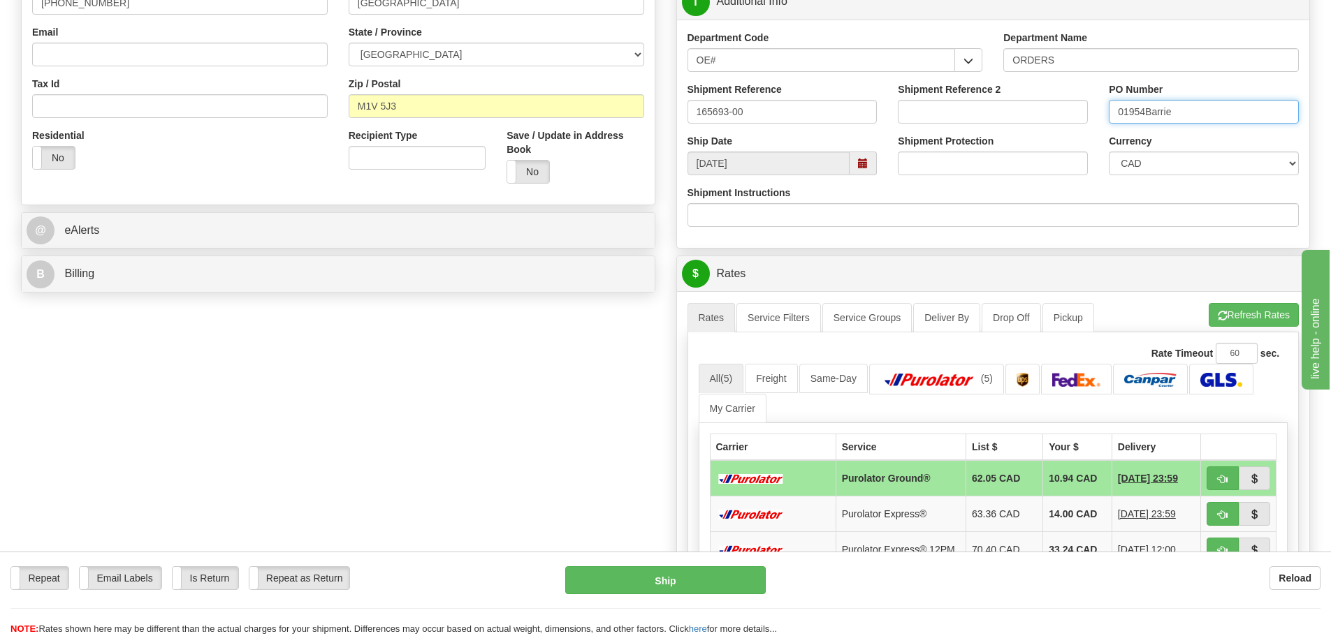
scroll to position [419, 0]
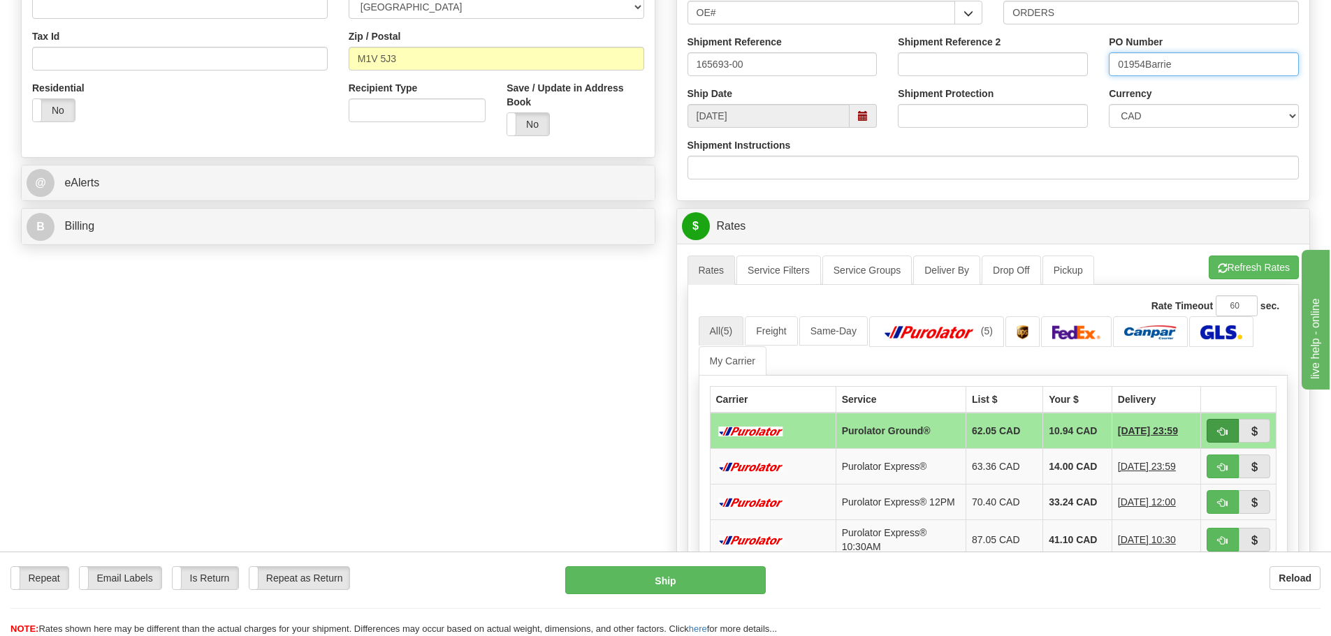
type input "01954Barrie"
click at [1216, 441] on button "button" at bounding box center [1223, 431] width 32 height 24
type input "260"
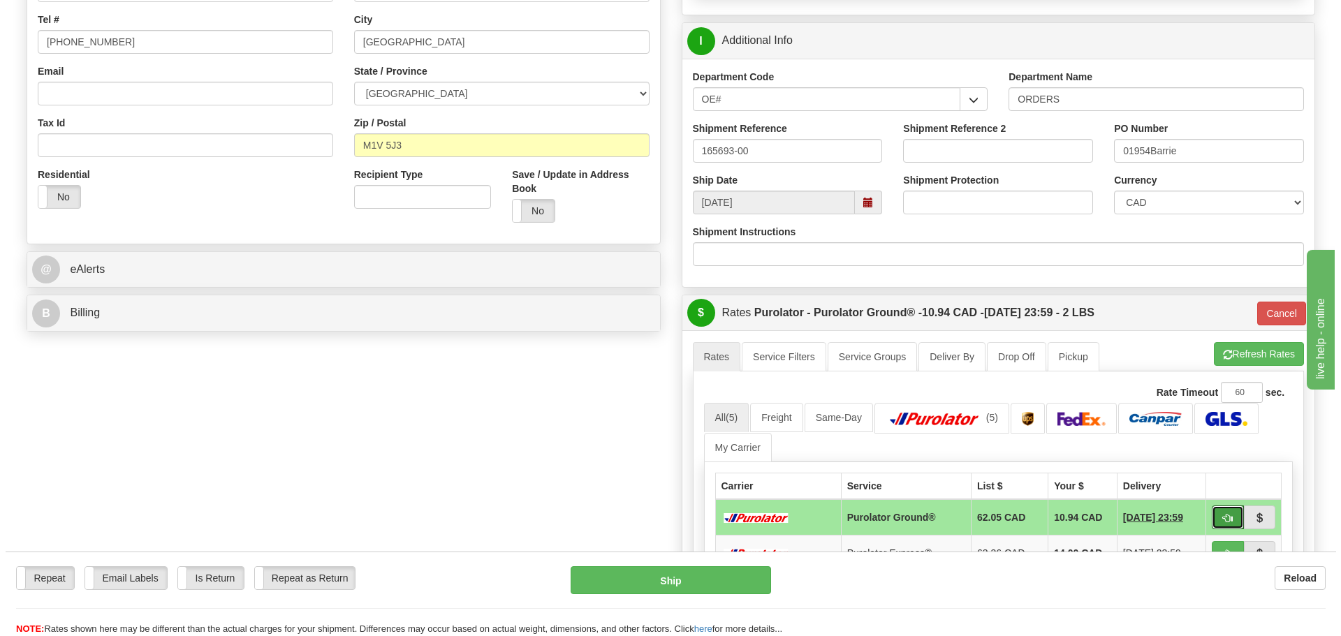
scroll to position [140, 0]
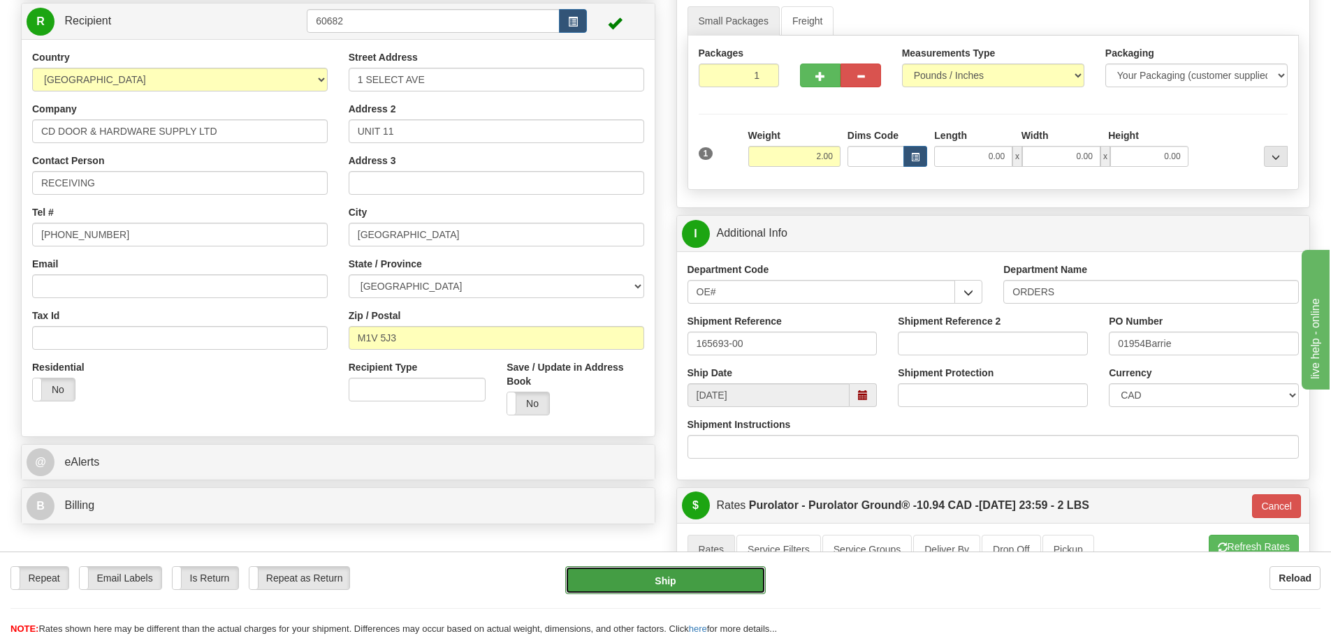
click at [683, 586] on button "Ship" at bounding box center [665, 581] width 201 height 28
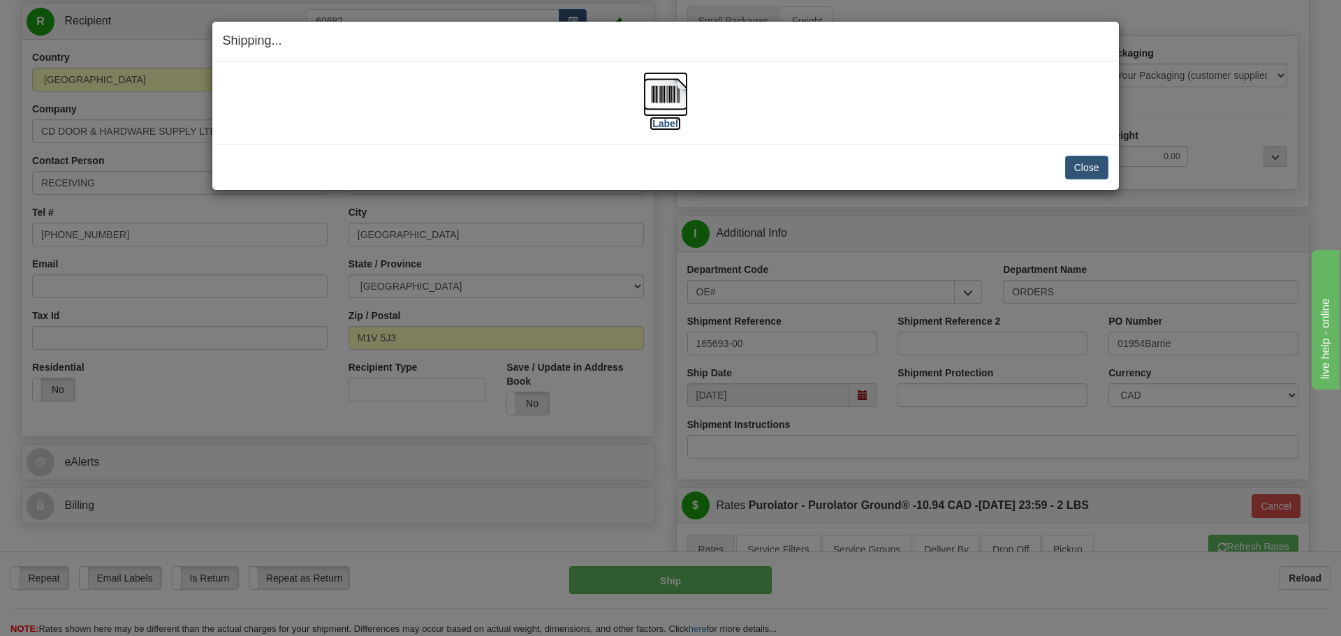
click at [665, 122] on label "[Label]" at bounding box center [666, 124] width 32 height 14
click at [1096, 168] on button "Close" at bounding box center [1086, 168] width 43 height 24
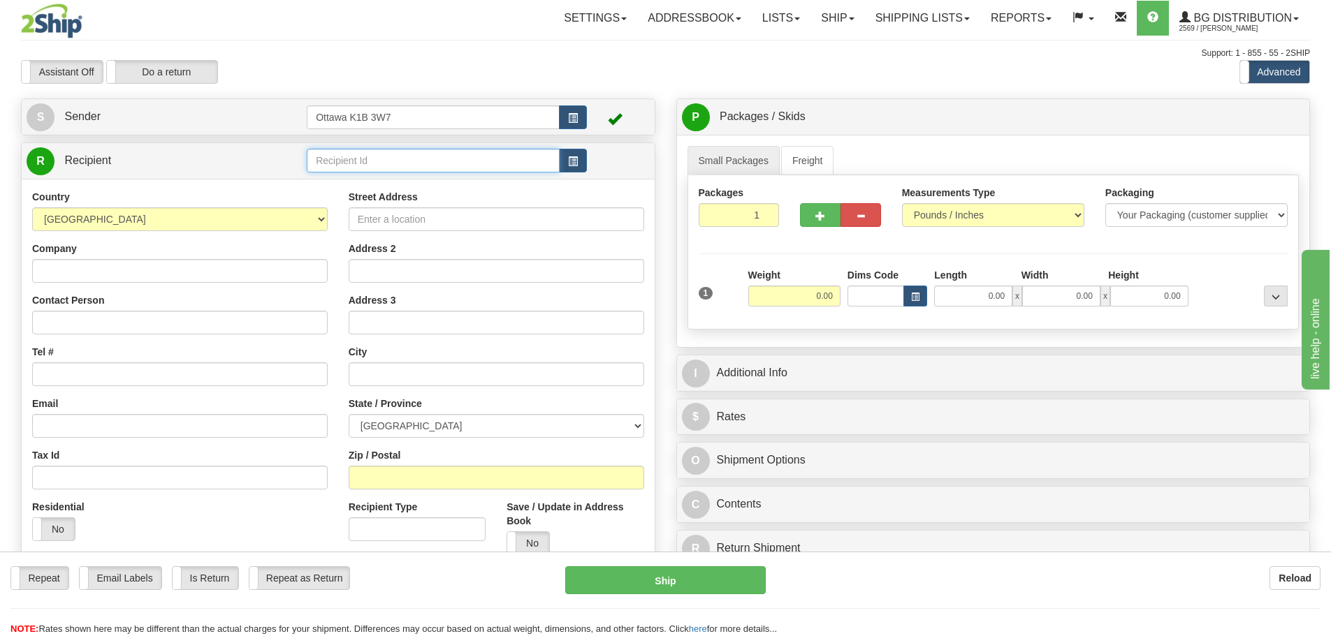
click at [428, 165] on input "text" at bounding box center [433, 161] width 253 height 24
type input "1186"
click at [472, 57] on div "Support: 1 - 855 - 55 - 2SHIP" at bounding box center [665, 54] width 1289 height 12
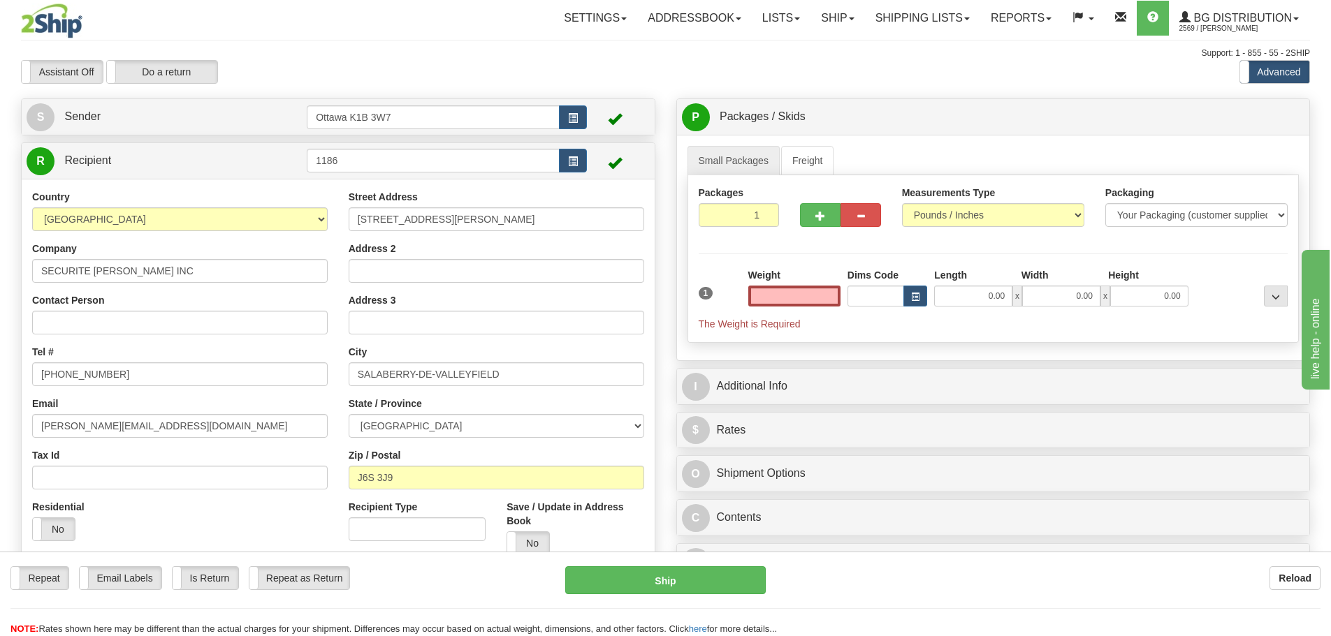
type input "0.00"
click at [775, 300] on input "0.00" at bounding box center [794, 296] width 92 height 21
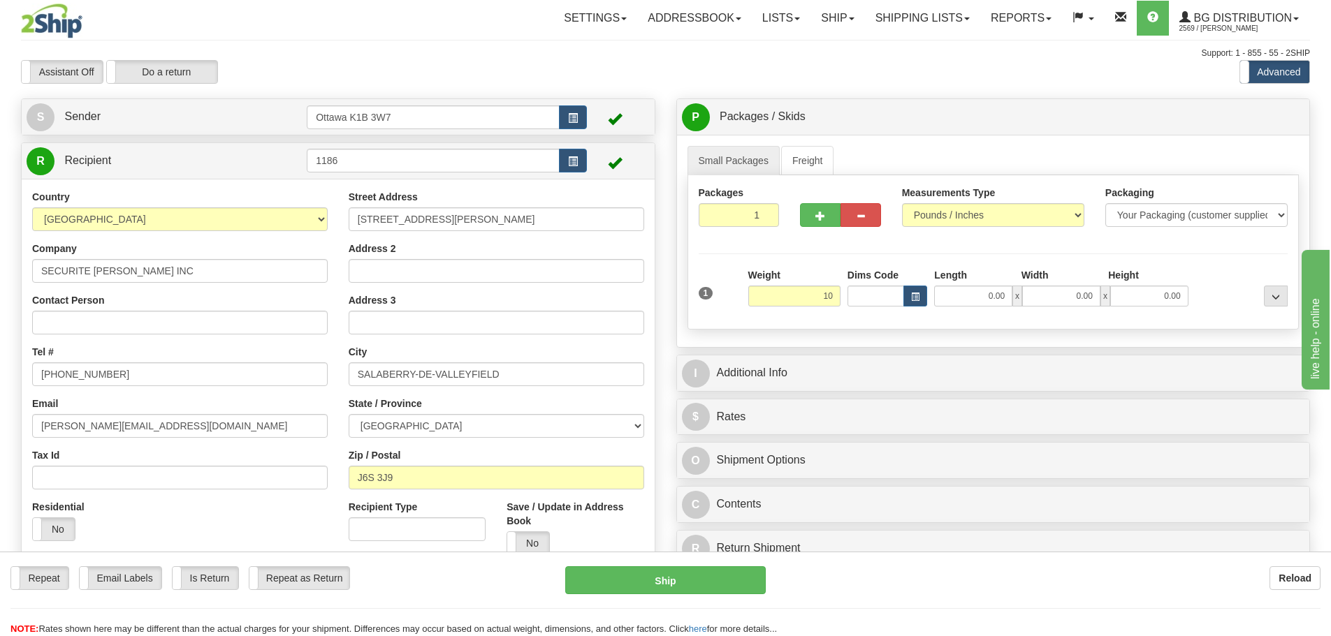
type input "10.00"
drag, startPoint x: 803, startPoint y: 349, endPoint x: 813, endPoint y: 361, distance: 15.5
click at [803, 349] on div "P Packages / Skids 1 Packages - Weight: 0.00 Lbs 1 Skids - Weight: NaN Lbs Ship…" at bounding box center [993, 337] width 655 height 476
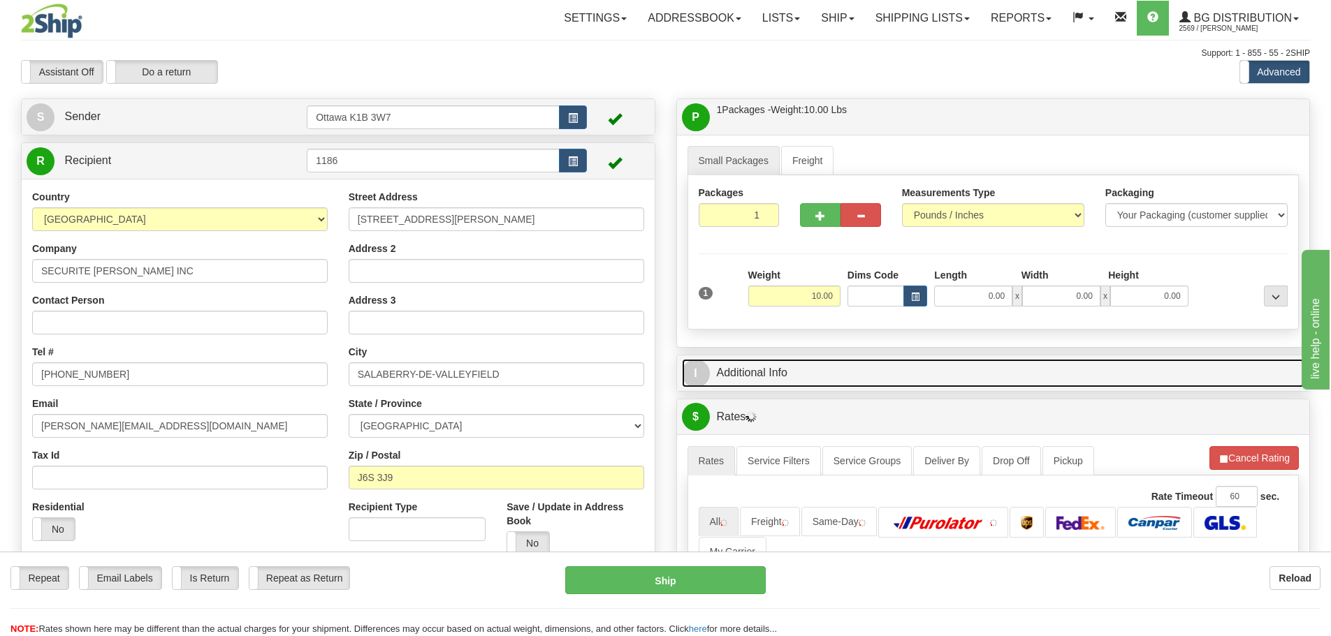
click at [822, 374] on link "I Additional Info" at bounding box center [993, 373] width 623 height 29
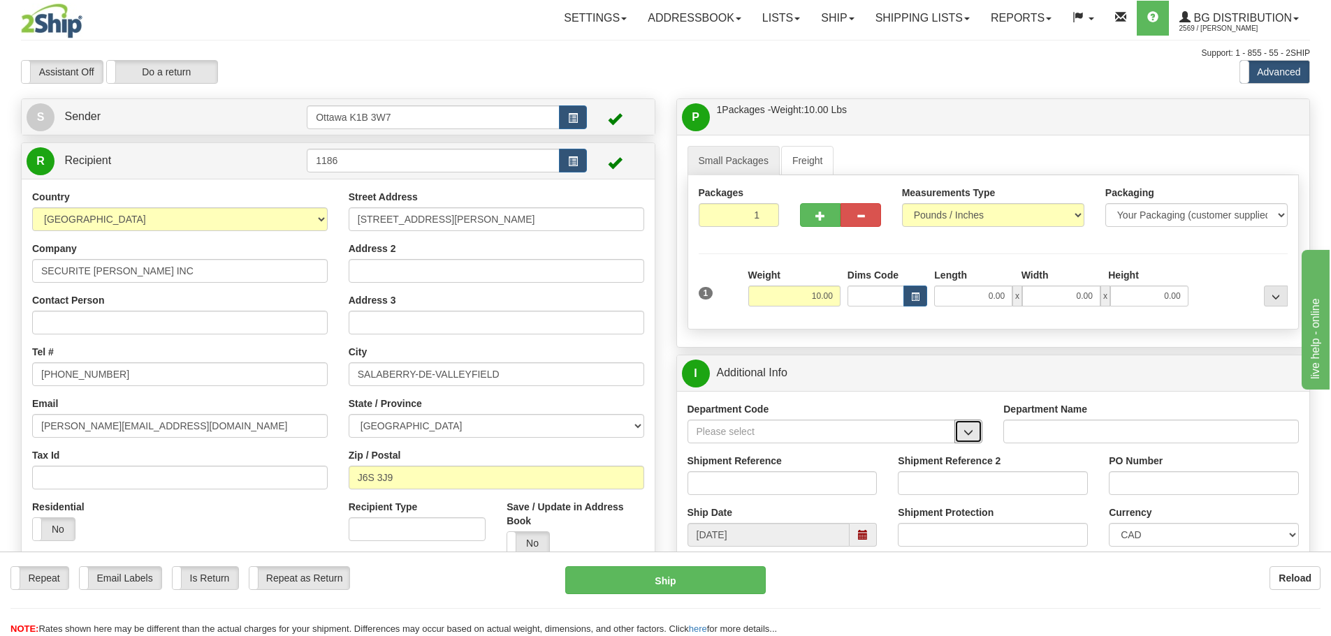
click at [975, 434] on button "button" at bounding box center [968, 432] width 28 height 24
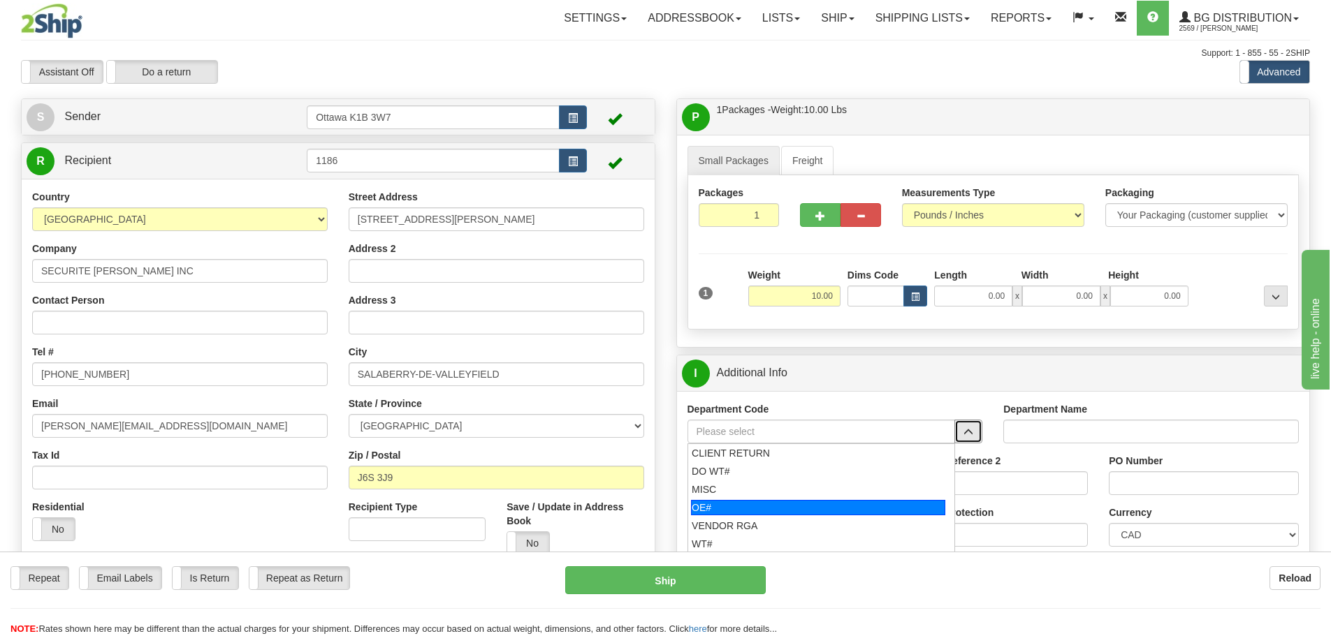
click at [803, 501] on div "OE#" at bounding box center [818, 507] width 254 height 15
type input "OE#"
type input "ORDERS"
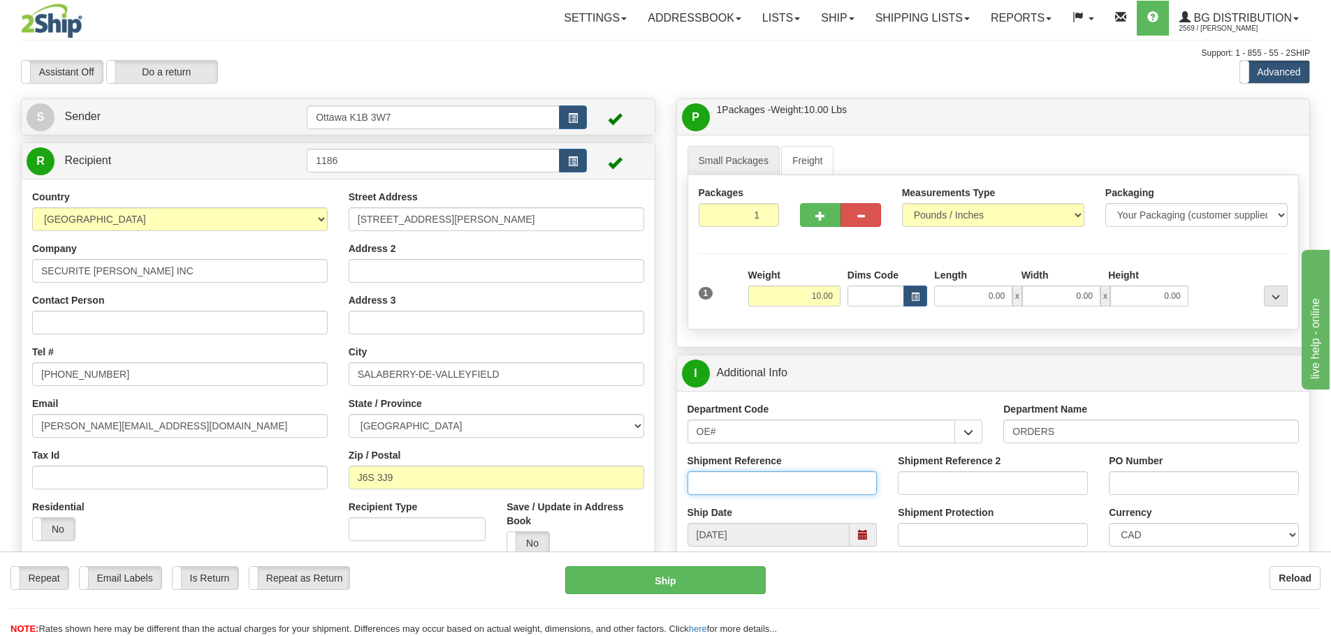
click at [790, 483] on input "Shipment Reference" at bounding box center [783, 484] width 190 height 24
paste input "10203500"
type input "10203500-00 FIX"
click at [1145, 483] on input "PO Number" at bounding box center [1204, 484] width 190 height 24
click at [1193, 499] on div "PO Number" at bounding box center [1203, 480] width 211 height 52
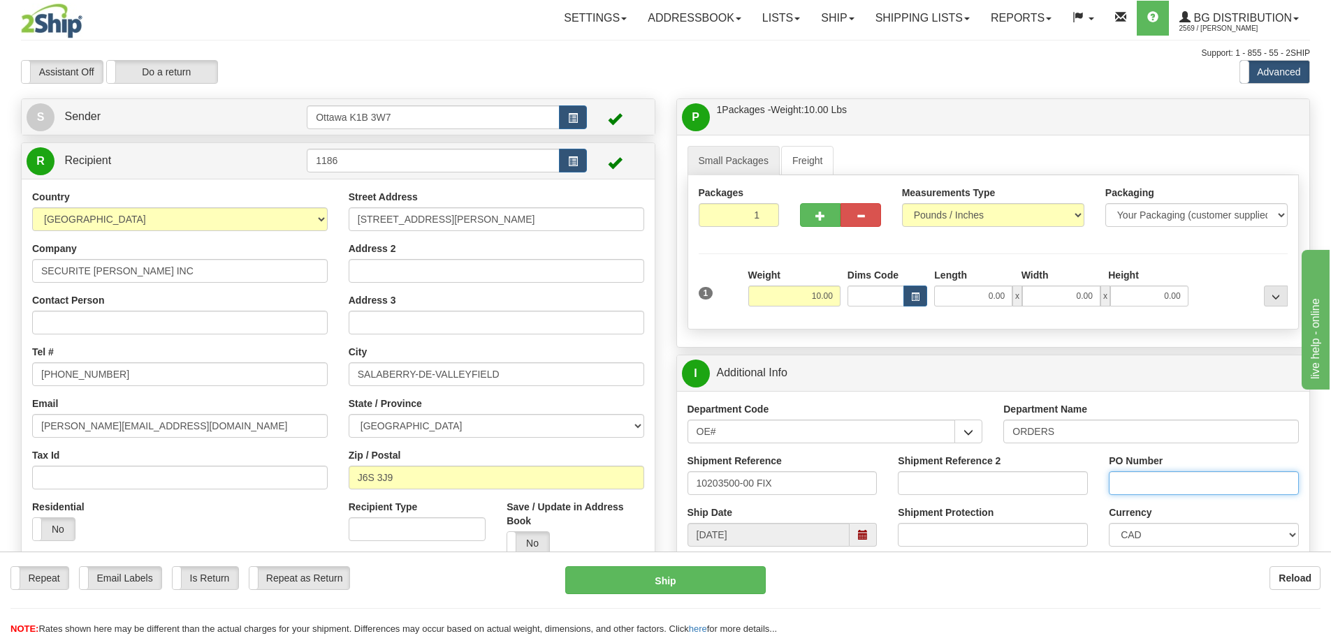
drag, startPoint x: 1193, startPoint y: 488, endPoint x: 1191, endPoint y: 471, distance: 16.8
click at [1193, 488] on input "PO Number" at bounding box center [1204, 484] width 190 height 24
type input "N/A"
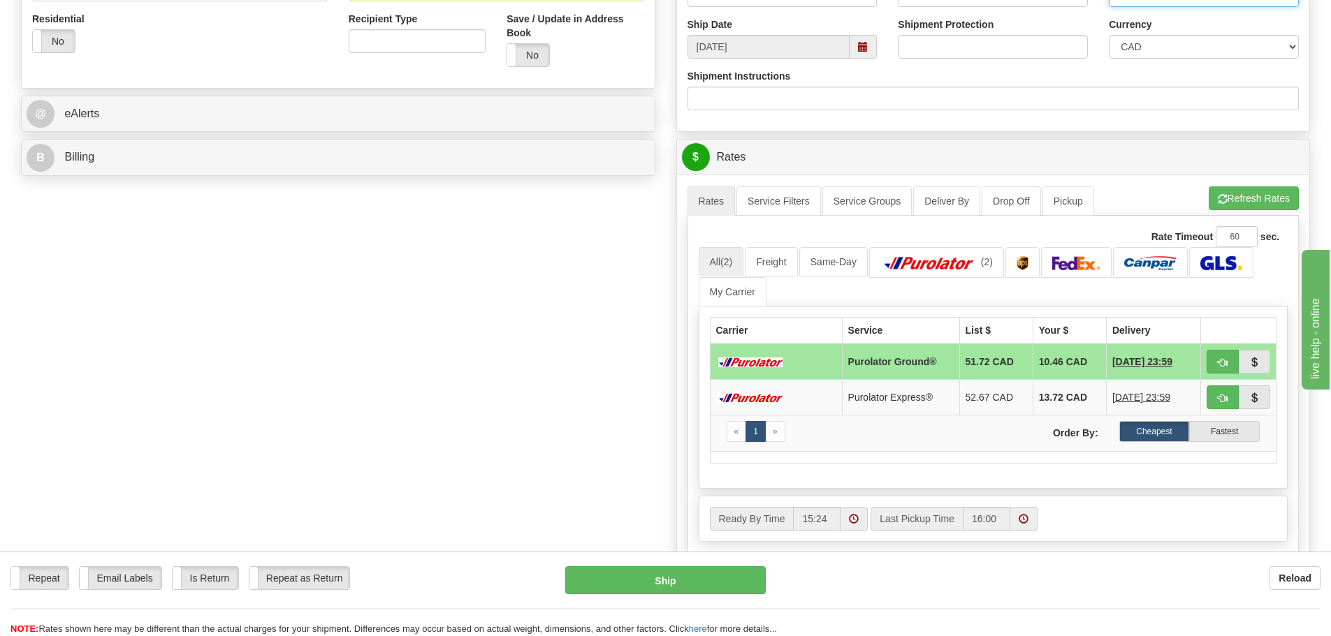
scroll to position [489, 0]
click at [1231, 358] on button "button" at bounding box center [1223, 361] width 32 height 24
type input "260"
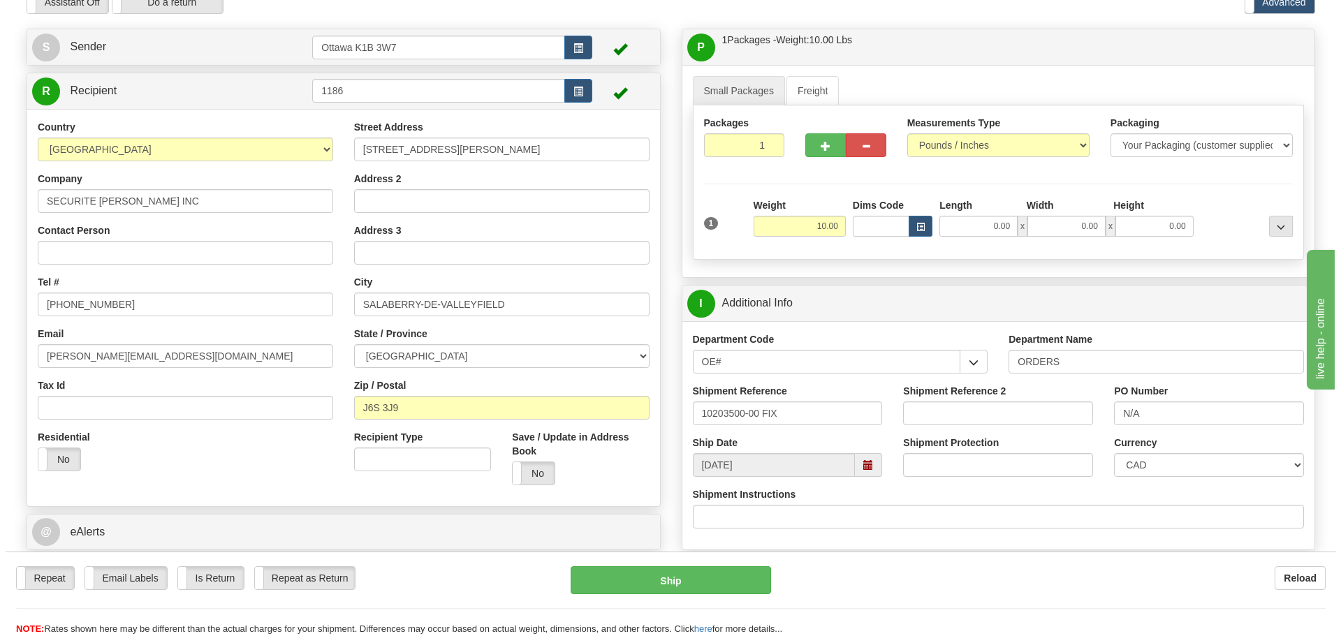
scroll to position [140, 0]
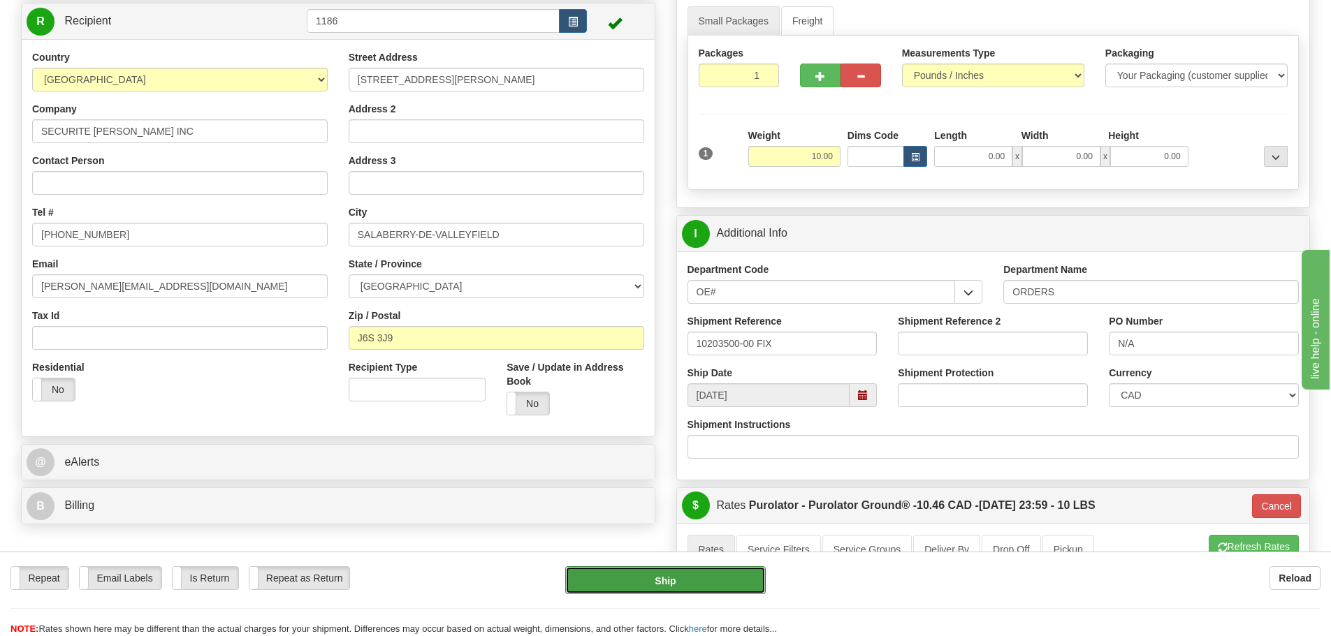
click at [719, 588] on button "Ship" at bounding box center [665, 581] width 201 height 28
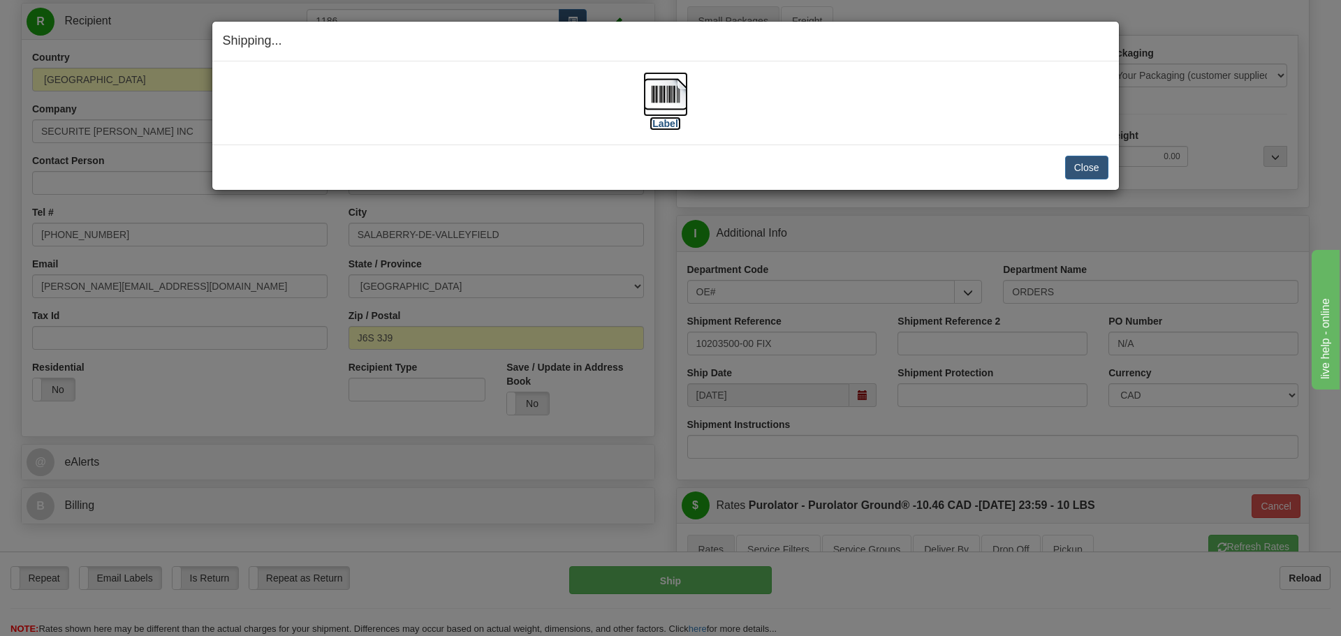
click at [667, 119] on label "[Label]" at bounding box center [666, 124] width 32 height 14
click at [1091, 171] on button "Close" at bounding box center [1086, 168] width 43 height 24
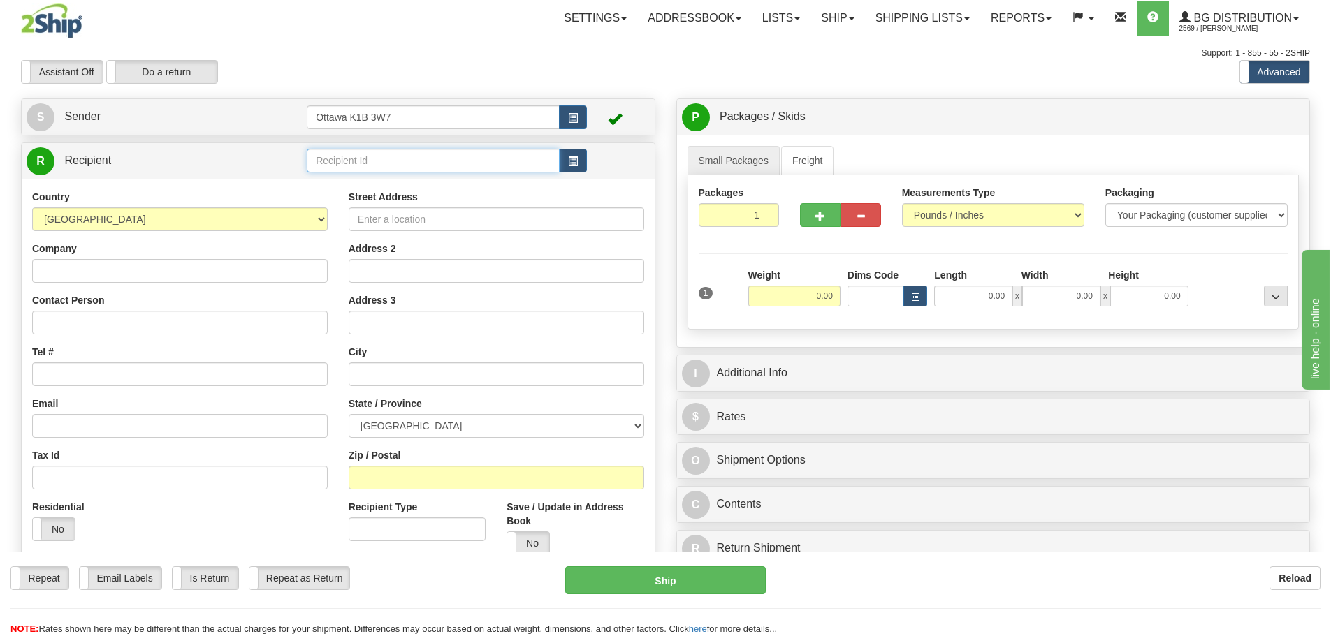
click at [426, 167] on input "text" at bounding box center [433, 161] width 253 height 24
click at [177, 579] on span at bounding box center [172, 578] width 18 height 22
click at [177, 579] on label "Is Return" at bounding box center [206, 578] width 66 height 22
click at [371, 169] on input "text" at bounding box center [433, 161] width 253 height 24
type input "1106"
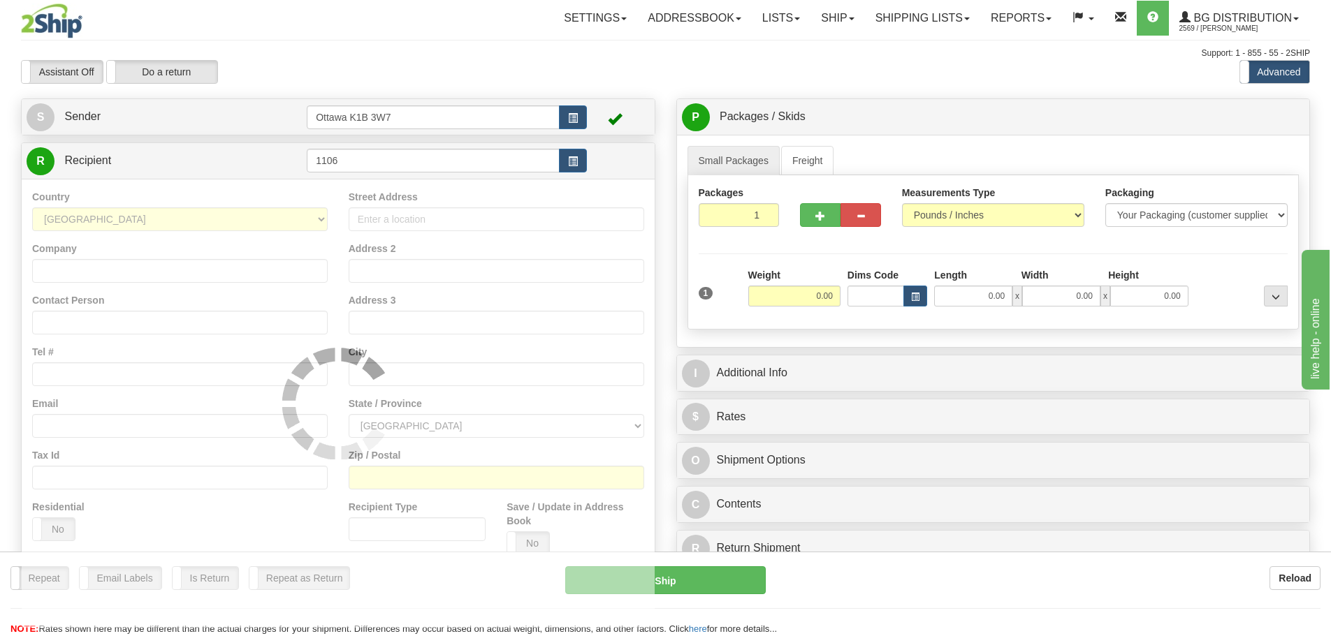
click at [426, 99] on div "S Sender [STREET_ADDRESS]" at bounding box center [338, 117] width 633 height 36
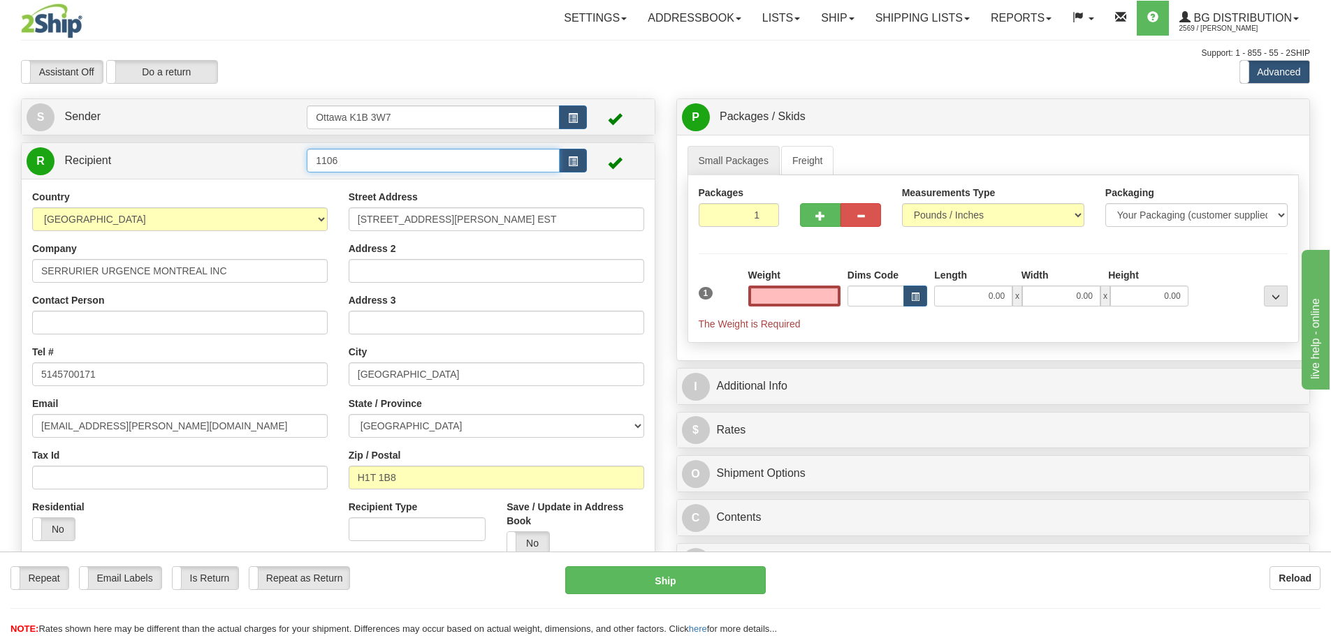
type input "0.00"
drag, startPoint x: 418, startPoint y: 159, endPoint x: 16, endPoint y: 157, distance: 401.7
click at [24, 157] on div "R Recipient 1106" at bounding box center [338, 161] width 633 height 36
type input "1186"
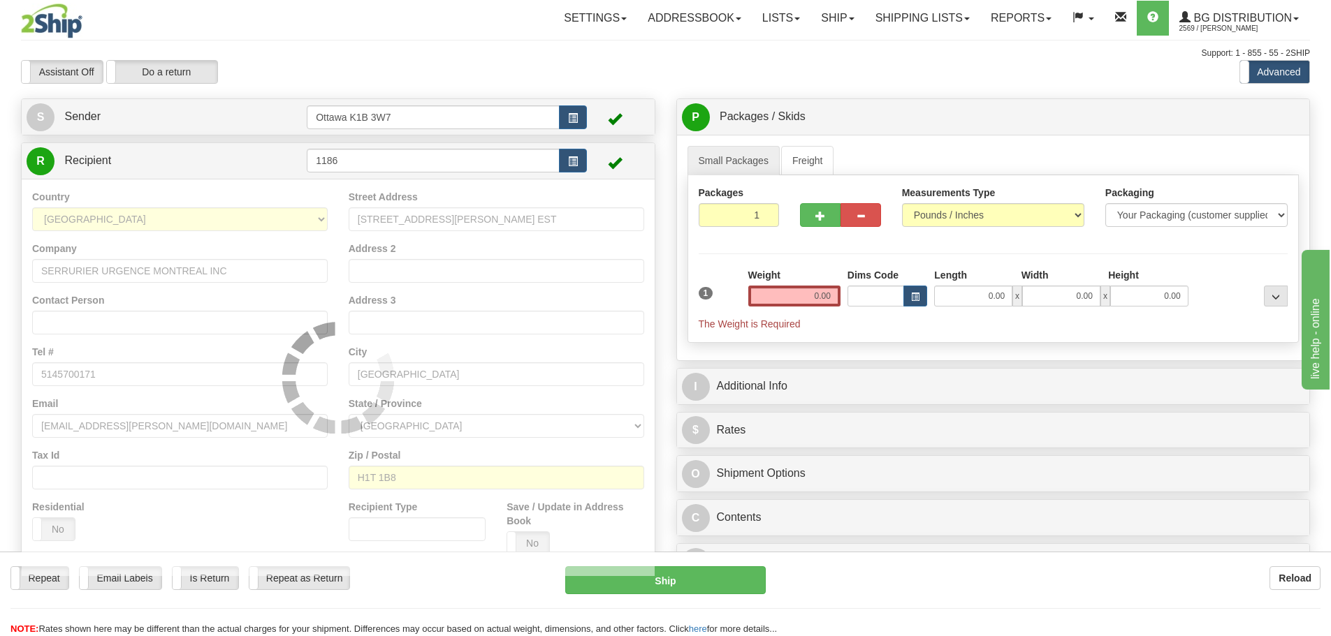
click at [518, 72] on div "Assistant On Assistant Off Do a return Do a return" at bounding box center [283, 72] width 546 height 24
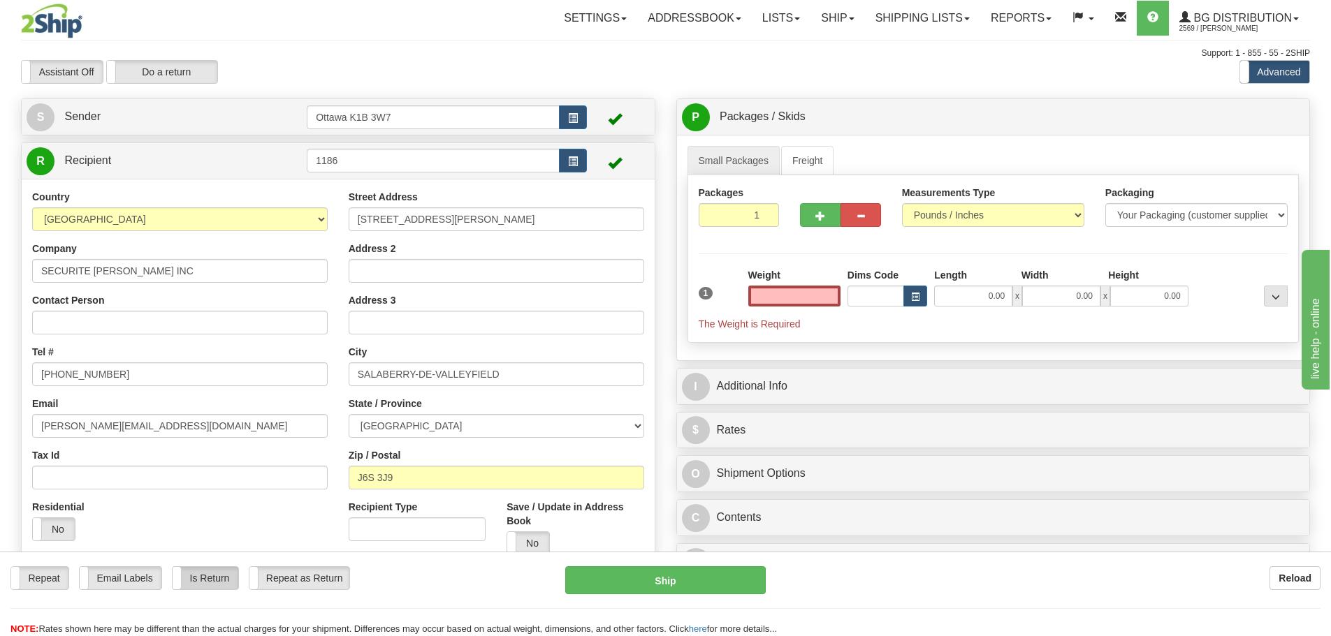
type input "0.00"
click at [206, 584] on label "Is Return" at bounding box center [206, 578] width 66 height 22
click at [813, 302] on input "0.00" at bounding box center [794, 296] width 92 height 21
click at [1318, 402] on div "P Packages / Skids 1 Packages - Weight: 0.00 Lbs 1 Skids - Weight: NaN Lbs Ship…" at bounding box center [993, 343] width 655 height 489
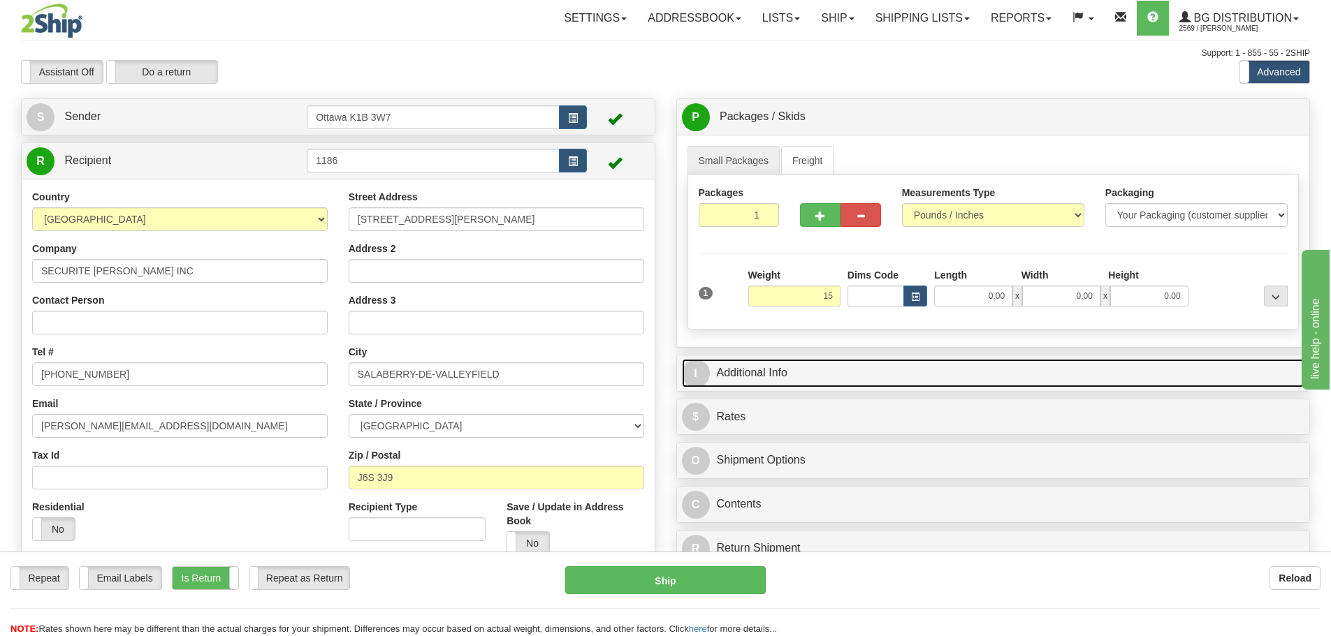
type input "15.00"
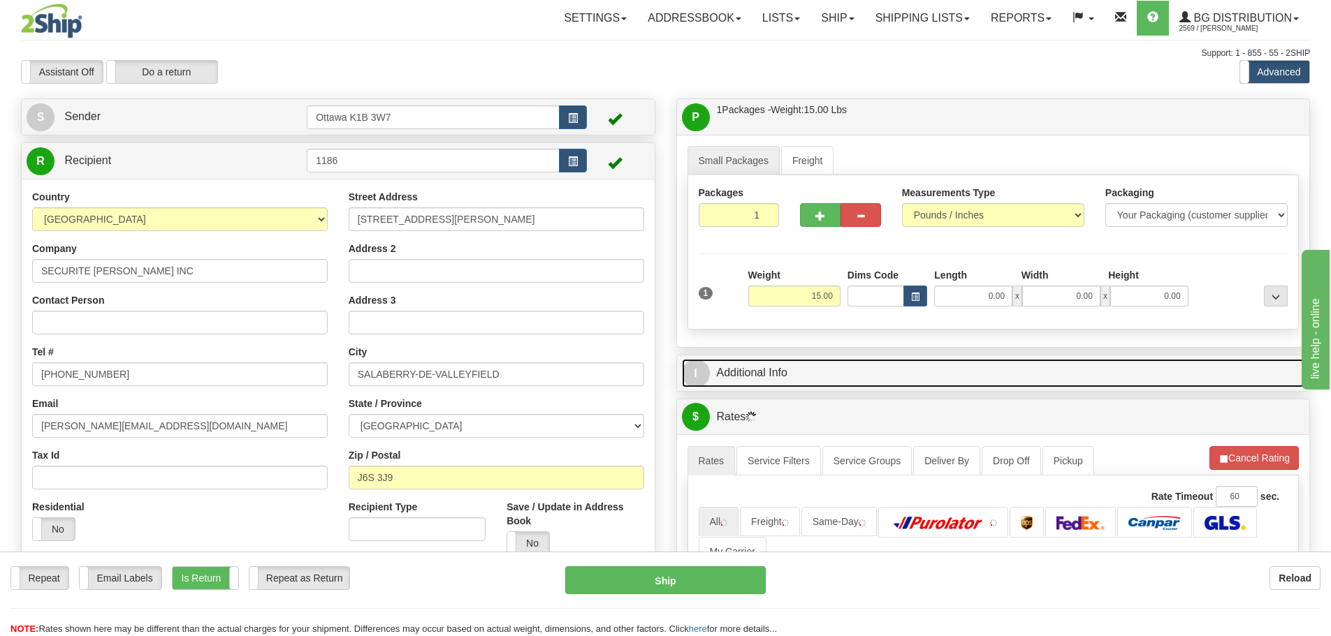
click at [807, 382] on link "I Additional Info" at bounding box center [993, 373] width 623 height 29
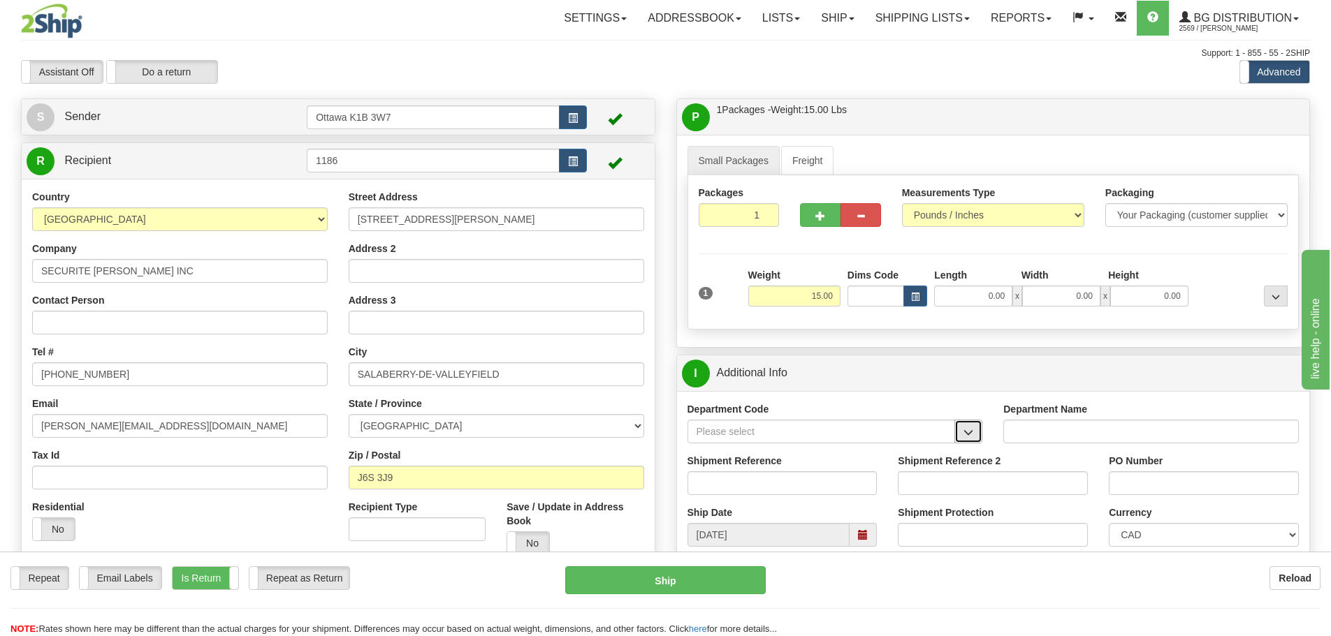
click at [973, 435] on span "button" at bounding box center [968, 432] width 10 height 9
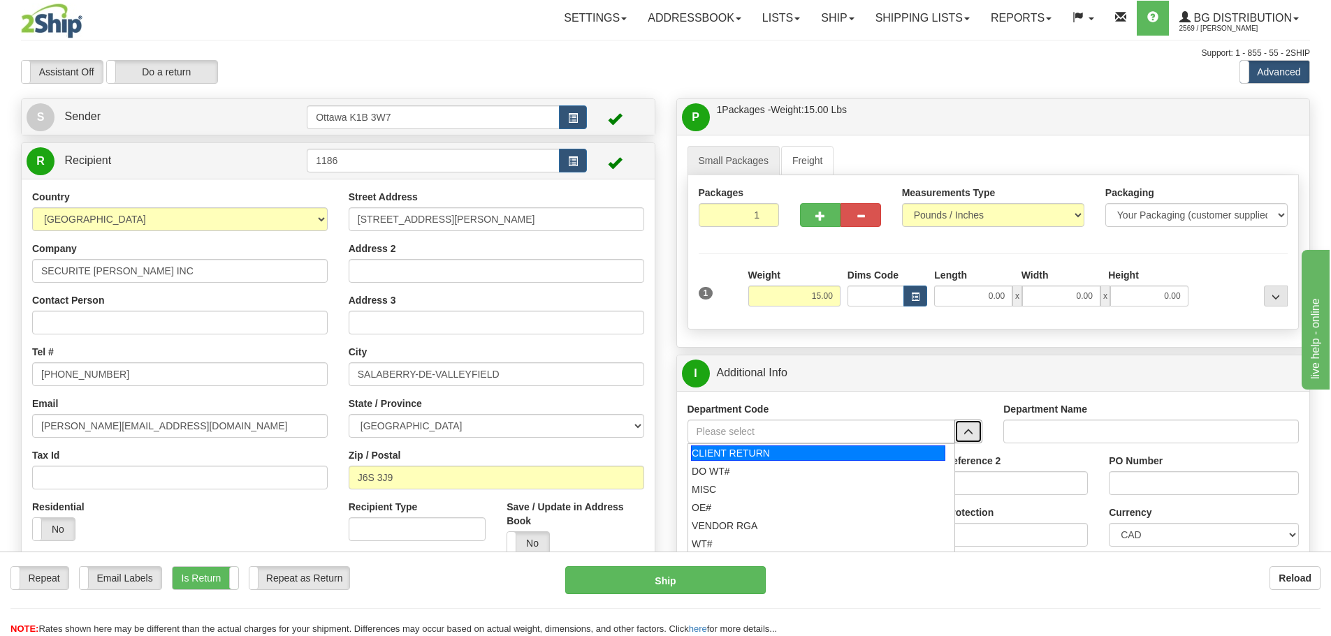
click at [834, 456] on div "CLIENT RETURN" at bounding box center [818, 453] width 254 height 15
type input "CLIENT RETURN"
type input "RETURN LABELS"
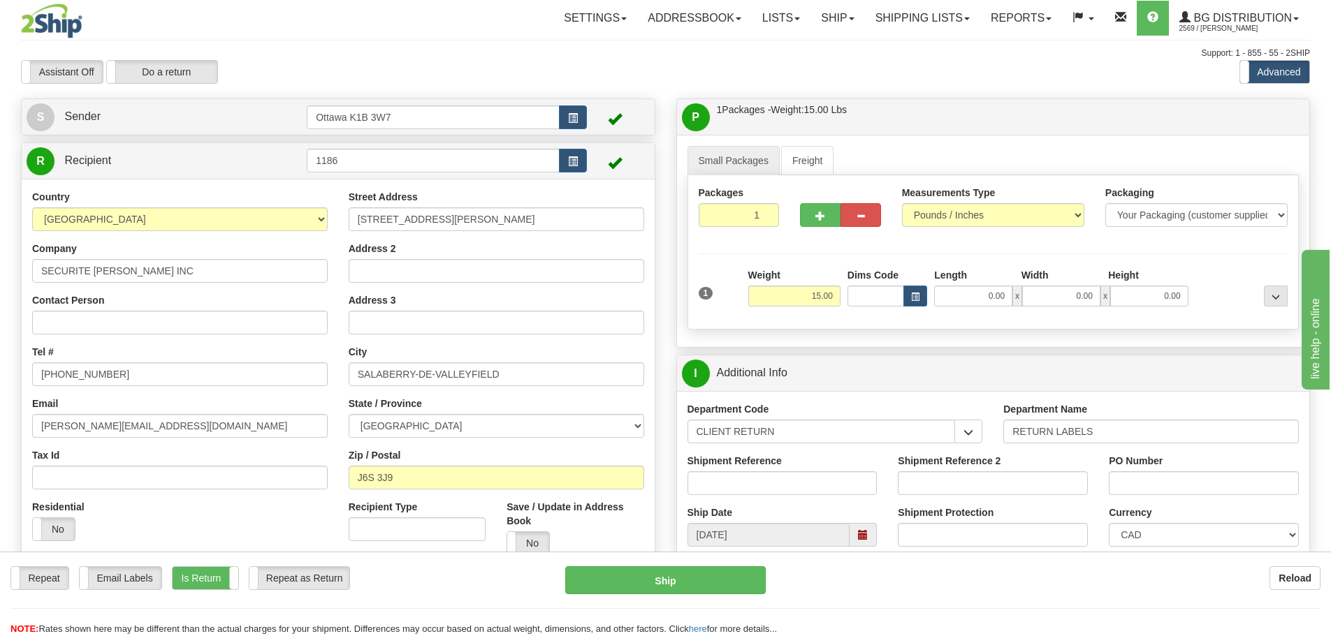
click at [779, 467] on label "Shipment Reference" at bounding box center [735, 461] width 94 height 14
click at [779, 472] on input "Shipment Reference" at bounding box center [783, 484] width 190 height 24
click at [774, 477] on input "Shipment Reference" at bounding box center [783, 484] width 190 height 24
paste input "10203500-00"
type input "10203500-00 RETURN"
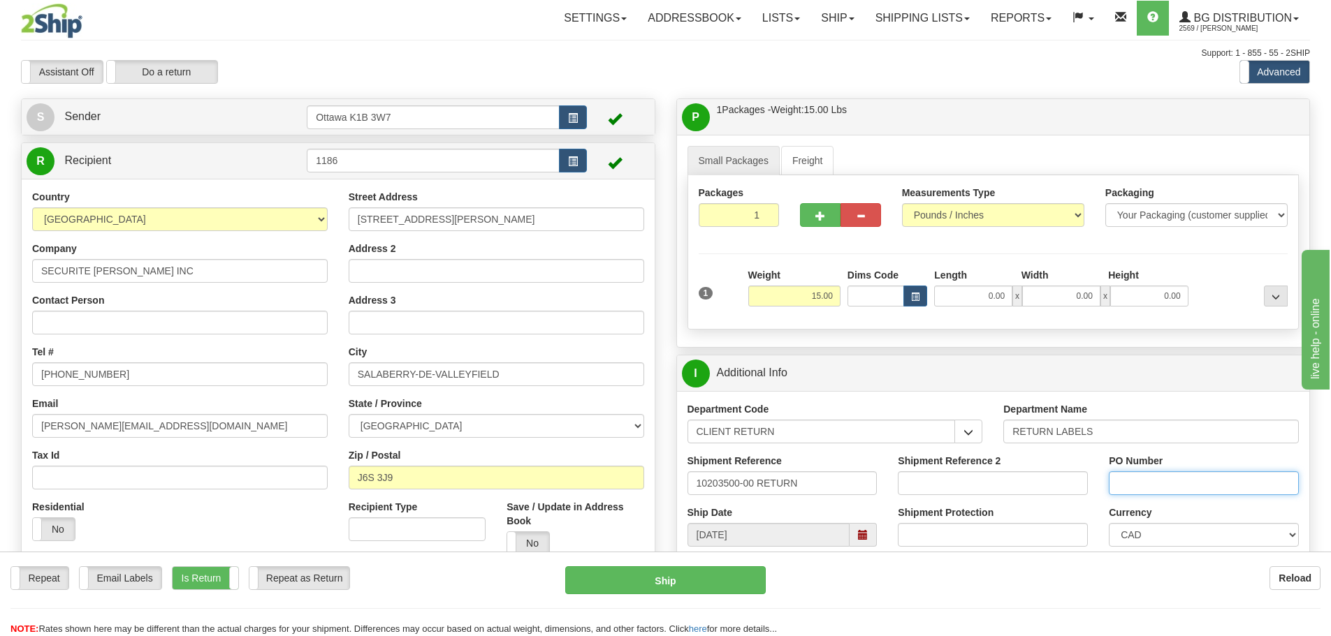
click at [1138, 477] on input "PO Number" at bounding box center [1204, 484] width 190 height 24
type input "N/A"
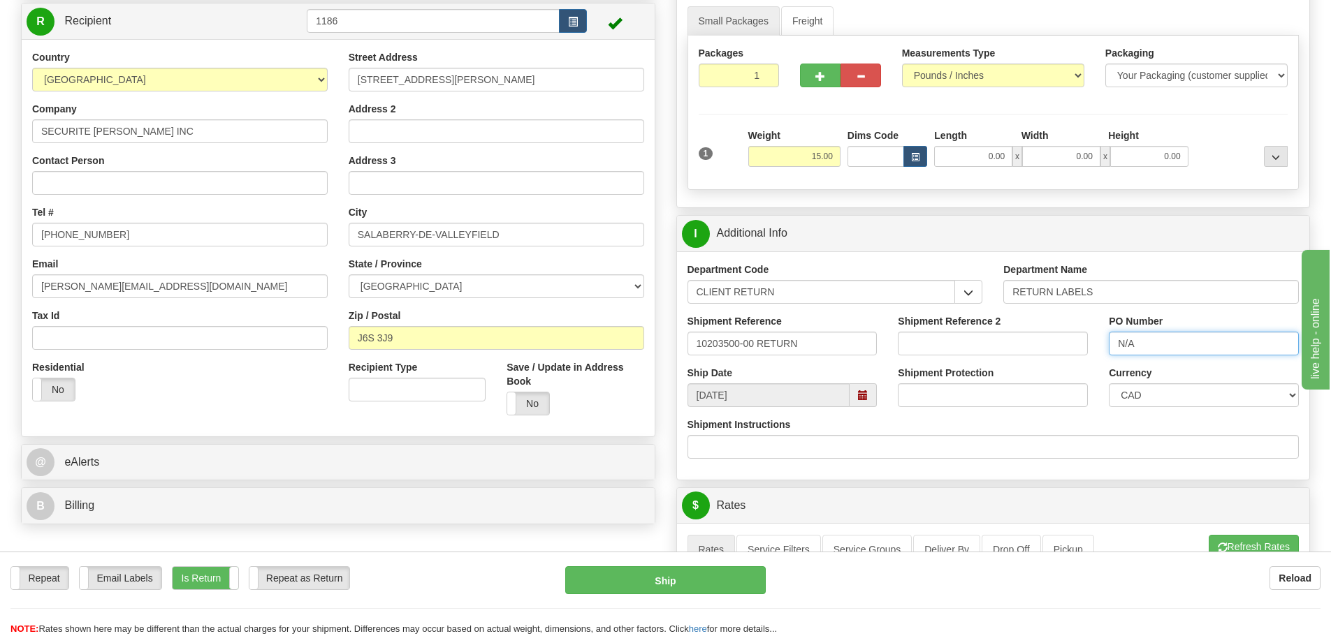
scroll to position [70, 0]
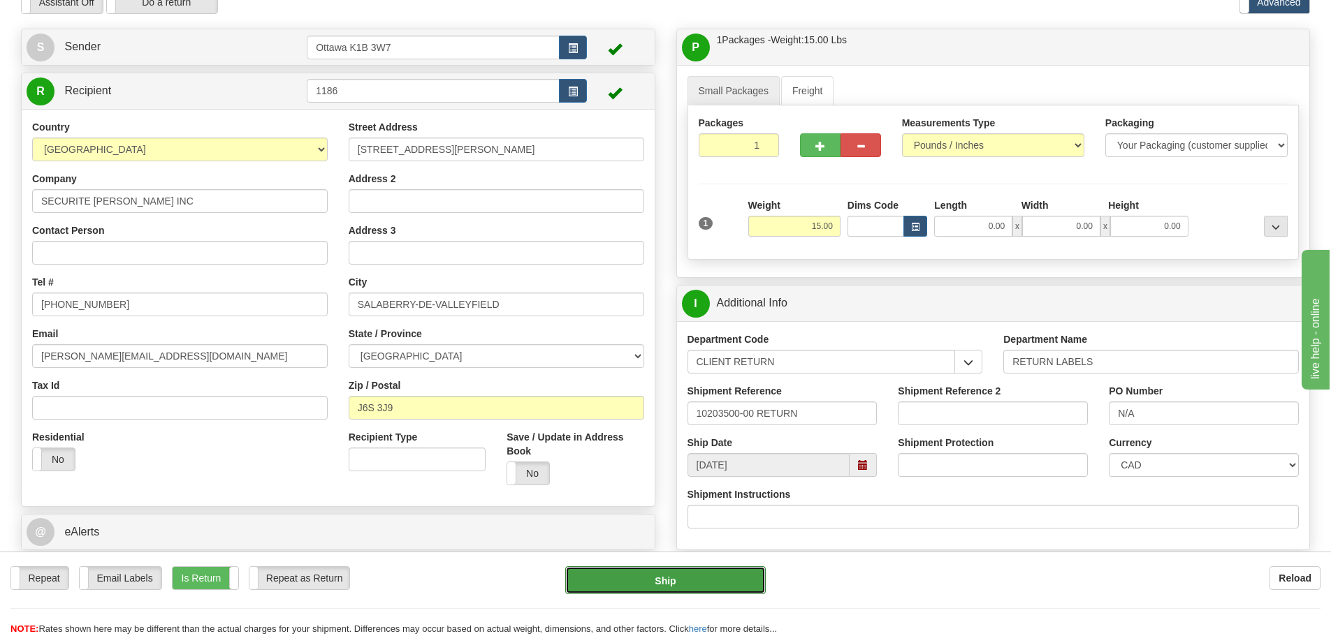
click at [699, 572] on button "Ship" at bounding box center [665, 581] width 201 height 28
type input "260"
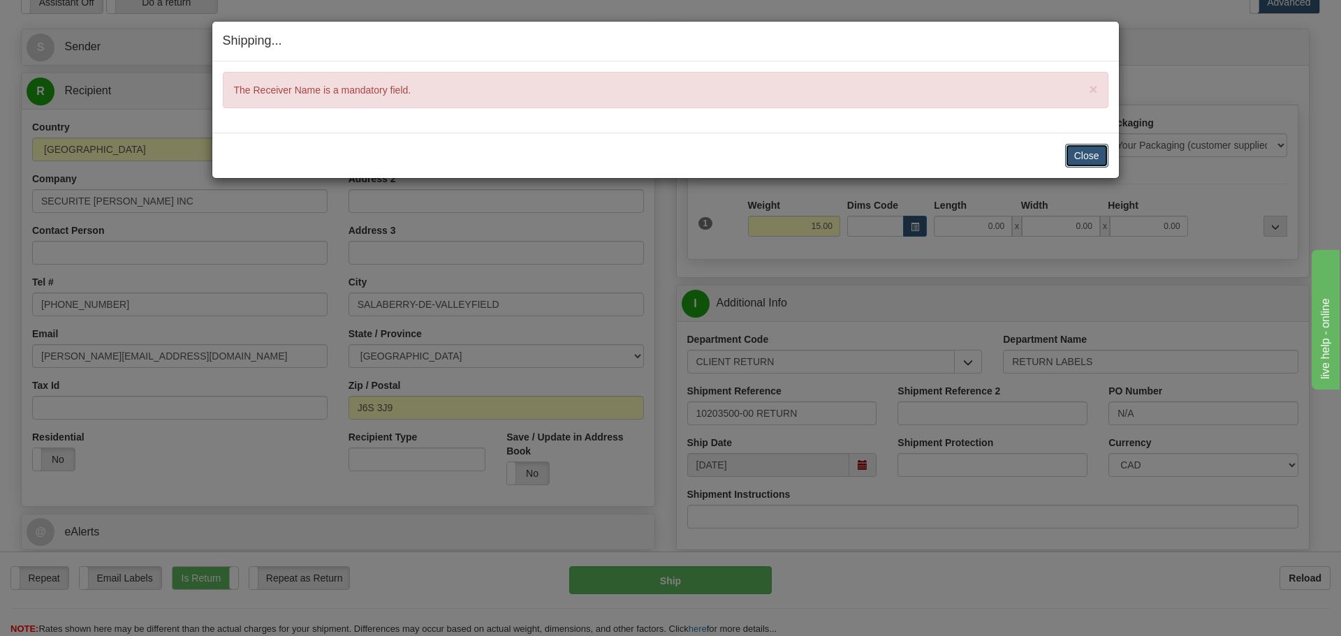
click at [1085, 149] on button "Close" at bounding box center [1086, 156] width 43 height 24
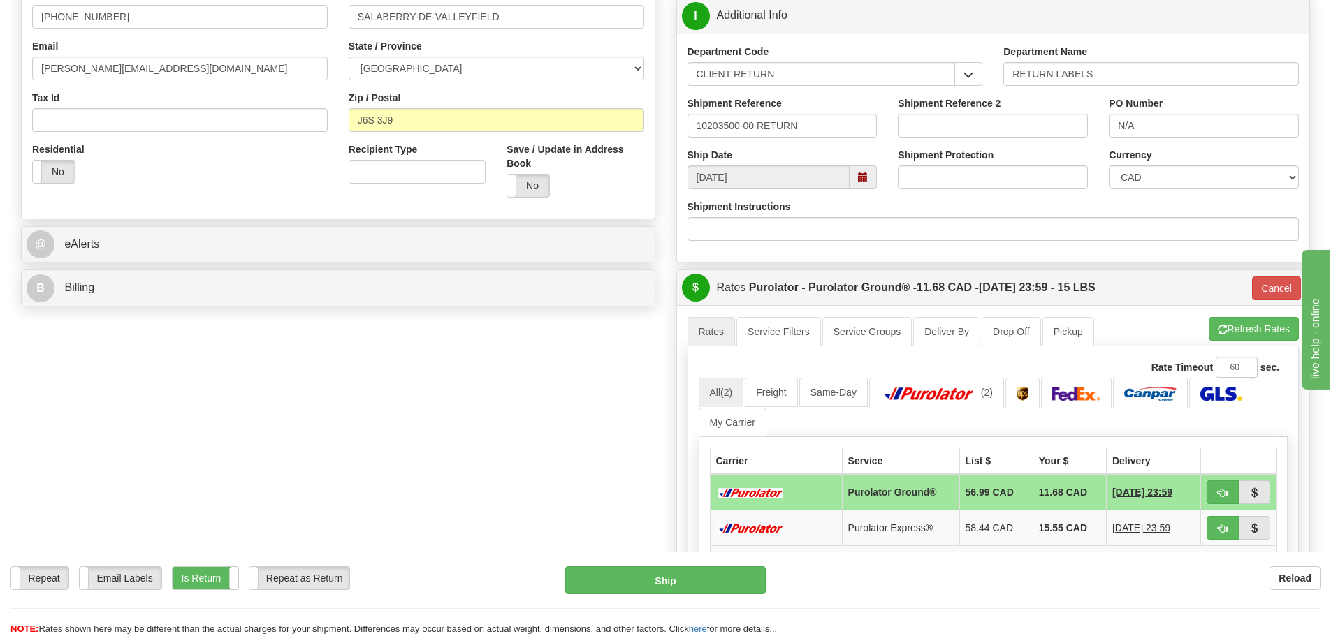
scroll to position [419, 0]
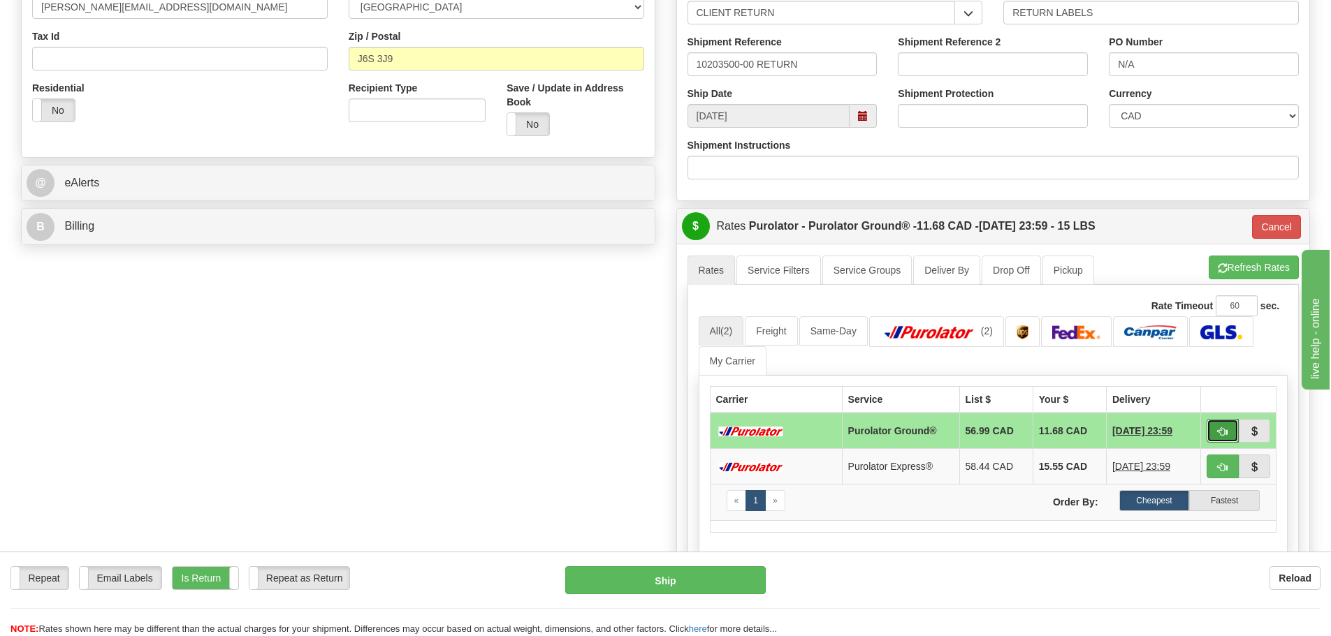
click at [1224, 432] on span "button" at bounding box center [1223, 432] width 10 height 9
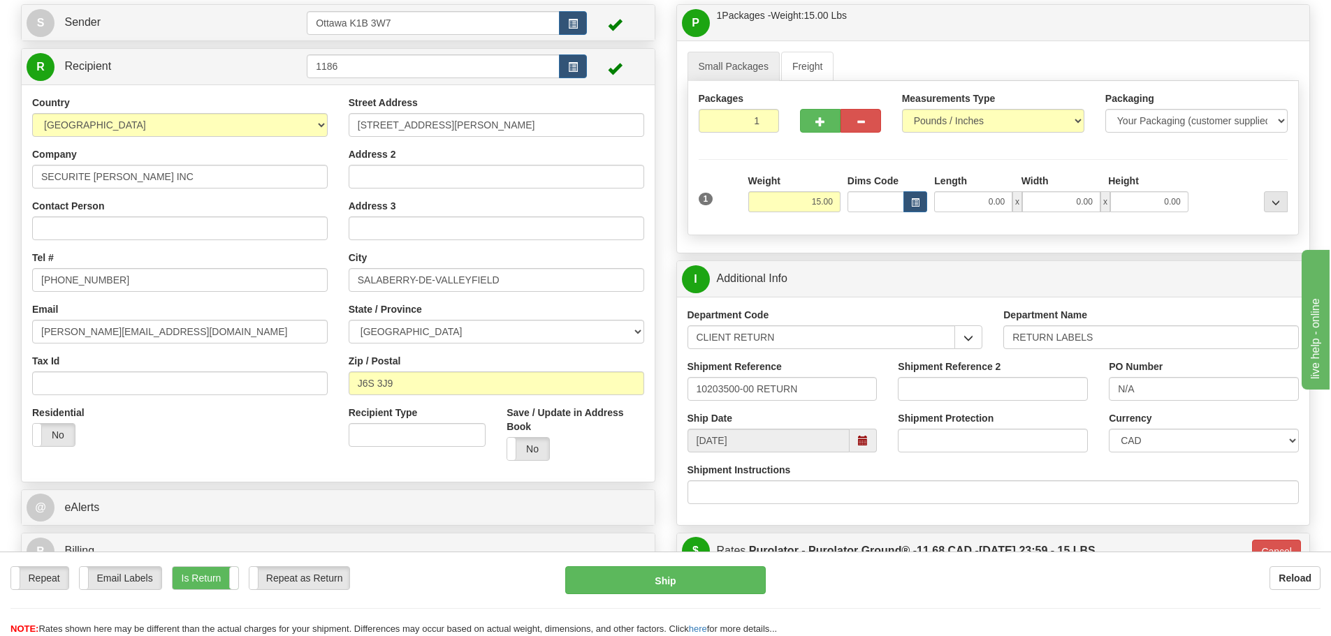
scroll to position [70, 0]
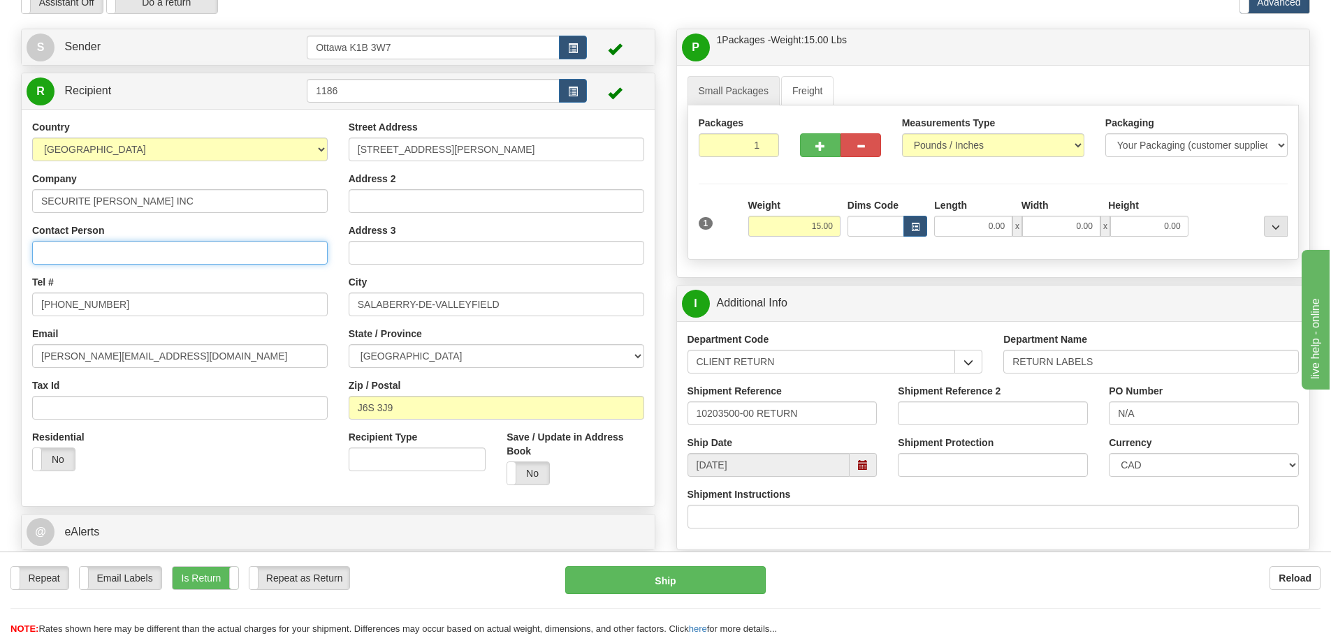
click at [164, 257] on input "Contact Person" at bounding box center [180, 253] width 296 height 24
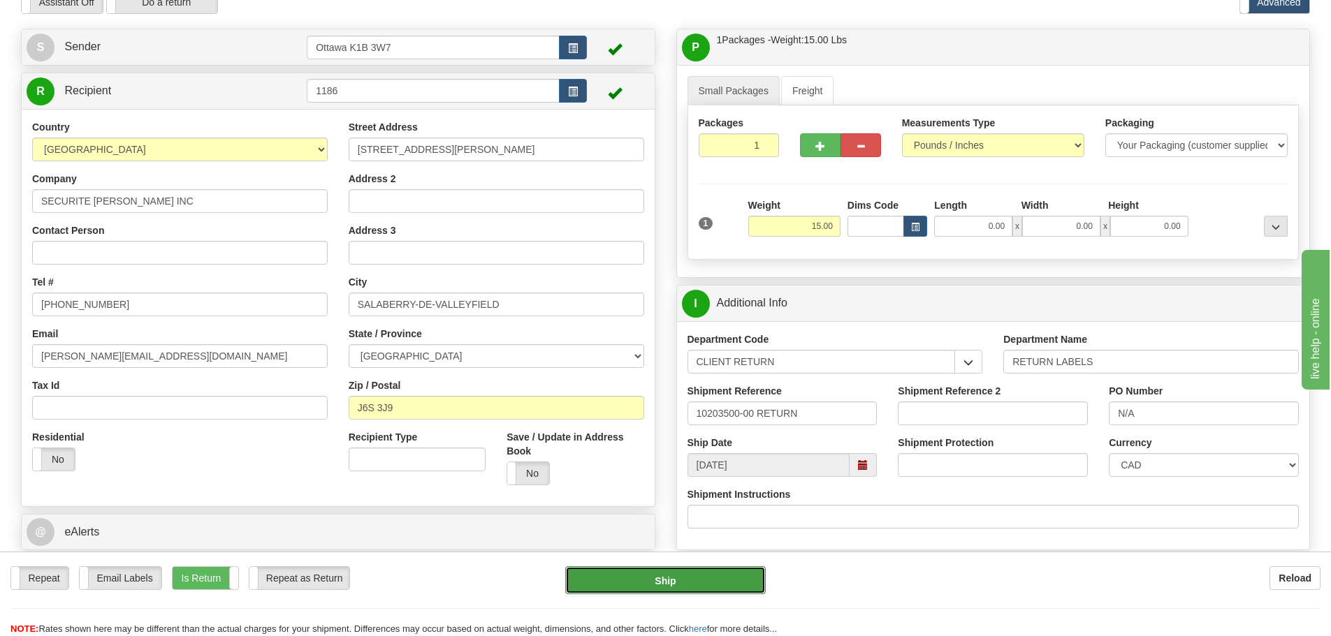
click at [645, 576] on button "Ship" at bounding box center [665, 581] width 201 height 28
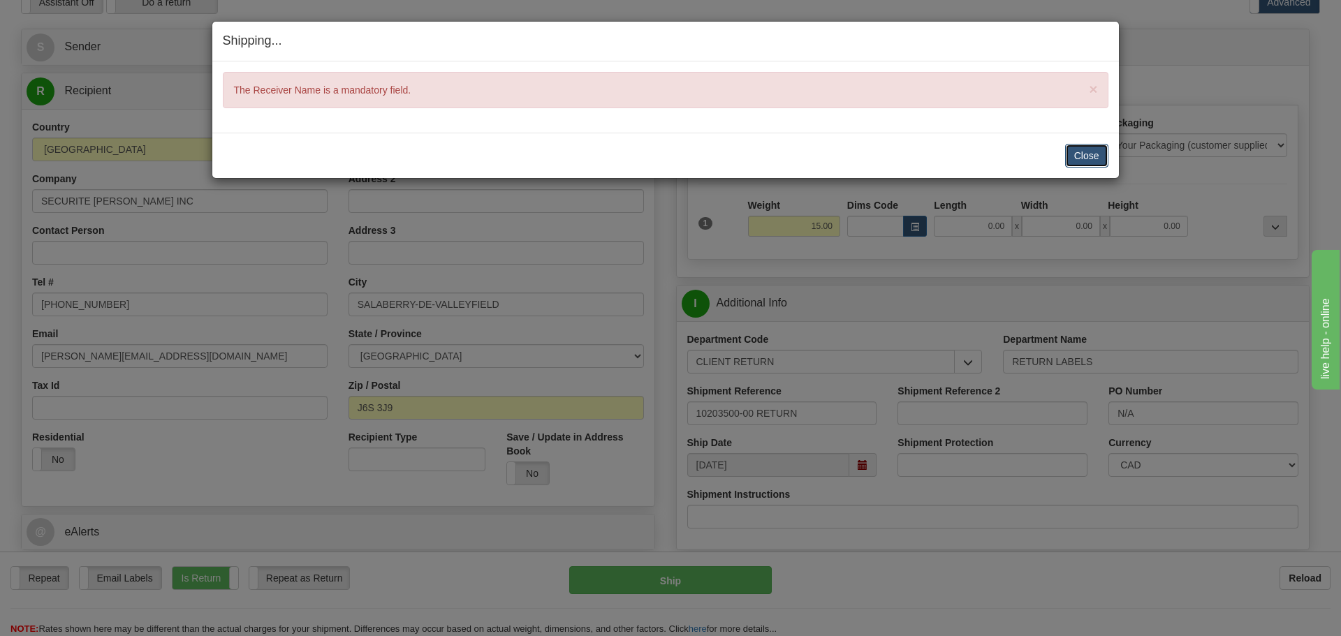
click at [1087, 161] on button "Close" at bounding box center [1086, 156] width 43 height 24
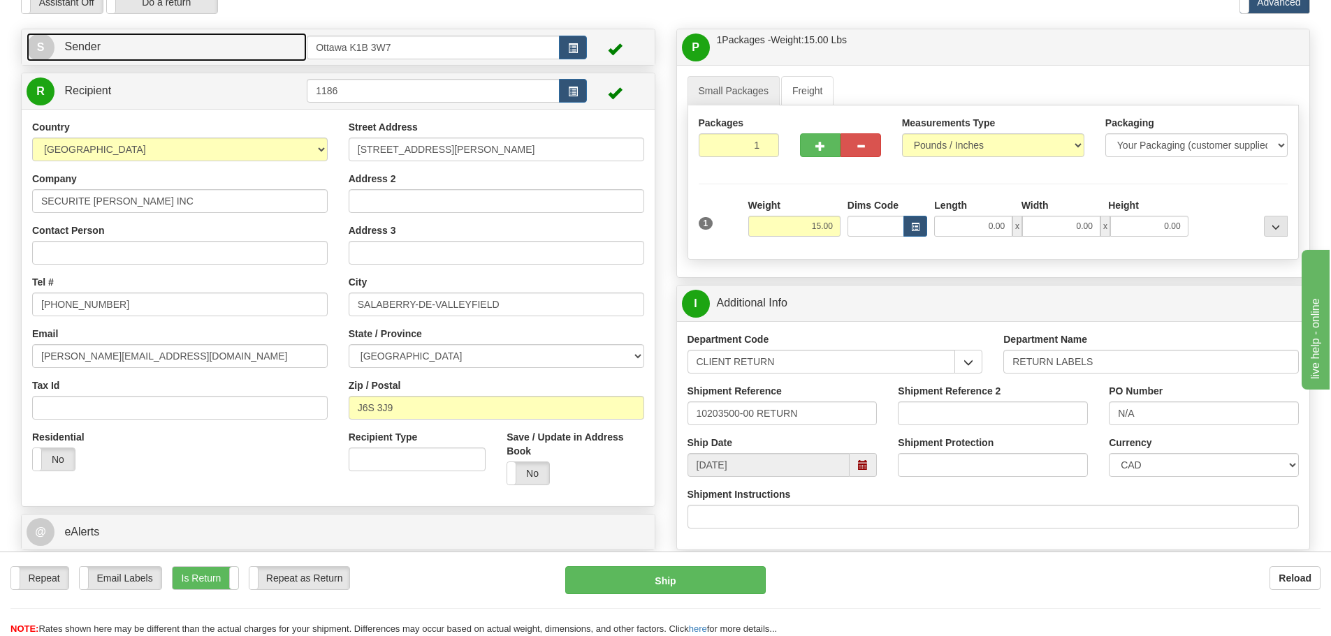
click at [136, 38] on link "S Sender" at bounding box center [167, 47] width 280 height 29
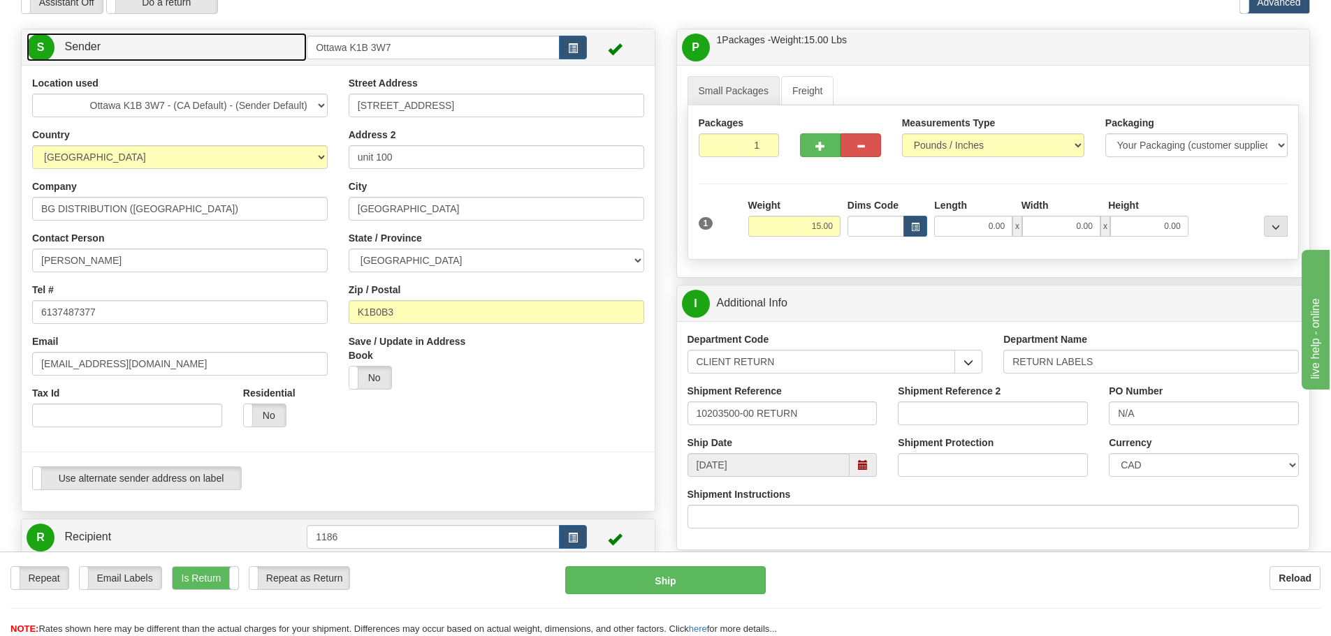
click at [136, 38] on link "S Sender" at bounding box center [167, 47] width 280 height 29
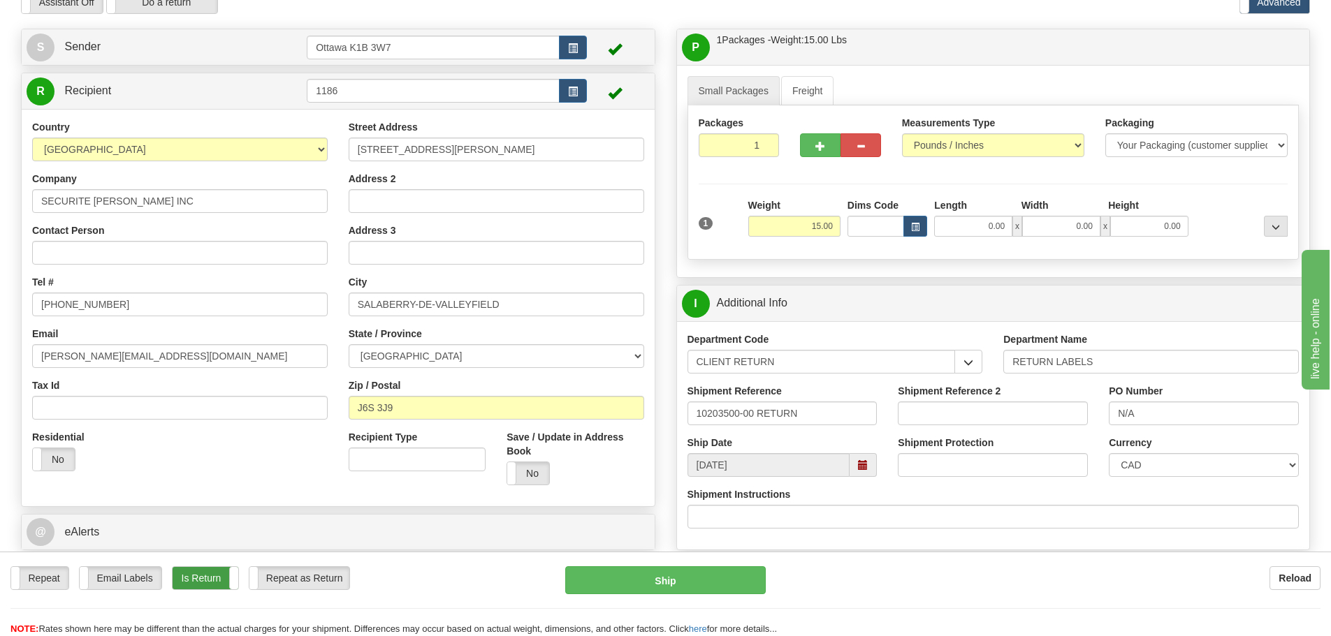
click at [215, 580] on label "Is Return" at bounding box center [206, 578] width 66 height 22
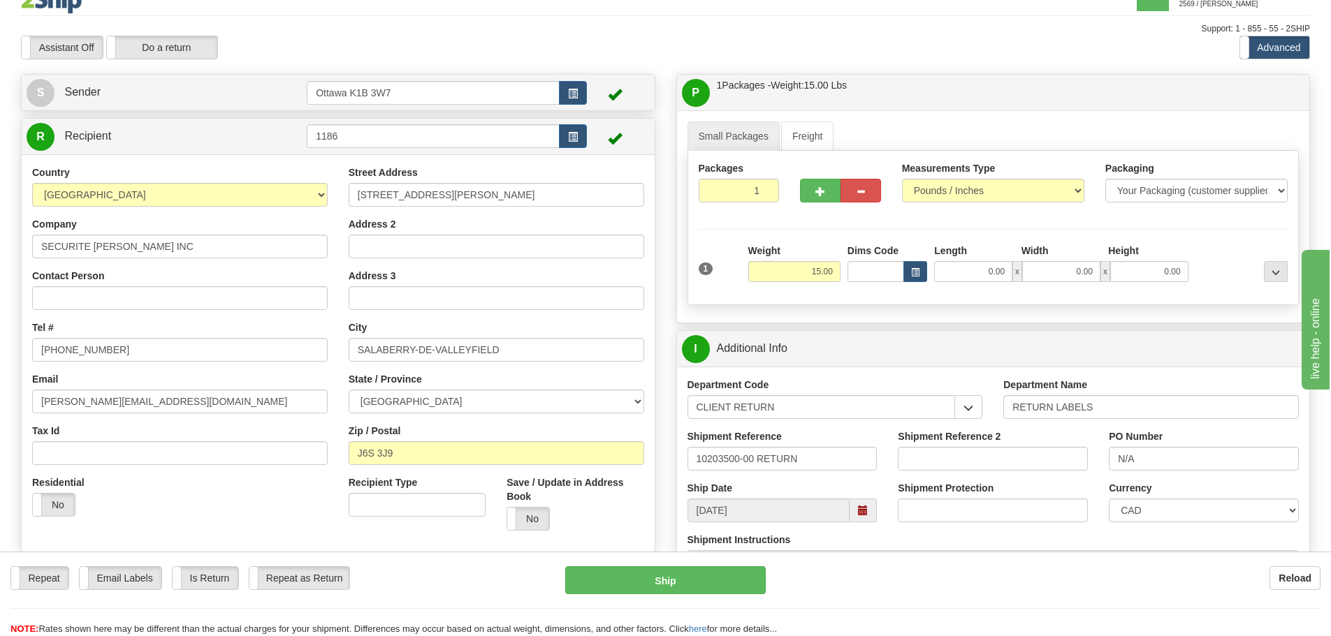
scroll to position [0, 0]
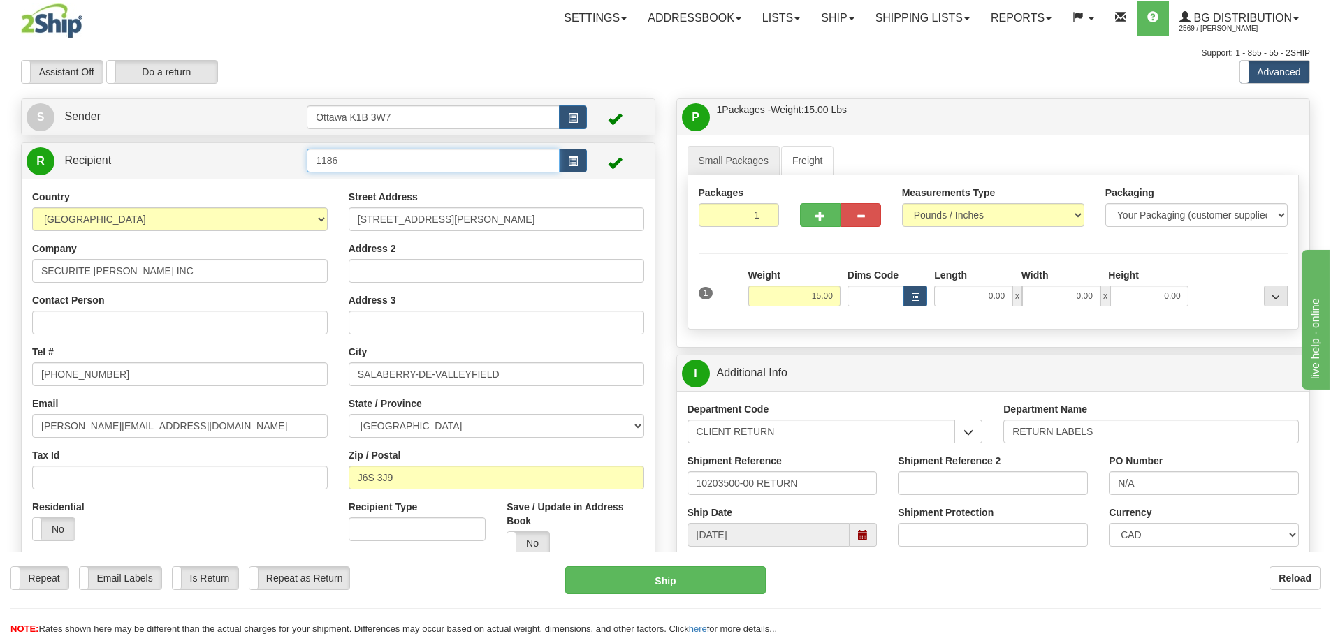
drag, startPoint x: 494, startPoint y: 159, endPoint x: 194, endPoint y: 170, distance: 299.9
click at [194, 170] on tr "R Recipient 1186" at bounding box center [338, 161] width 623 height 29
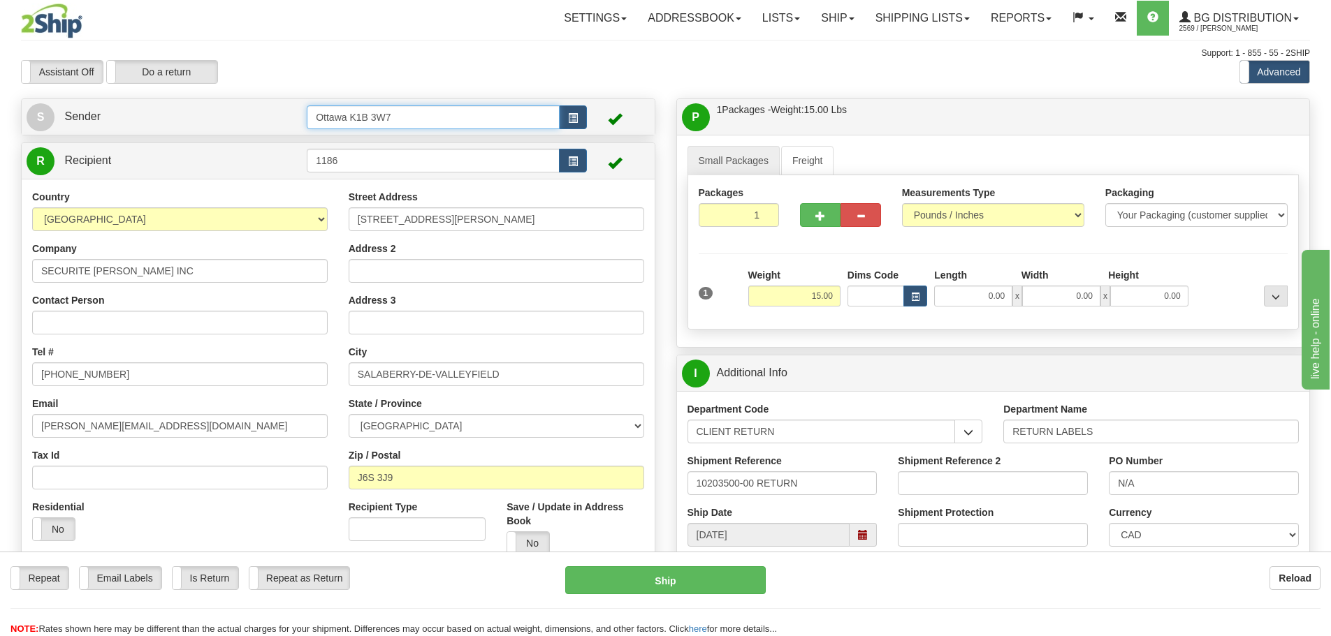
drag, startPoint x: 430, startPoint y: 112, endPoint x: 79, endPoint y: 136, distance: 351.5
click at [65, 127] on tr "S Sender Ottawa K1B 3W7" at bounding box center [338, 117] width 623 height 29
type input "1186"
click at [108, 138] on div "Create a label for the return Create Pickup Without Label S Sender 1186" at bounding box center [337, 385] width 655 height 573
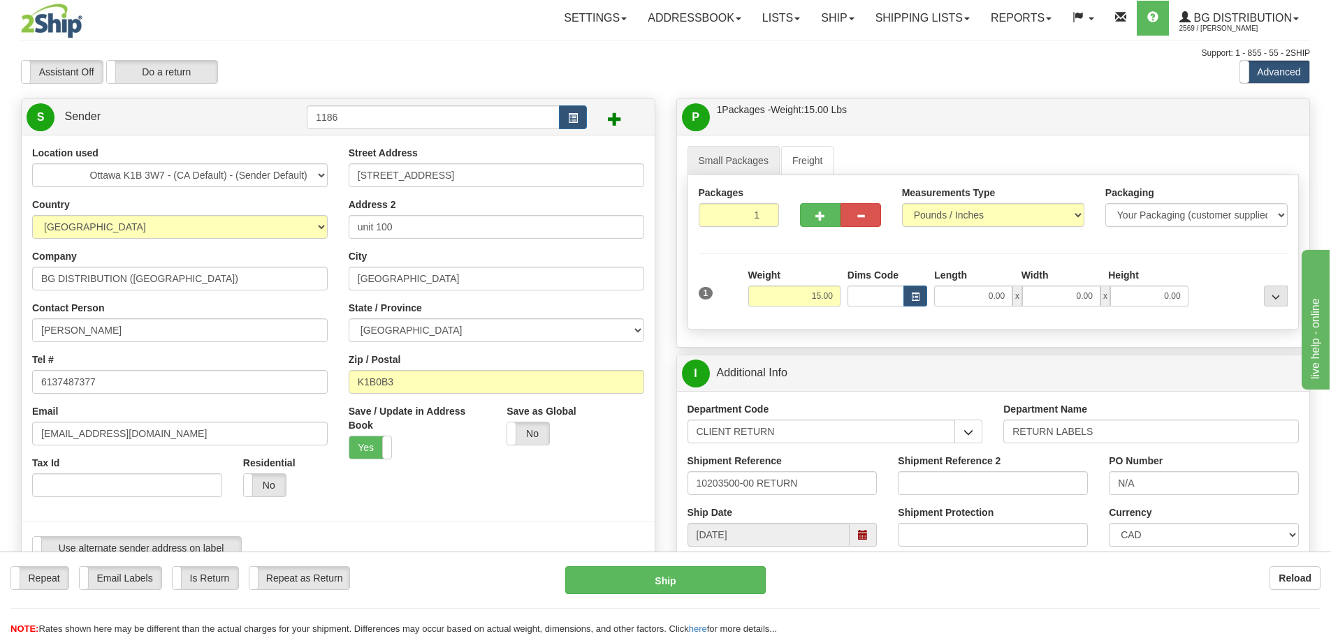
type input "260"
click at [121, 127] on link "S Sender" at bounding box center [167, 117] width 280 height 29
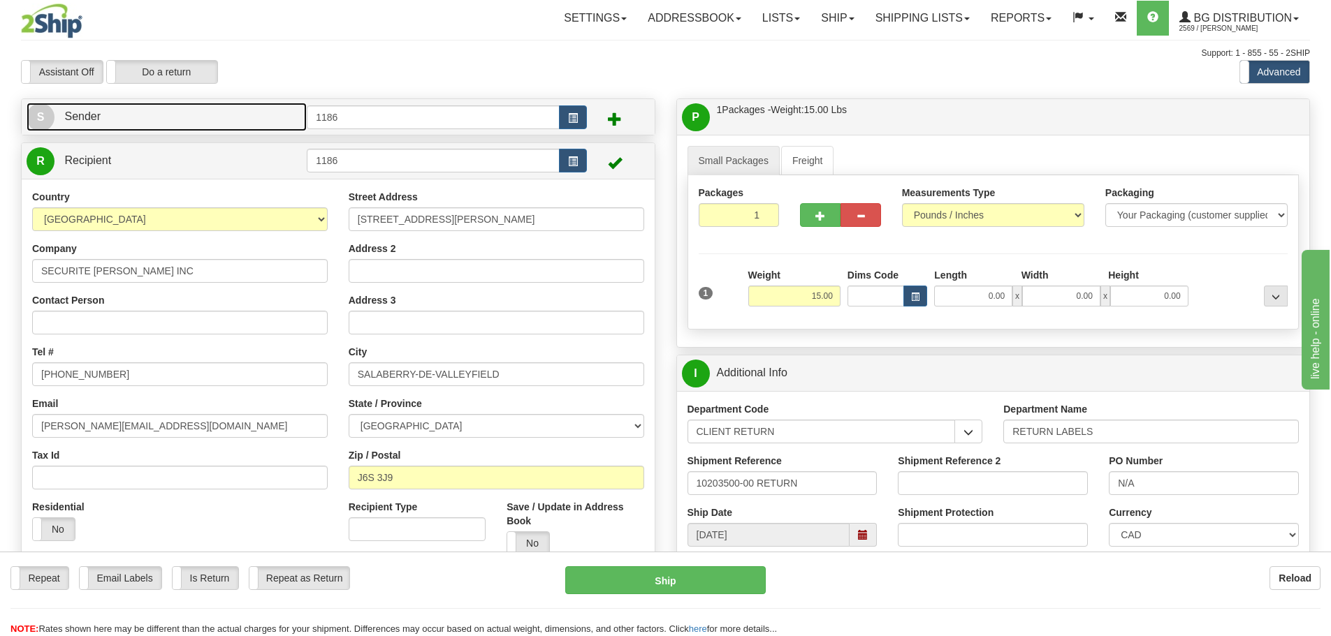
click at [121, 127] on link "S Sender" at bounding box center [167, 117] width 280 height 29
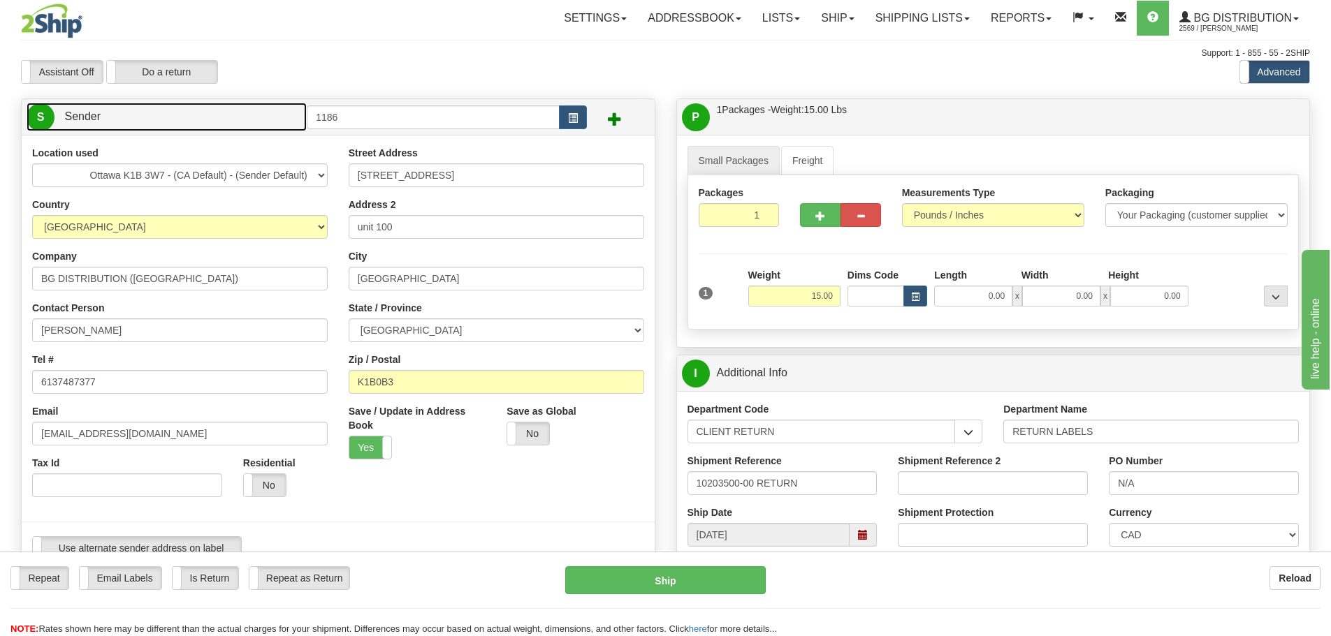
click at [121, 127] on link "S Sender" at bounding box center [167, 117] width 280 height 29
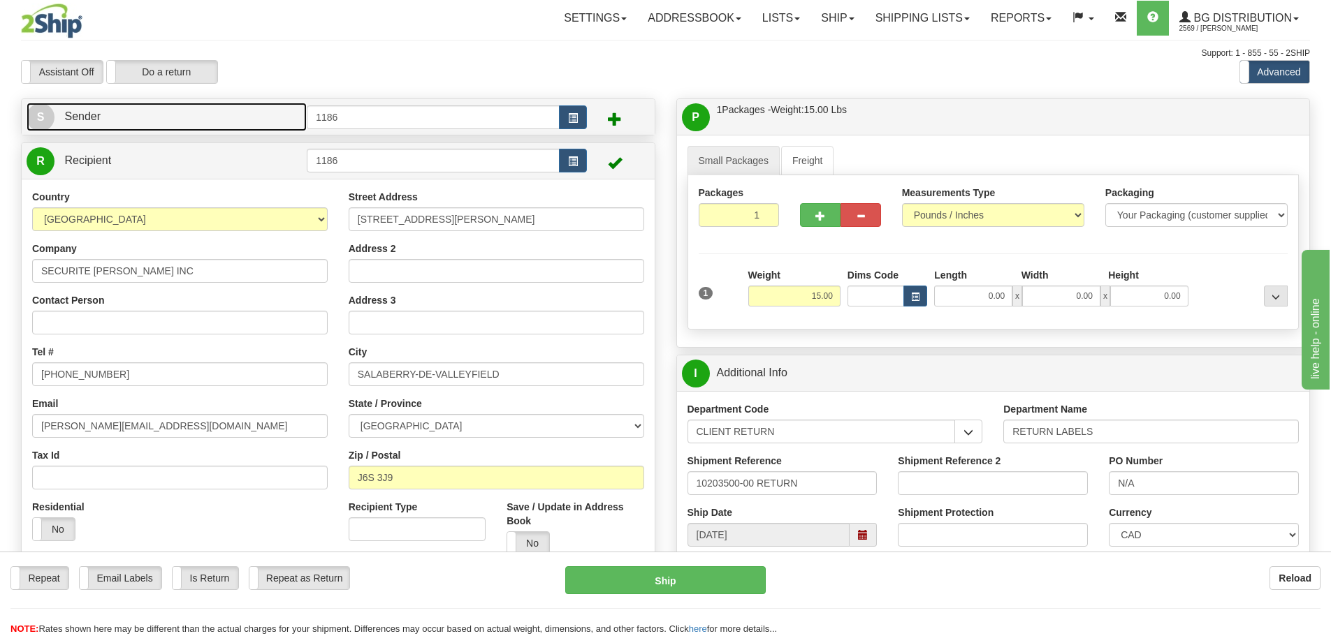
click at [121, 127] on link "S Sender" at bounding box center [167, 117] width 280 height 29
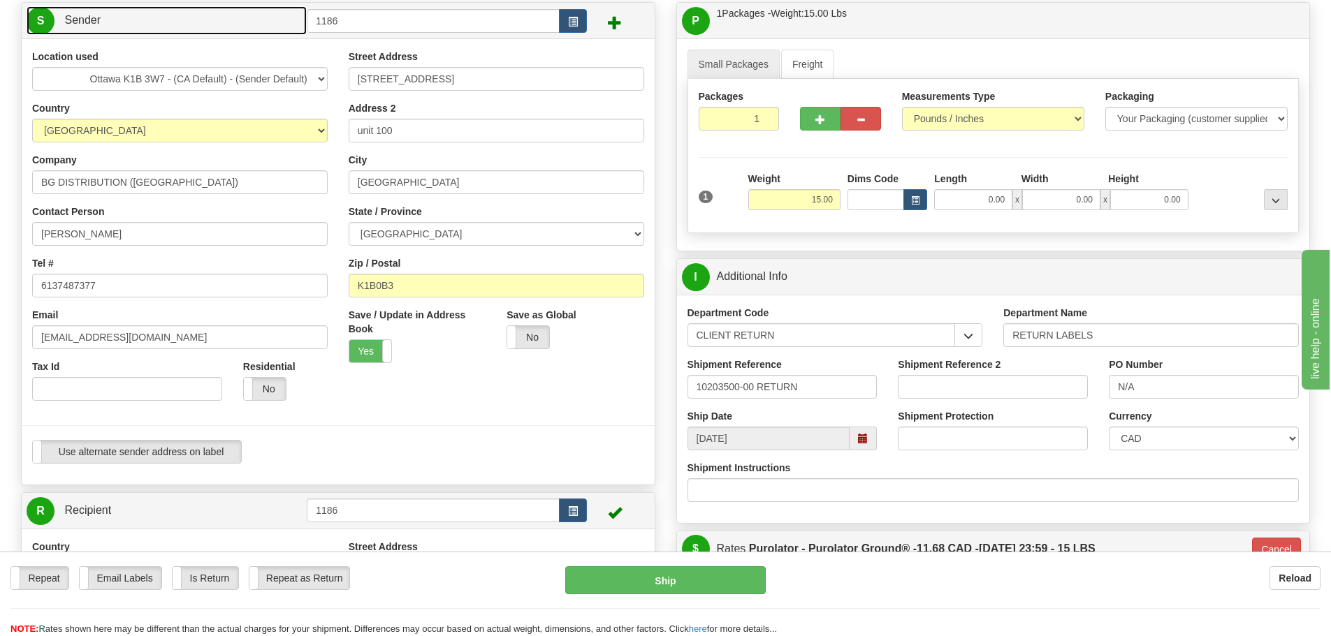
scroll to position [70, 0]
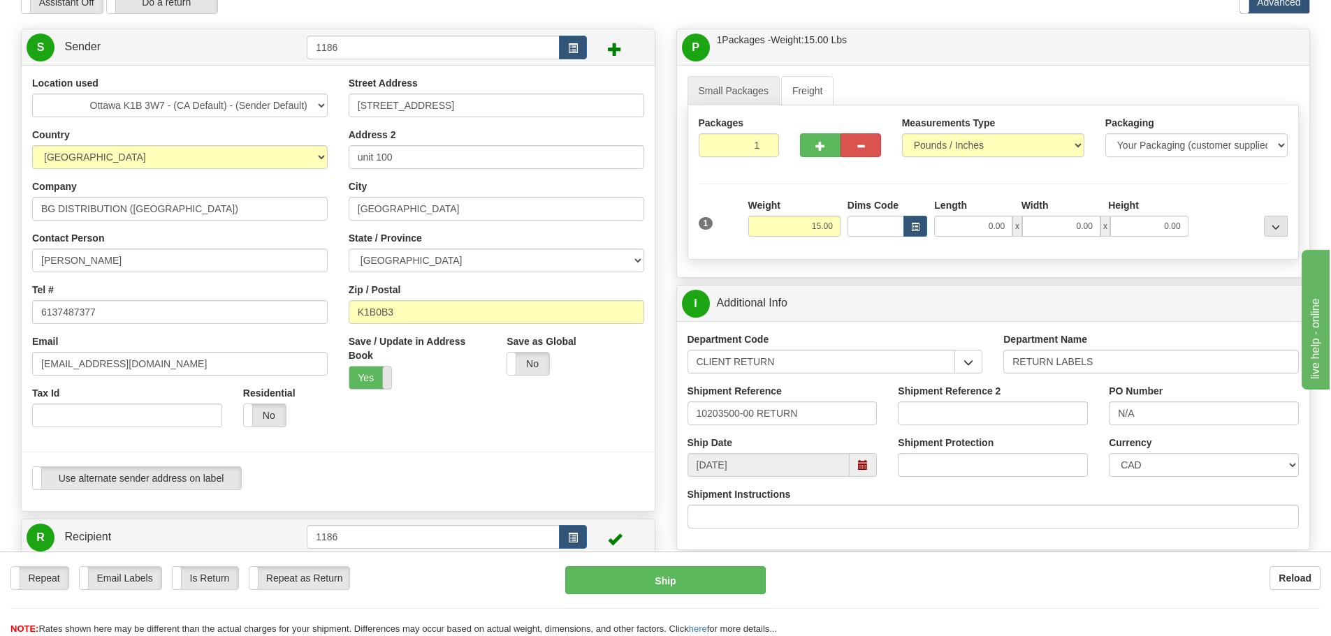
click at [382, 374] on span at bounding box center [391, 378] width 18 height 22
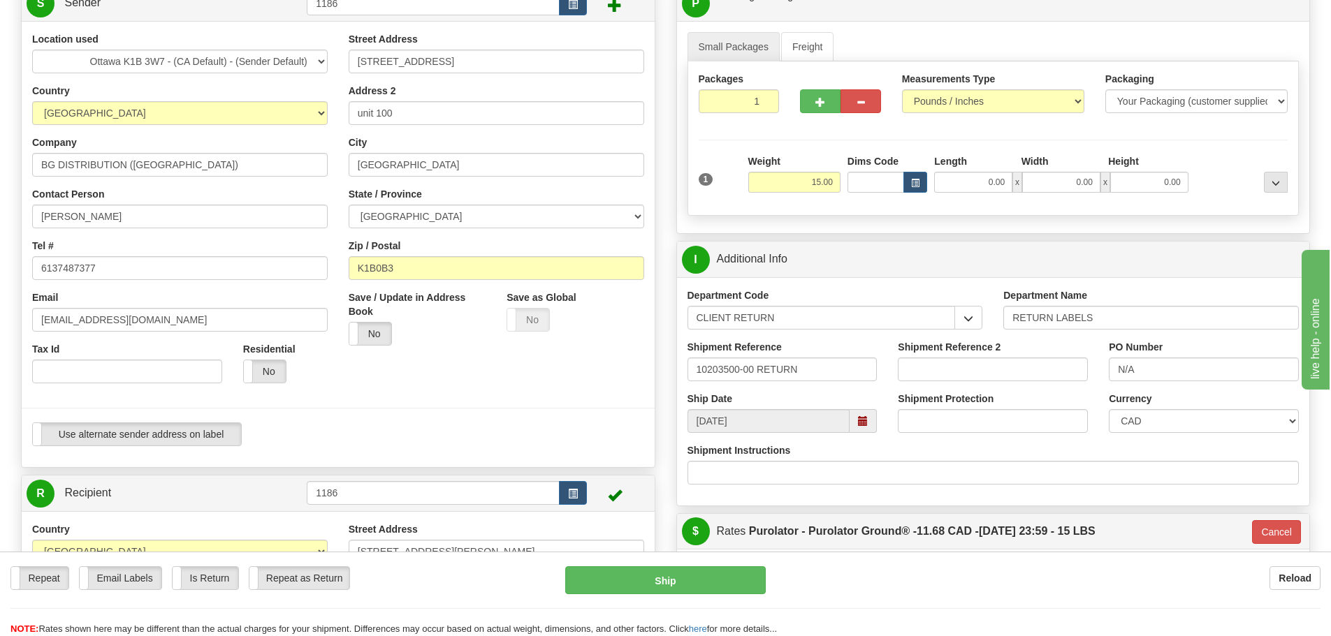
scroll to position [0, 0]
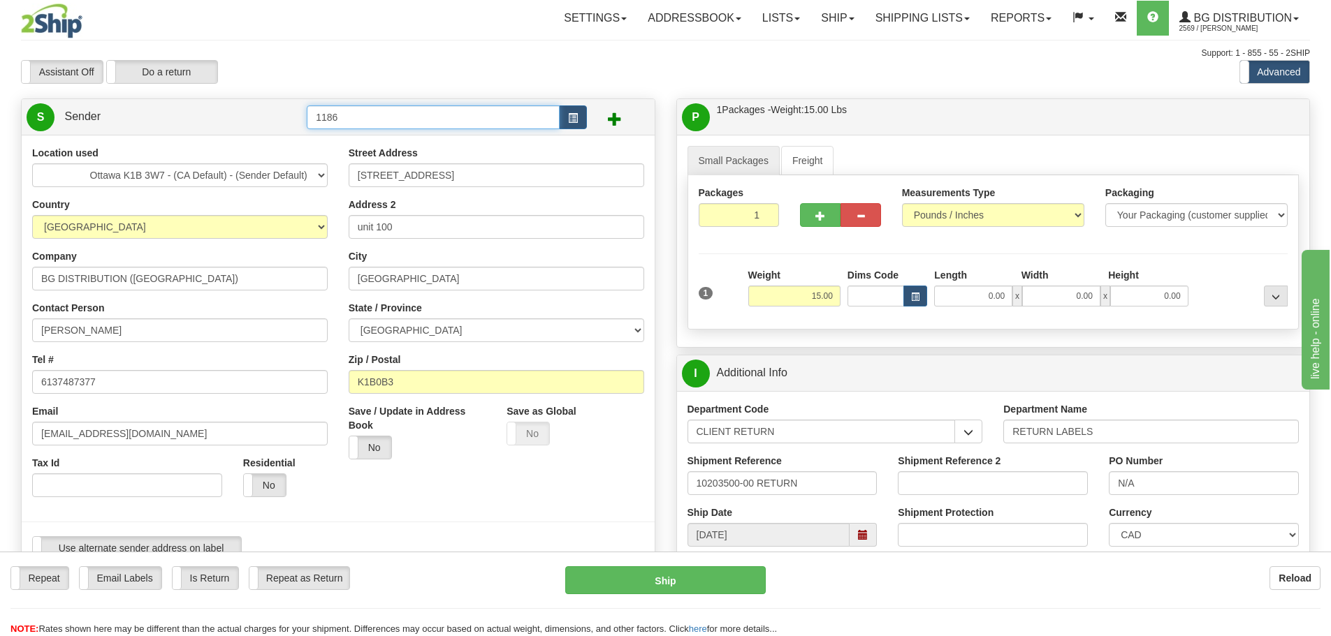
drag, startPoint x: 410, startPoint y: 117, endPoint x: 24, endPoint y: 122, distance: 385.7
click at [24, 122] on div "S Sender 1186" at bounding box center [338, 117] width 633 height 36
click at [412, 72] on div "Assistant On Assistant Off Do a return Do a return" at bounding box center [283, 72] width 546 height 24
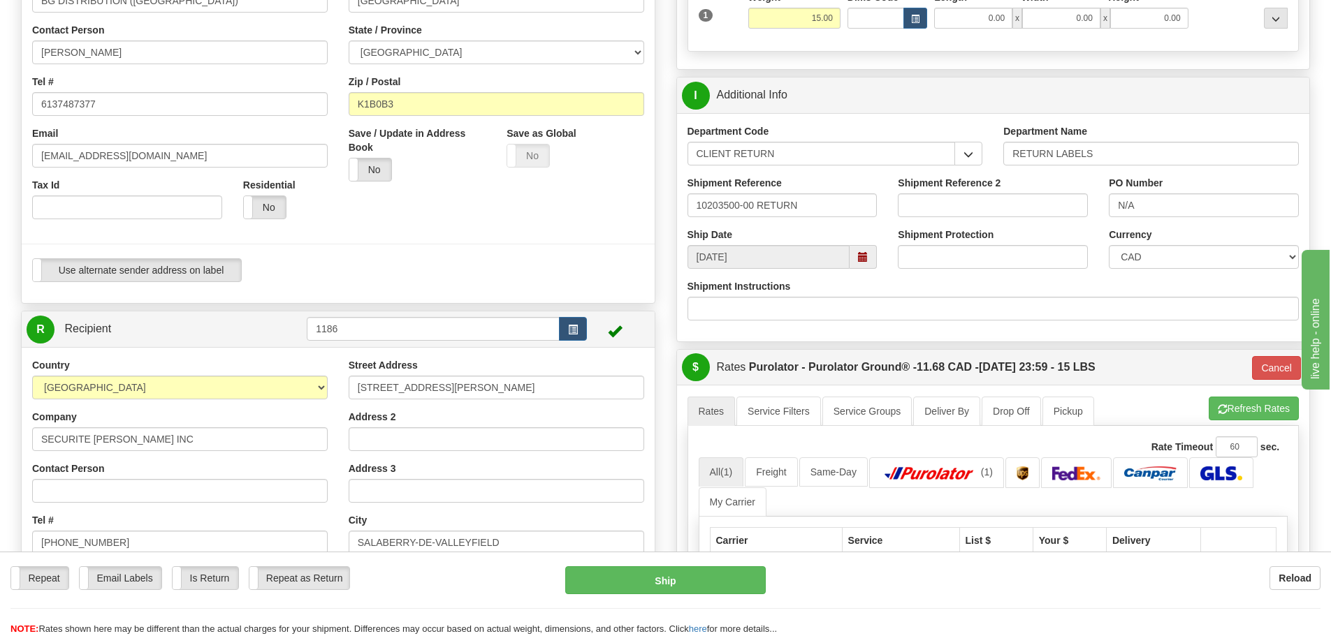
scroll to position [279, 0]
drag, startPoint x: 474, startPoint y: 382, endPoint x: 166, endPoint y: 364, distance: 308.7
click at [142, 371] on div "Country AFGHANISTAN ALAND ISLANDS ALBANIA ALGERIA AMERICAN SAMOA ANDORRA ANGOLA…" at bounding box center [338, 545] width 633 height 376
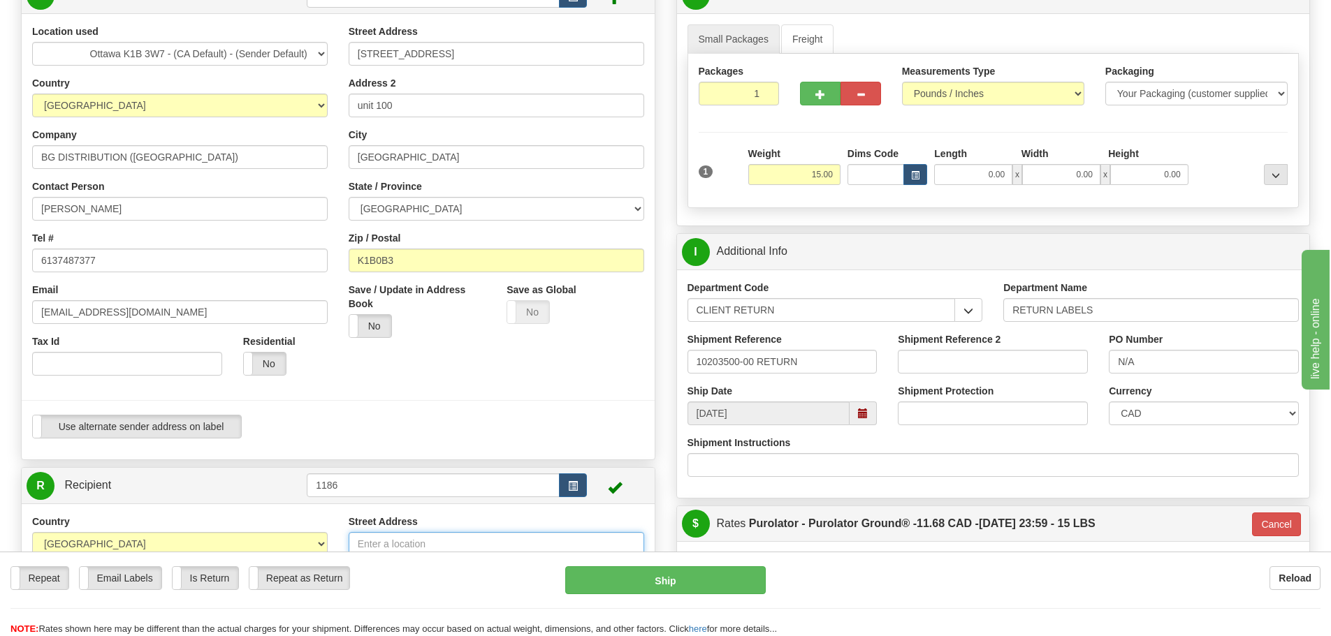
scroll to position [0, 0]
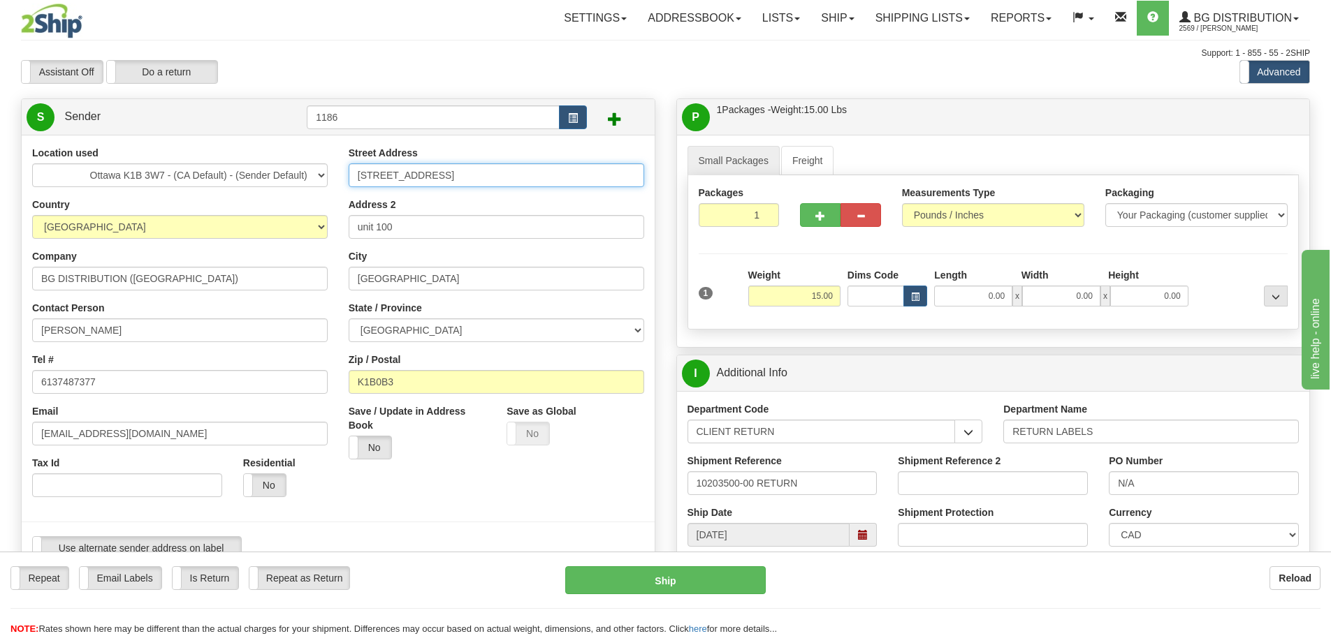
drag, startPoint x: 510, startPoint y: 175, endPoint x: 0, endPoint y: 159, distance: 510.3
click at [0, 159] on div "Toggle navigation Settings Shipping Preferences Fields Preferences New" at bounding box center [665, 620] width 1331 height 1241
paste input "86 RUE ALEXANDRE"
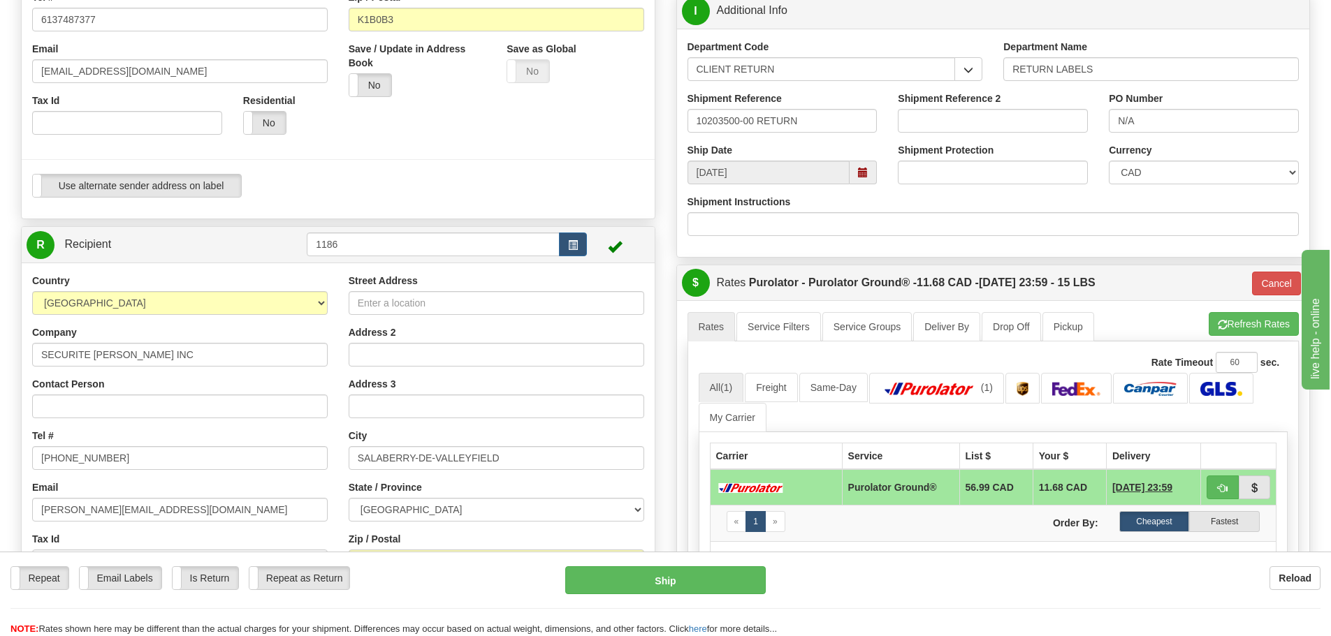
scroll to position [489, 0]
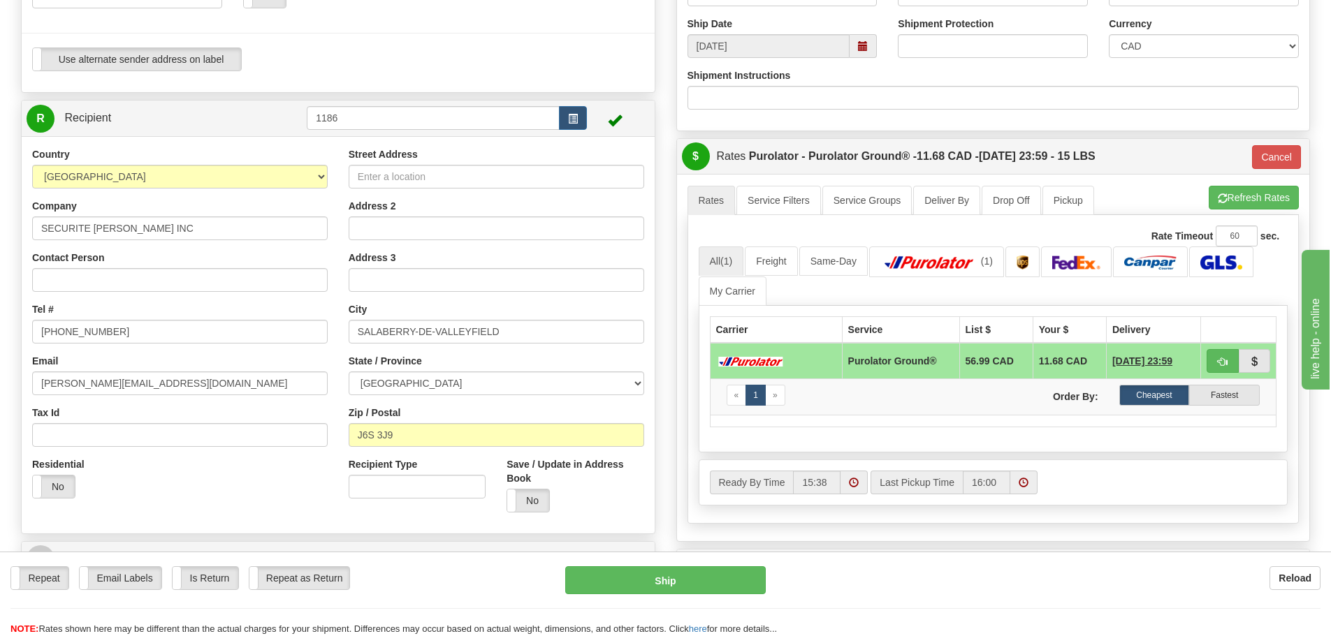
type input "86 RUE ALEXANDRE"
drag, startPoint x: 516, startPoint y: 329, endPoint x: 0, endPoint y: 284, distance: 517.6
click at [0, 284] on div "Toggle navigation Settings Shipping Preferences Fields Preferences New" at bounding box center [665, 131] width 1331 height 1241
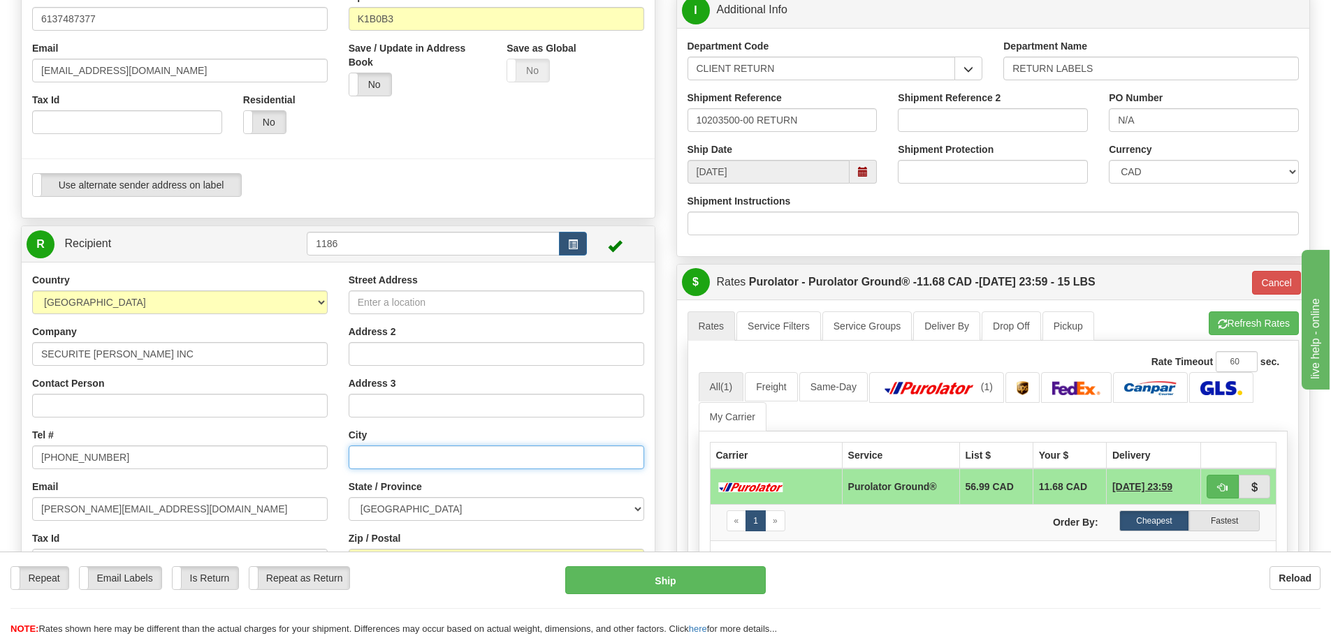
scroll to position [70, 0]
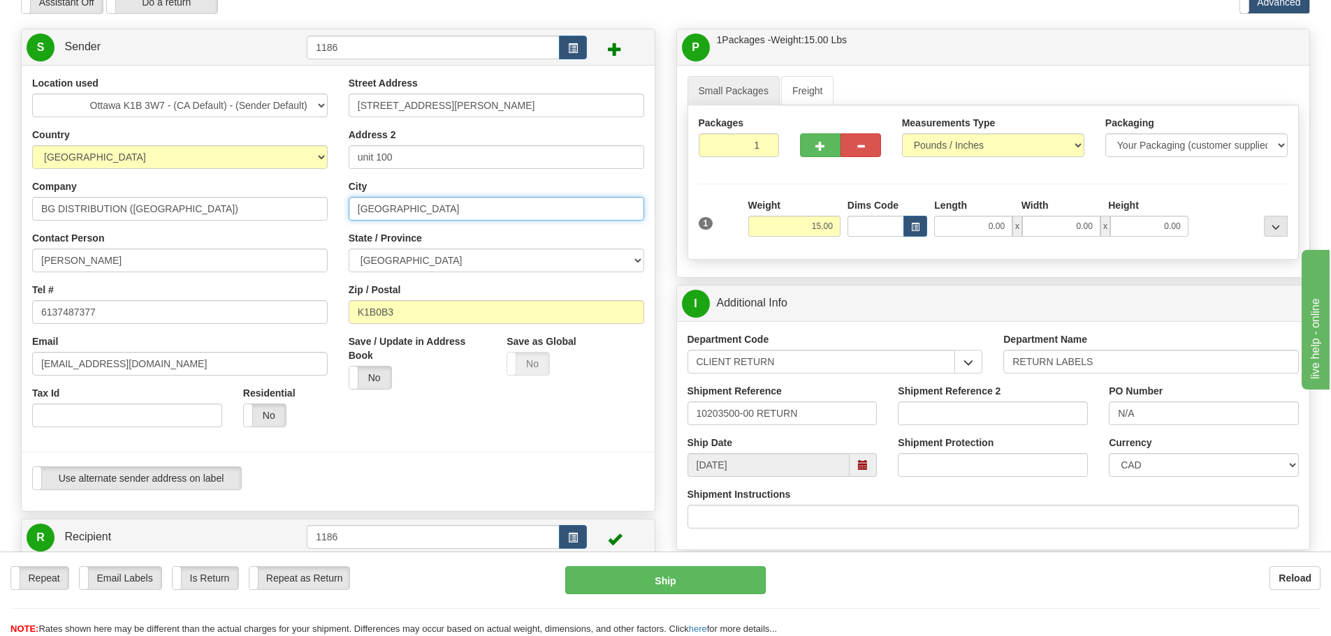
drag, startPoint x: 498, startPoint y: 209, endPoint x: 0, endPoint y: 196, distance: 498.3
click at [0, 194] on div "Toggle navigation Settings Shipping Preferences Fields Preferences New" at bounding box center [665, 550] width 1331 height 1241
paste input "SALABERRY-DE-VALLEYFIELD"
type input "SALABERRY-DE-VALLEYFIELD"
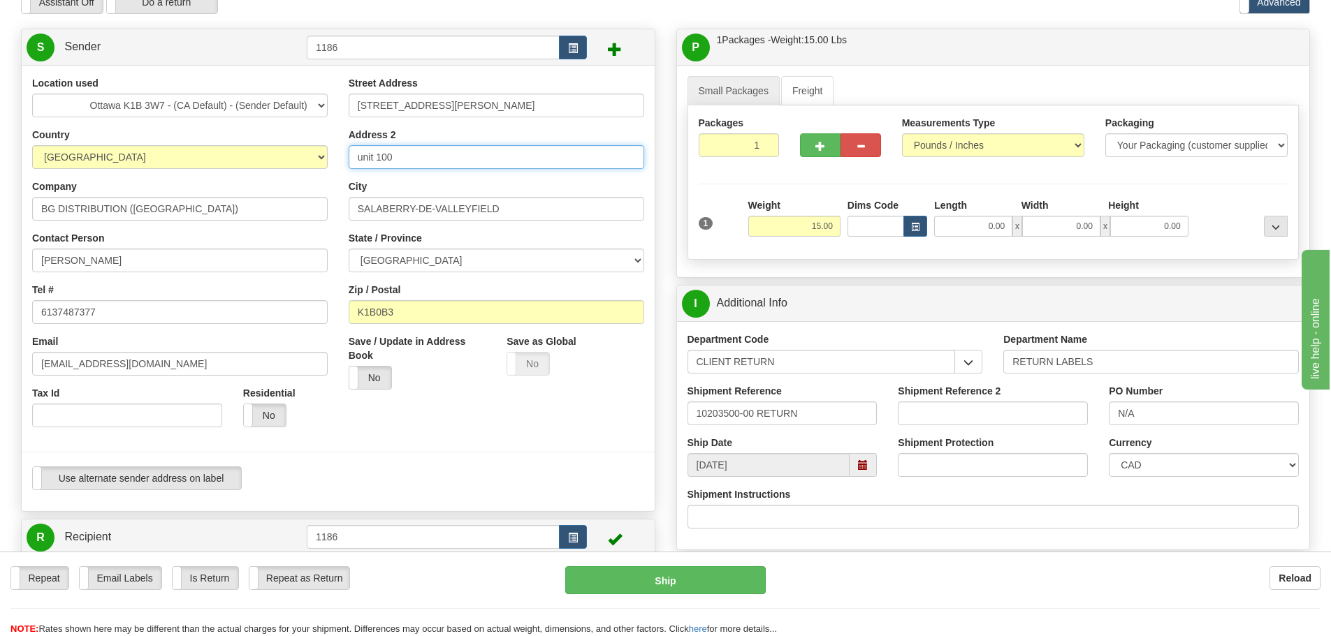
drag, startPoint x: 464, startPoint y: 154, endPoint x: 235, endPoint y: 134, distance: 229.3
click at [256, 134] on div "Location used Montreal Ottawa K1B 3W7 - (CA Default) - (Sender Default) Quebec …" at bounding box center [338, 288] width 633 height 425
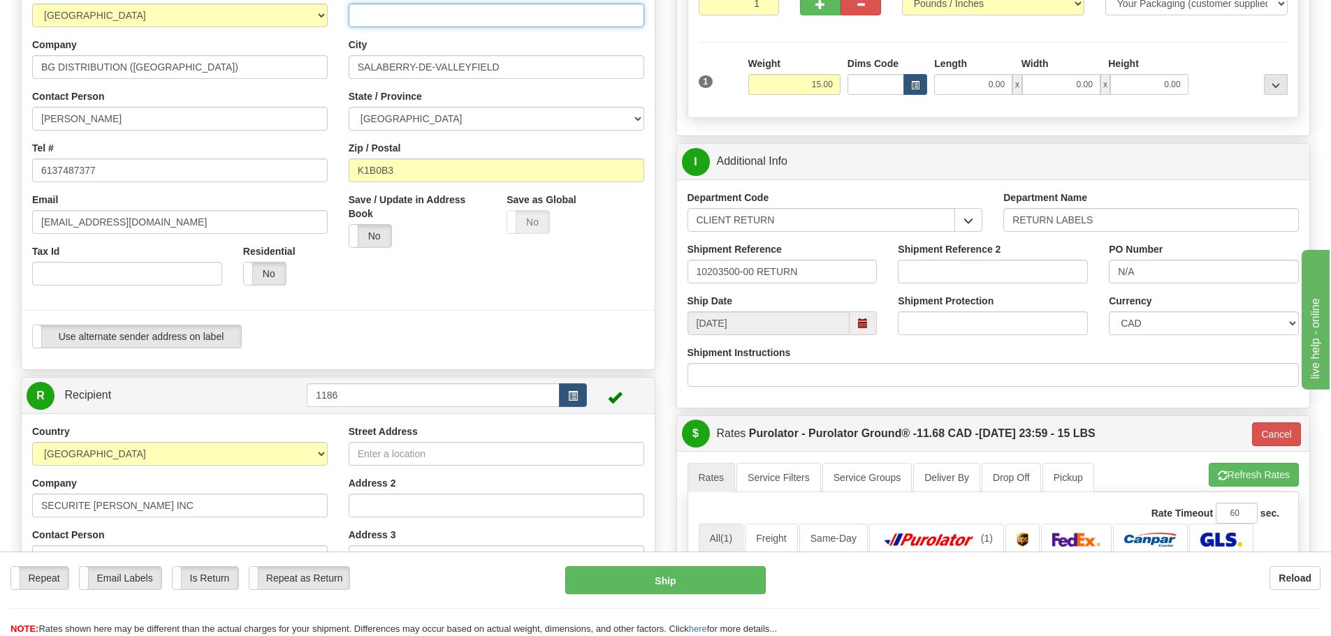
scroll to position [210, 0]
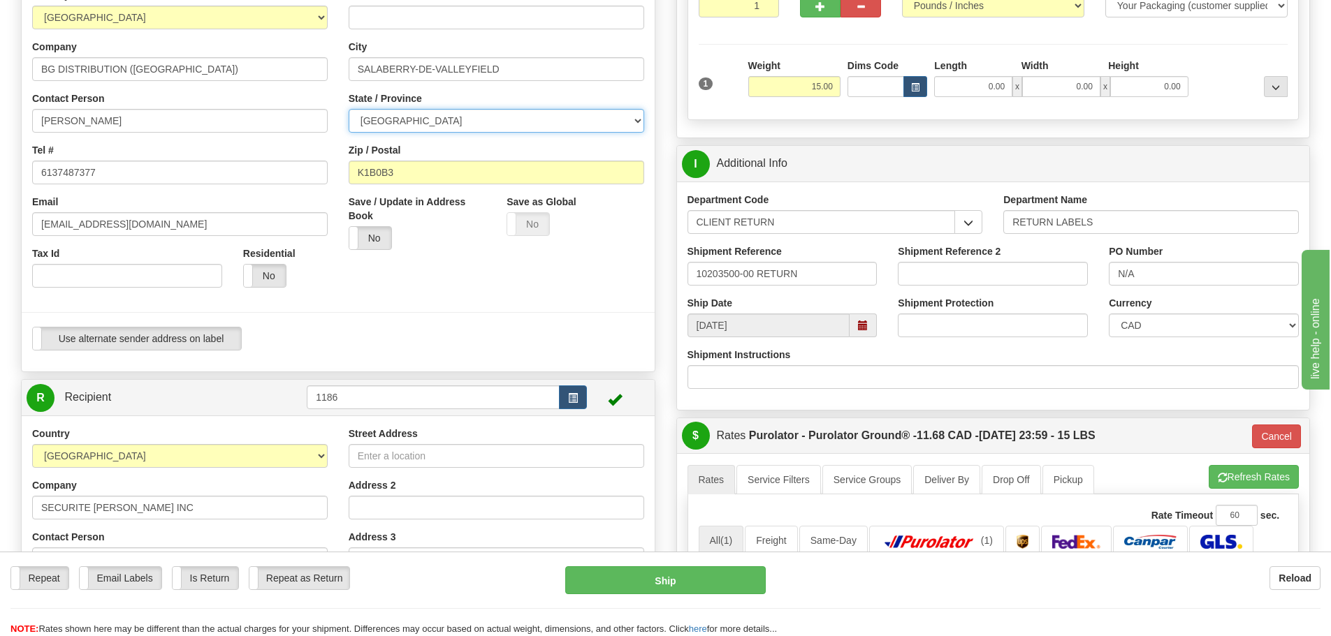
click at [525, 124] on select "ALBERTA BRITISH COLUMBIA MANITOBA NEW BRUNSWICK NEWFOUNDLAND NOVA SCOTIA NUNAVU…" at bounding box center [497, 121] width 296 height 24
select select "QC"
click at [349, 109] on select "ALBERTA BRITISH COLUMBIA MANITOBA NEW BRUNSWICK NEWFOUNDLAND NOVA SCOTIA NUNAVU…" at bounding box center [497, 121] width 296 height 24
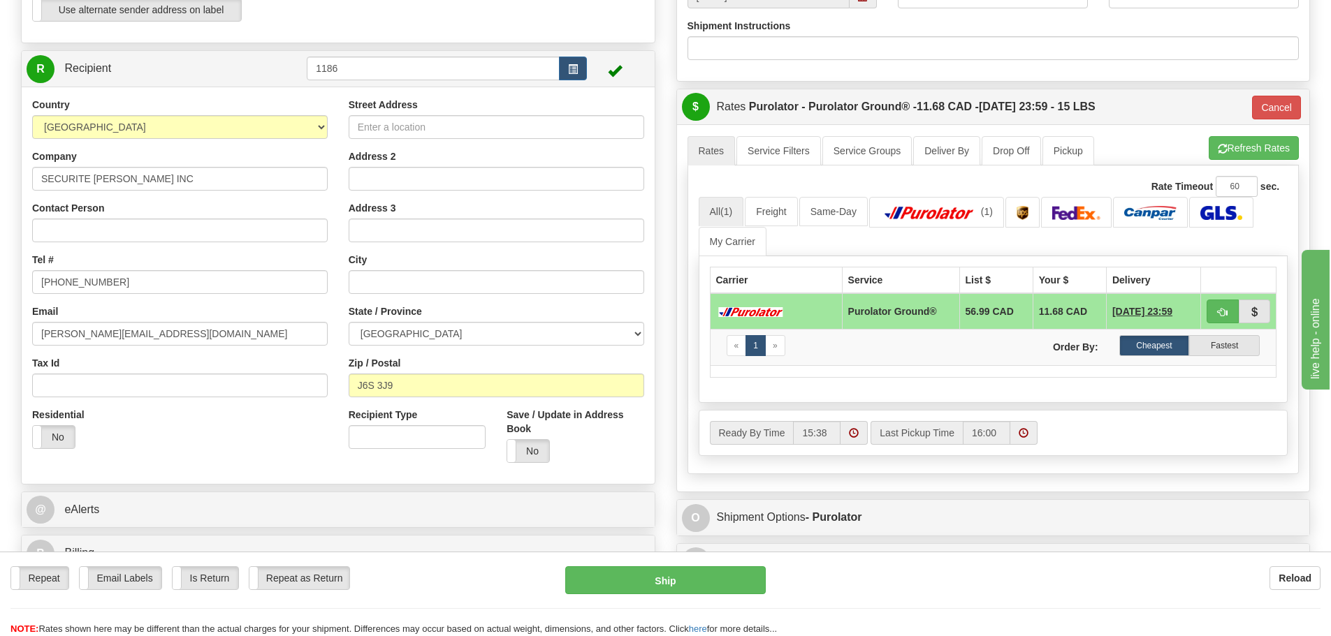
scroll to position [559, 0]
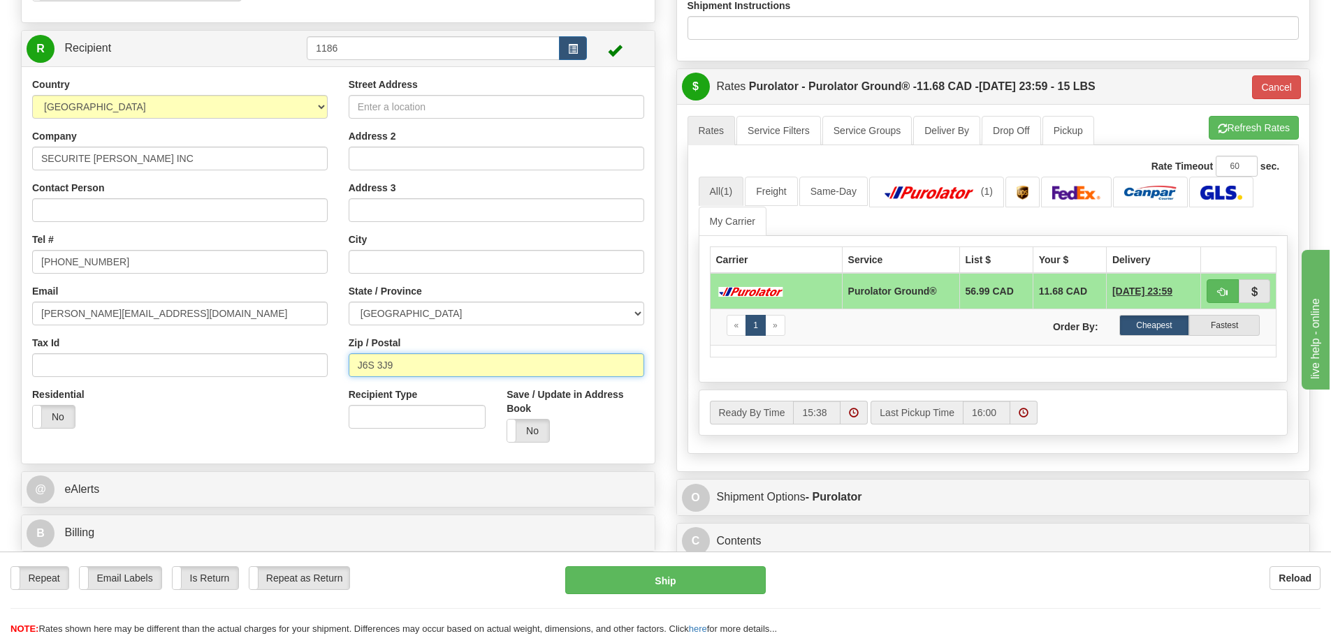
drag, startPoint x: 478, startPoint y: 359, endPoint x: 37, endPoint y: 393, distance: 442.1
click at [37, 393] on div "Country AFGHANISTAN ALAND ISLANDS ALBANIA ALGERIA AMERICAN SAMOA ANDORRA ANGOLA…" at bounding box center [338, 266] width 633 height 376
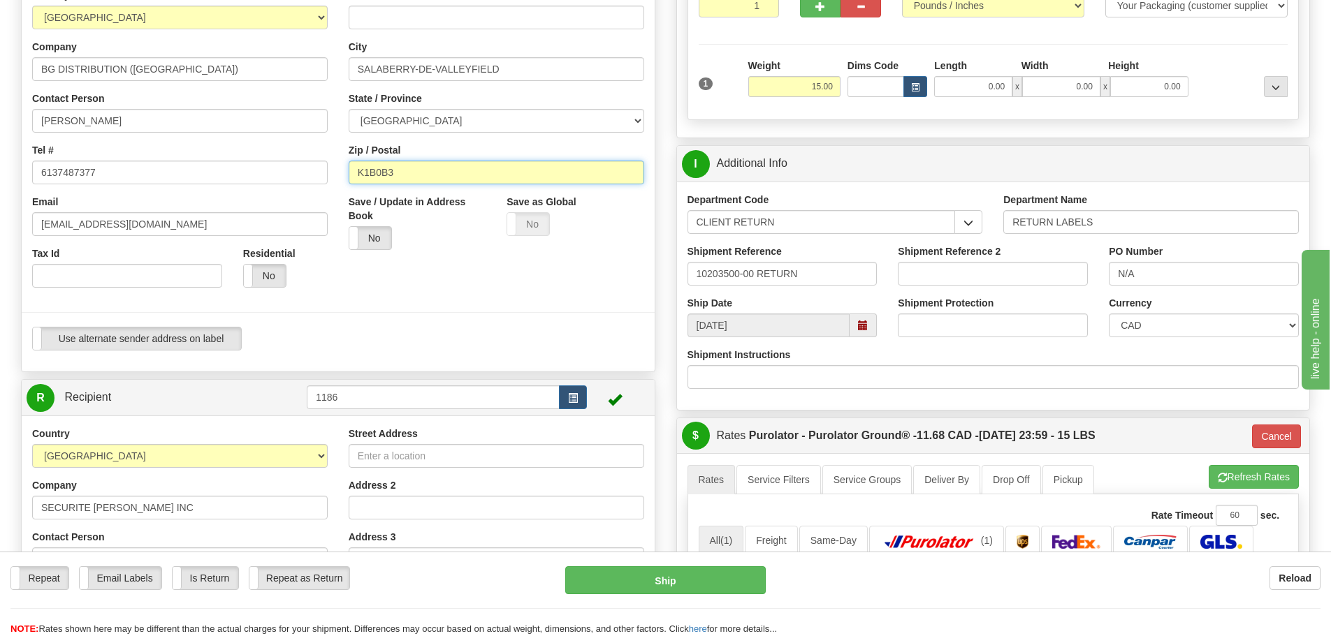
drag, startPoint x: 502, startPoint y: 168, endPoint x: 191, endPoint y: 221, distance: 315.4
click at [95, 203] on div "Location used Montreal Ottawa K1B 3W7 - (CA Default) - (Sender Default) Quebec …" at bounding box center [338, 148] width 633 height 425
paste input "J6S 3J9"
type input "260"
type input "J6S 3J9"
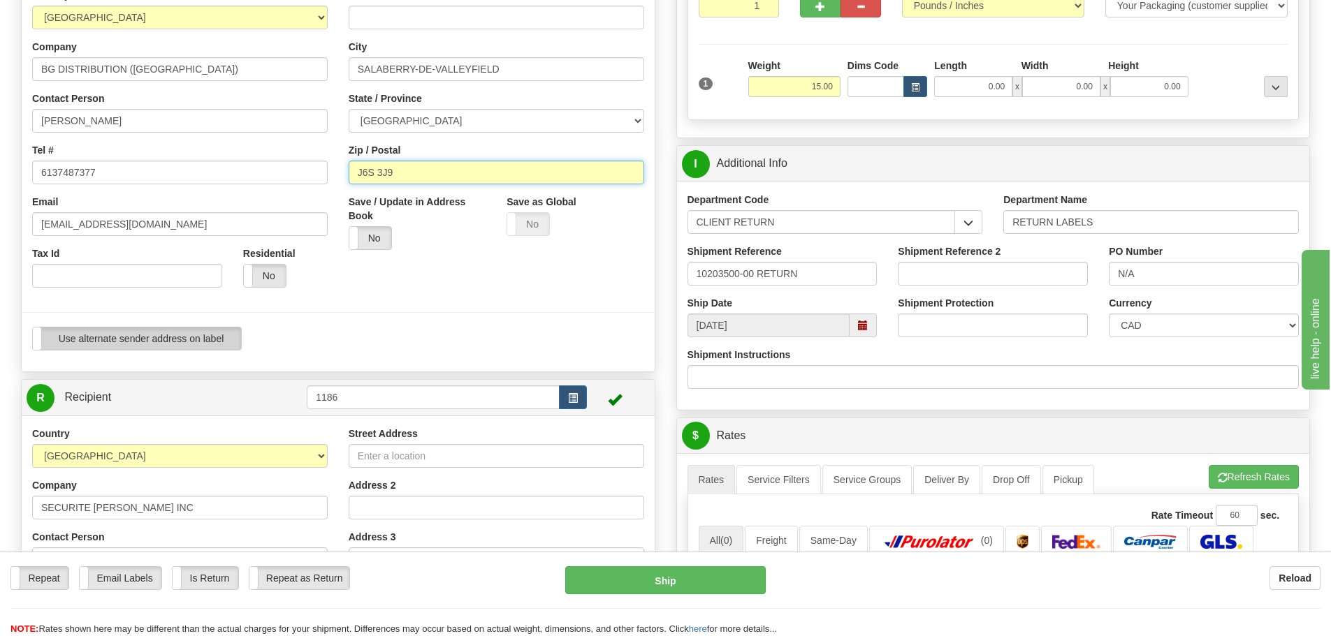
scroll to position [279, 0]
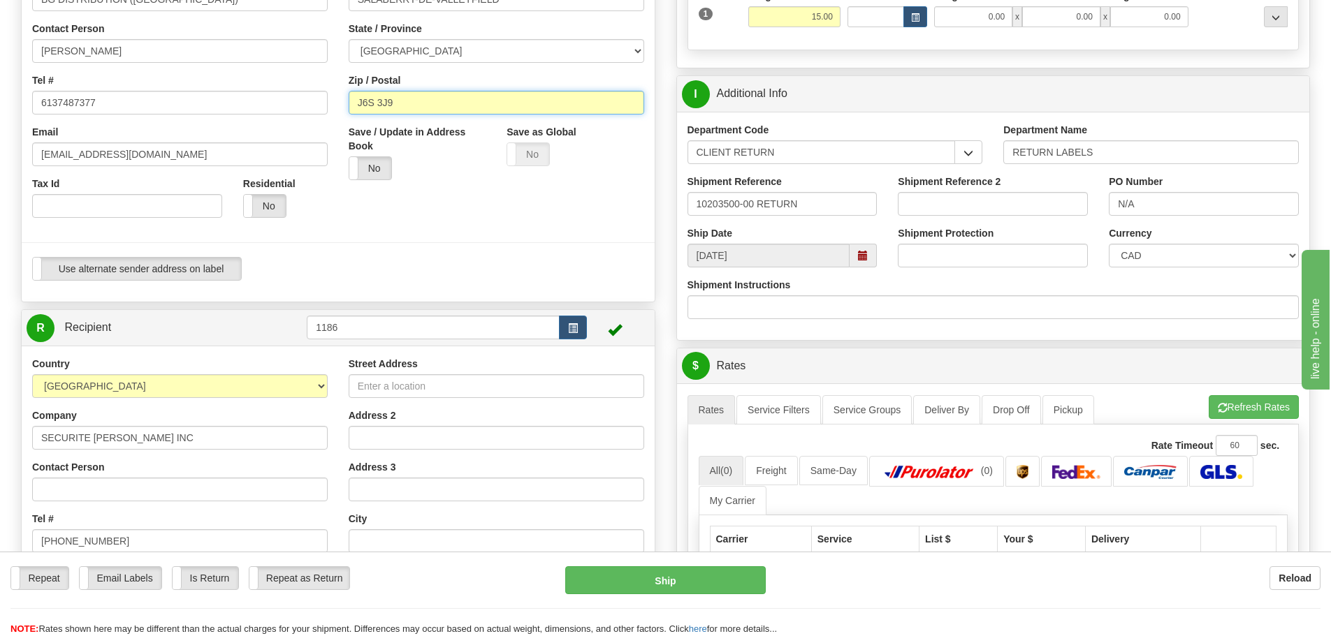
type input "J6S 3J9"
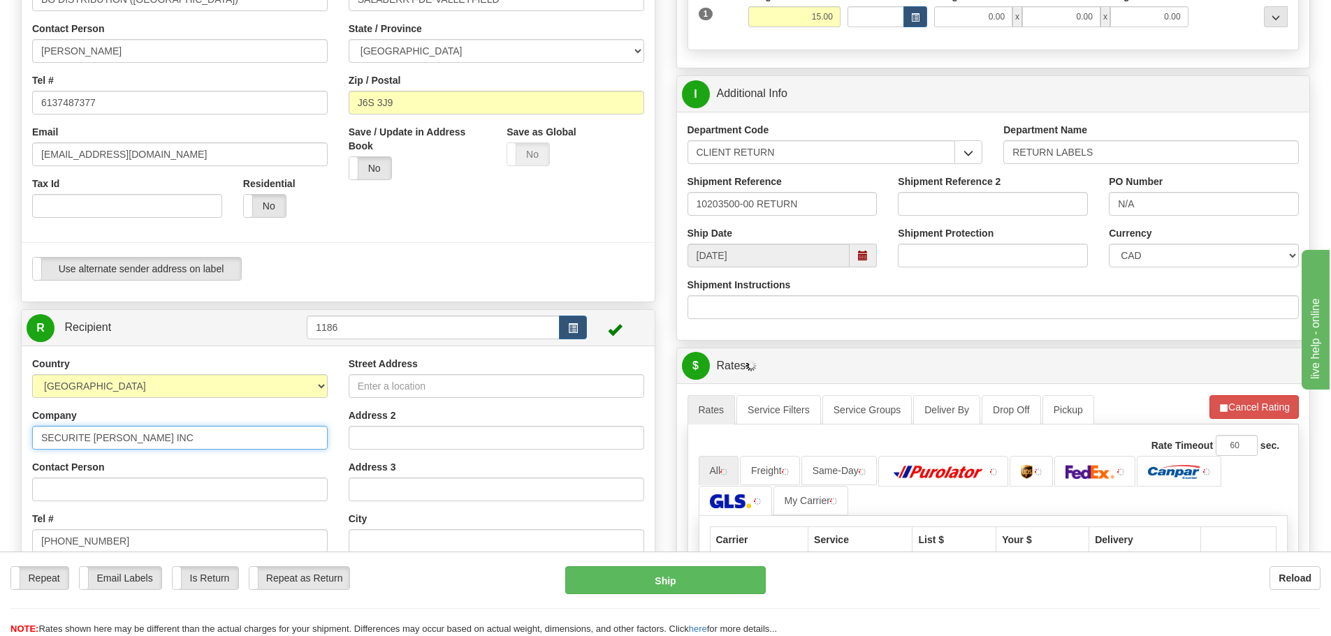
drag, startPoint x: 263, startPoint y: 429, endPoint x: 0, endPoint y: 433, distance: 263.4
click at [0, 433] on div "Toggle navigation Settings Shipping Preferences Fields Preferences New" at bounding box center [665, 315] width 1331 height 1189
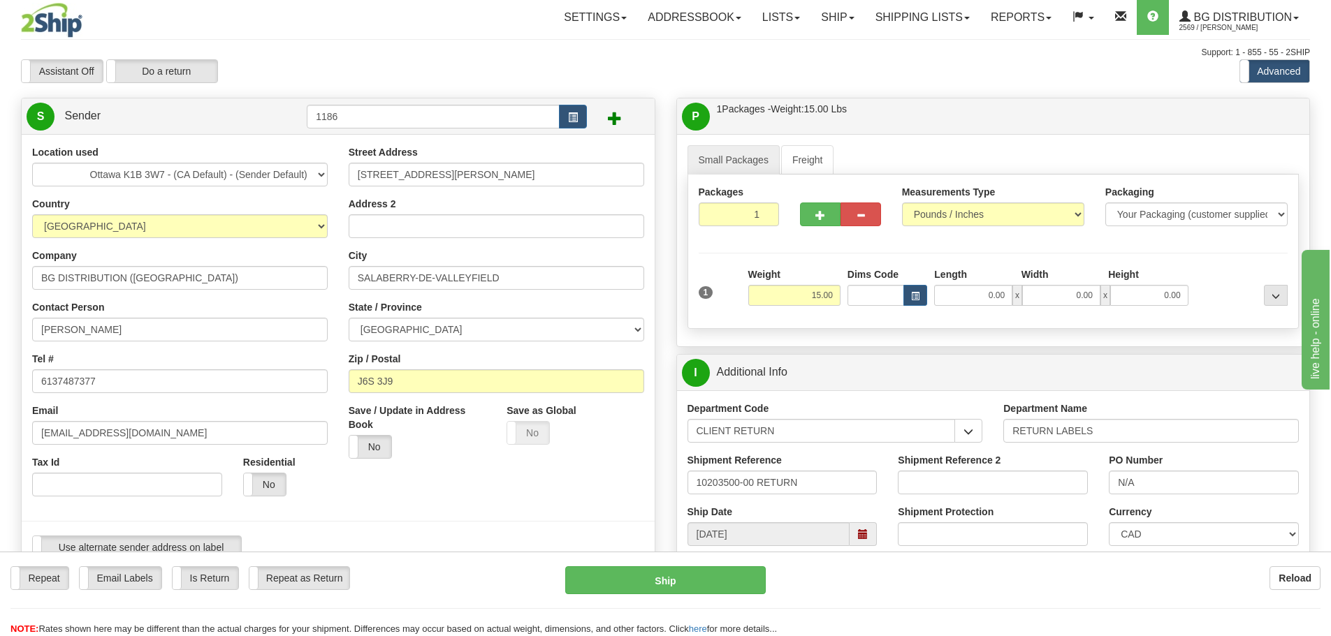
scroll to position [0, 0]
drag, startPoint x: 230, startPoint y: 274, endPoint x: 0, endPoint y: 289, distance: 230.4
click at [0, 289] on div "Toggle navigation Settings Shipping Preferences Fields Preferences New" at bounding box center [665, 603] width 1331 height 1206
paste input "SECURITE SERRURIER CLEMENT INC"
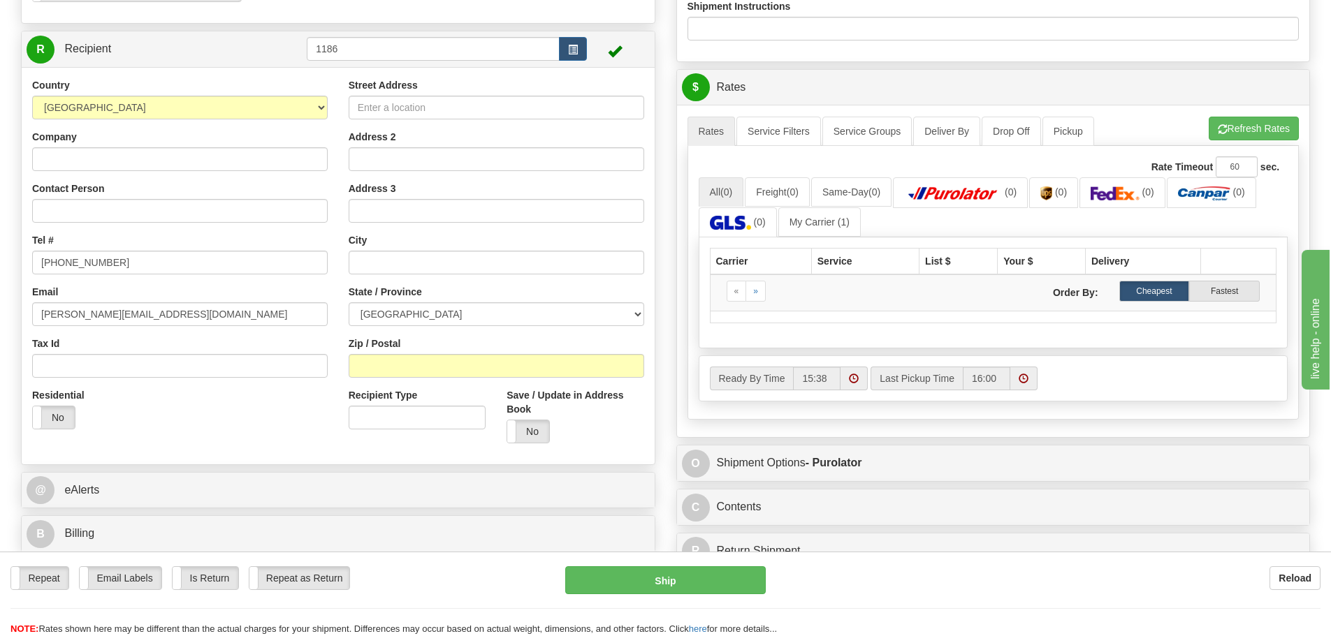
scroll to position [279, 0]
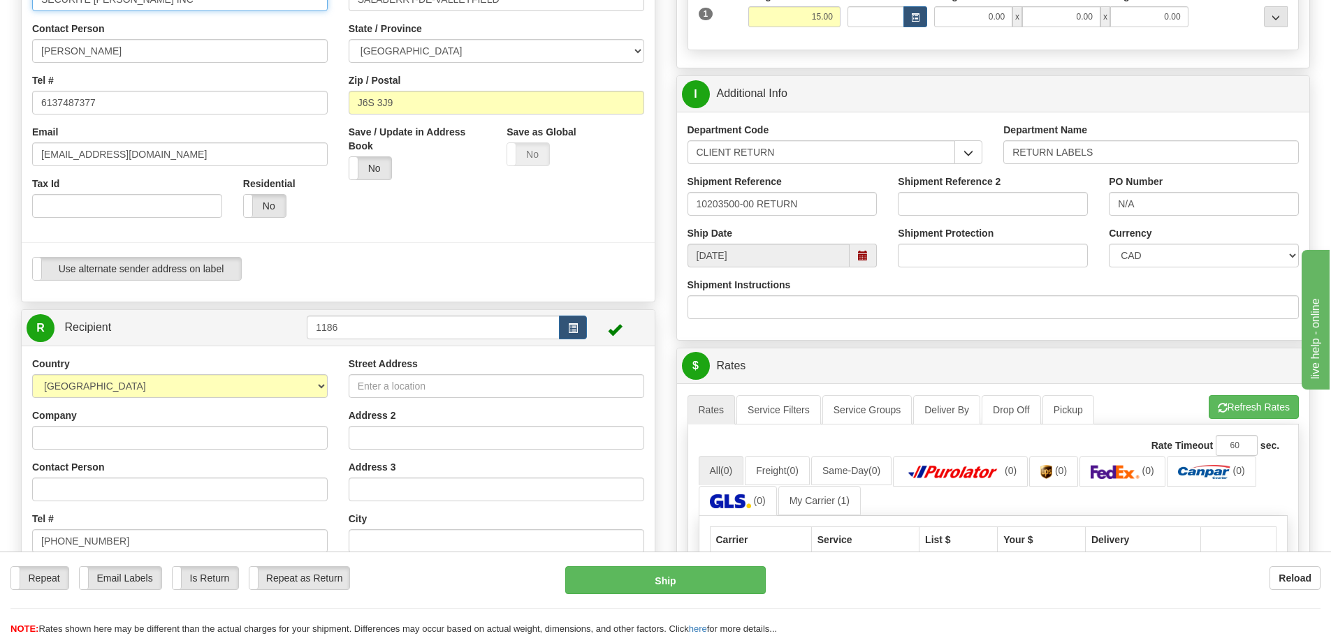
type input "SECURITE SERRURIER CLEMENT INC"
drag, startPoint x: 239, startPoint y: 54, endPoint x: 0, endPoint y: 50, distance: 239.0
click at [0, 50] on div "Toggle navigation Settings Shipping Preferences Fields Preferences New" at bounding box center [665, 324] width 1331 height 1206
type input "SHIPPING"
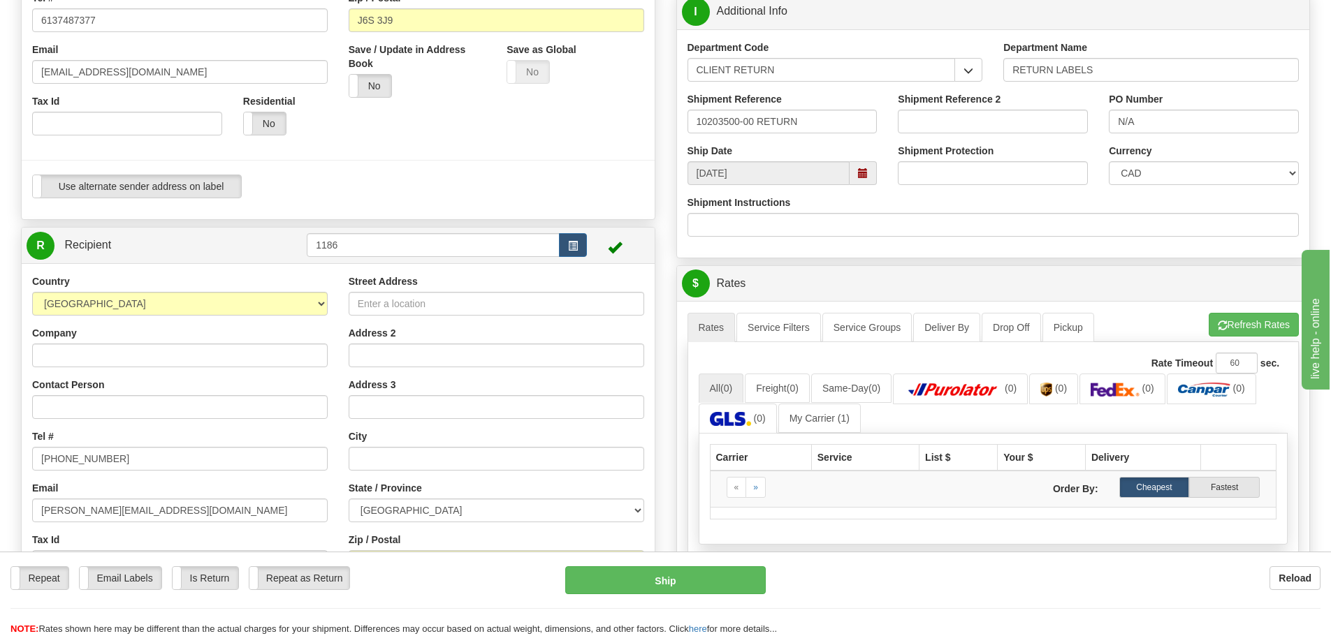
scroll to position [559, 0]
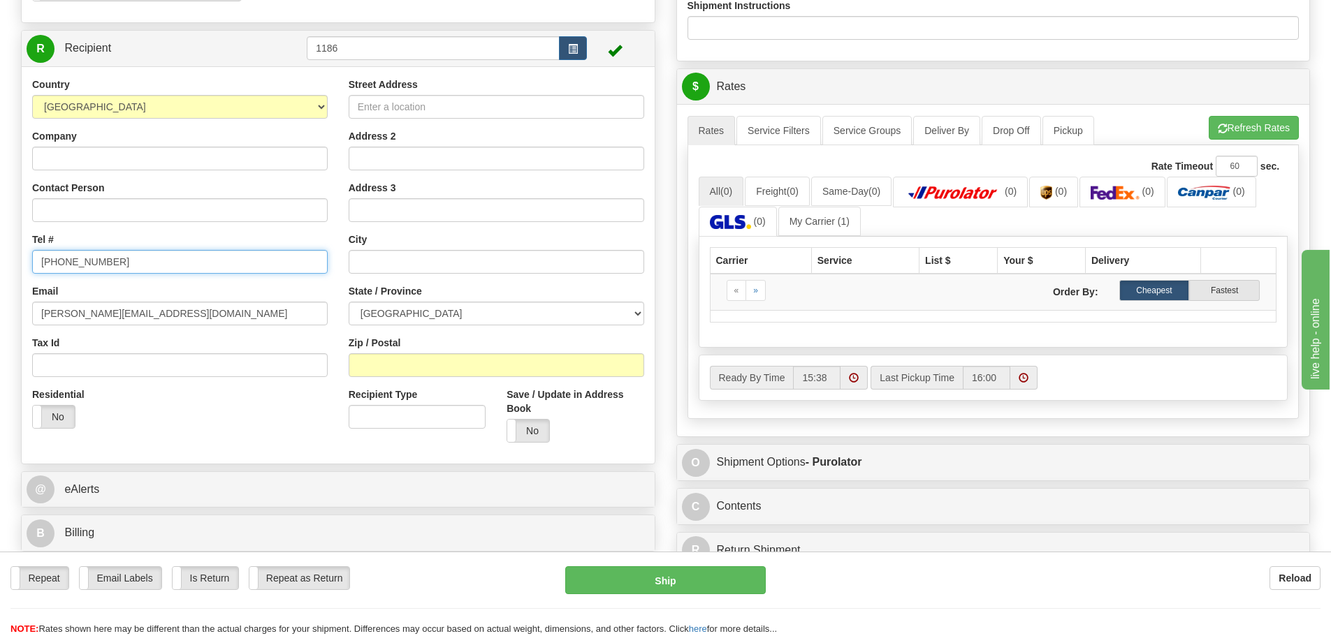
drag, startPoint x: 73, startPoint y: 265, endPoint x: 0, endPoint y: 264, distance: 72.7
click at [0, 265] on div "Toggle navigation Settings Shipping Preferences Fields Preferences New" at bounding box center [665, 44] width 1331 height 1206
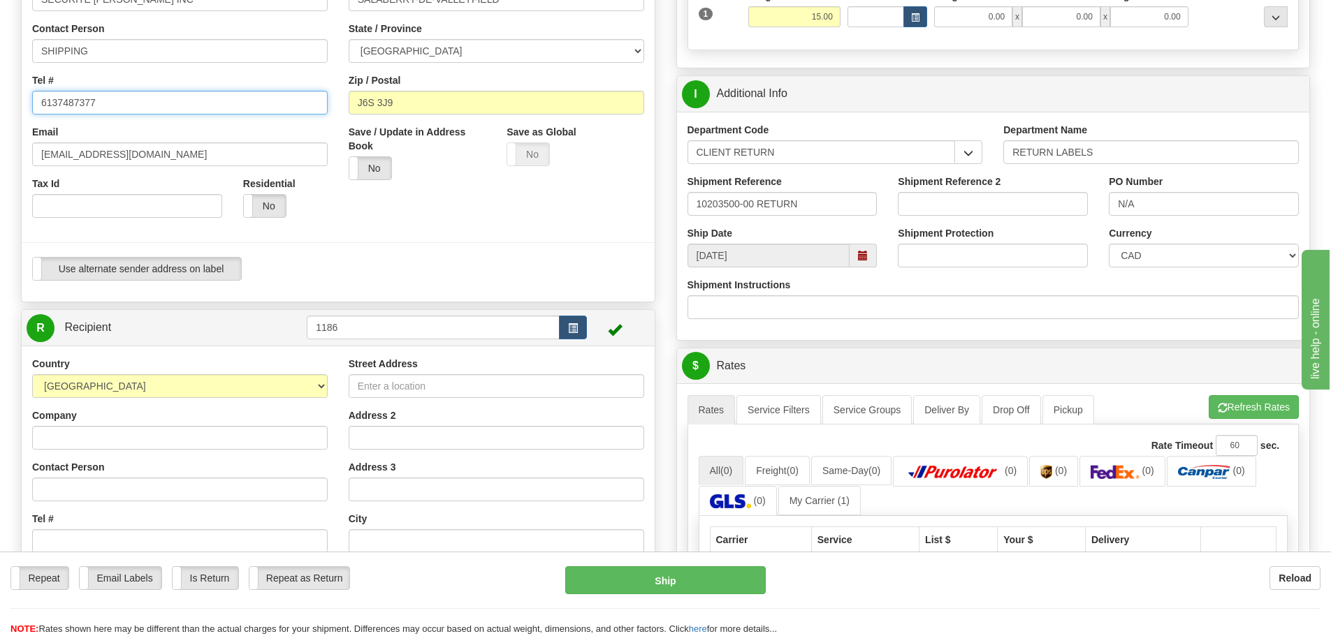
drag, startPoint x: 221, startPoint y: 110, endPoint x: 0, endPoint y: 117, distance: 220.9
click at [0, 116] on div "Toggle navigation Settings Shipping Preferences Fields Preferences New" at bounding box center [665, 324] width 1331 height 1206
paste input "450-373-3075"
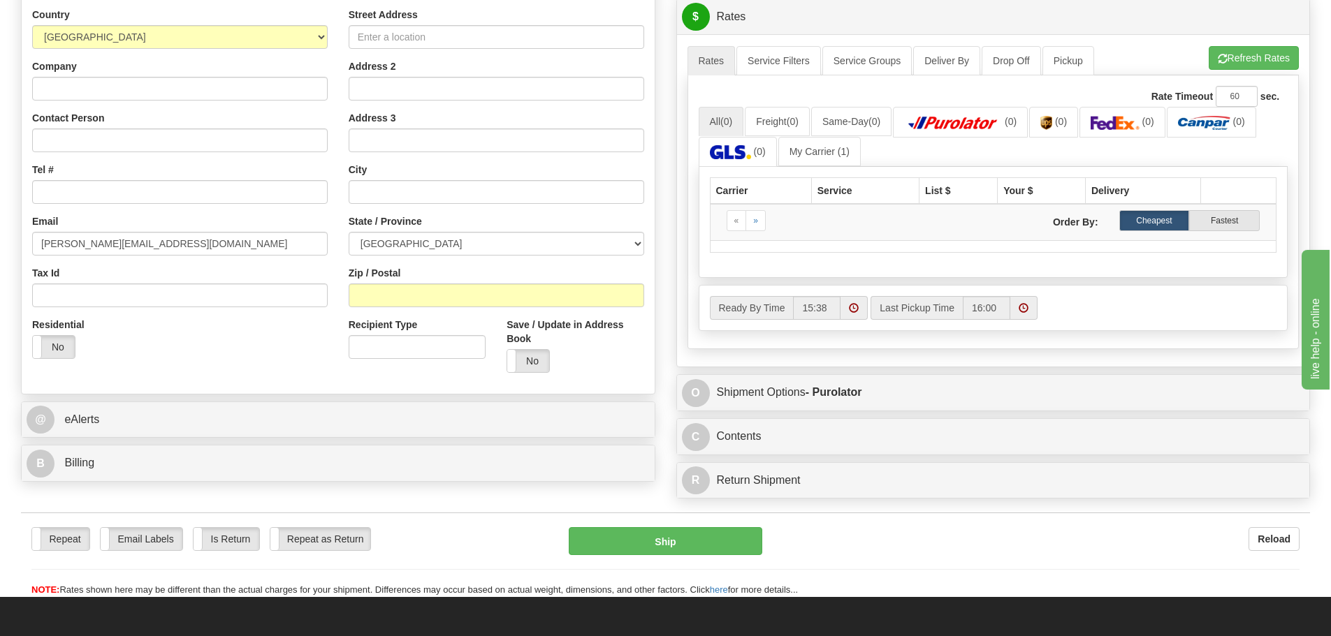
type input "450-373-3075"
drag, startPoint x: 258, startPoint y: 245, endPoint x: 0, endPoint y: 237, distance: 257.9
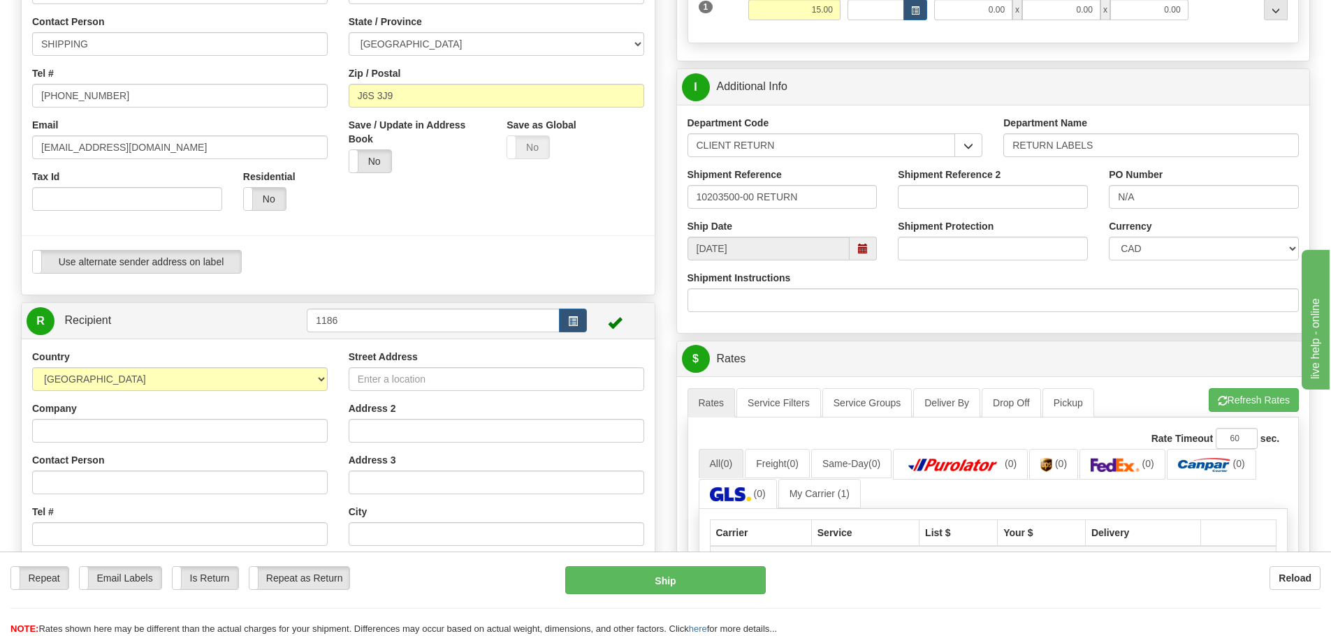
scroll to position [279, 0]
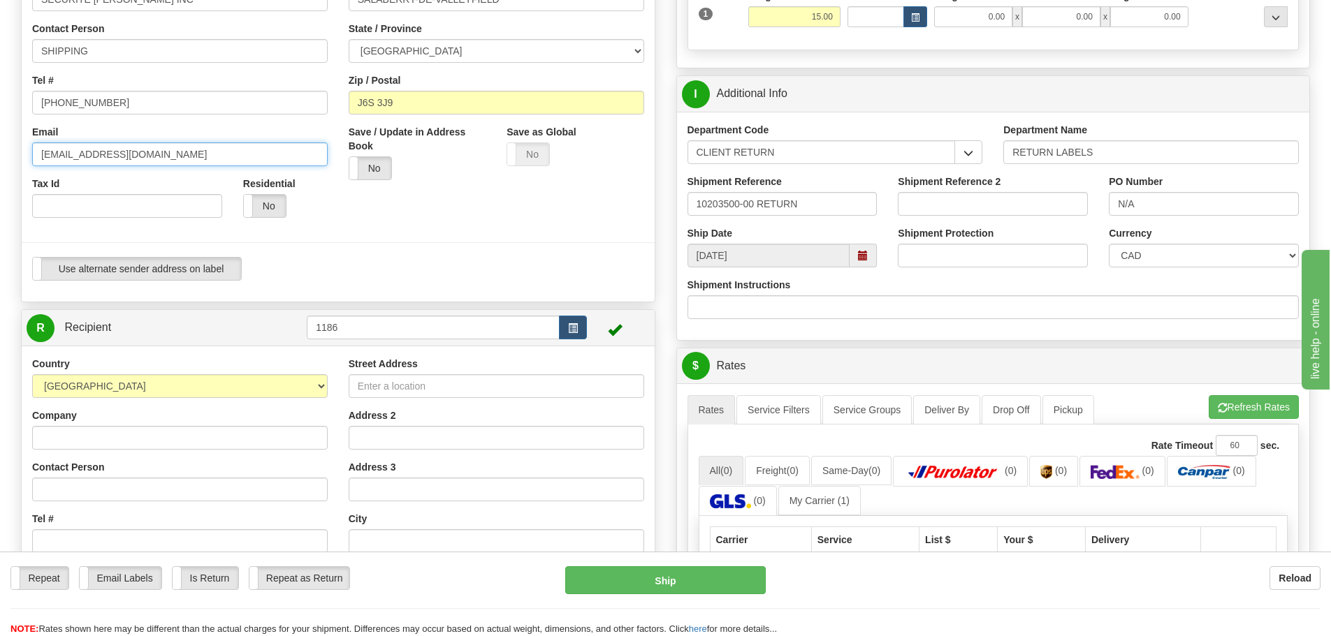
drag, startPoint x: 250, startPoint y: 146, endPoint x: 0, endPoint y: 177, distance: 252.0
click at [0, 177] on div "Toggle navigation Settings Shipping Preferences Fields Preferences New" at bounding box center [665, 324] width 1331 height 1206
paste input "carmen@serrurierclement.com"
type input "carmen@serrurierclement.com"
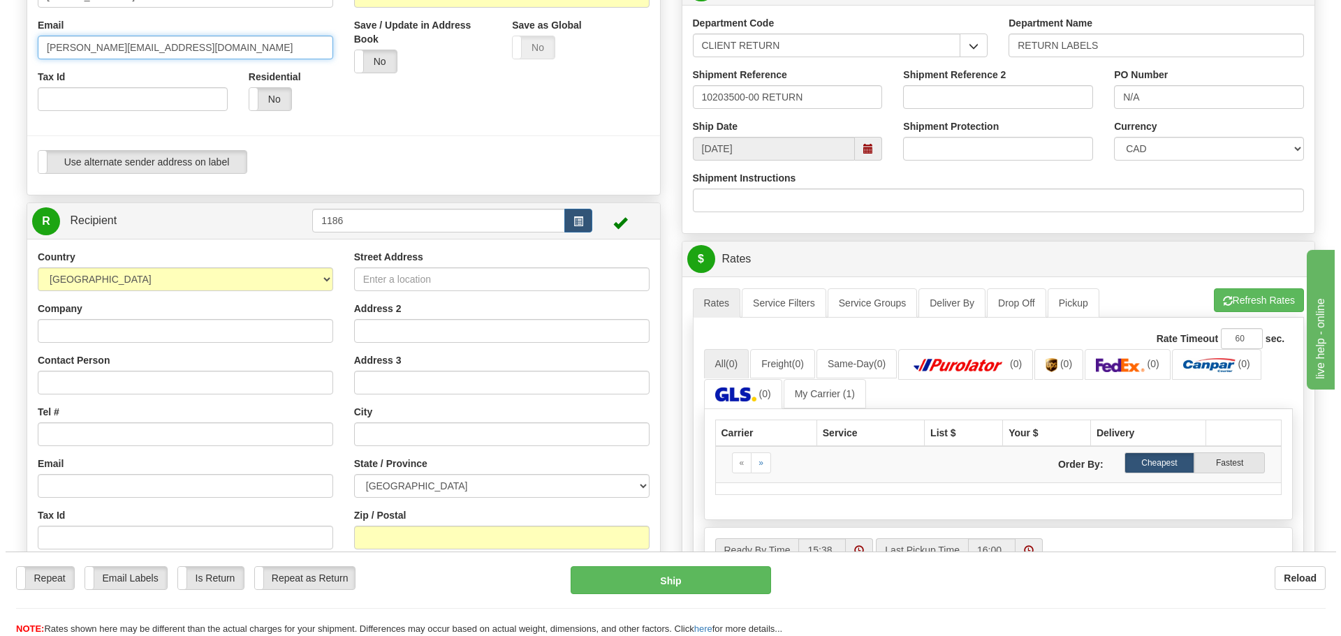
scroll to position [419, 0]
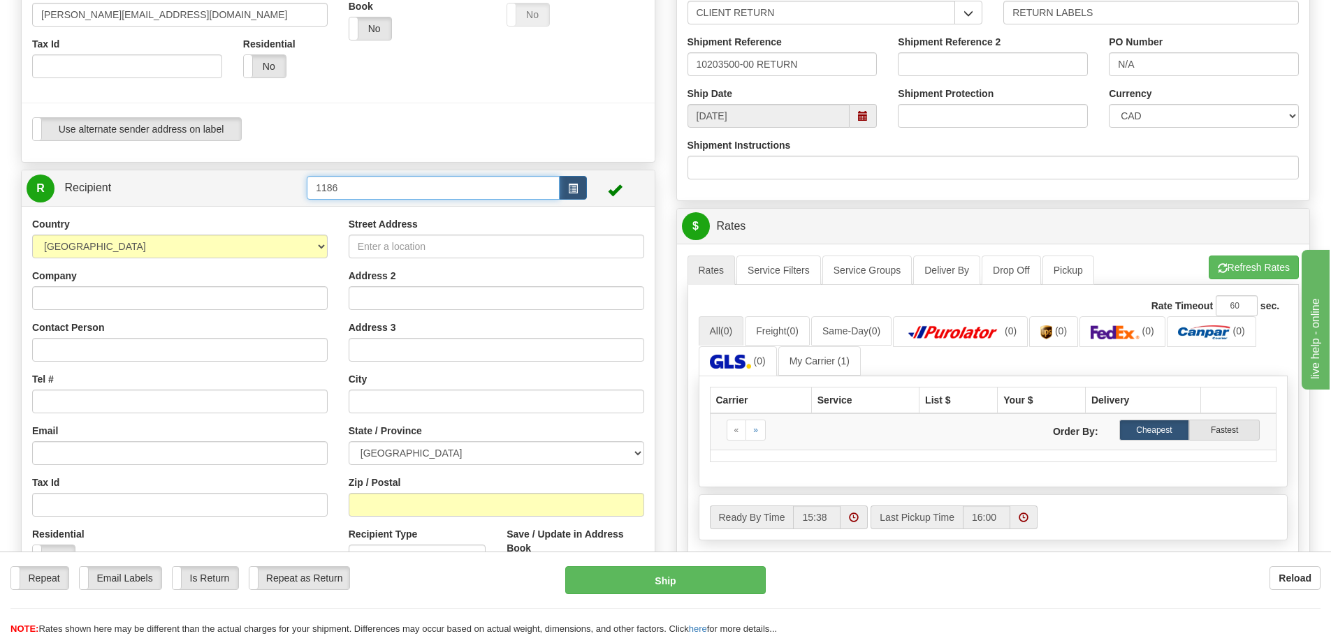
drag, startPoint x: 384, startPoint y: 191, endPoint x: 41, endPoint y: 175, distance: 343.5
click at [41, 175] on tr "R Recipient 1186" at bounding box center [338, 188] width 623 height 29
click at [583, 182] on button "button" at bounding box center [573, 188] width 28 height 24
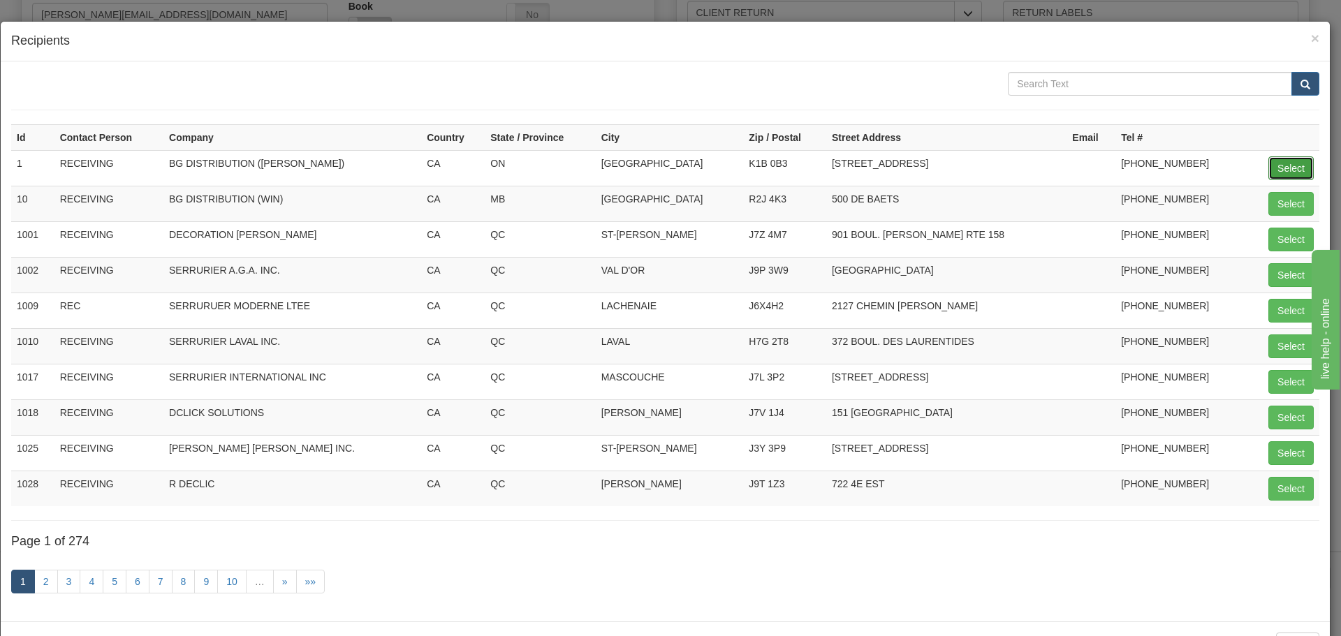
click at [1270, 166] on button "Select" at bounding box center [1291, 169] width 45 height 24
type input "1"
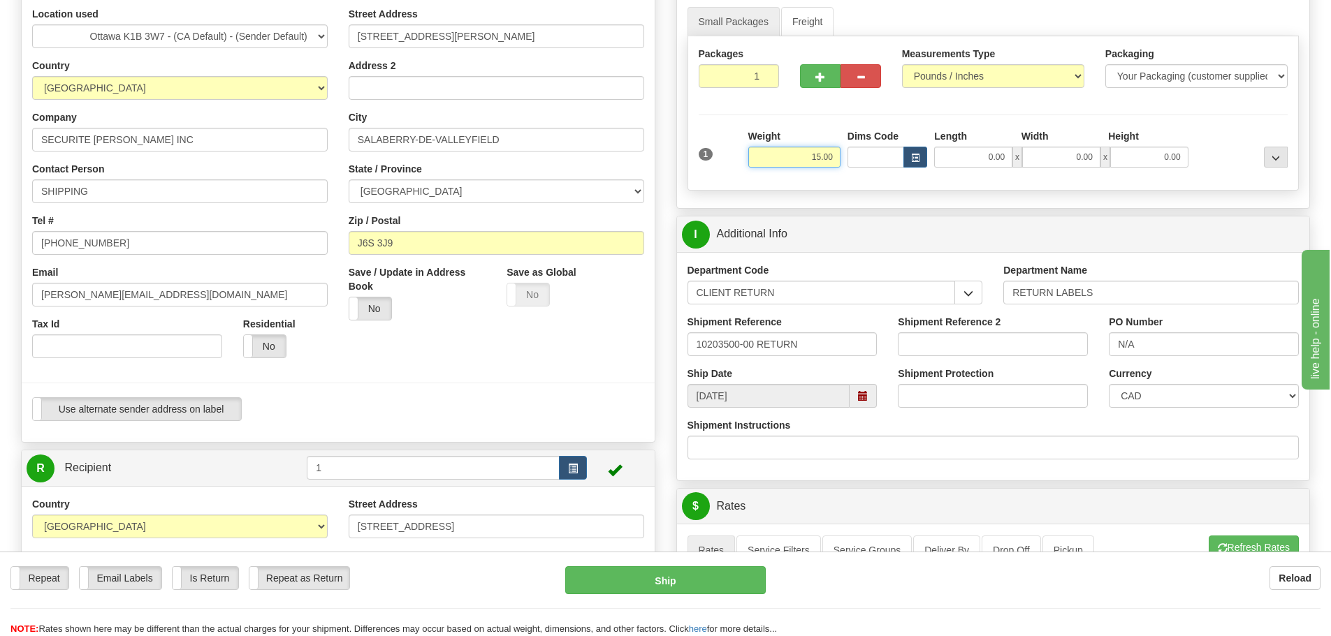
scroll to position [0, 0]
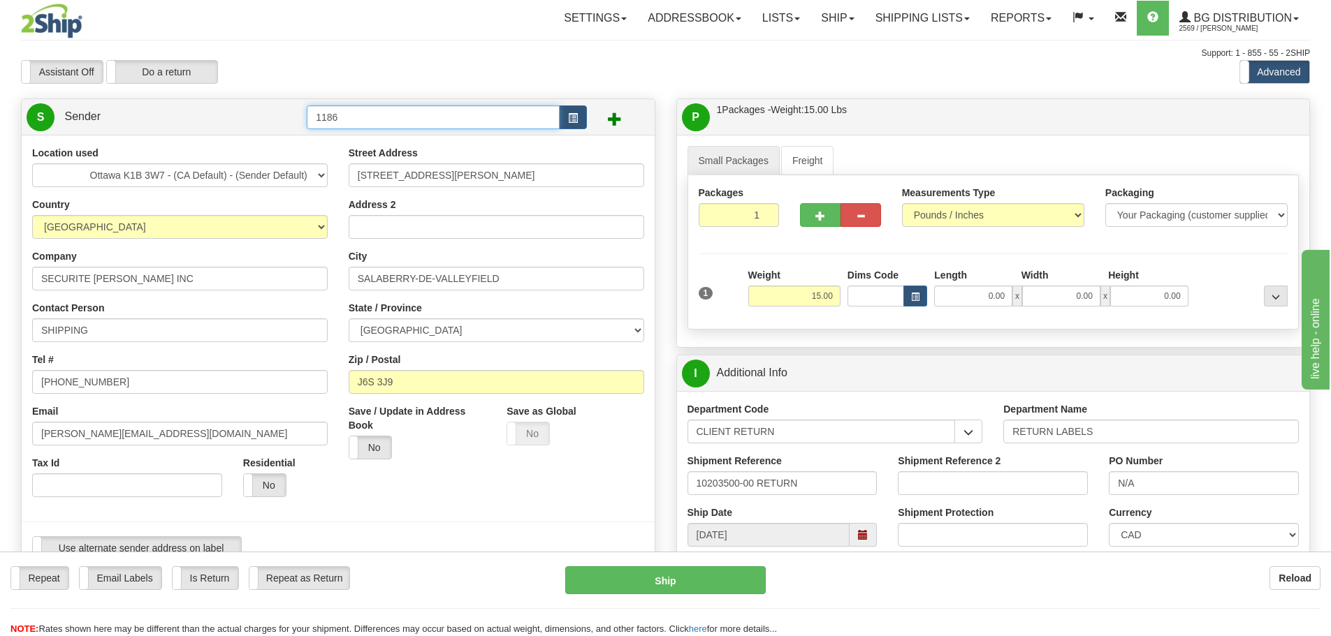
drag, startPoint x: 461, startPoint y: 121, endPoint x: 0, endPoint y: 122, distance: 461.1
click at [445, 68] on div "Assistant On Assistant Off Do a return Do a return" at bounding box center [283, 72] width 546 height 24
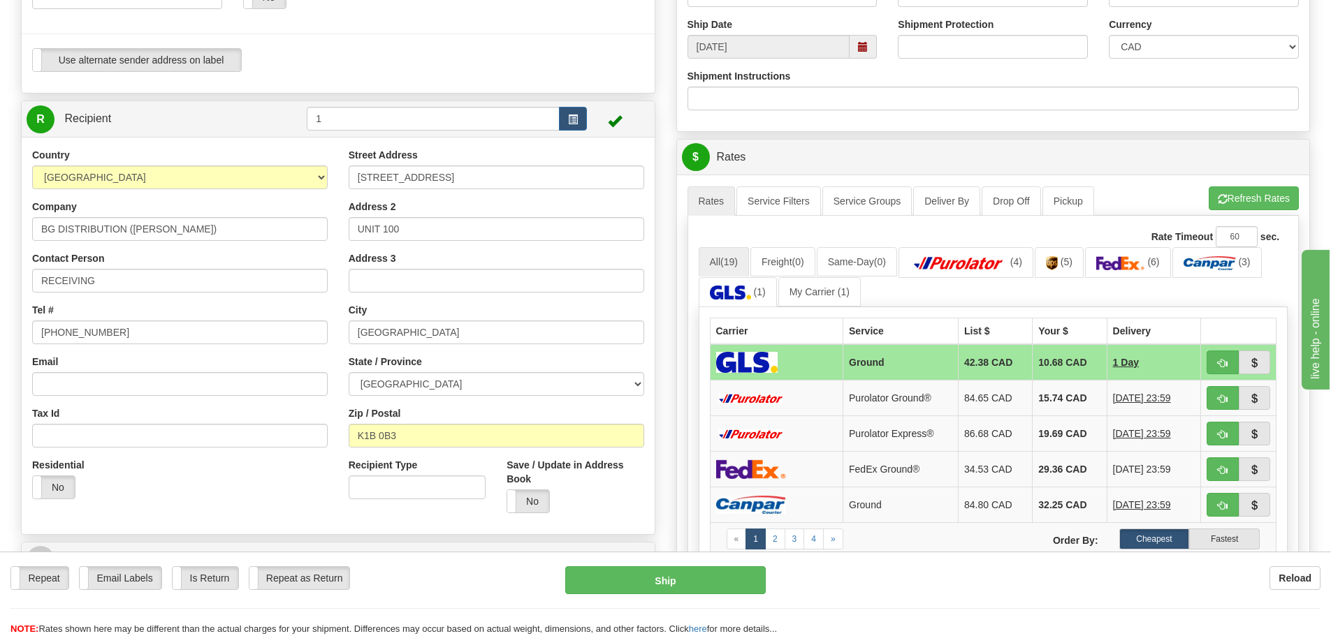
scroll to position [489, 0]
click at [1004, 253] on link "(4)" at bounding box center [966, 262] width 135 height 30
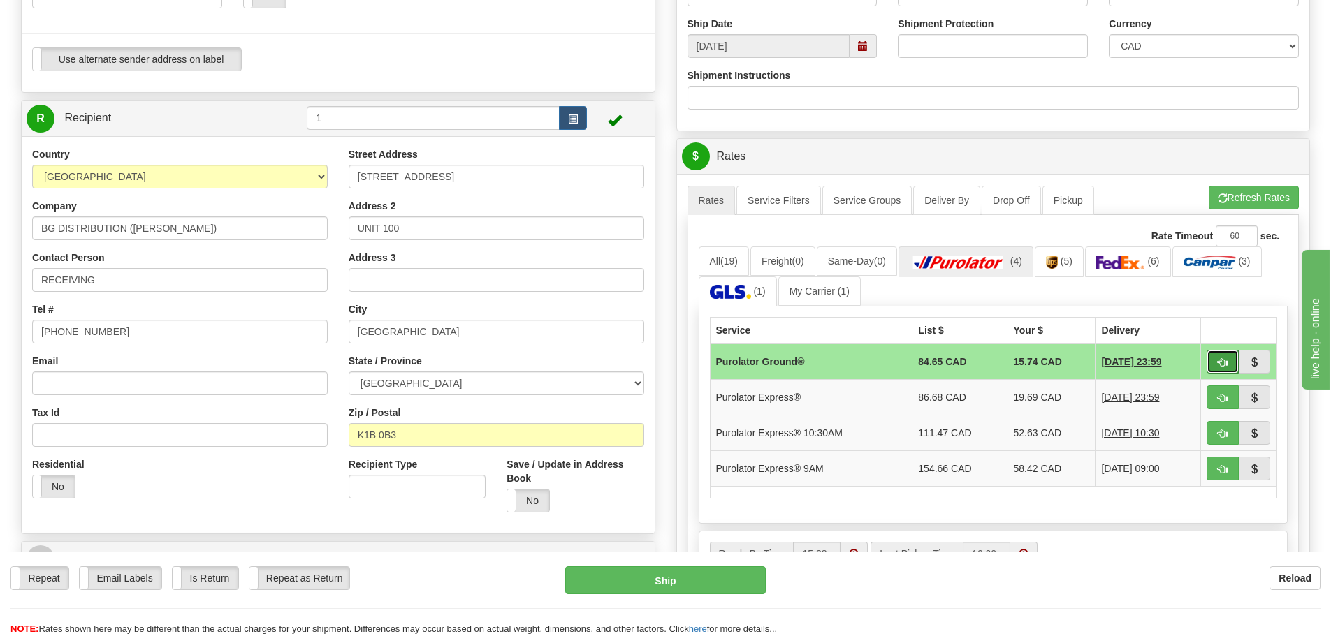
click at [1211, 362] on button "button" at bounding box center [1223, 362] width 32 height 24
type input "260"
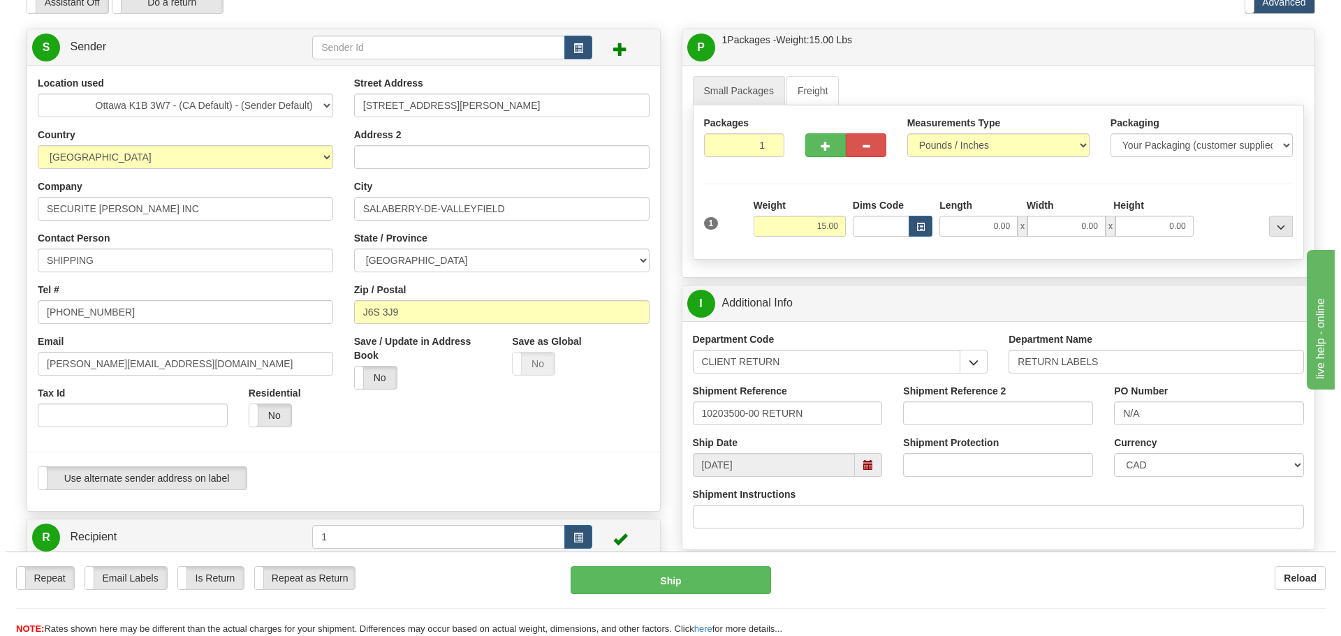
scroll to position [140, 0]
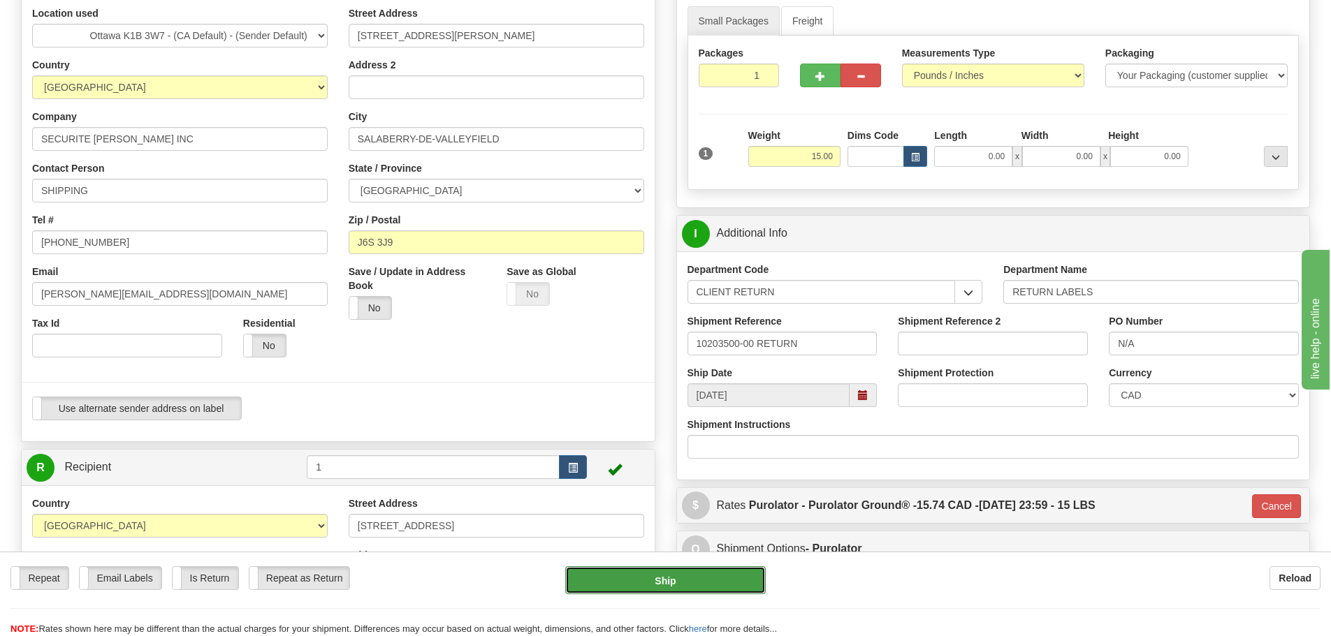
click at [733, 592] on button "Ship" at bounding box center [665, 581] width 201 height 28
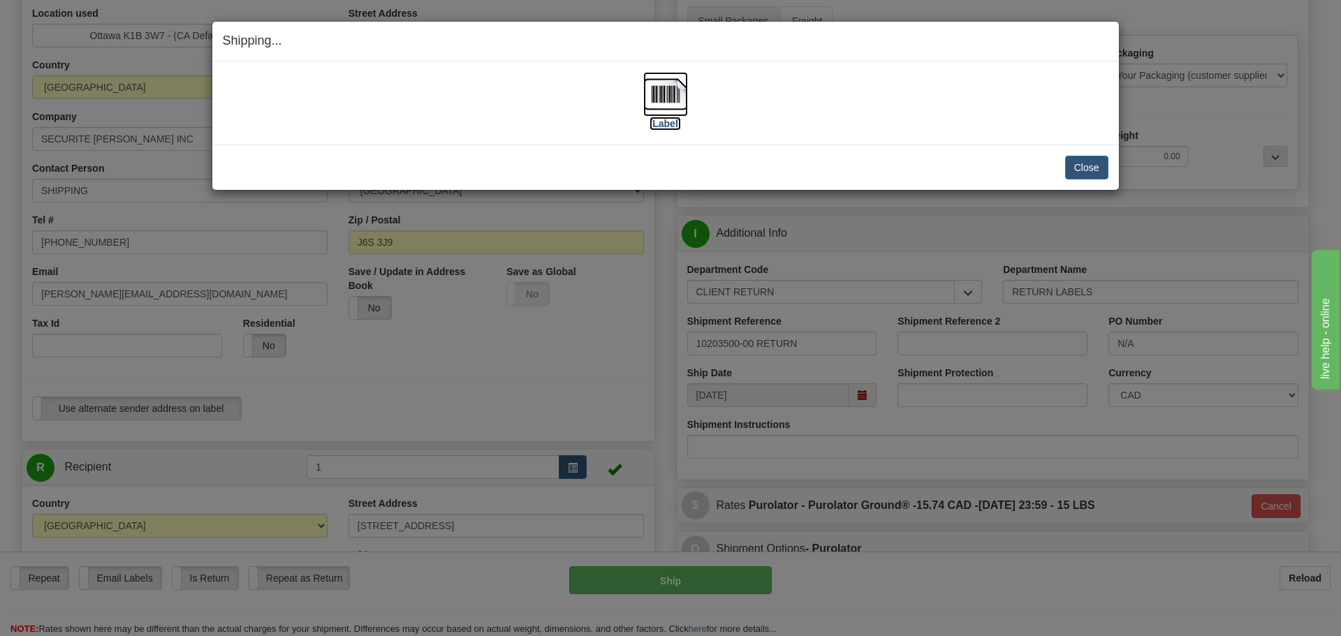
click at [663, 117] on label "[Label]" at bounding box center [666, 124] width 32 height 14
click at [1082, 166] on button "Close" at bounding box center [1086, 168] width 43 height 24
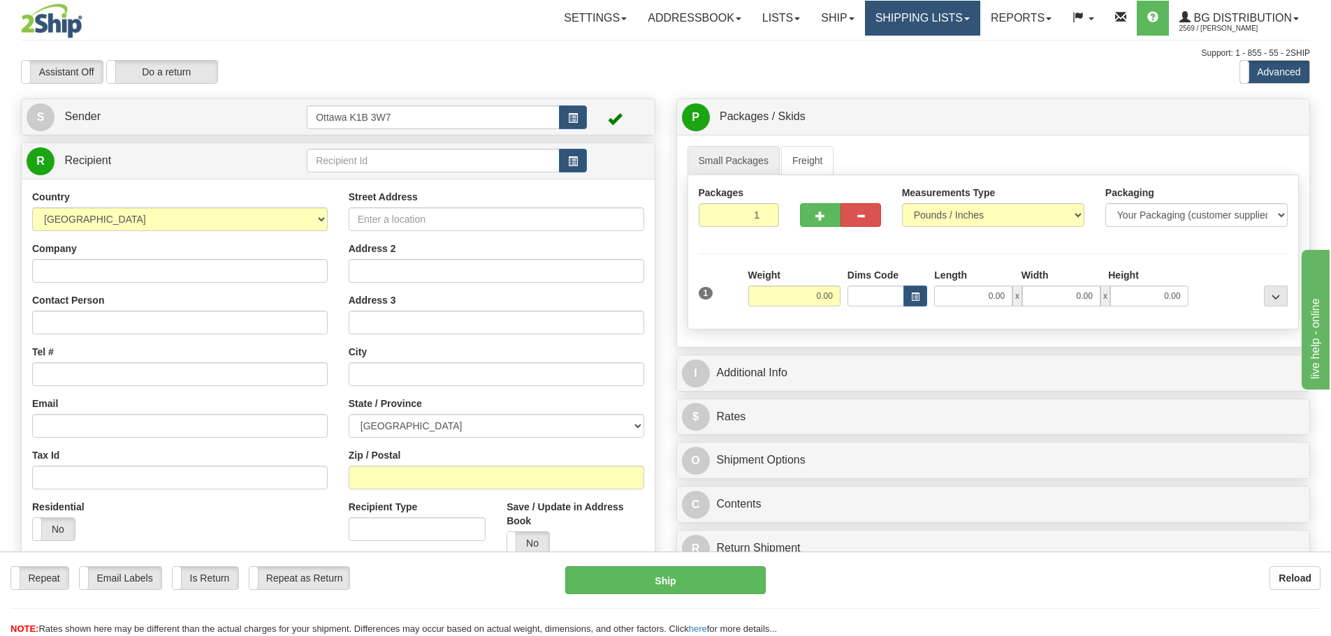
click at [894, 15] on link "Shipping lists" at bounding box center [922, 18] width 115 height 35
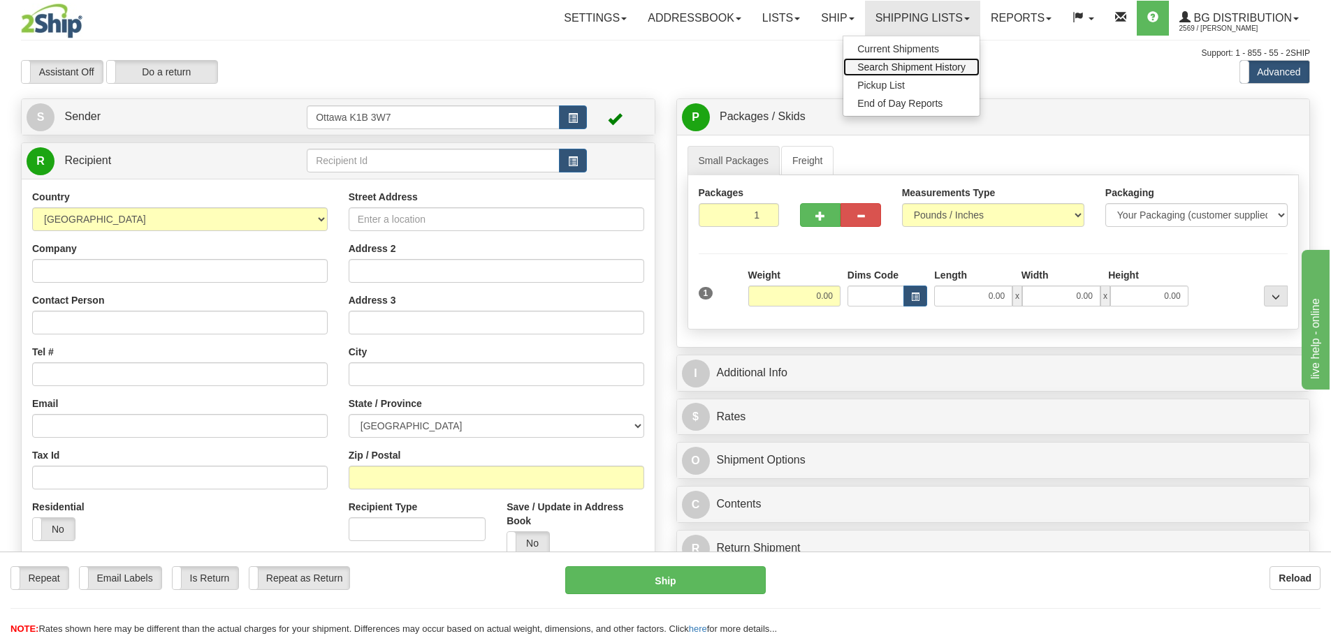
click at [887, 68] on span "Search Shipment History" at bounding box center [911, 66] width 108 height 11
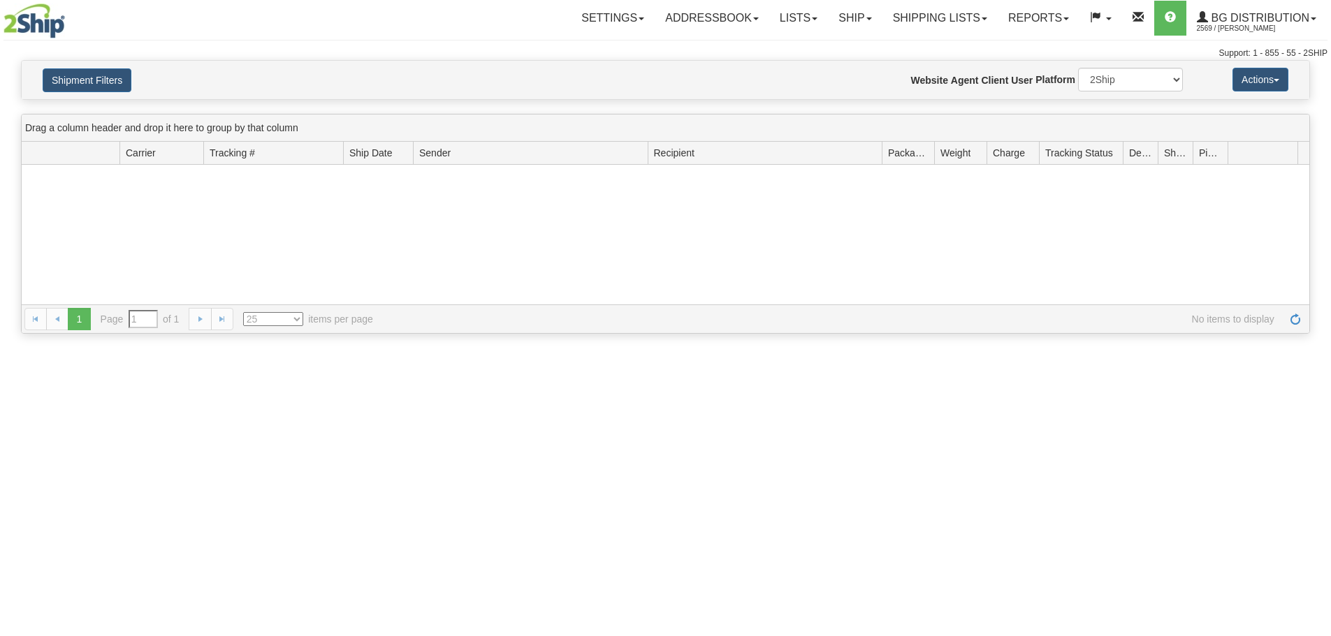
type input "From [DATE] To [DATE]"
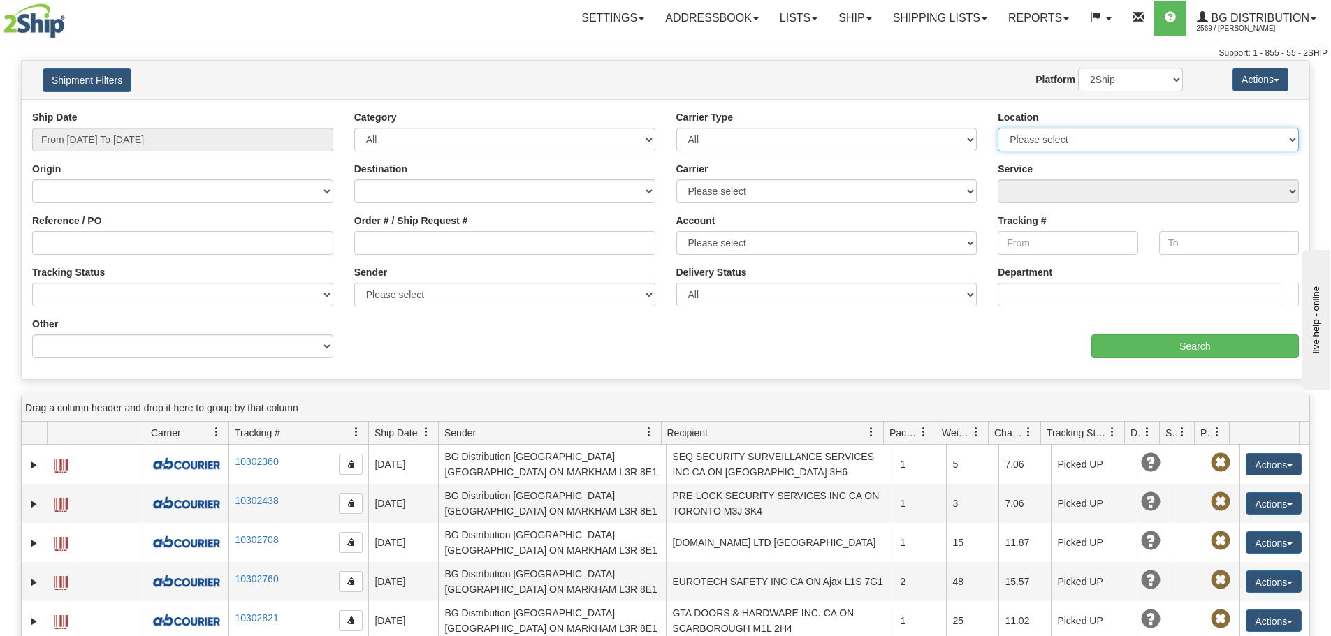
click at [1070, 147] on select "Please select Ottawa K1B 3W7 Montreal Quebec City Winnipeg Toronto" at bounding box center [1148, 140] width 301 height 24
select select "5436"
click at [998, 128] on select "Please select Ottawa K1B 3W7 Montreal Quebec City Winnipeg Toronto" at bounding box center [1148, 140] width 301 height 24
type input "[DATE]"
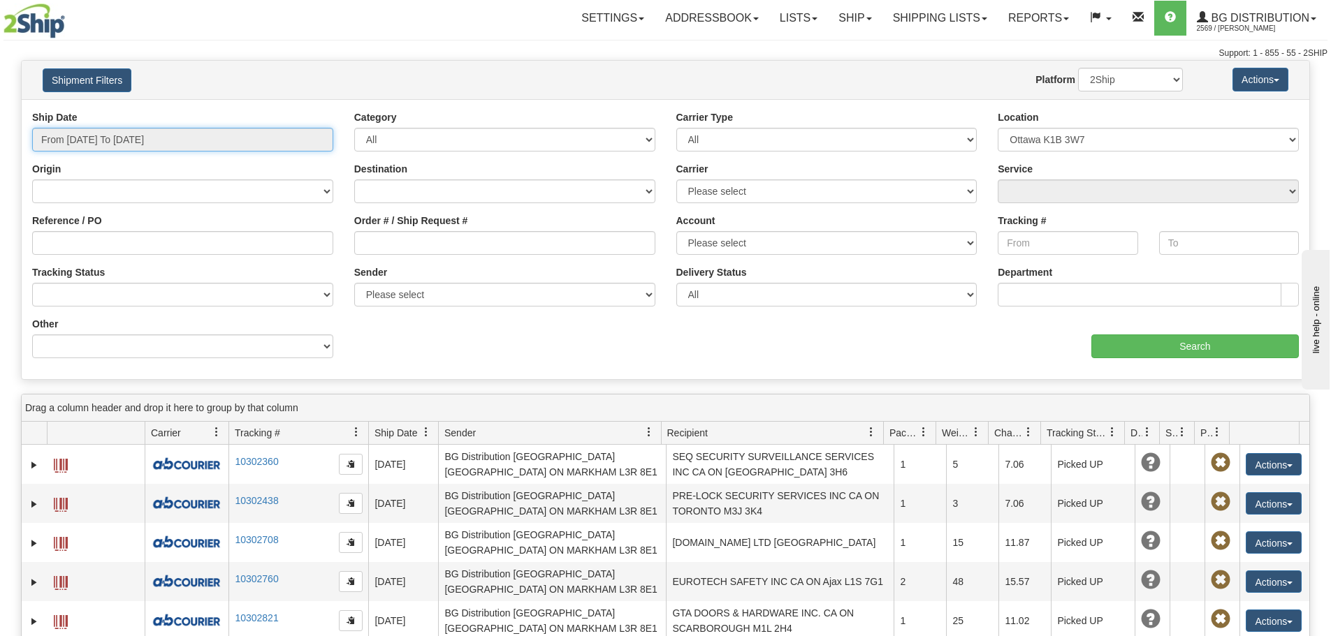
click at [250, 138] on input "From 09/02/2025 To 09/03/2025" at bounding box center [182, 140] width 301 height 24
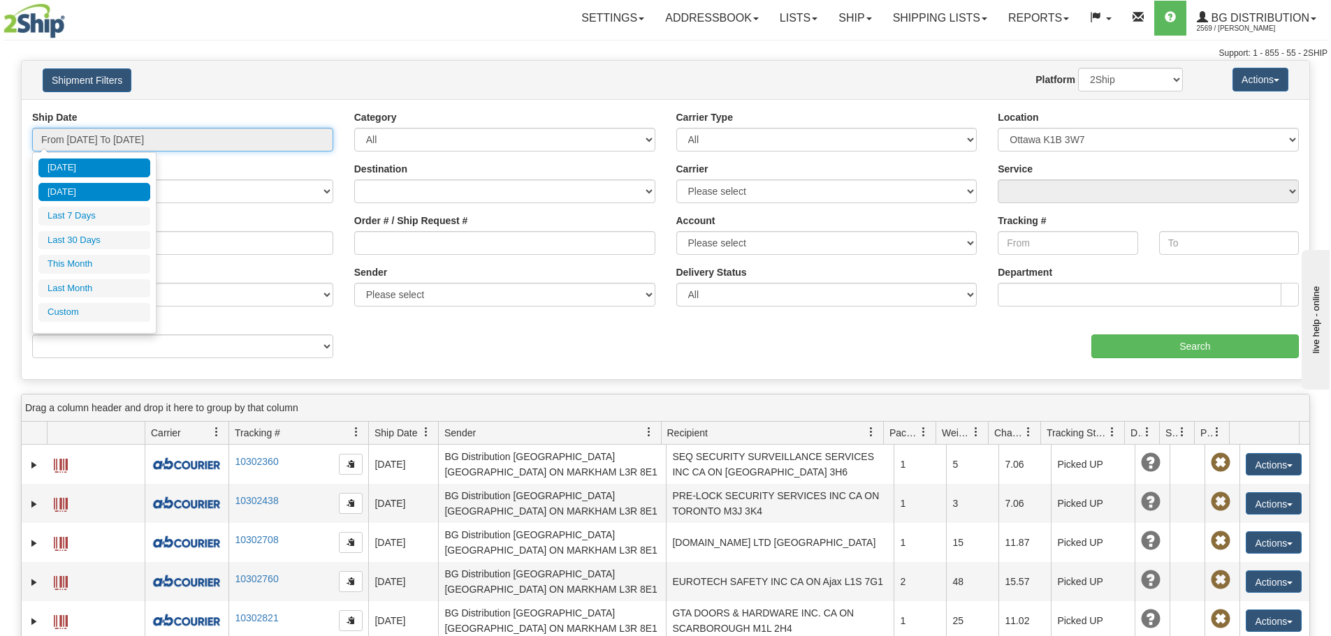
type input "09/02/2025"
type input "[DATE]"
type input "09/01/2025"
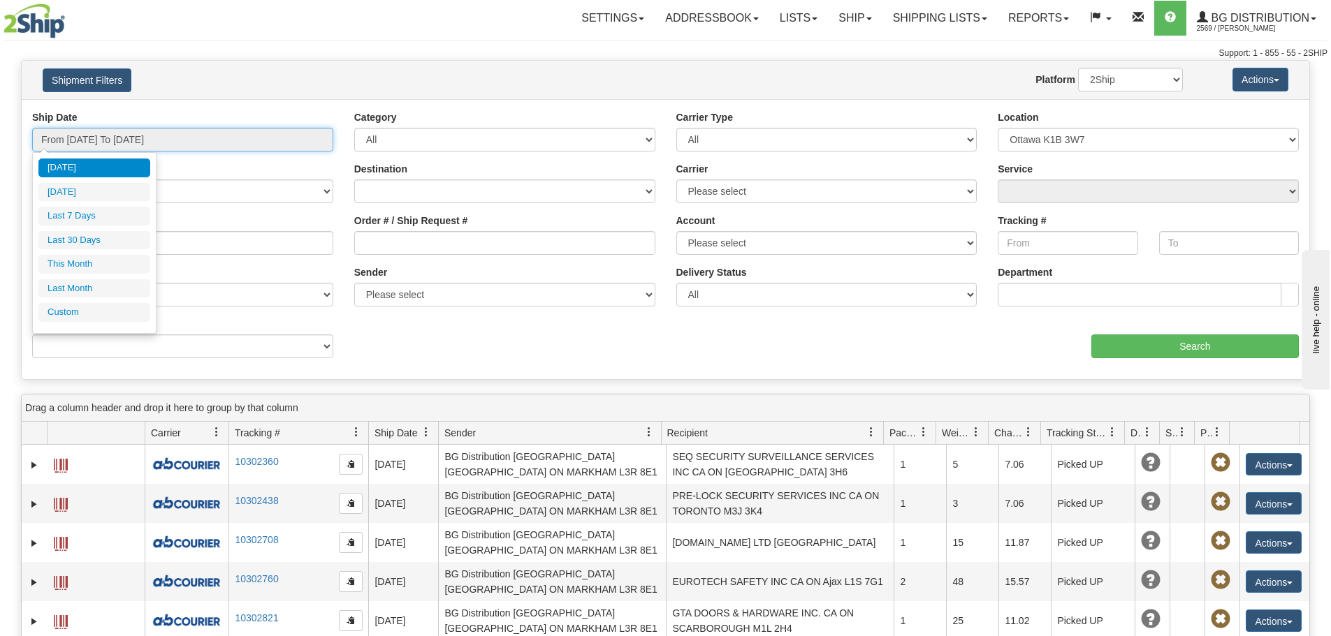
type input "09/30/2025"
type input "08/01/2025"
type input "08/31/2025"
type input "[DATE]"
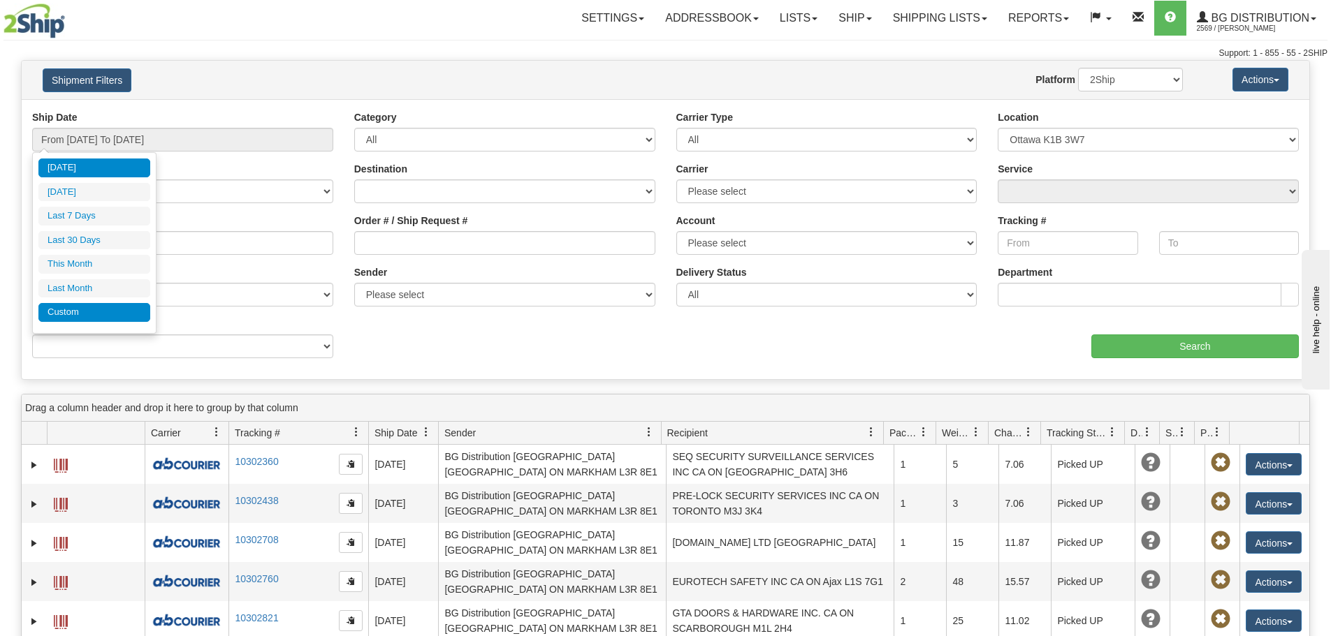
click at [80, 313] on li "Custom" at bounding box center [94, 312] width 112 height 19
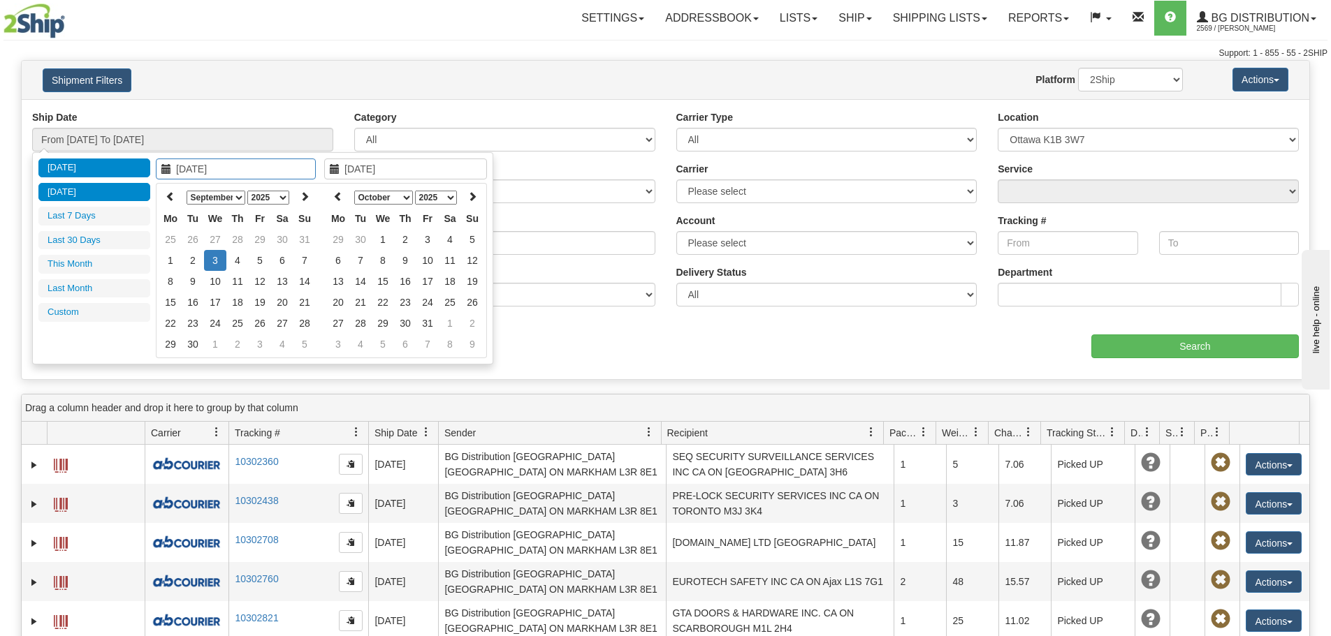
type input "09/02/2025"
type input "[DATE]"
click at [170, 201] on icon at bounding box center [171, 196] width 10 height 10
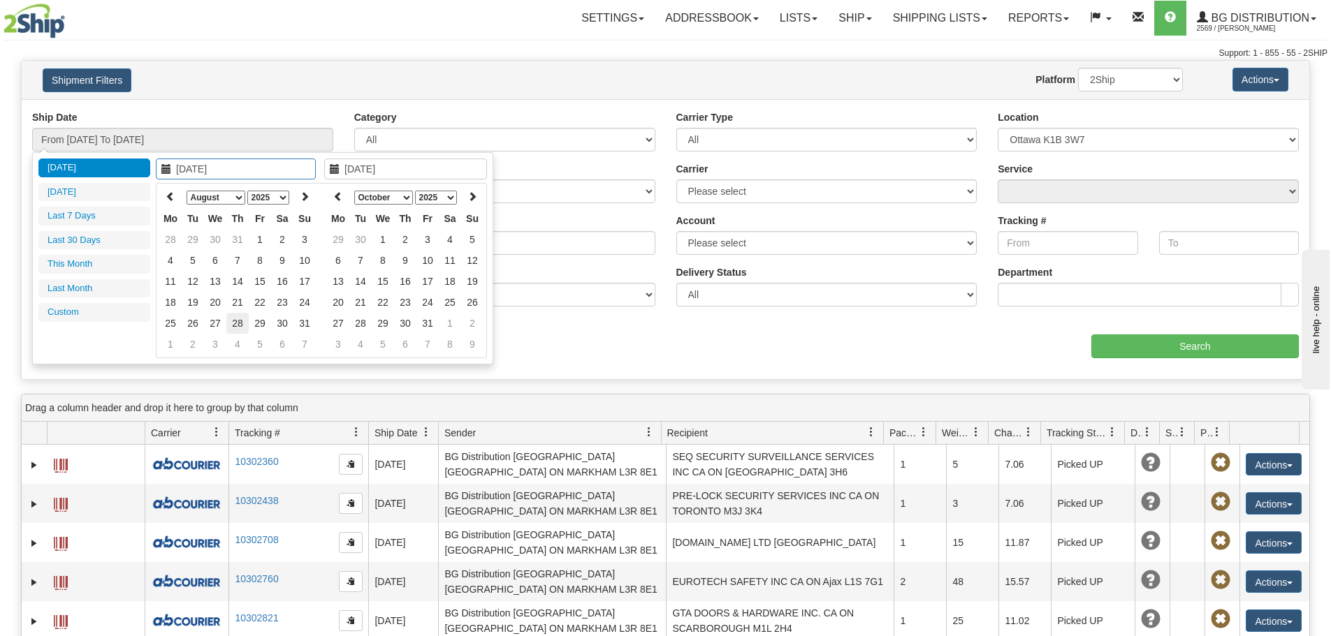
type input "08/28/2025"
click at [243, 320] on td "28" at bounding box center [237, 323] width 22 height 21
click at [343, 195] on th at bounding box center [338, 198] width 22 height 22
type input "08/28/2025"
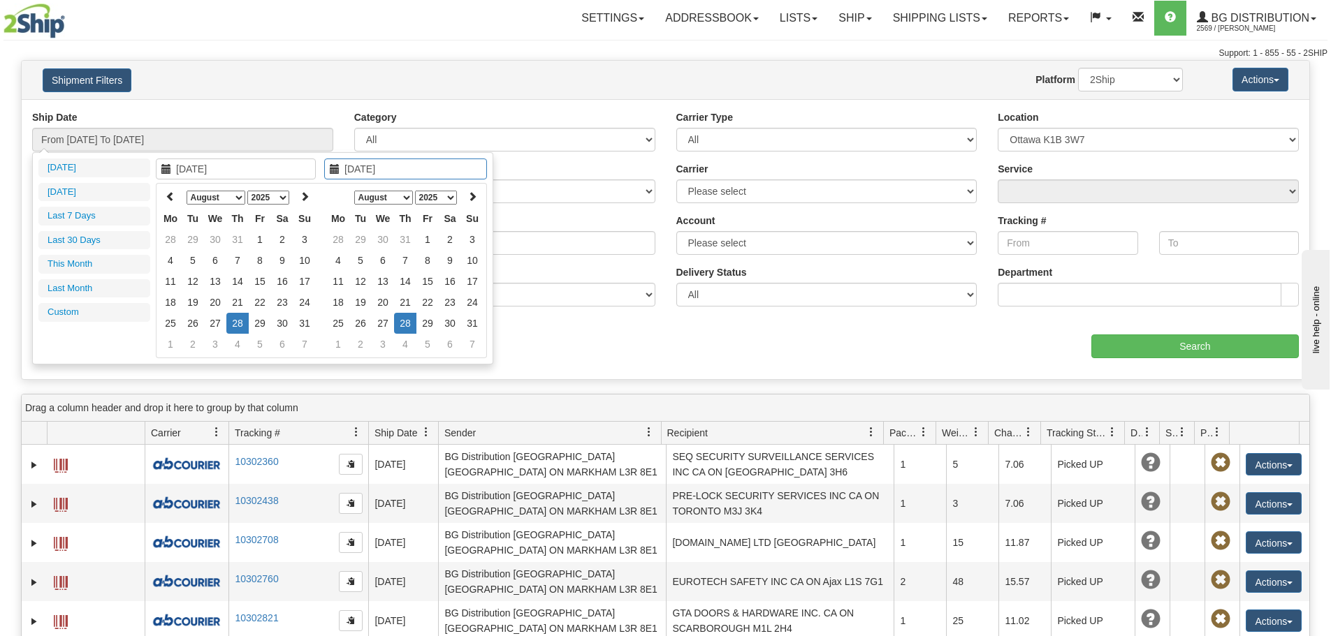
click at [399, 319] on td "28" at bounding box center [405, 323] width 22 height 21
type input "From 08/28/2025 To 08/28/2025"
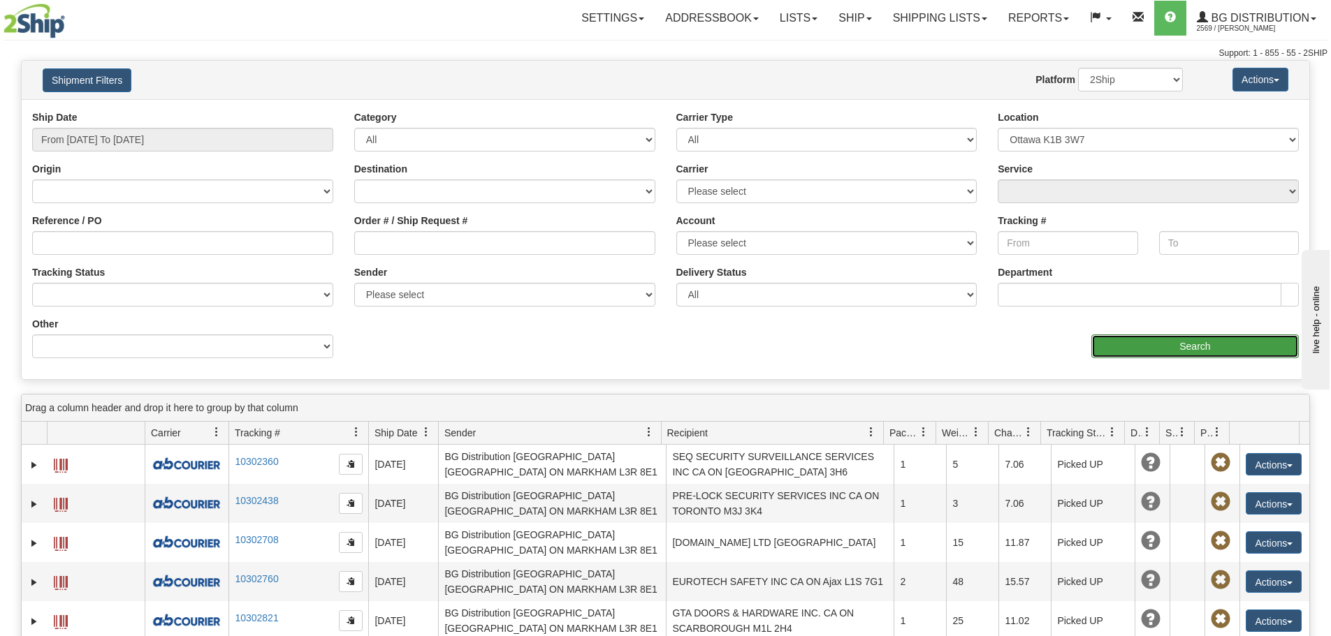
click at [1155, 343] on input "Search" at bounding box center [1195, 347] width 208 height 24
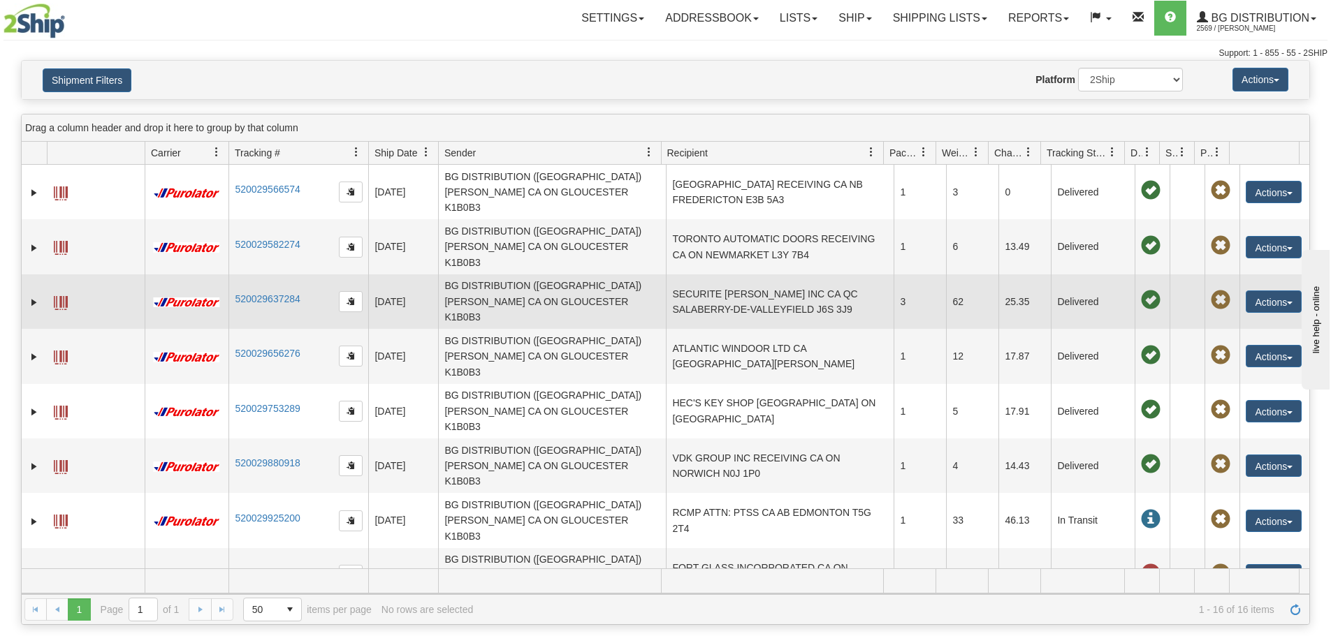
click at [828, 275] on td "SECURITE SERRURIER CLEMENT INC CA QC SALABERRY-DE-VALLEYFIELD J6S 3J9" at bounding box center [780, 302] width 228 height 54
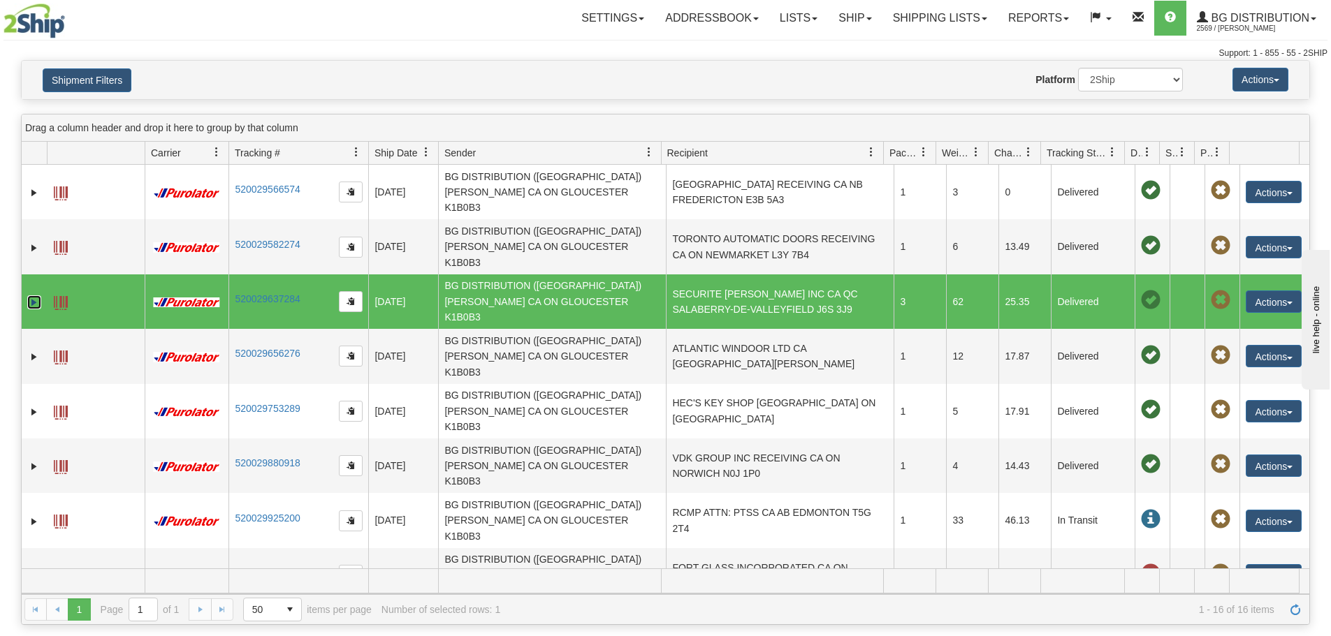
click at [32, 296] on link "Expand" at bounding box center [34, 303] width 14 height 14
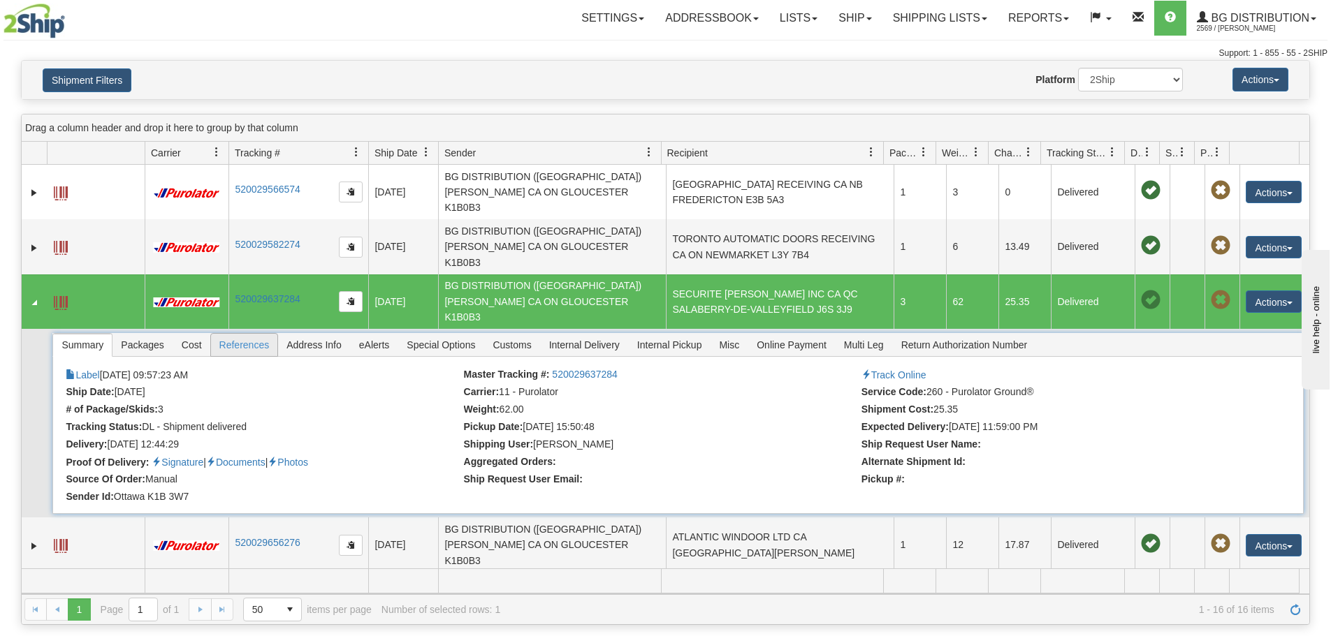
click at [241, 334] on span "References" at bounding box center [244, 345] width 67 height 22
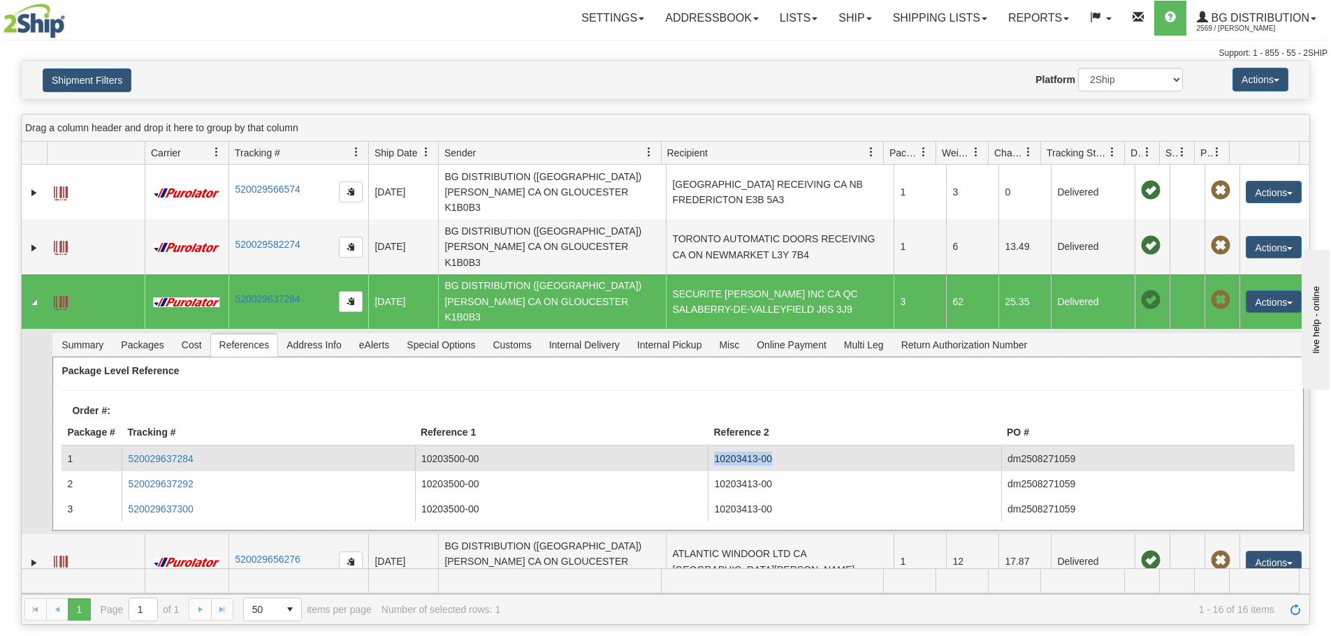
drag, startPoint x: 710, startPoint y: 412, endPoint x: 776, endPoint y: 414, distance: 65.7
click at [776, 446] on td "10203413-00" at bounding box center [854, 458] width 293 height 25
copy td "10203413-00"
drag, startPoint x: 478, startPoint y: 411, endPoint x: 418, endPoint y: 410, distance: 60.1
click at [418, 446] on td "10203500-00" at bounding box center [561, 458] width 293 height 25
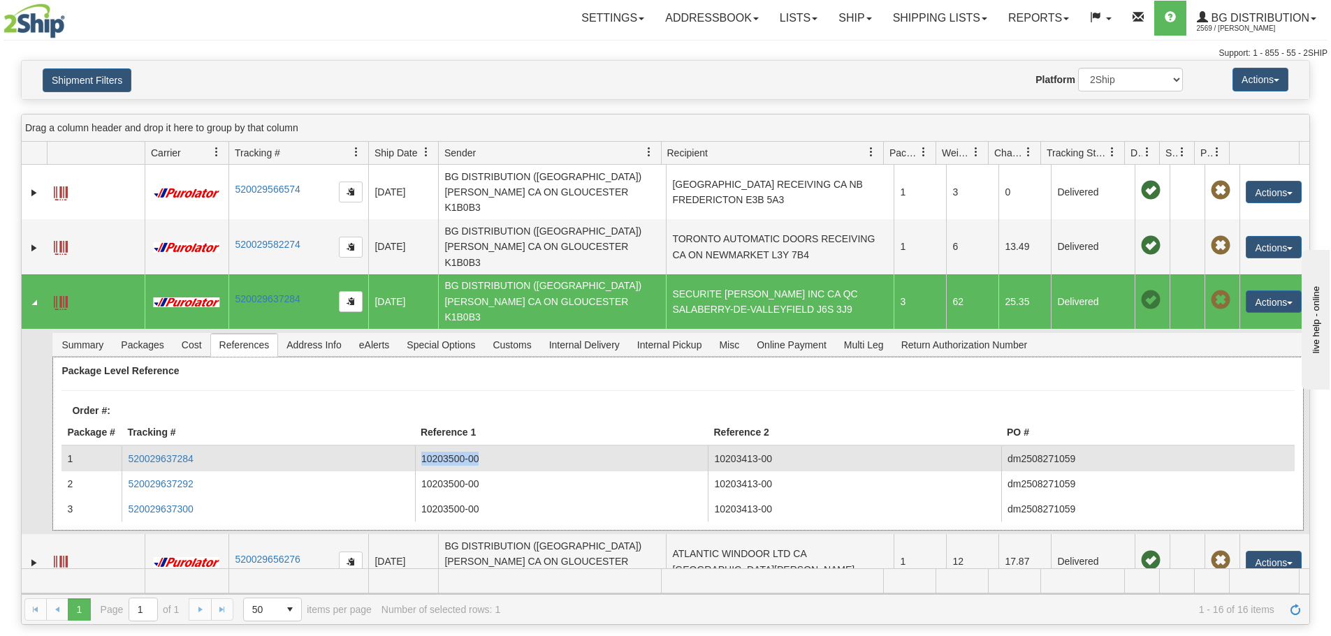
copy td "10203500-00"
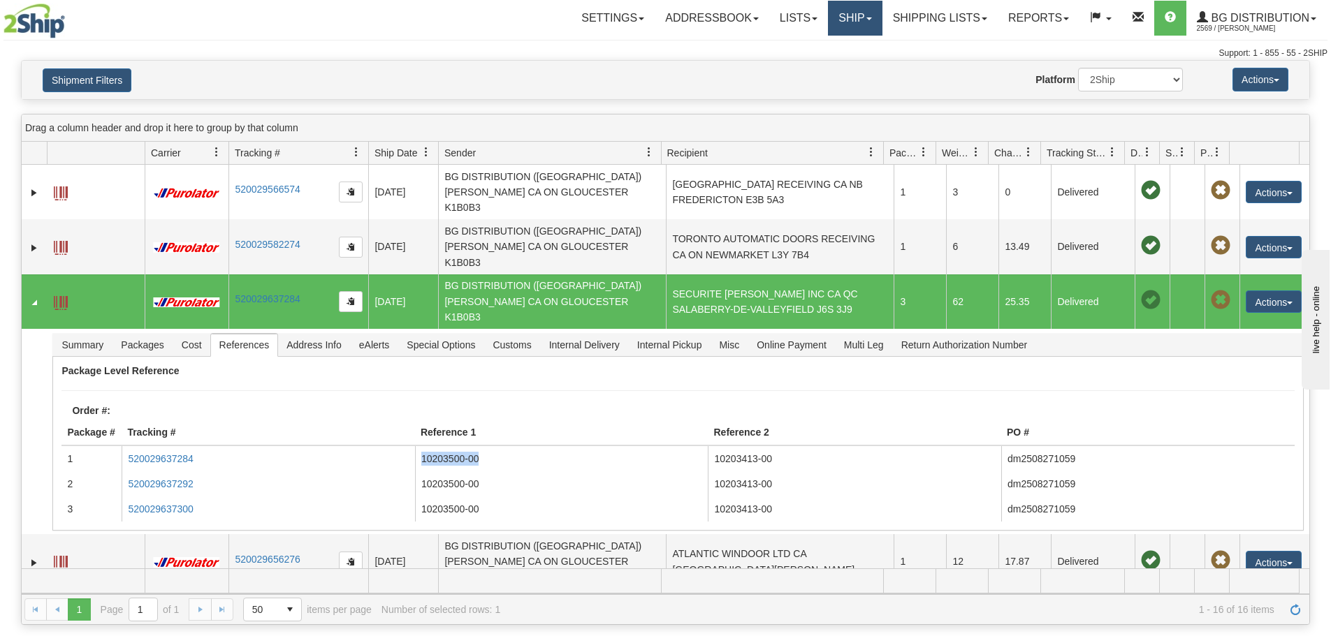
click at [847, 13] on link "Ship" at bounding box center [855, 18] width 54 height 35
click at [840, 45] on link "Ship Screen" at bounding box center [826, 49] width 110 height 18
